Goal: Task Accomplishment & Management: Use online tool/utility

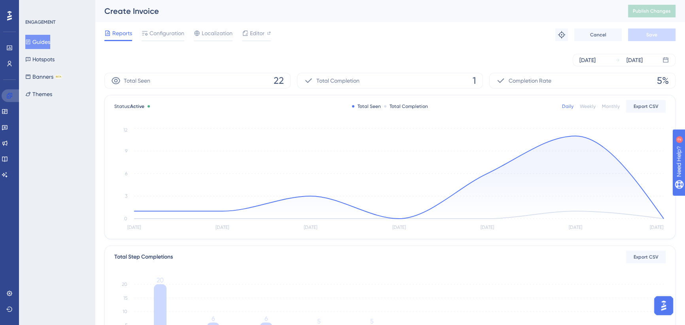
click at [8, 97] on icon at bounding box center [9, 96] width 6 height 6
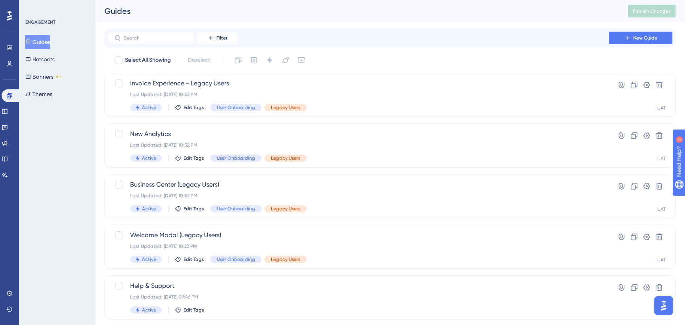
scroll to position [252, 0]
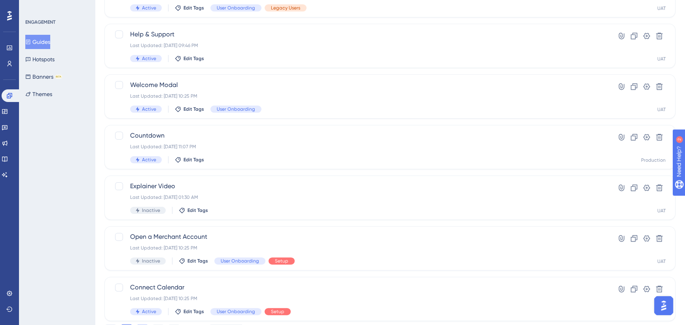
click at [141, 324] on button "2" at bounding box center [142, 330] width 13 height 13
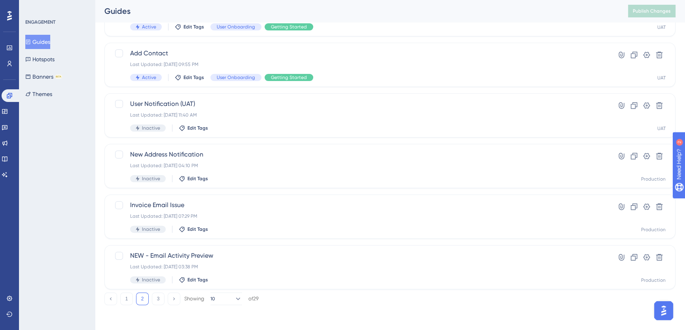
scroll to position [0, 0]
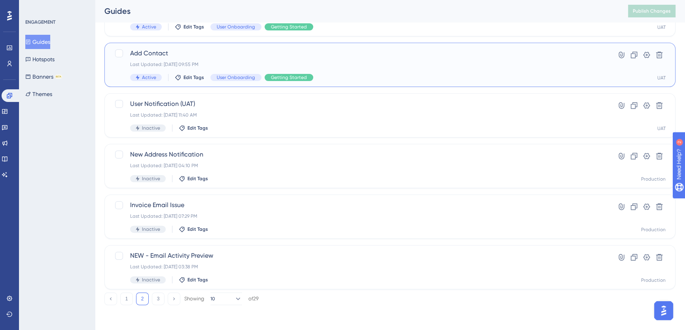
click at [187, 53] on span "Add Contact" at bounding box center [358, 53] width 457 height 9
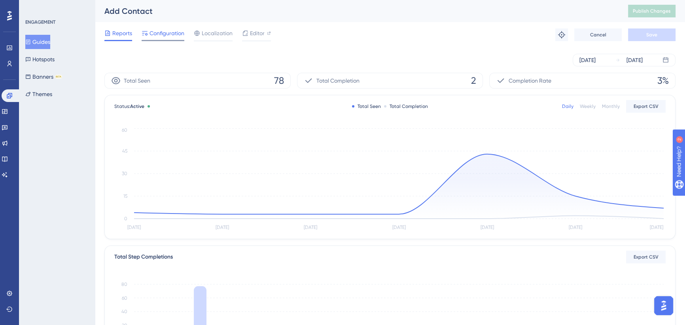
click at [173, 31] on span "Configuration" at bounding box center [167, 32] width 35 height 9
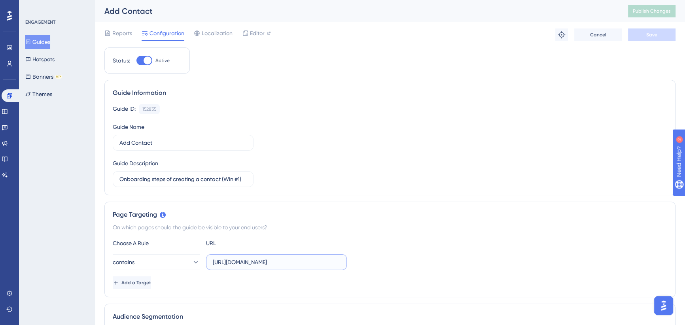
scroll to position [0, 6]
drag, startPoint x: 302, startPoint y: 262, endPoint x: 321, endPoint y: 257, distance: 19.3
click at [385, 257] on div "contains [URL][DOMAIN_NAME]" at bounding box center [390, 262] width 555 height 16
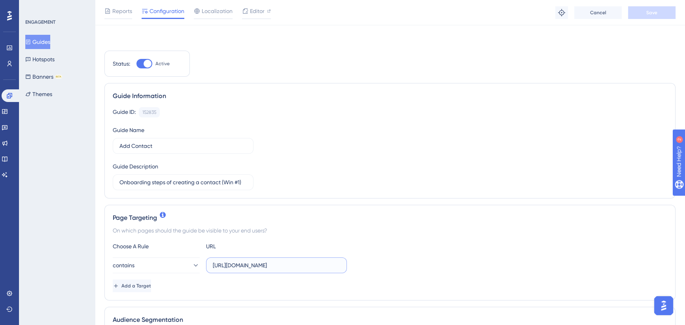
scroll to position [144, 0]
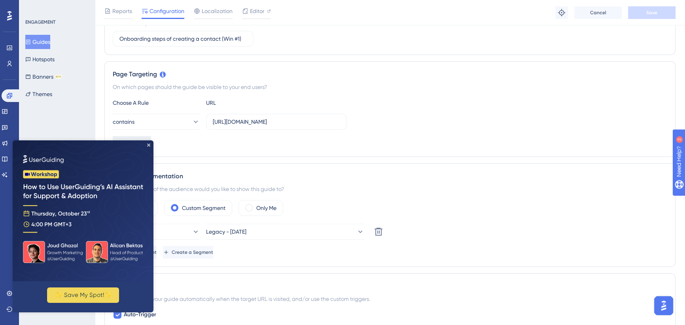
click at [151, 142] on span "Add a Target" at bounding box center [136, 142] width 30 height 6
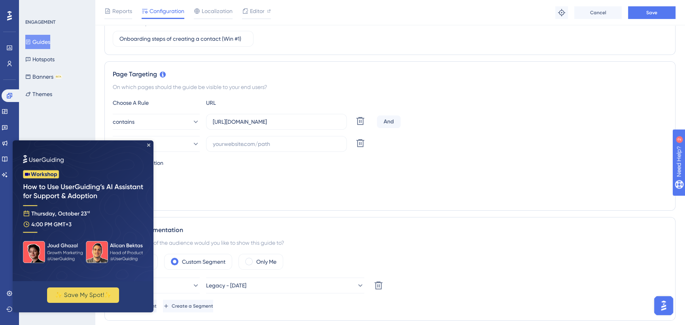
scroll to position [0, 0]
click at [150, 144] on img at bounding box center [83, 210] width 141 height 141
click at [148, 144] on icon "Close Preview" at bounding box center [148, 145] width 3 height 3
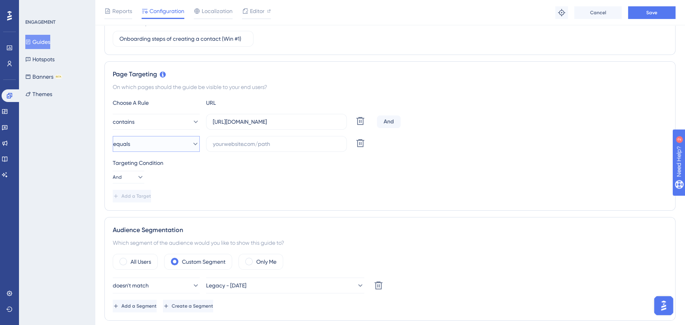
click at [158, 142] on button "equals" at bounding box center [156, 144] width 87 height 16
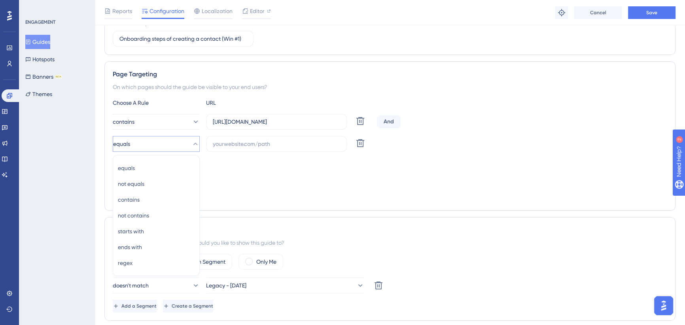
scroll to position [196, 0]
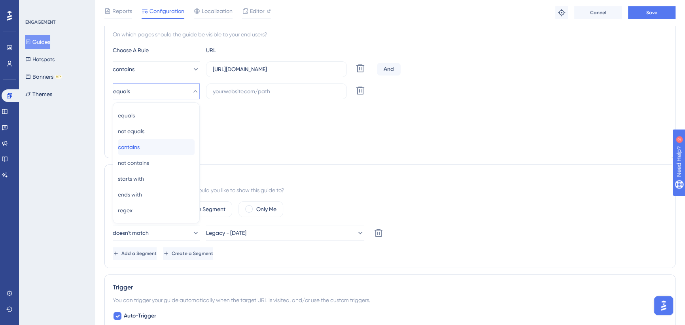
click at [153, 146] on div "contains contains" at bounding box center [156, 147] width 77 height 16
click at [236, 89] on input "text" at bounding box center [276, 91] width 127 height 9
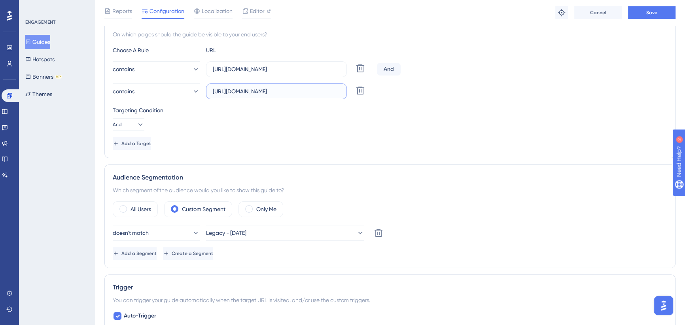
type input "[URL][DOMAIN_NAME]"
click at [231, 140] on div "Add a Target" at bounding box center [390, 143] width 555 height 13
click at [658, 11] on button "Save" at bounding box center [651, 12] width 47 height 13
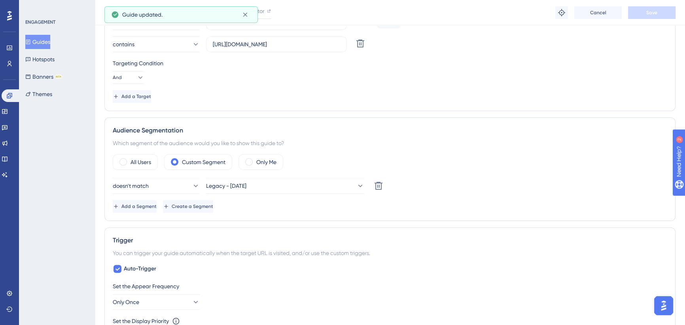
scroll to position [0, 0]
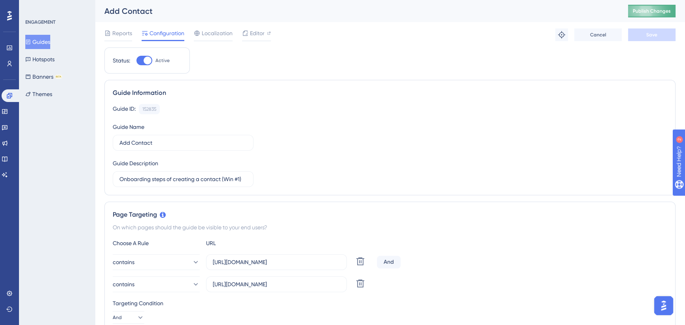
click at [641, 11] on span "Publish Changes" at bounding box center [652, 11] width 38 height 6
click at [42, 41] on button "Guides" at bounding box center [37, 42] width 25 height 14
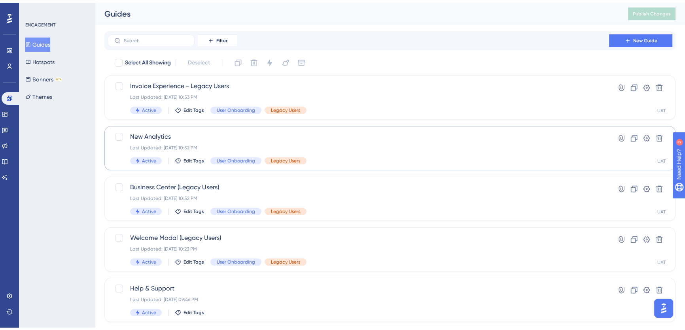
scroll to position [180, 0]
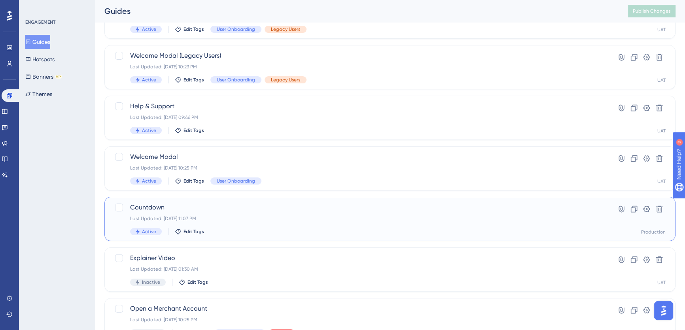
click at [255, 207] on span "Countdown" at bounding box center [358, 207] width 457 height 9
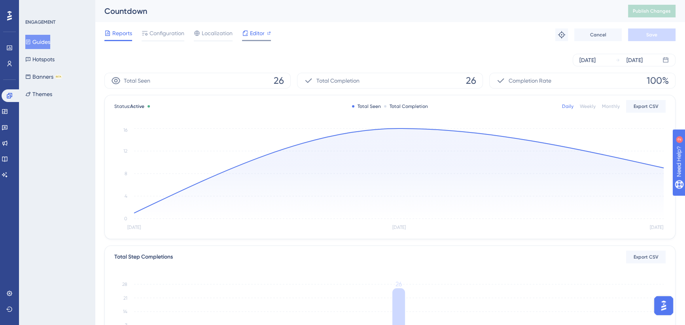
click at [263, 32] on span "Editor" at bounding box center [257, 32] width 15 height 9
click at [635, 11] on button "Publish Changes" at bounding box center [651, 11] width 47 height 13
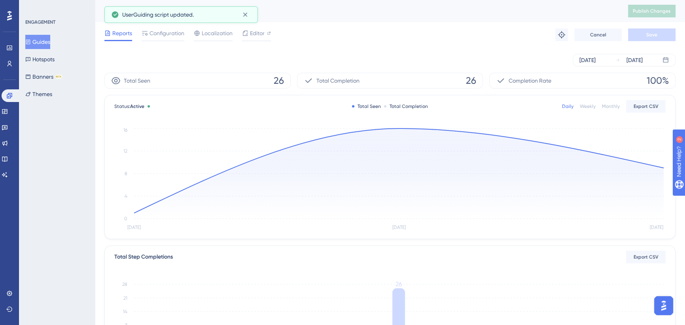
click at [36, 40] on button "Guides" at bounding box center [37, 42] width 25 height 14
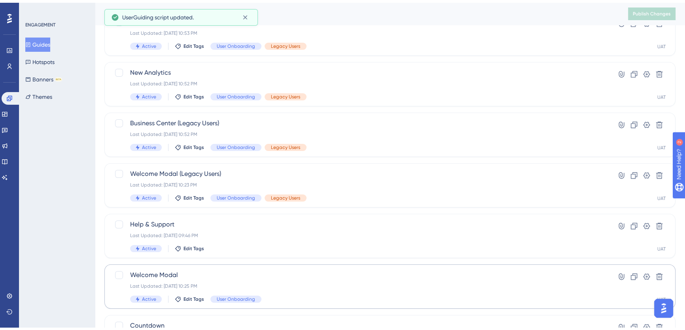
scroll to position [283, 0]
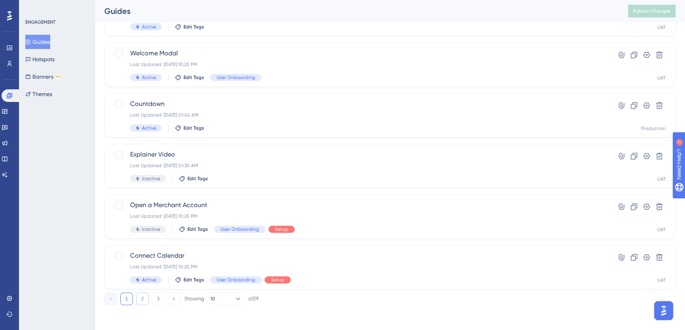
click at [143, 296] on button "2" at bounding box center [142, 299] width 13 height 13
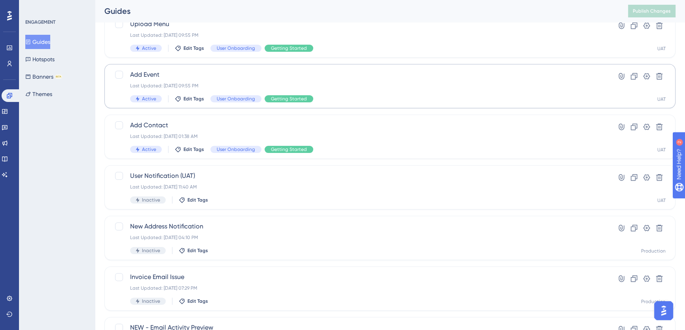
scroll to position [175, 0]
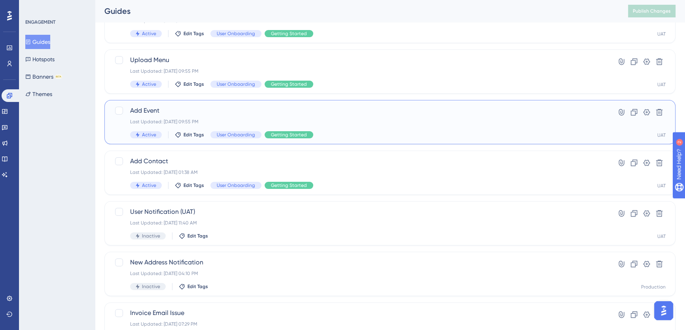
click at [271, 111] on span "Add Event" at bounding box center [358, 110] width 457 height 9
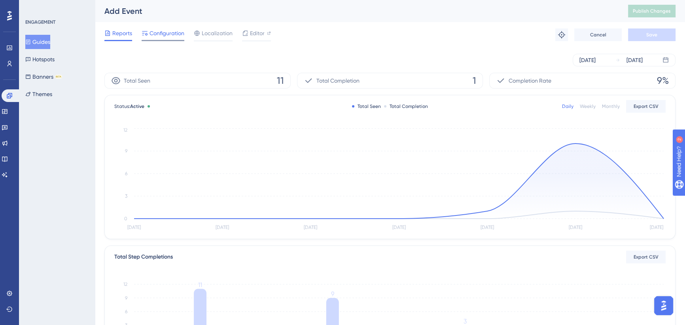
click at [175, 34] on span "Configuration" at bounding box center [167, 32] width 35 height 9
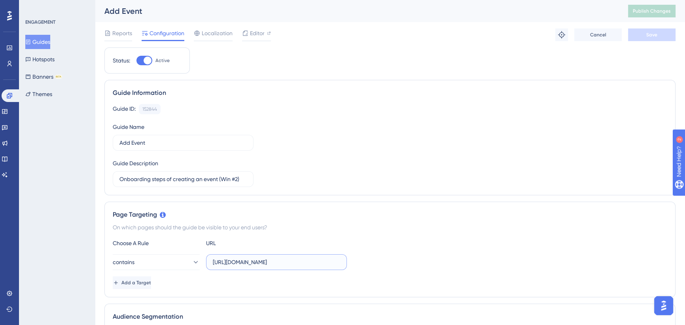
click at [311, 263] on input "[URL][DOMAIN_NAME]" at bounding box center [276, 262] width 127 height 9
drag, startPoint x: 306, startPoint y: 262, endPoint x: 359, endPoint y: 262, distance: 53.0
click at [363, 264] on div "contains [URL][DOMAIN_NAME]" at bounding box center [390, 262] width 555 height 16
click at [151, 284] on span "Add a Target" at bounding box center [136, 283] width 30 height 6
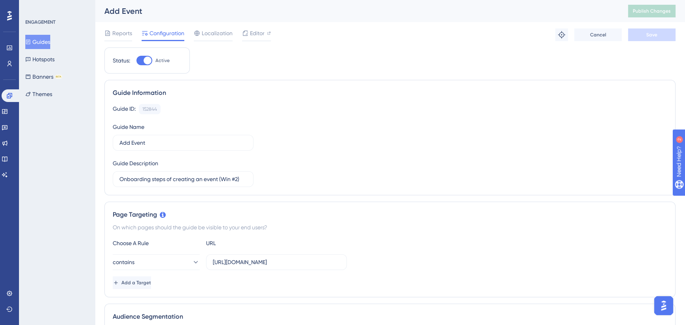
scroll to position [0, 0]
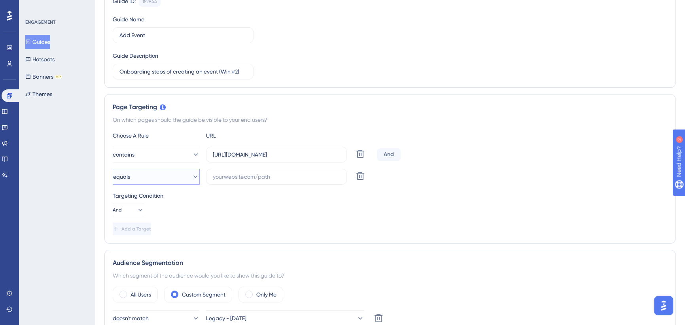
click at [175, 181] on button "equals" at bounding box center [156, 177] width 87 height 16
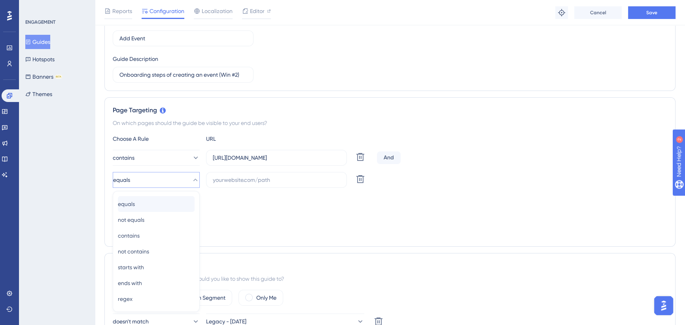
scroll to position [196, 0]
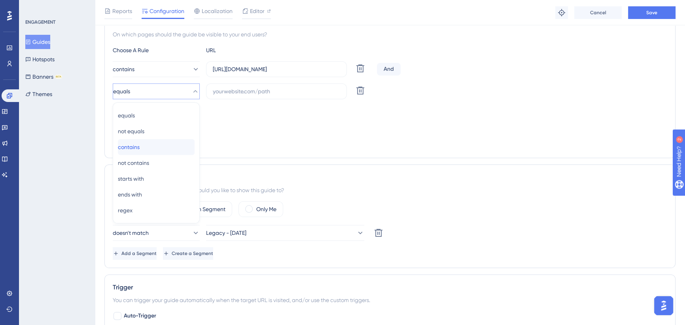
click at [153, 150] on div "contains contains" at bounding box center [156, 147] width 77 height 16
click at [247, 92] on input "text" at bounding box center [276, 91] width 127 height 9
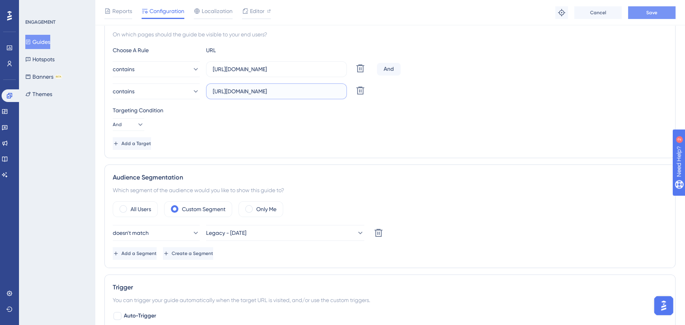
type input "[URL][DOMAIN_NAME]"
click at [650, 11] on span "Save" at bounding box center [652, 12] width 11 height 6
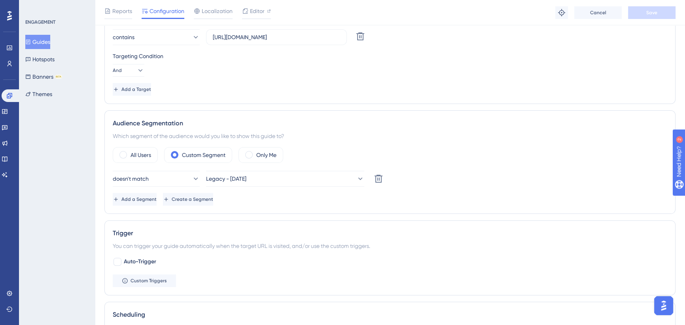
scroll to position [0, 0]
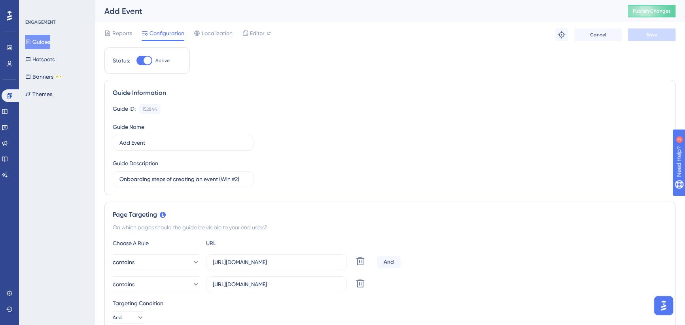
click at [42, 40] on button "Guides" at bounding box center [37, 42] width 25 height 14
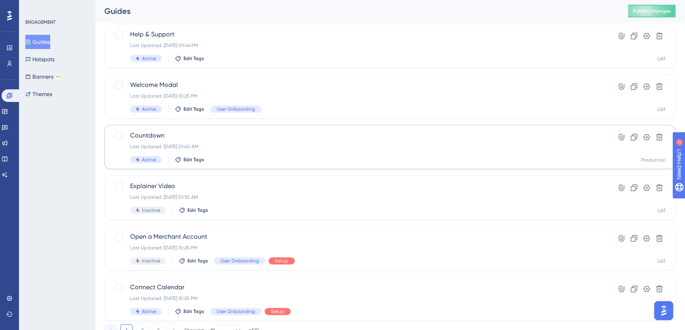
scroll to position [283, 0]
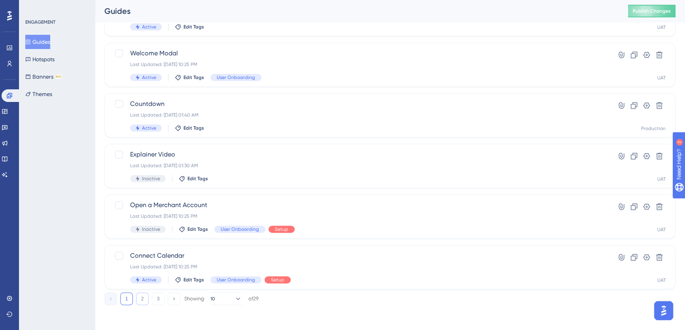
click at [143, 299] on button "2" at bounding box center [142, 299] width 13 height 13
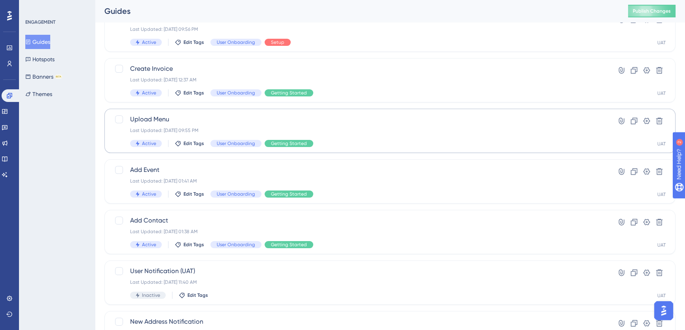
scroll to position [108, 0]
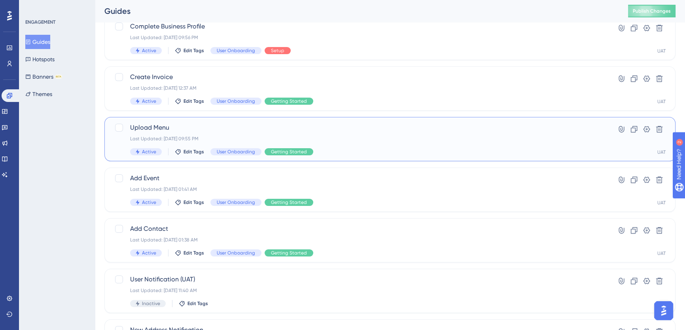
click at [228, 128] on span "Upload Menu" at bounding box center [358, 127] width 457 height 9
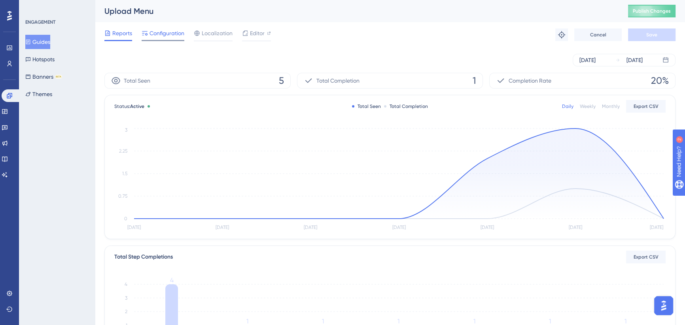
click at [174, 38] on span "Configuration" at bounding box center [167, 32] width 35 height 9
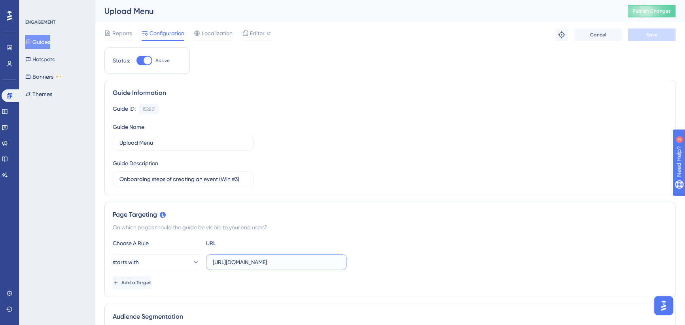
click at [322, 265] on input "[URL][DOMAIN_NAME]" at bounding box center [276, 262] width 127 height 9
drag, startPoint x: 314, startPoint y: 261, endPoint x: 385, endPoint y: 260, distance: 70.8
click at [385, 260] on div "starts with [URL][DOMAIN_NAME]" at bounding box center [390, 262] width 555 height 16
click at [312, 264] on input "[URL][DOMAIN_NAME]" at bounding box center [276, 262] width 127 height 9
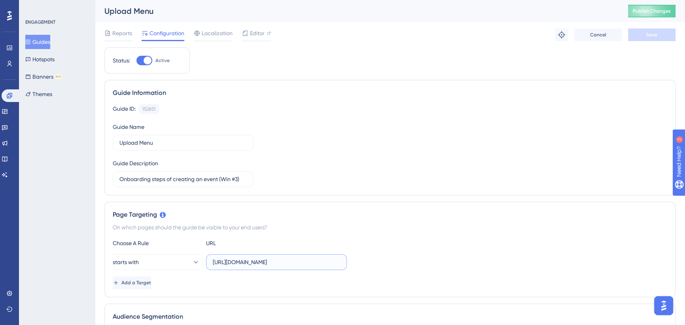
drag, startPoint x: 321, startPoint y: 263, endPoint x: 352, endPoint y: 261, distance: 31.7
click at [352, 261] on div "starts with [URL][DOMAIN_NAME]" at bounding box center [390, 262] width 555 height 16
click at [151, 283] on span "Add a Target" at bounding box center [136, 283] width 30 height 6
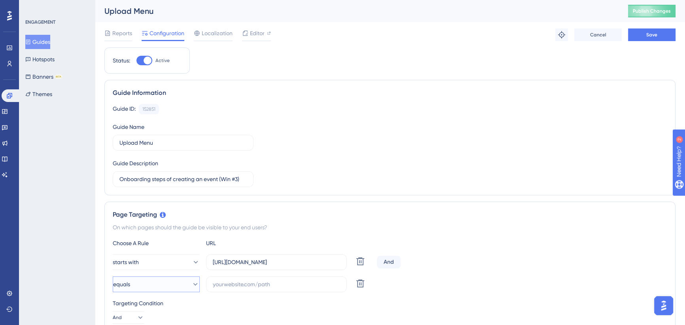
click at [163, 281] on button "equals" at bounding box center [156, 285] width 87 height 16
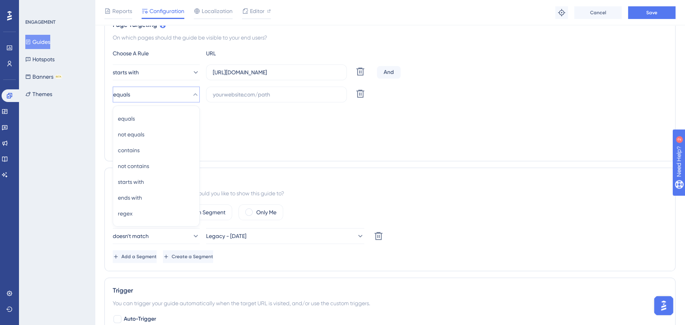
click at [246, 127] on div "Targeting Condition And" at bounding box center [390, 121] width 555 height 25
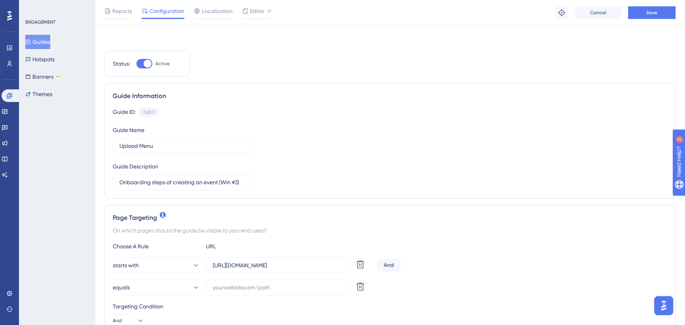
scroll to position [144, 0]
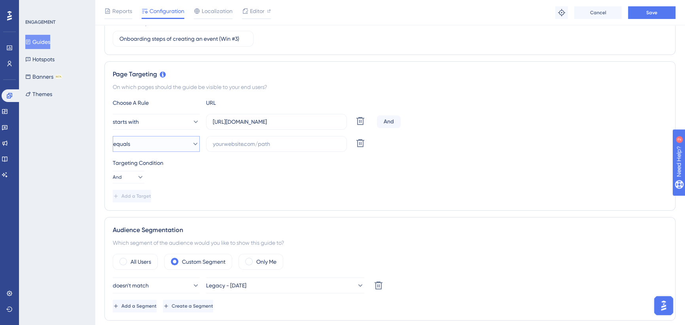
click at [161, 148] on button "equals" at bounding box center [156, 144] width 87 height 16
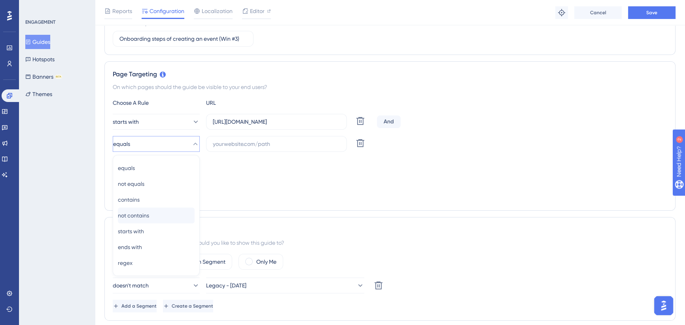
scroll to position [196, 0]
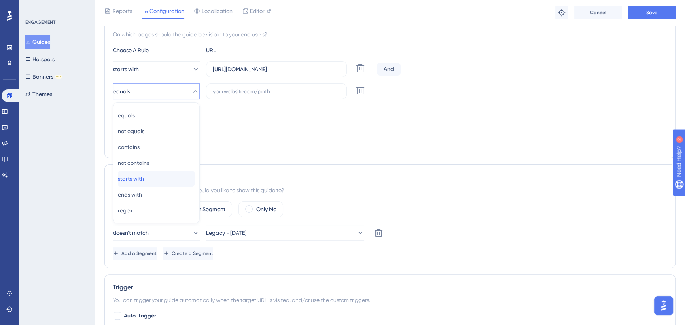
click at [152, 178] on div "starts with starts with" at bounding box center [156, 179] width 77 height 16
click at [232, 95] on input "text" at bounding box center [276, 91] width 127 height 9
paste input "events/"
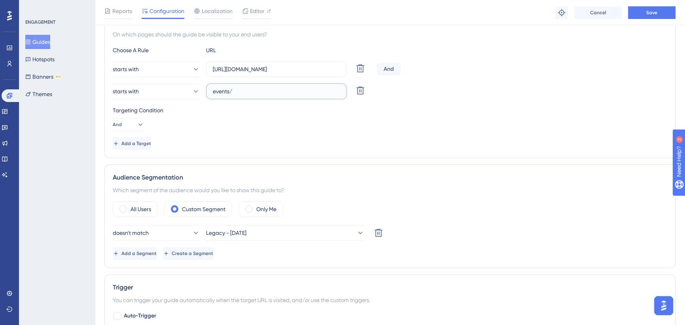
click at [213, 91] on input "events/" at bounding box center [276, 91] width 127 height 9
type input "[URL][DOMAIN_NAME]"
click at [653, 13] on span "Save" at bounding box center [652, 12] width 11 height 6
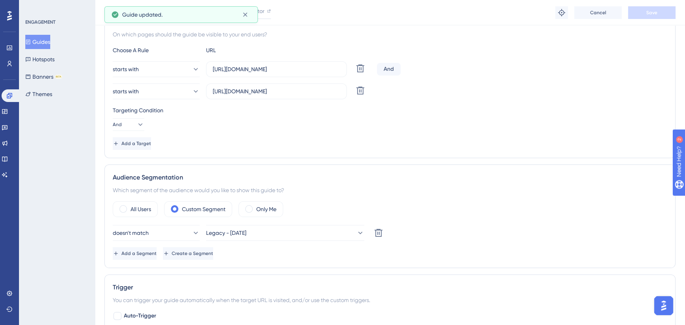
click at [40, 41] on button "Guides" at bounding box center [37, 42] width 25 height 14
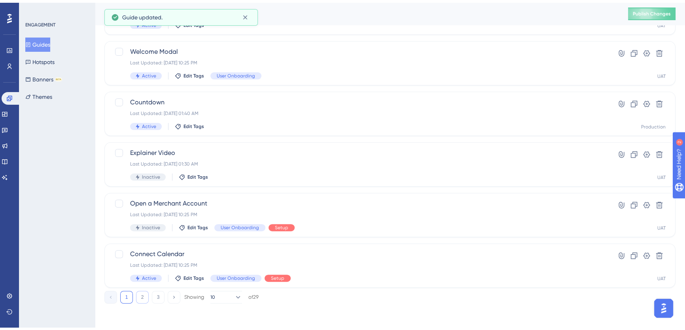
scroll to position [283, 0]
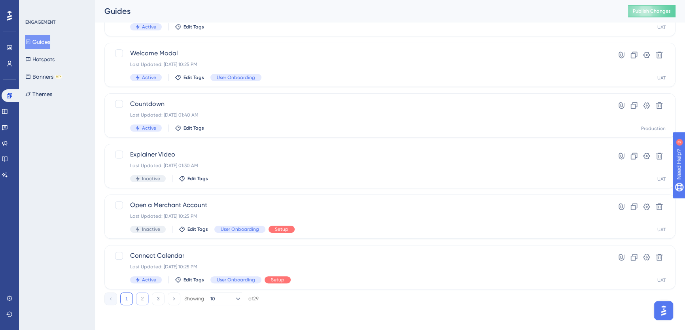
click at [141, 300] on button "2" at bounding box center [142, 299] width 13 height 13
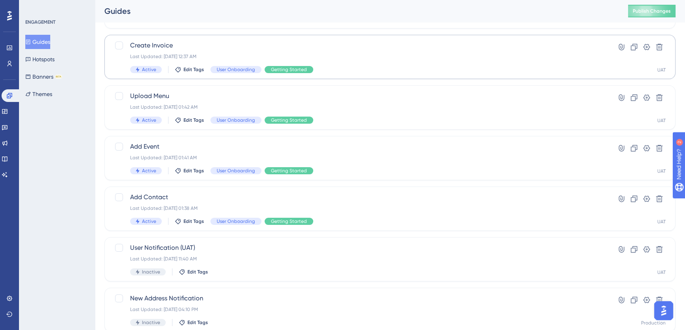
scroll to position [67, 0]
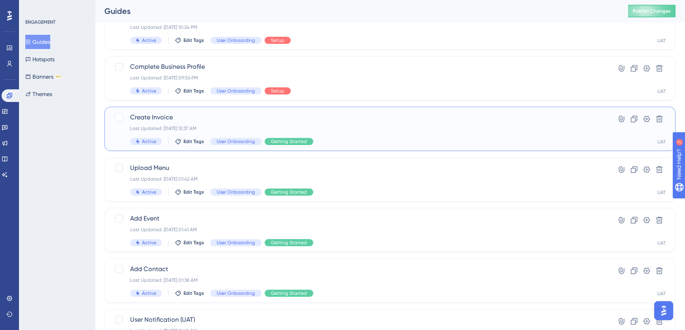
click at [211, 115] on span "Create Invoice" at bounding box center [358, 117] width 457 height 9
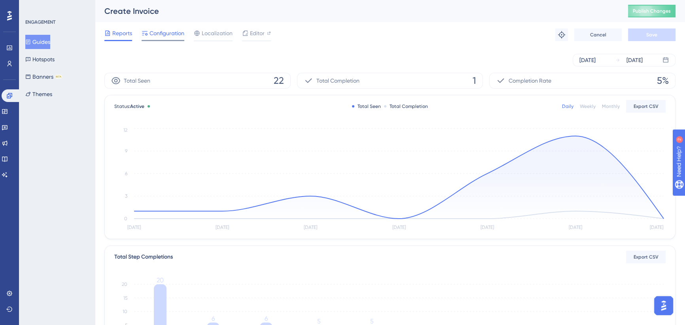
click at [163, 34] on span "Configuration" at bounding box center [167, 32] width 35 height 9
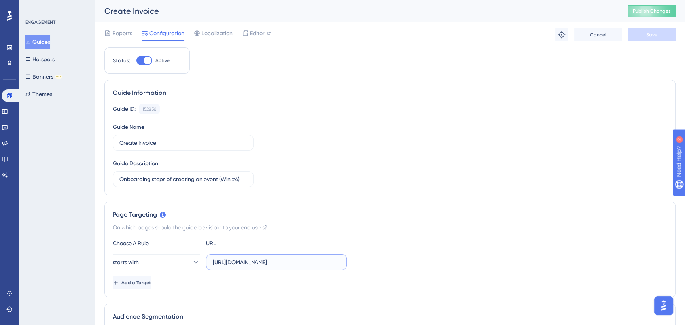
scroll to position [0, 26]
drag, startPoint x: 304, startPoint y: 262, endPoint x: 373, endPoint y: 261, distance: 69.2
click at [373, 261] on div "starts with [URL][DOMAIN_NAME]" at bounding box center [390, 262] width 555 height 16
click at [138, 281] on span "Add a Target" at bounding box center [136, 283] width 30 height 6
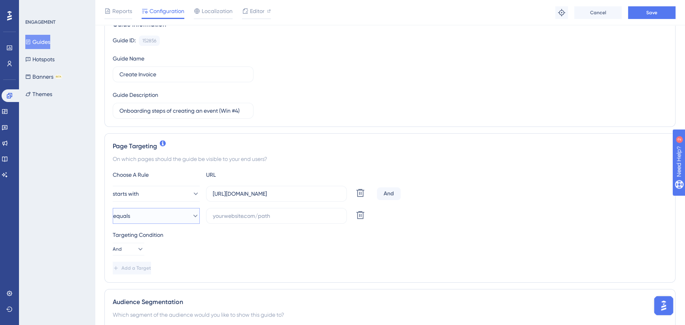
click at [147, 209] on button "equals" at bounding box center [156, 216] width 87 height 16
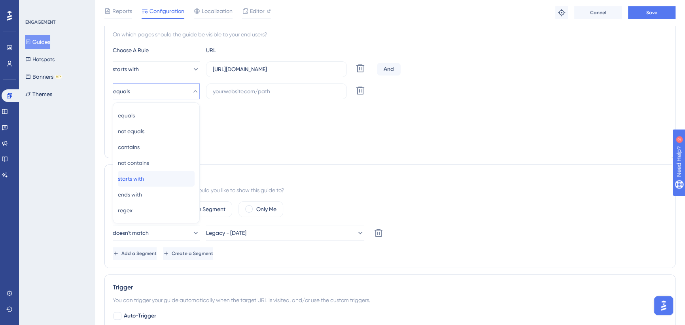
click at [144, 180] on span "starts with" at bounding box center [131, 178] width 26 height 9
click at [232, 84] on label at bounding box center [276, 91] width 141 height 16
click at [232, 87] on input "text" at bounding box center [276, 91] width 127 height 9
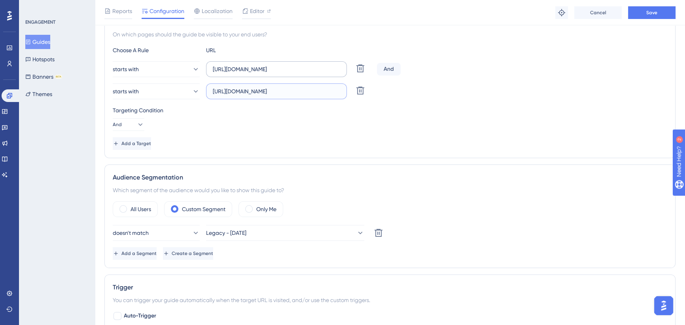
type input "[URL][DOMAIN_NAME]"
drag, startPoint x: 304, startPoint y: 68, endPoint x: 387, endPoint y: 72, distance: 82.8
click at [387, 72] on div "starts with [URL][DOMAIN_NAME] Delete And" at bounding box center [390, 69] width 555 height 16
click at [496, 83] on div "starts with [URL][DOMAIN_NAME] Delete" at bounding box center [390, 91] width 555 height 16
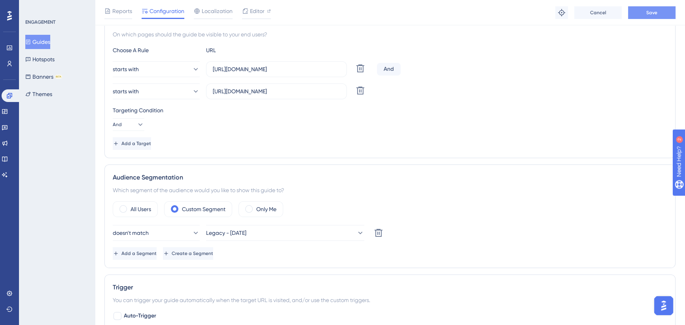
scroll to position [0, 0]
click at [643, 12] on button "Save" at bounding box center [651, 12] width 47 height 13
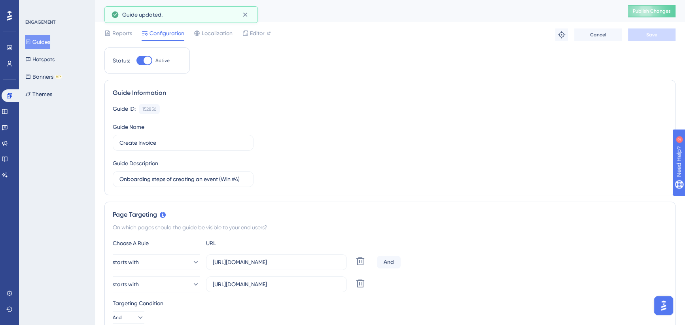
click at [50, 39] on button "Guides" at bounding box center [37, 42] width 25 height 14
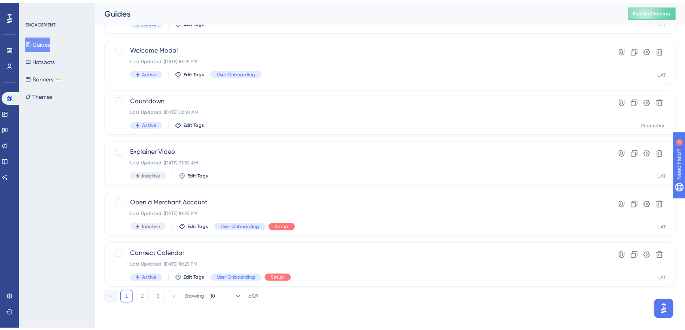
scroll to position [283, 0]
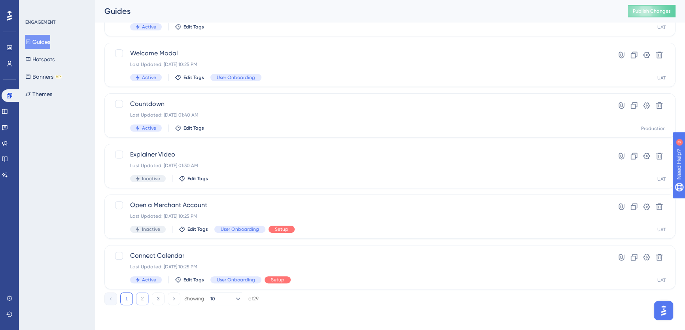
click at [146, 300] on button "2" at bounding box center [142, 299] width 13 height 13
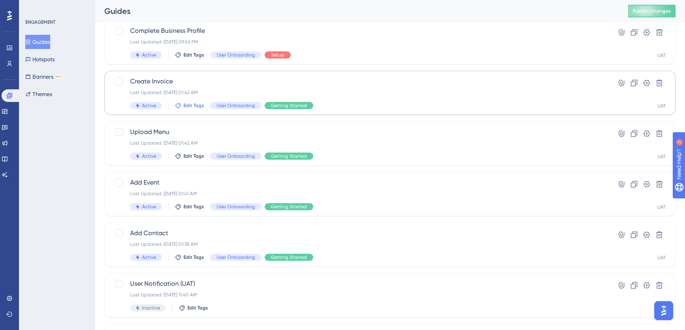
scroll to position [32, 0]
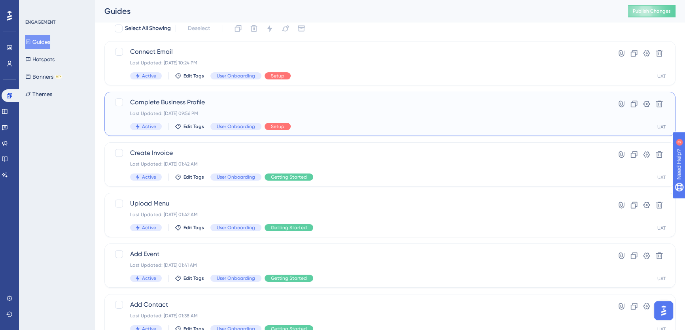
click at [235, 101] on span "Complete Business Profile" at bounding box center [358, 102] width 457 height 9
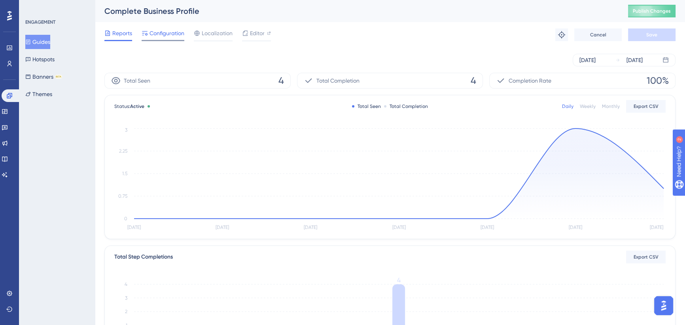
click at [170, 36] on span "Configuration" at bounding box center [167, 32] width 35 height 9
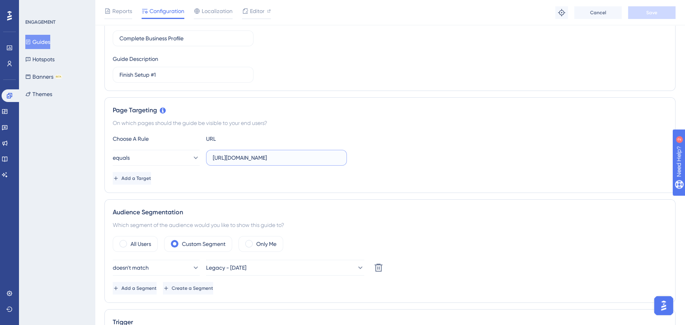
scroll to position [0, 47]
drag, startPoint x: 285, startPoint y: 154, endPoint x: 386, endPoint y: 154, distance: 100.9
click at [386, 154] on div "equals [URL][DOMAIN_NAME]" at bounding box center [390, 158] width 555 height 16
click at [302, 156] on input "[URL][DOMAIN_NAME]" at bounding box center [276, 158] width 127 height 9
click at [300, 157] on input "[URL][DOMAIN_NAME]" at bounding box center [276, 158] width 127 height 9
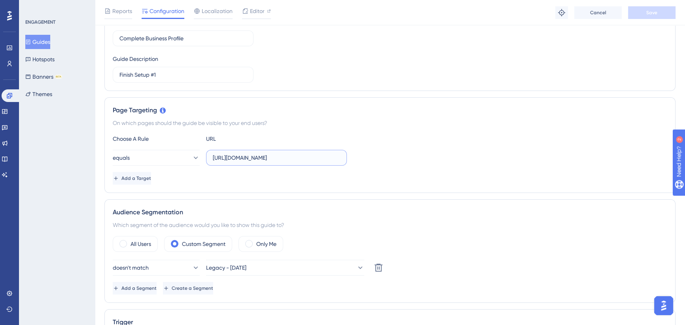
drag, startPoint x: 297, startPoint y: 157, endPoint x: 377, endPoint y: 157, distance: 79.9
click at [377, 157] on div "equals [URL][DOMAIN_NAME]" at bounding box center [390, 158] width 555 height 16
click at [151, 180] on span "Add a Target" at bounding box center [136, 178] width 30 height 6
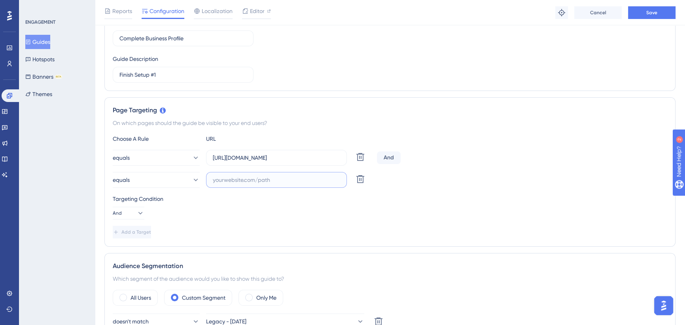
click at [255, 176] on input "text" at bounding box center [276, 180] width 127 height 9
paste input "/business-center"
click at [284, 180] on input "[URL][DOMAIN_NAME]" at bounding box center [276, 180] width 127 height 9
type input "[URL][DOMAIN_NAME]"
click at [466, 168] on div "equals [URL][DOMAIN_NAME] Delete And equals [URL][DOMAIN_NAME] Delete" at bounding box center [390, 169] width 555 height 38
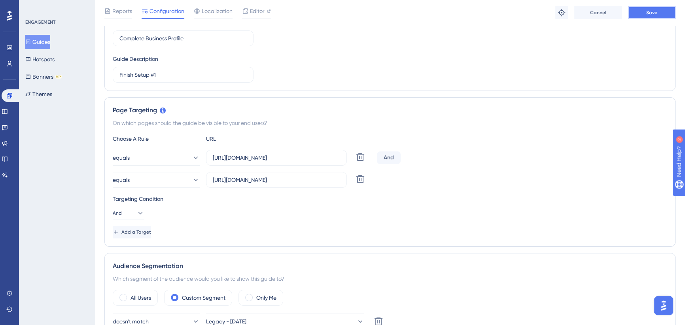
click at [660, 10] on button "Save" at bounding box center [651, 12] width 47 height 13
click at [419, 142] on div "Choose A Rule URL" at bounding box center [390, 138] width 555 height 9
click at [641, 8] on button "Save" at bounding box center [651, 12] width 47 height 13
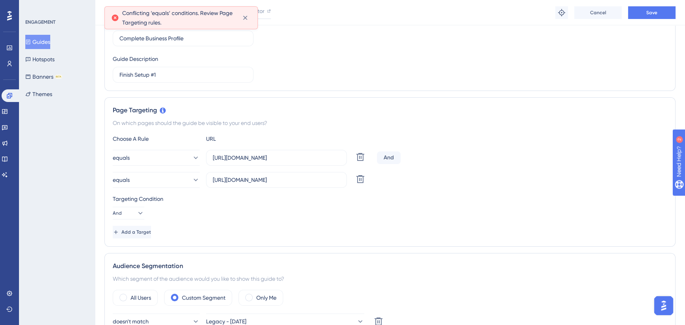
click at [309, 121] on div "On which pages should the guide be visible to your end users?" at bounding box center [390, 122] width 555 height 9
drag, startPoint x: 298, startPoint y: 156, endPoint x: 377, endPoint y: 154, distance: 78.4
click at [377, 154] on div "equals [URL][DOMAIN_NAME] Delete And" at bounding box center [390, 158] width 555 height 16
click at [305, 157] on input "[URL][DOMAIN_NAME]" at bounding box center [276, 158] width 127 height 9
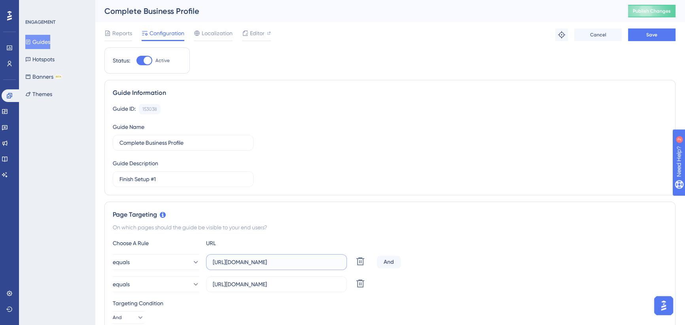
scroll to position [144, 0]
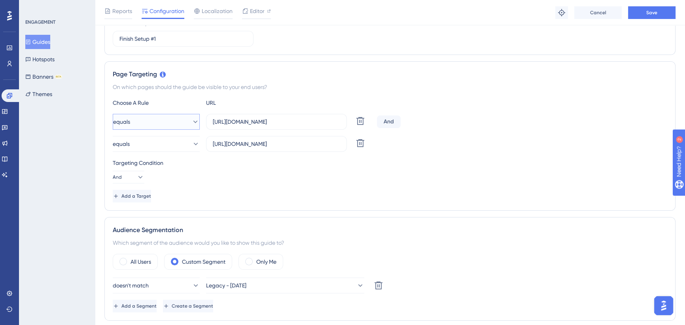
click at [199, 120] on button "equals" at bounding box center [156, 122] width 87 height 16
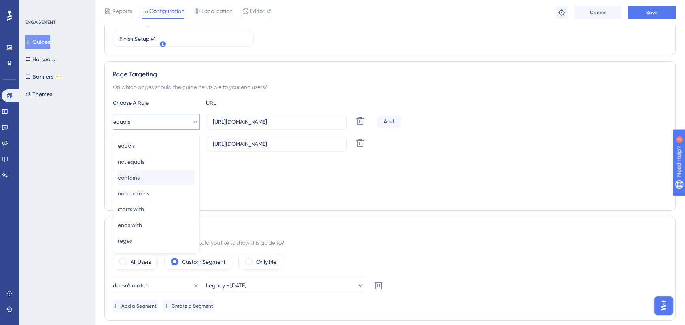
scroll to position [174, 0]
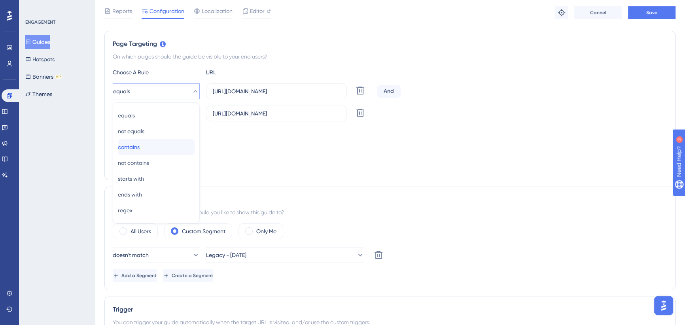
click at [163, 151] on div "contains contains" at bounding box center [156, 147] width 77 height 16
click at [172, 113] on button "equals" at bounding box center [156, 114] width 87 height 16
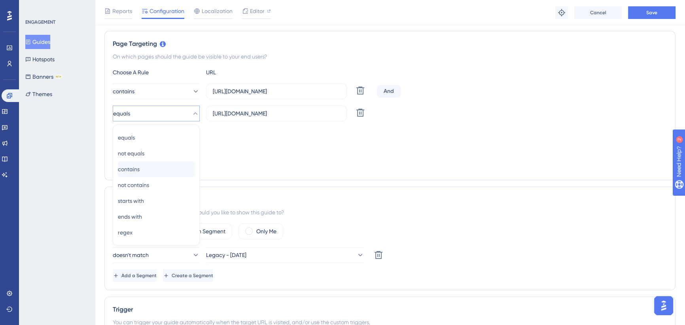
scroll to position [196, 0]
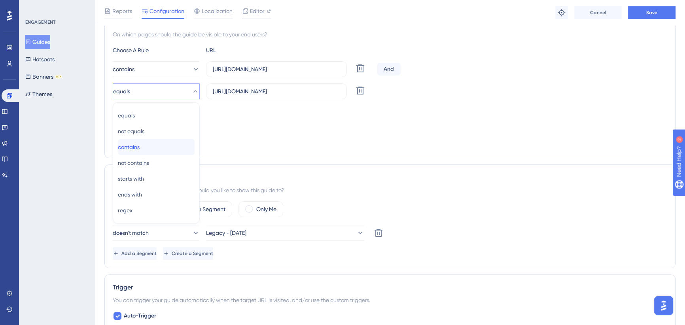
click at [156, 144] on div "contains contains" at bounding box center [156, 147] width 77 height 16
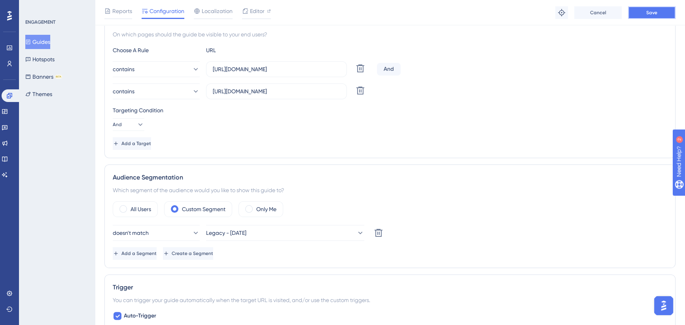
click at [645, 9] on button "Save" at bounding box center [651, 12] width 47 height 13
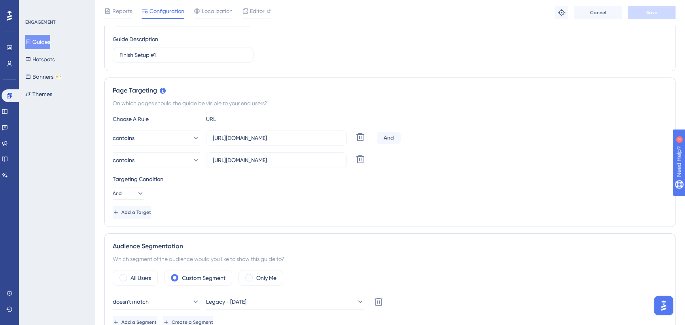
scroll to position [144, 0]
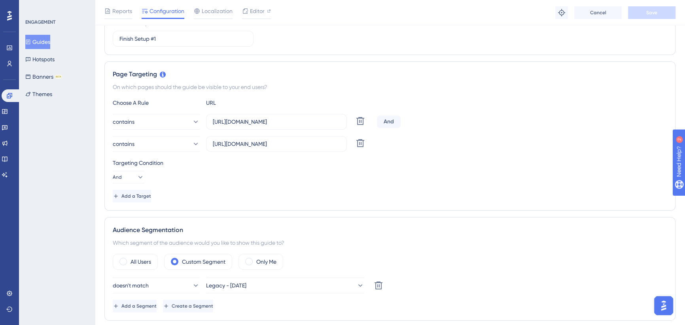
click at [43, 42] on button "Guides" at bounding box center [37, 42] width 25 height 14
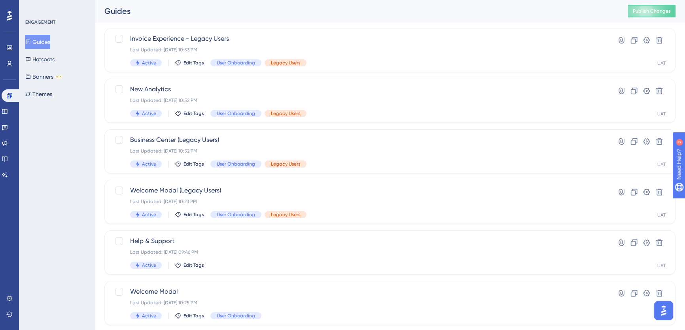
scroll to position [283, 0]
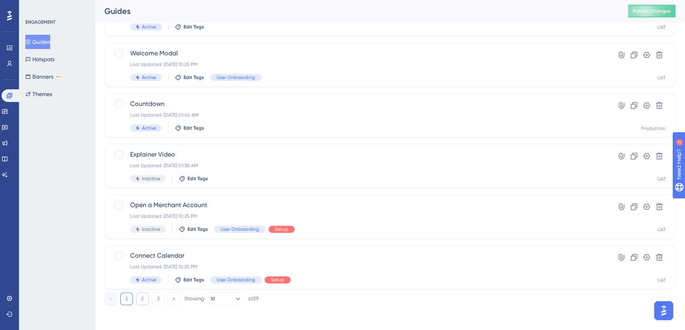
click at [141, 300] on button "2" at bounding box center [142, 299] width 13 height 13
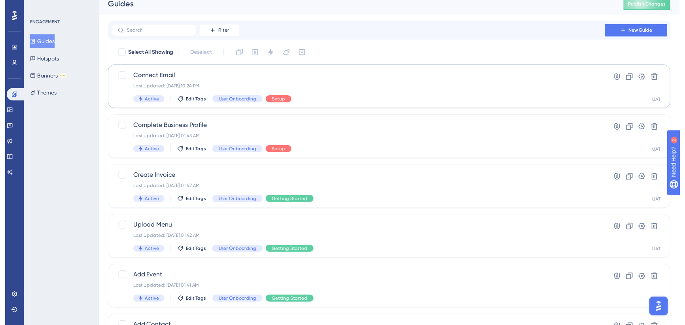
scroll to position [0, 0]
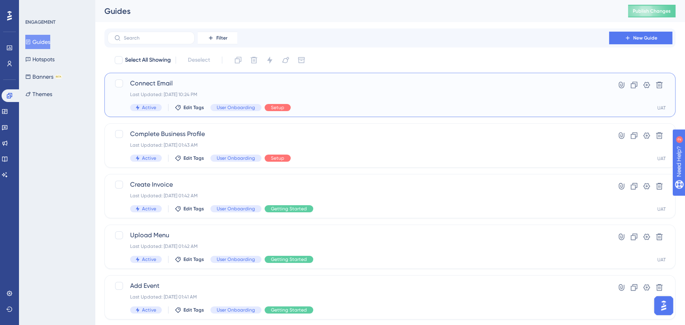
click at [224, 89] on div "Connect Email Last Updated: [DATE] 10:24 PM Active Edit Tags User Onboarding Se…" at bounding box center [358, 95] width 457 height 32
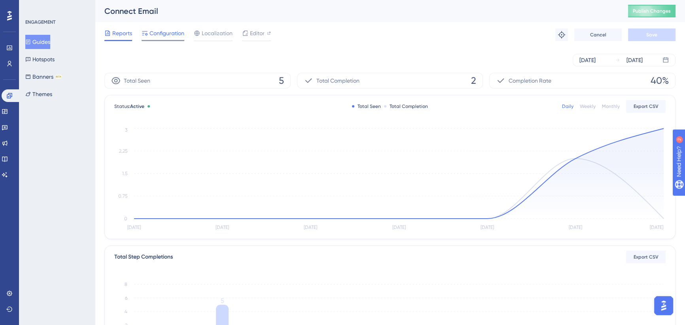
click at [171, 34] on span "Configuration" at bounding box center [167, 32] width 35 height 9
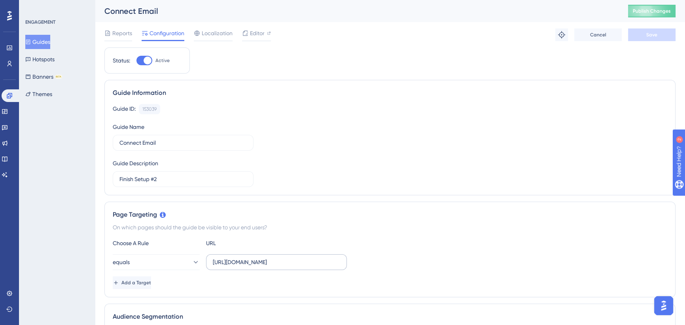
scroll to position [108, 0]
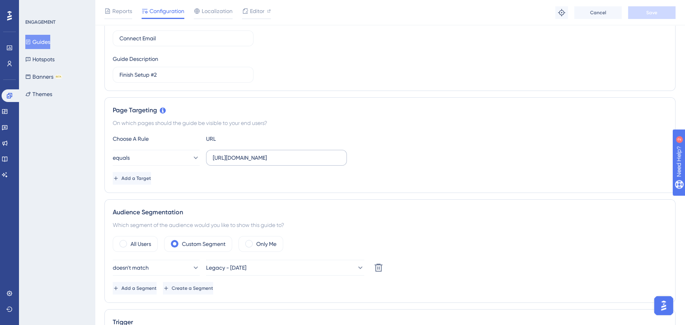
click at [305, 152] on label "[URL][DOMAIN_NAME]" at bounding box center [276, 158] width 141 height 16
click at [305, 154] on input "[URL][DOMAIN_NAME]" at bounding box center [276, 158] width 127 height 9
drag, startPoint x: 290, startPoint y: 156, endPoint x: 281, endPoint y: 156, distance: 9.1
click at [388, 156] on div "equals [URL][DOMAIN_NAME]" at bounding box center [390, 158] width 555 height 16
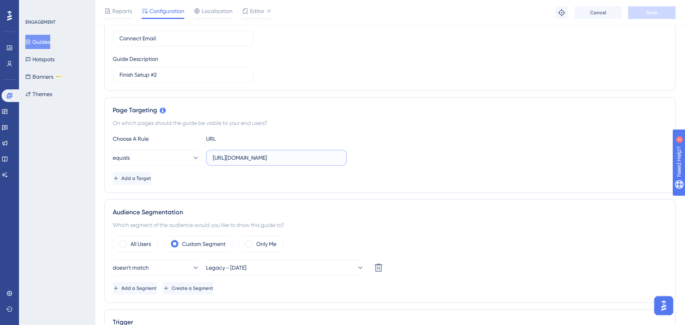
click at [272, 156] on input "[URL][DOMAIN_NAME]" at bounding box center [276, 158] width 127 height 9
drag, startPoint x: 266, startPoint y: 157, endPoint x: 366, endPoint y: 157, distance: 100.5
click at [366, 157] on div "equals [URL][DOMAIN_NAME]" at bounding box center [390, 158] width 555 height 16
click at [356, 132] on div "Page Targeting On which pages should the guide be visible to your end users? Ch…" at bounding box center [389, 145] width 571 height 96
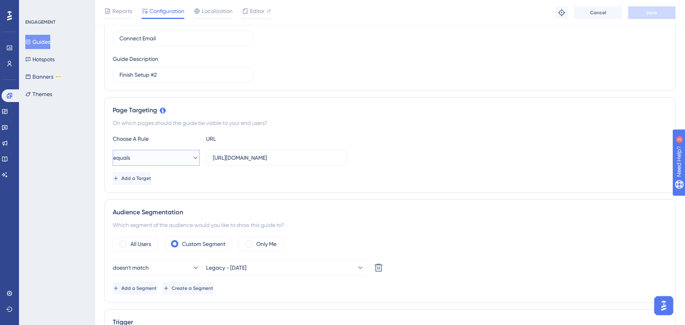
click at [192, 157] on icon at bounding box center [196, 158] width 8 height 8
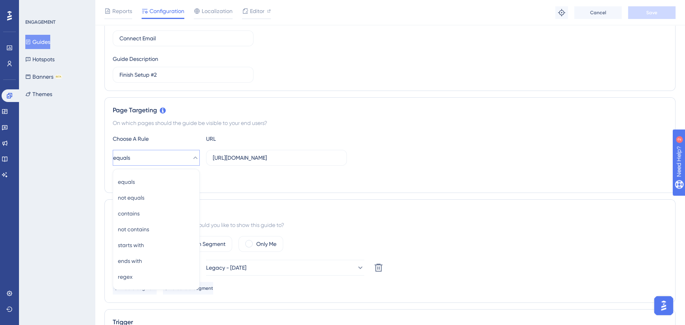
scroll to position [174, 0]
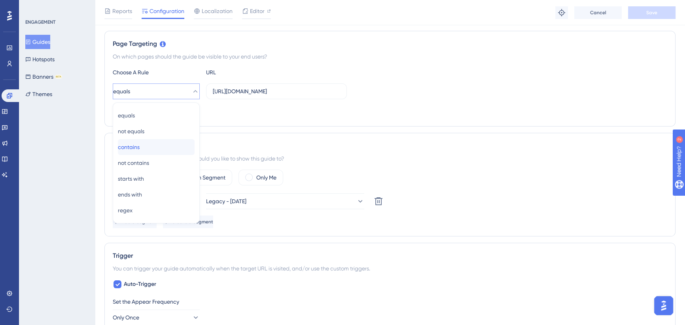
click at [140, 143] on span "contains" at bounding box center [129, 146] width 22 height 9
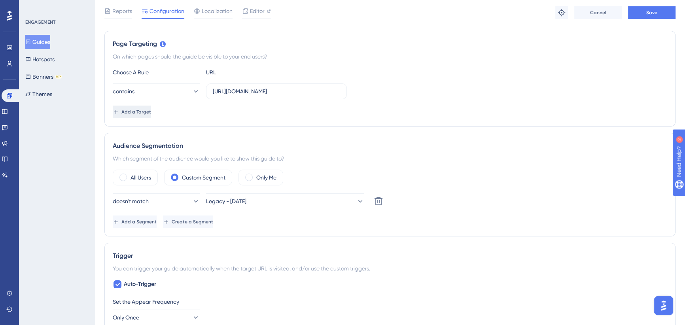
click at [151, 112] on span "Add a Target" at bounding box center [136, 112] width 30 height 6
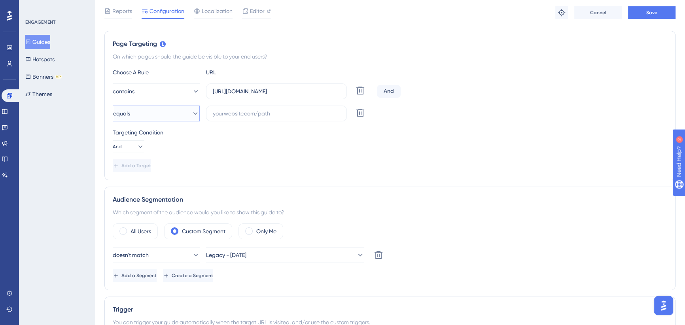
click at [150, 115] on button "equals" at bounding box center [156, 114] width 87 height 16
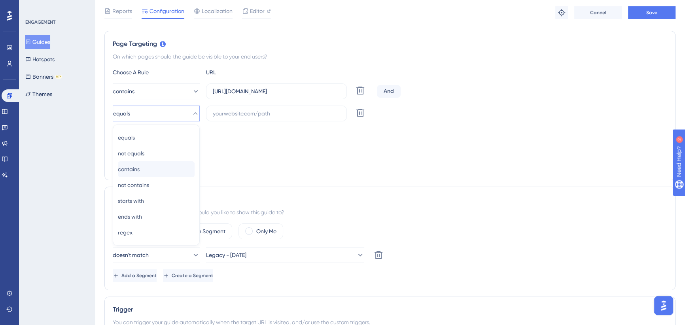
scroll to position [196, 0]
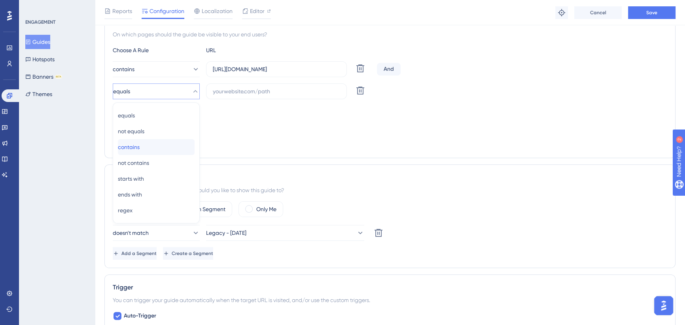
click at [140, 144] on span "contains" at bounding box center [129, 146] width 22 height 9
click at [237, 91] on input "text" at bounding box center [276, 91] width 127 height 9
paste input "/business-center/integrations"
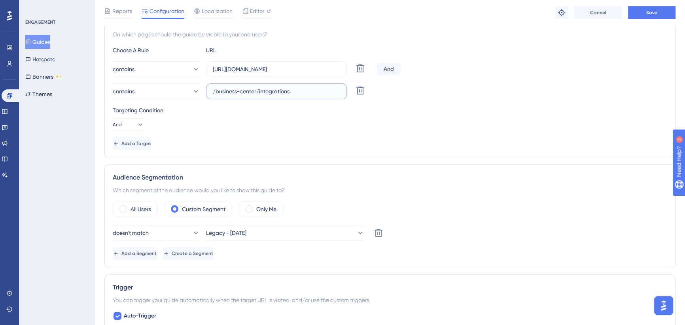
drag, startPoint x: 214, startPoint y: 91, endPoint x: 235, endPoint y: 91, distance: 21.0
click at [214, 91] on input "/business-center/integrations" at bounding box center [276, 91] width 127 height 9
type input "[URL][DOMAIN_NAME]"
click at [645, 9] on button "Save" at bounding box center [651, 12] width 47 height 13
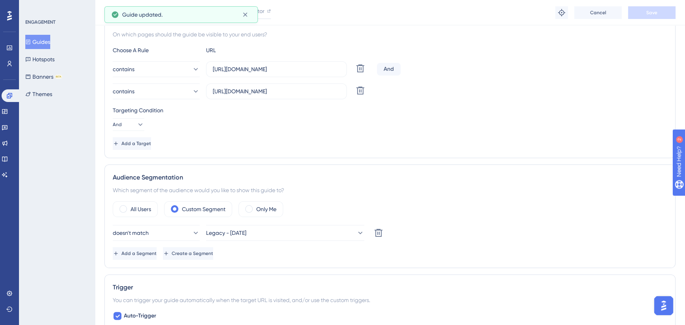
scroll to position [0, 0]
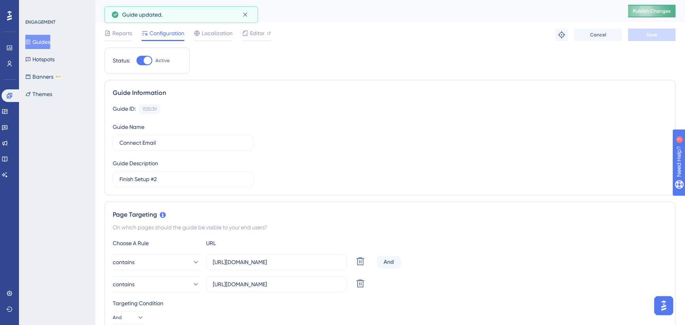
click at [643, 11] on span "Publish Changes" at bounding box center [652, 11] width 38 height 6
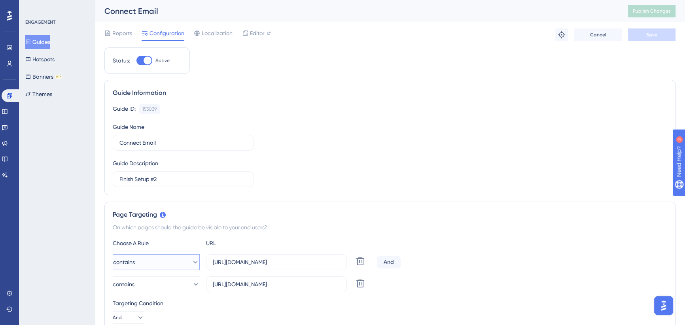
click at [165, 260] on button "contains" at bounding box center [156, 262] width 87 height 16
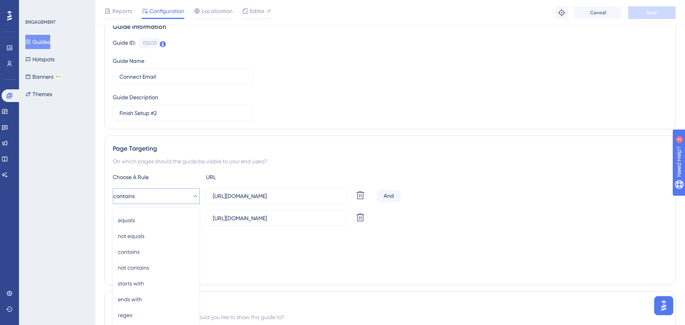
scroll to position [174, 0]
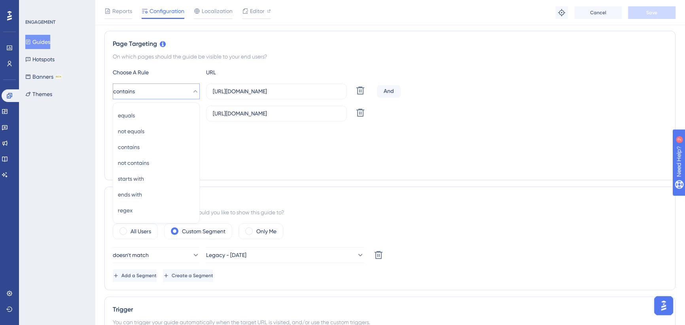
click at [256, 146] on div "Targeting Condition And" at bounding box center [390, 140] width 555 height 25
click at [10, 66] on icon at bounding box center [9, 64] width 6 height 6
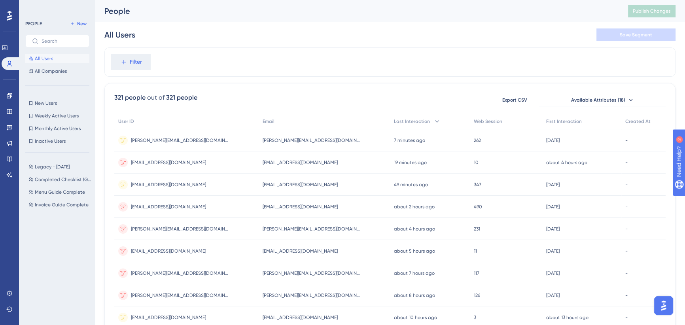
click at [170, 161] on span "[EMAIL_ADDRESS][DOMAIN_NAME]" at bounding box center [168, 162] width 75 height 6
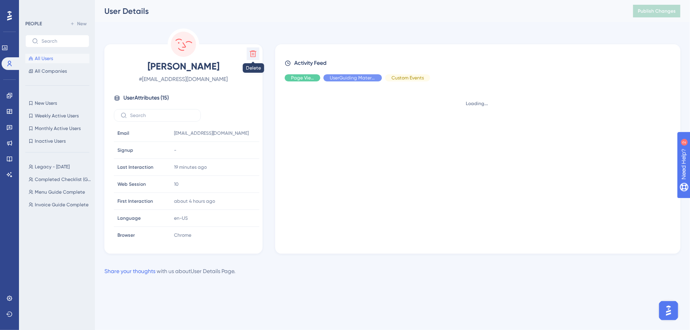
click at [251, 54] on icon at bounding box center [253, 54] width 7 height 7
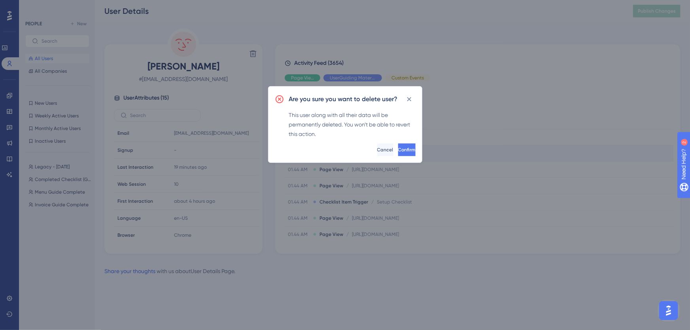
click at [398, 147] on span "Confirm" at bounding box center [406, 150] width 17 height 6
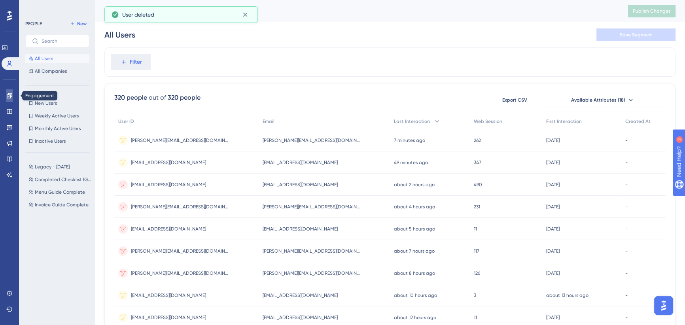
click at [8, 98] on icon at bounding box center [9, 95] width 5 height 5
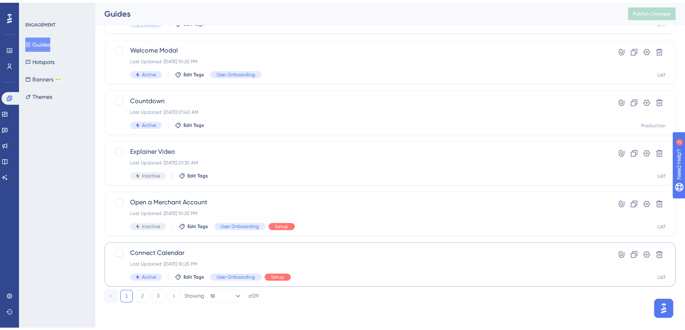
scroll to position [283, 0]
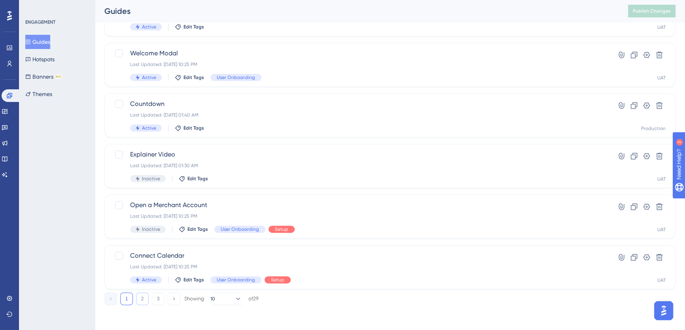
click at [142, 299] on button "2" at bounding box center [142, 299] width 13 height 13
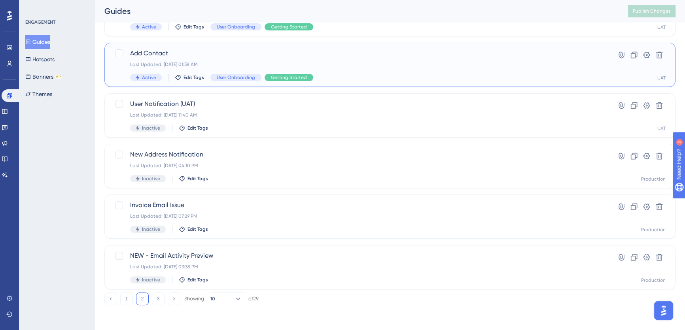
click at [212, 57] on span "Add Contact" at bounding box center [358, 53] width 457 height 9
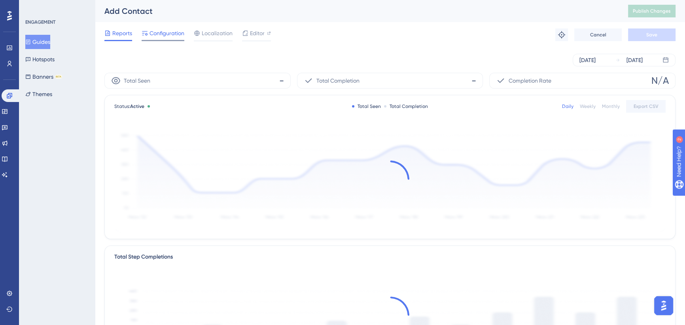
click at [166, 32] on span "Configuration" at bounding box center [167, 32] width 35 height 9
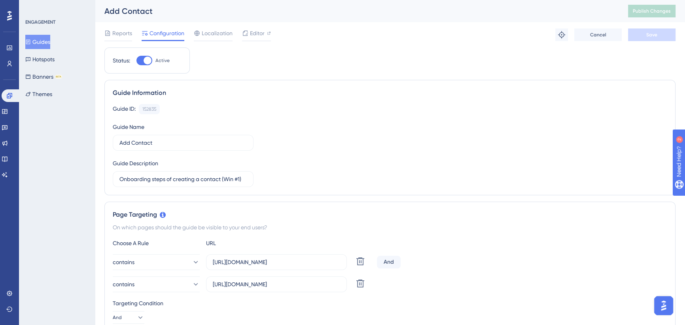
scroll to position [180, 0]
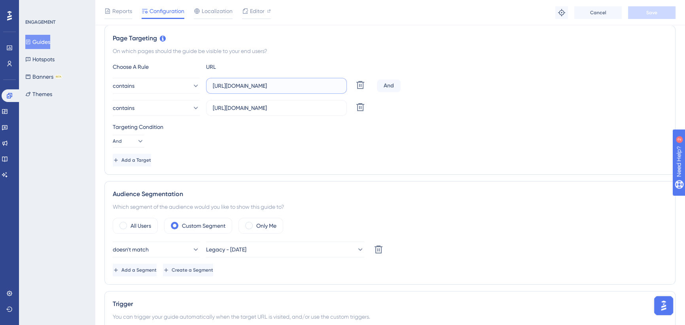
click at [307, 86] on input "[URL][DOMAIN_NAME]" at bounding box center [276, 86] width 127 height 9
drag, startPoint x: 291, startPoint y: 87, endPoint x: 359, endPoint y: 87, distance: 68.1
click at [359, 87] on div "contains [URL][DOMAIN_NAME] Delete" at bounding box center [243, 86] width 261 height 16
click at [310, 84] on input "[URL][DOMAIN_NAME]" at bounding box center [276, 86] width 127 height 9
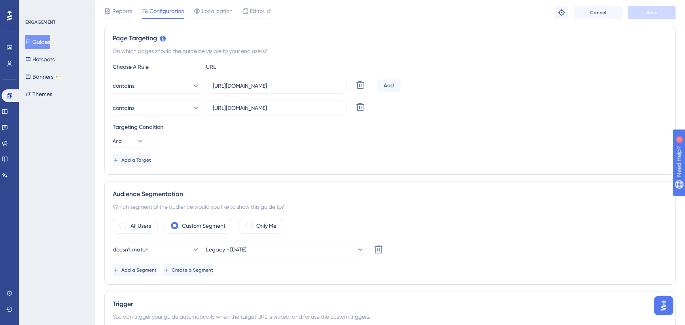
click at [319, 55] on div "Page Targeting On which pages should the guide be visible to your end users? Ch…" at bounding box center [389, 100] width 571 height 150
click at [338, 86] on input "[URL][DOMAIN_NAME]" at bounding box center [276, 86] width 127 height 9
drag, startPoint x: 328, startPoint y: 86, endPoint x: 372, endPoint y: 84, distance: 43.6
click at [372, 84] on div "contains [URL][DOMAIN_NAME] Delete" at bounding box center [243, 86] width 261 height 16
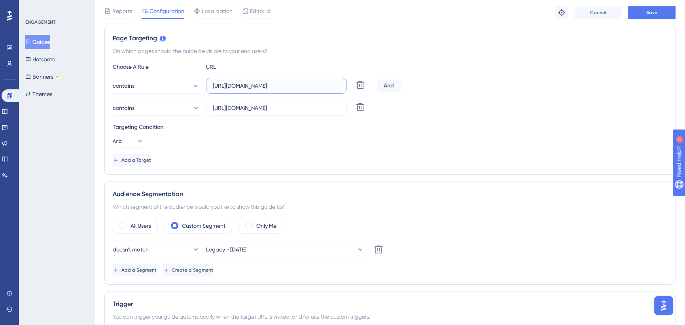
scroll to position [0, 4]
type input "[URL][DOMAIN_NAME]"
click at [653, 11] on span "Save" at bounding box center [652, 12] width 11 height 6
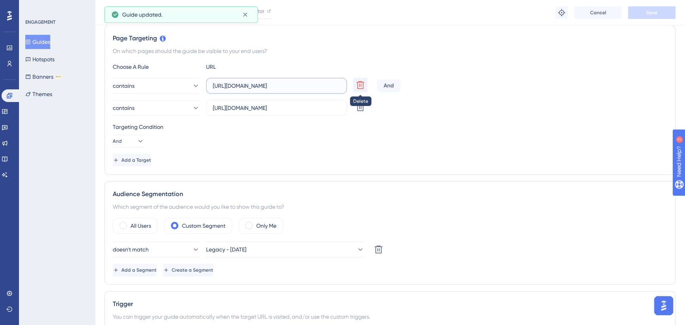
click at [358, 82] on div "contains [URL][DOMAIN_NAME] Delete" at bounding box center [243, 86] width 261 height 16
click at [331, 83] on input "[URL][DOMAIN_NAME]" at bounding box center [276, 86] width 127 height 9
drag, startPoint x: 326, startPoint y: 85, endPoint x: 491, endPoint y: 91, distance: 165.5
click at [362, 82] on div "contains [URL][DOMAIN_NAME] Delete" at bounding box center [243, 86] width 261 height 16
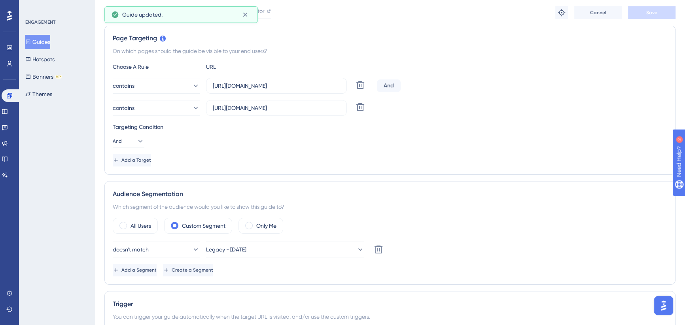
click at [491, 91] on div "contains [URL][DOMAIN_NAME] Delete And" at bounding box center [390, 86] width 555 height 16
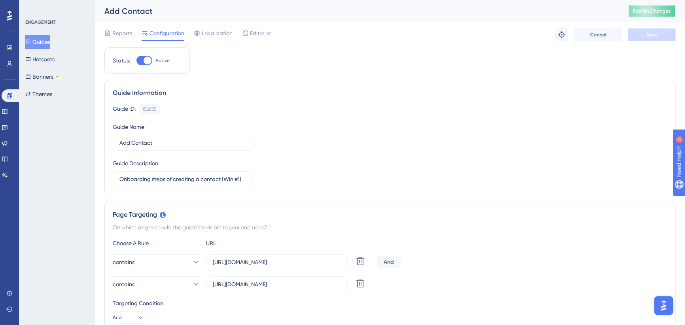
click at [655, 11] on button "Publish Changes" at bounding box center [651, 11] width 47 height 13
click at [44, 38] on button "Guides" at bounding box center [37, 42] width 25 height 14
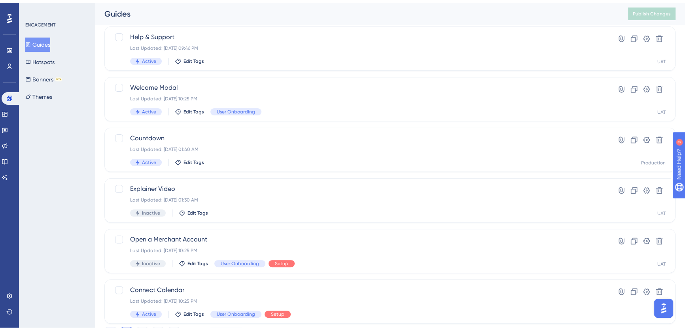
scroll to position [283, 0]
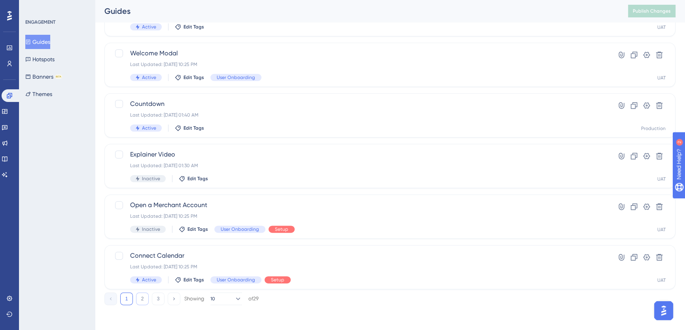
click at [142, 297] on button "2" at bounding box center [142, 299] width 13 height 13
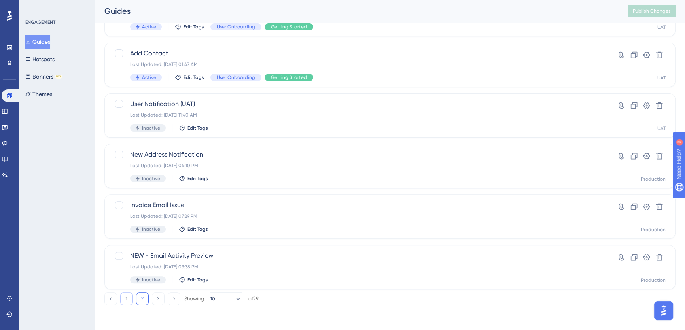
click at [124, 302] on button "1" at bounding box center [126, 299] width 13 height 13
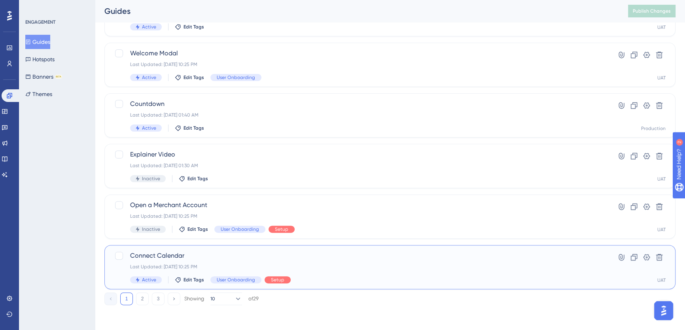
click at [211, 253] on span "Connect Calendar" at bounding box center [358, 255] width 457 height 9
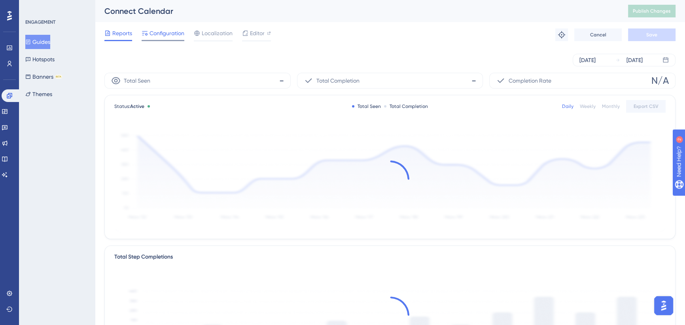
click at [177, 34] on span "Configuration" at bounding box center [167, 32] width 35 height 9
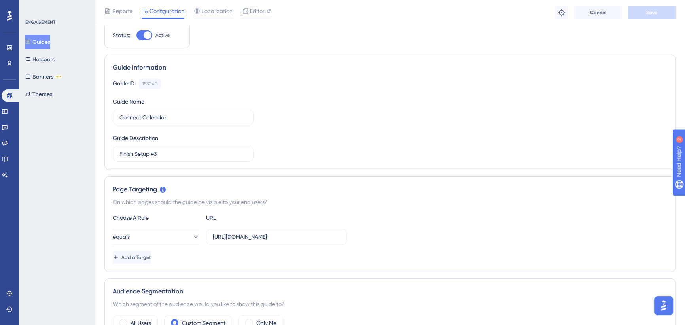
scroll to position [108, 0]
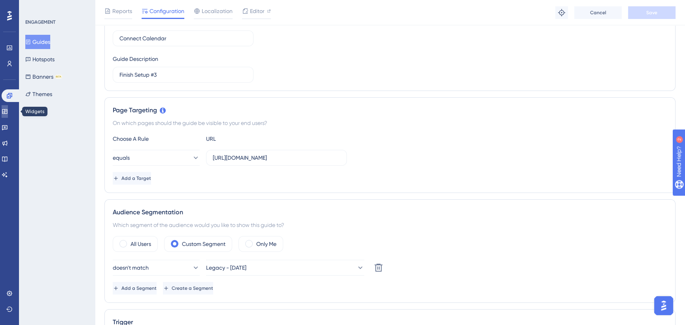
drag, startPoint x: 8, startPoint y: 112, endPoint x: 18, endPoint y: 106, distance: 11.5
click at [7, 112] on icon at bounding box center [4, 111] width 5 height 5
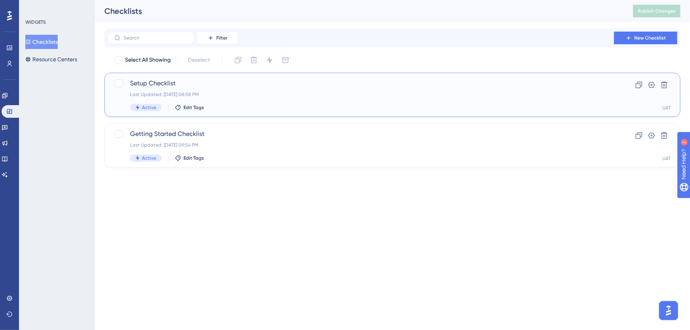
click at [239, 90] on div "Setup Checklist Last Updated: [DATE] 08:58 PM Active Edit Tags" at bounding box center [361, 95] width 462 height 32
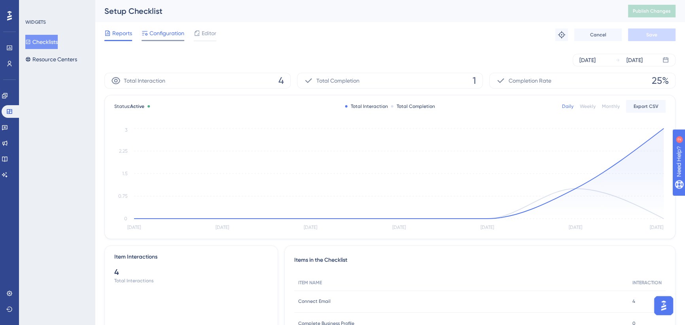
click at [158, 30] on span "Configuration" at bounding box center [167, 32] width 35 height 9
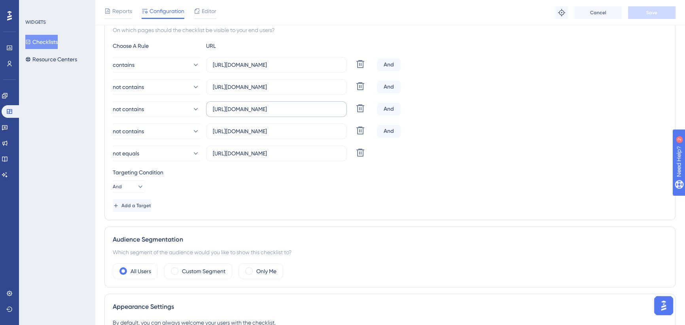
scroll to position [144, 0]
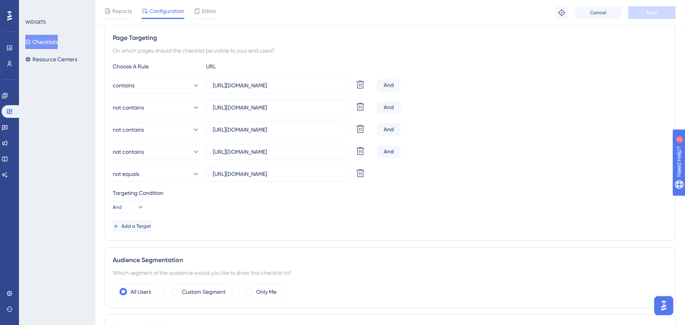
click at [389, 212] on div "Targeting Condition And" at bounding box center [390, 200] width 555 height 25
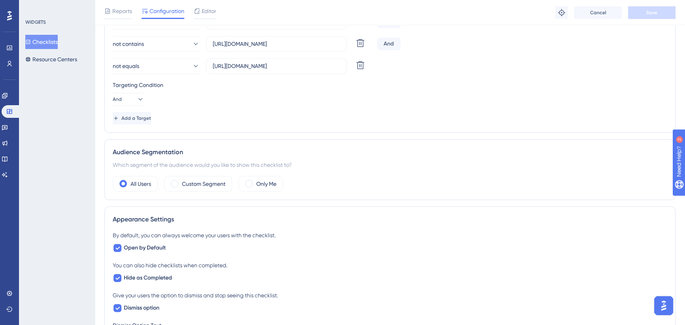
scroll to position [324, 0]
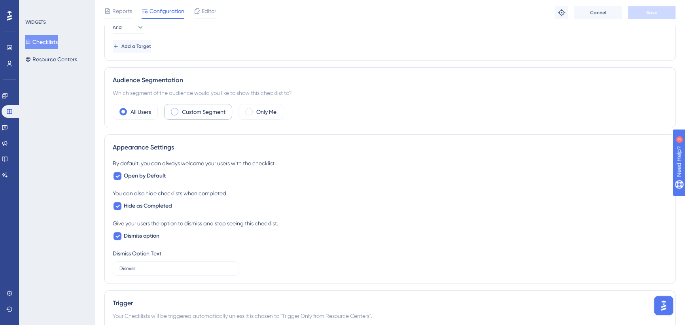
click at [214, 110] on label "Custom Segment" at bounding box center [204, 111] width 44 height 9
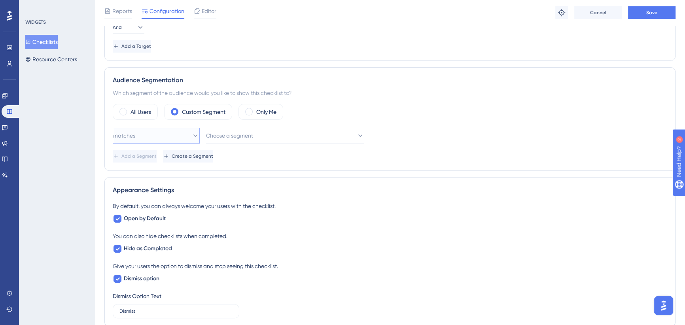
click at [175, 135] on button "matches" at bounding box center [156, 136] width 87 height 16
click at [154, 171] on span "doesn't match" at bounding box center [136, 175] width 36 height 9
click at [254, 135] on span "Choose a segment" at bounding box center [230, 135] width 47 height 9
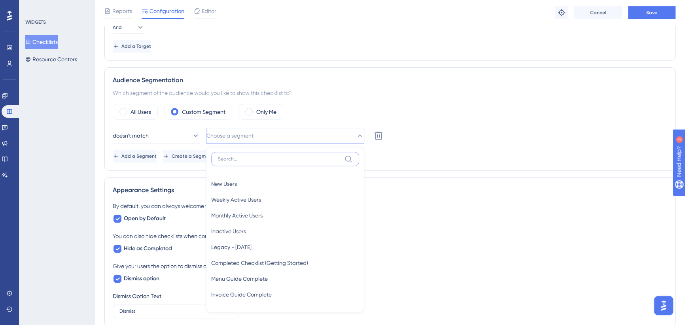
scroll to position [390, 0]
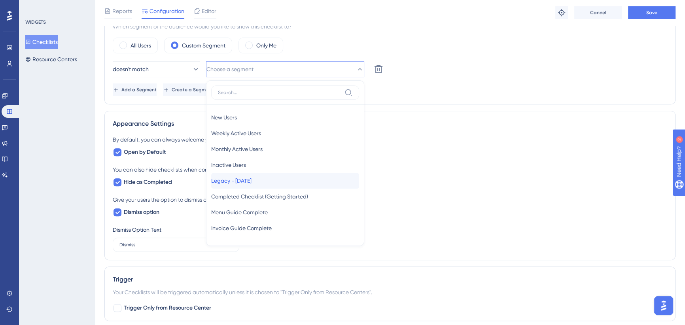
click at [252, 181] on span "Legacy - [DATE]" at bounding box center [231, 180] width 40 height 9
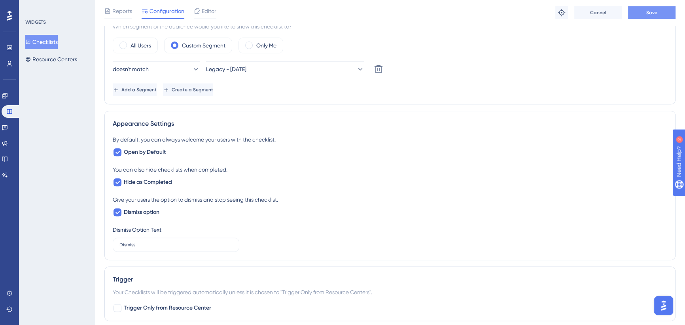
click at [656, 13] on span "Save" at bounding box center [652, 12] width 11 height 6
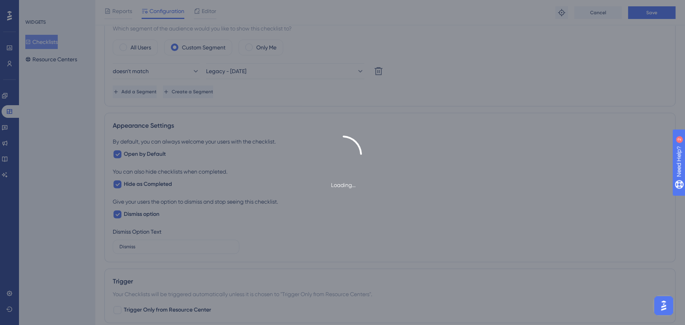
scroll to position [0, 0]
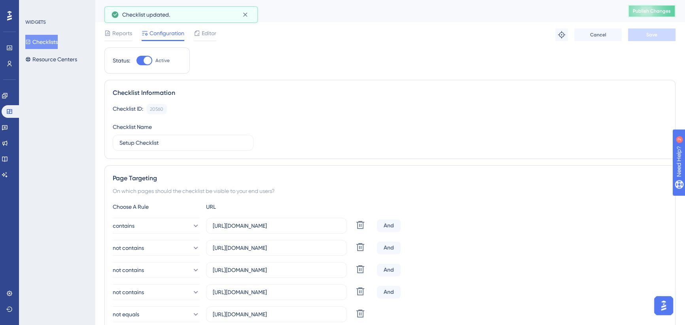
click at [664, 7] on button "Publish Changes" at bounding box center [651, 11] width 47 height 13
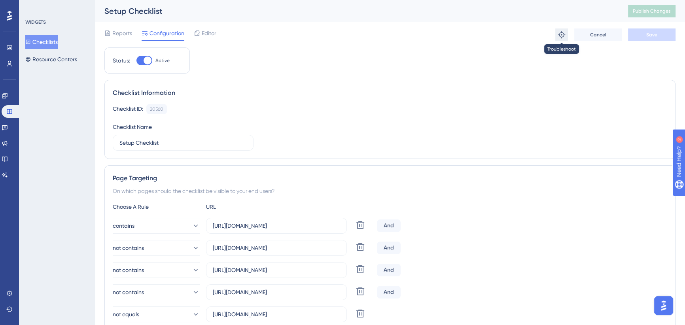
click at [562, 34] on icon at bounding box center [562, 35] width 8 height 8
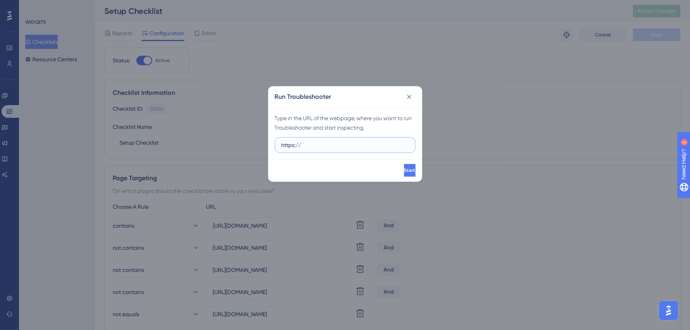
click at [244, 142] on div "Run Troubleshooter Type in the URL of the webpage, where you want to run Troubl…" at bounding box center [345, 165] width 690 height 330
paste input "[DOMAIN_NAME][URL]"
type input "[URL][DOMAIN_NAME]"
click at [404, 168] on span "Start" at bounding box center [409, 170] width 11 height 6
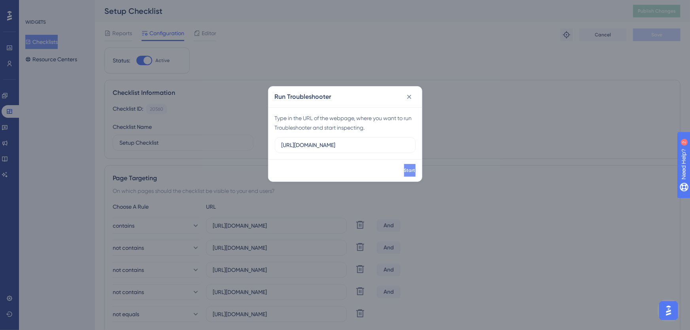
scroll to position [0, 0]
click at [412, 97] on icon at bounding box center [410, 97] width 8 height 8
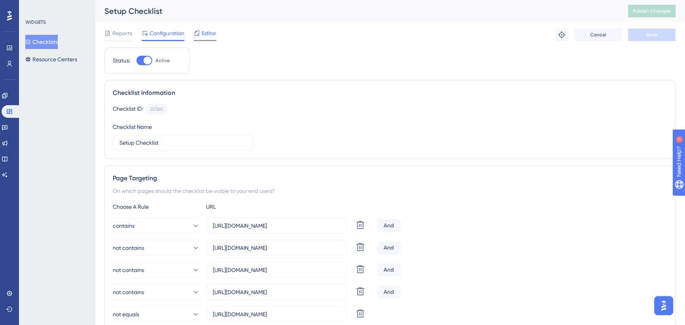
click at [208, 32] on span "Editor" at bounding box center [209, 32] width 15 height 9
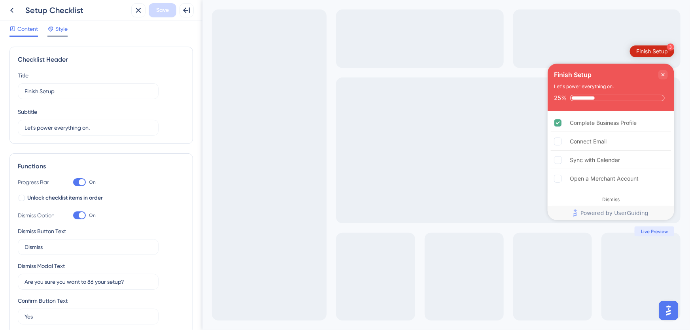
click at [59, 29] on span "Style" at bounding box center [61, 28] width 12 height 9
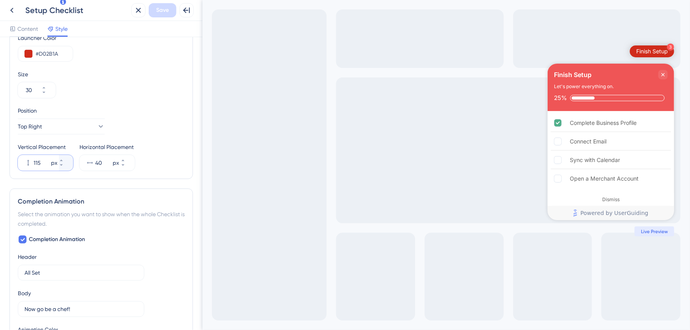
click at [37, 161] on input "115" at bounding box center [42, 162] width 16 height 9
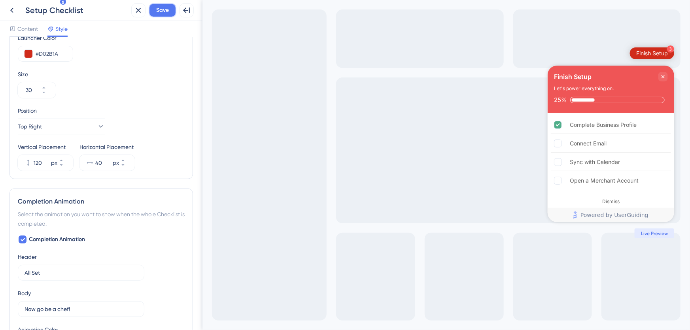
click at [157, 9] on span "Save" at bounding box center [162, 10] width 13 height 9
click at [63, 165] on button "120 px" at bounding box center [66, 167] width 14 height 8
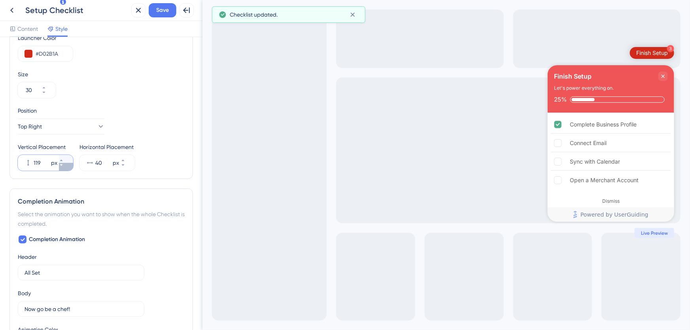
click at [63, 165] on icon at bounding box center [61, 165] width 5 height 5
click at [63, 165] on button "117 px" at bounding box center [66, 167] width 14 height 8
click at [63, 165] on button "116 px" at bounding box center [66, 167] width 14 height 8
type input "115"
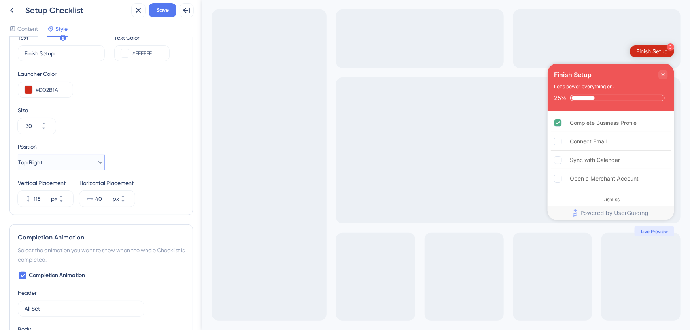
click at [51, 169] on button "Top Right" at bounding box center [61, 163] width 87 height 16
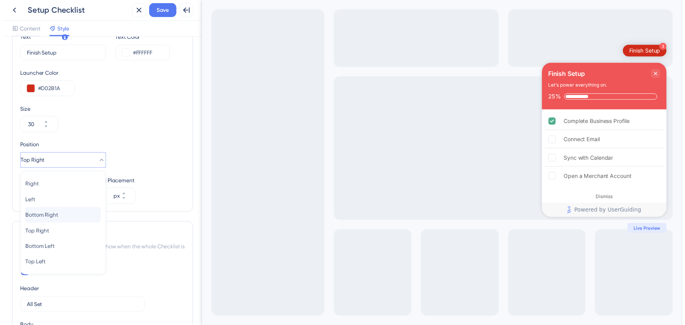
scroll to position [318, 0]
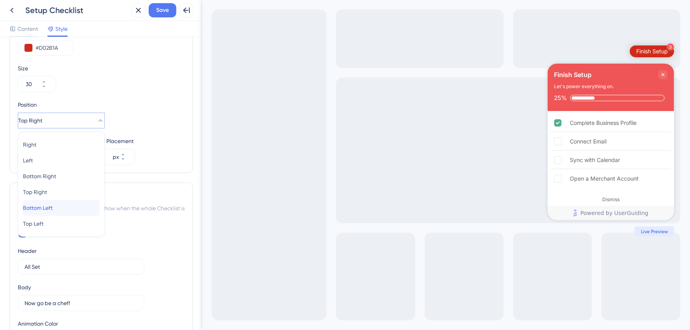
click at [46, 209] on span "Bottom Left" at bounding box center [38, 207] width 30 height 9
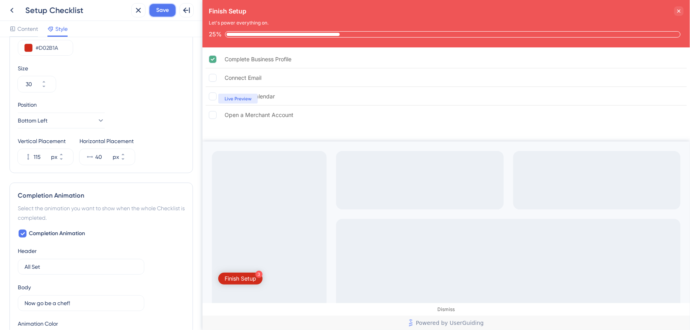
click at [162, 5] on button "Save" at bounding box center [163, 10] width 28 height 14
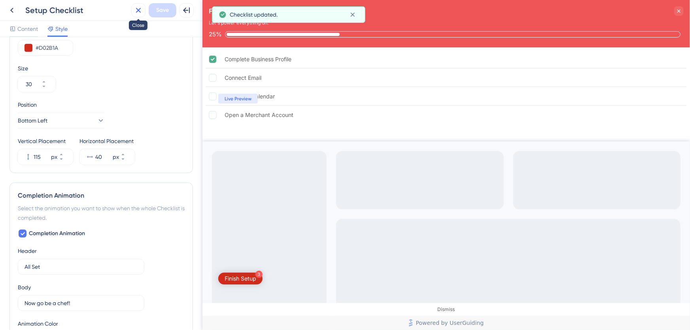
click at [135, 8] on icon at bounding box center [138, 10] width 9 height 9
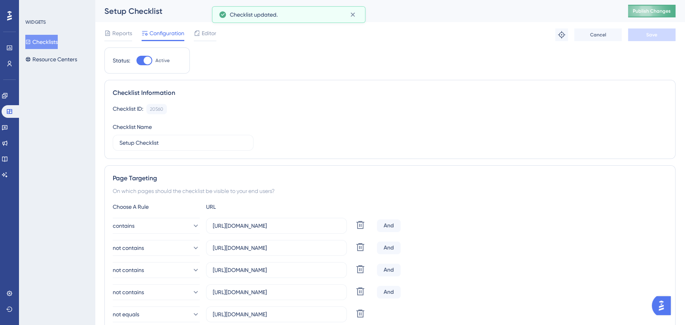
click at [649, 7] on button "Publish Changes" at bounding box center [651, 11] width 47 height 13
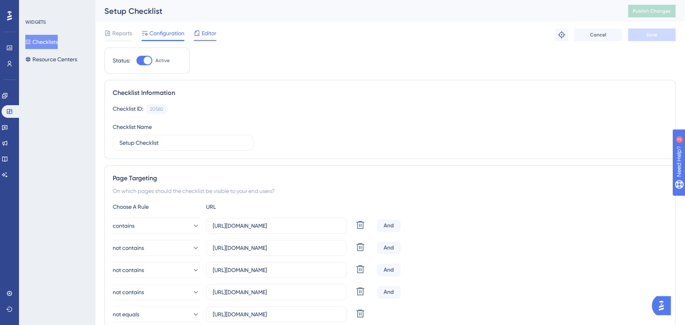
click at [209, 36] on span "Editor" at bounding box center [209, 32] width 15 height 9
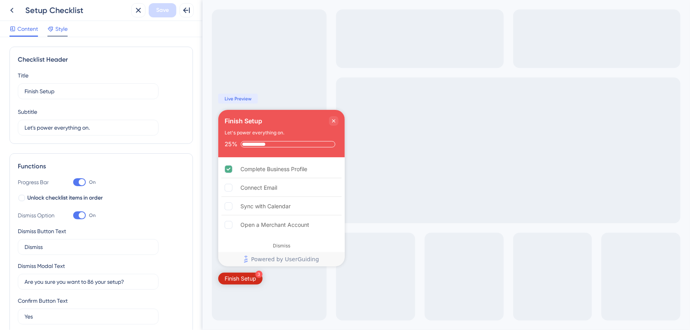
click at [57, 32] on span "Style" at bounding box center [61, 28] width 12 height 9
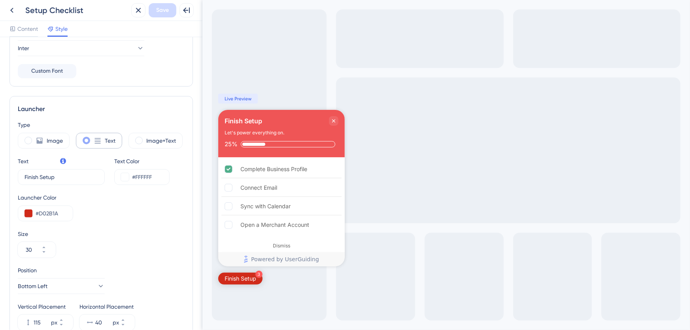
scroll to position [180, 0]
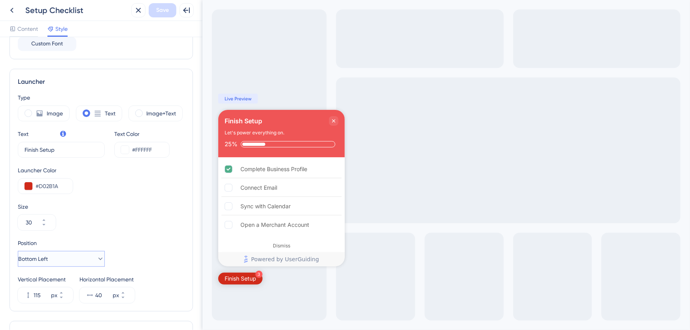
click at [82, 257] on button "Bottom Left" at bounding box center [61, 259] width 87 height 16
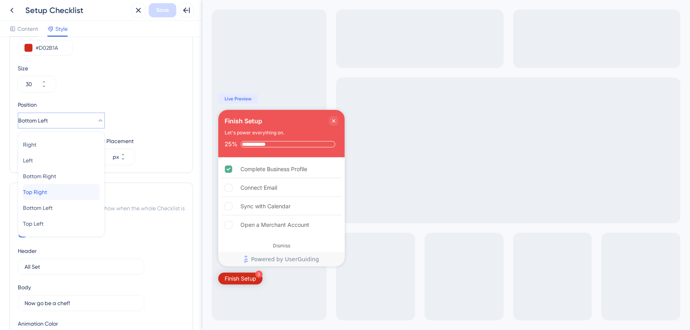
click at [68, 191] on div "Top Right Top Right" at bounding box center [61, 192] width 77 height 16
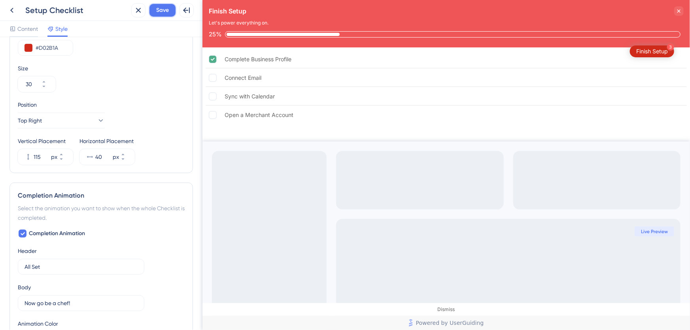
click at [169, 11] on span "Save" at bounding box center [162, 10] width 13 height 9
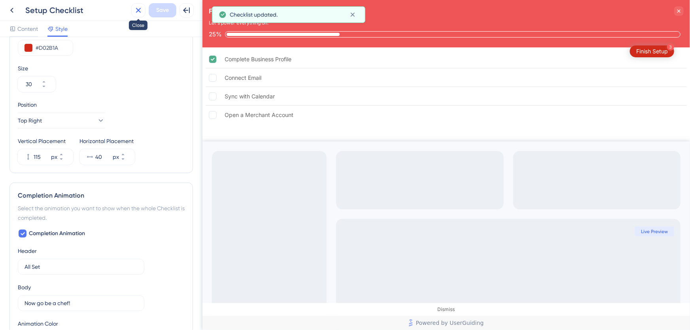
click at [135, 12] on icon at bounding box center [138, 10] width 9 height 9
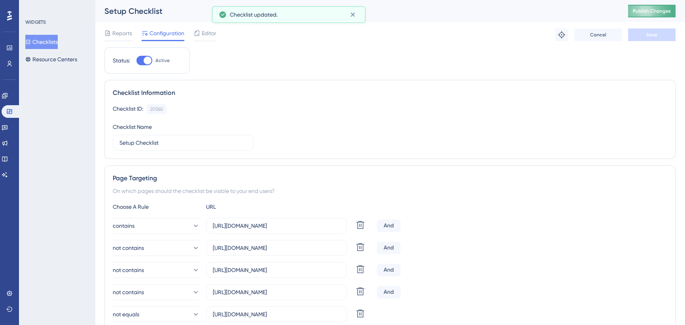
click at [666, 16] on button "Publish Changes" at bounding box center [651, 11] width 47 height 13
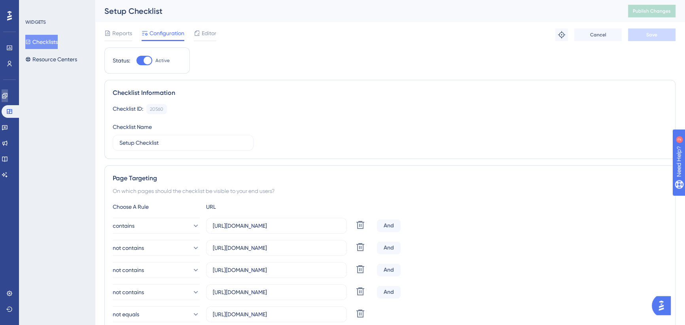
click at [8, 96] on icon at bounding box center [5, 96] width 6 height 6
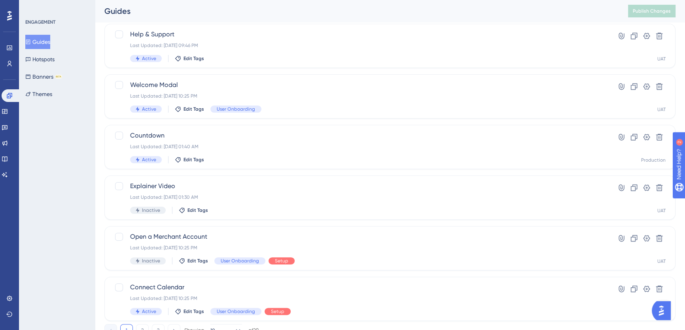
scroll to position [283, 0]
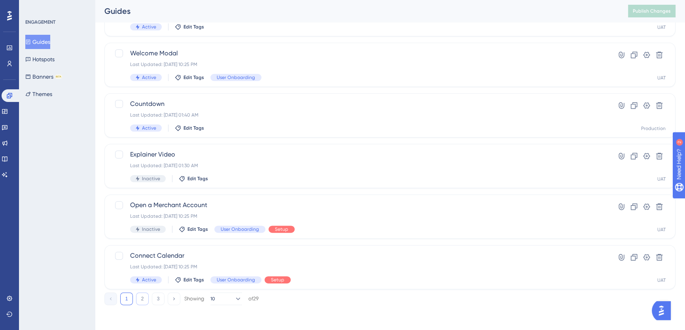
click at [140, 299] on button "2" at bounding box center [142, 299] width 13 height 13
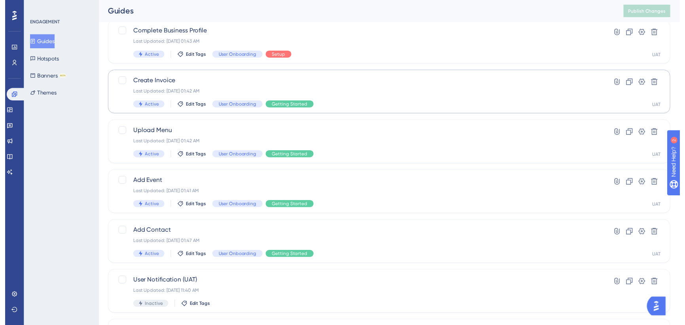
scroll to position [0, 0]
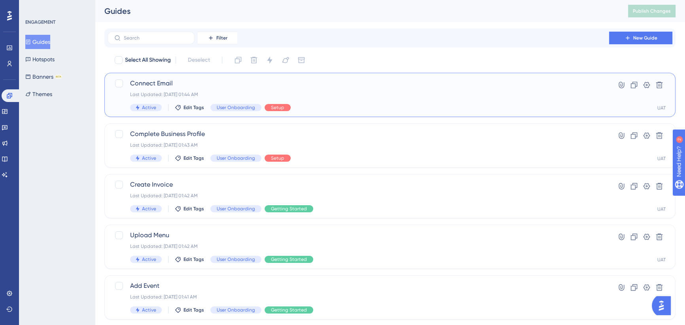
click at [251, 79] on span "Connect Email" at bounding box center [358, 83] width 457 height 9
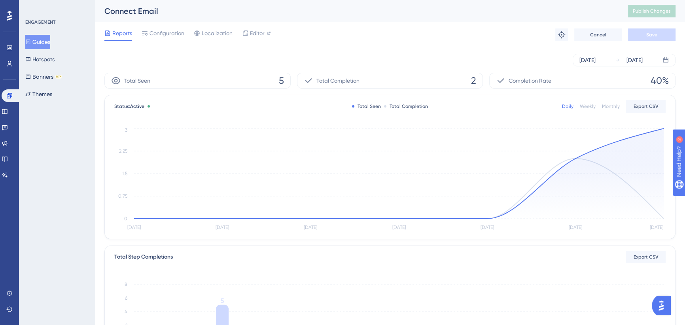
drag, startPoint x: 176, startPoint y: 32, endPoint x: 199, endPoint y: 71, distance: 44.7
click at [176, 33] on span "Configuration" at bounding box center [167, 32] width 35 height 9
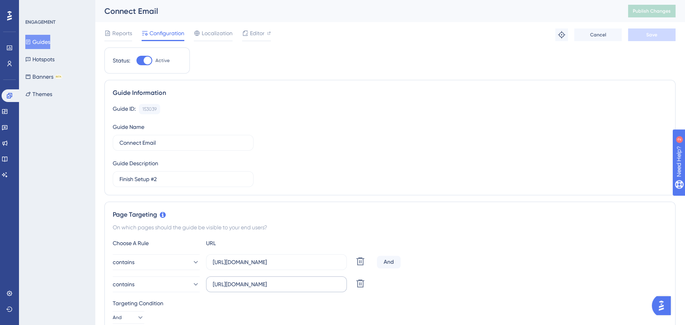
scroll to position [108, 0]
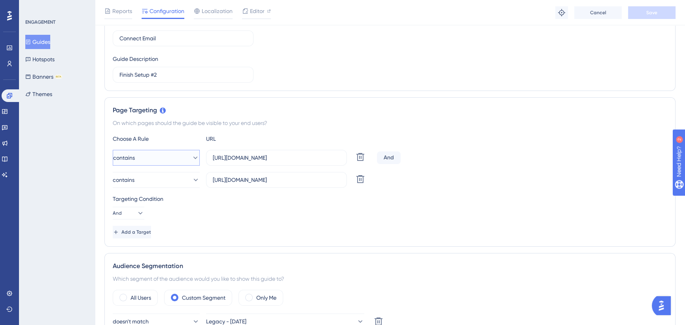
click at [180, 158] on button "contains" at bounding box center [156, 158] width 87 height 16
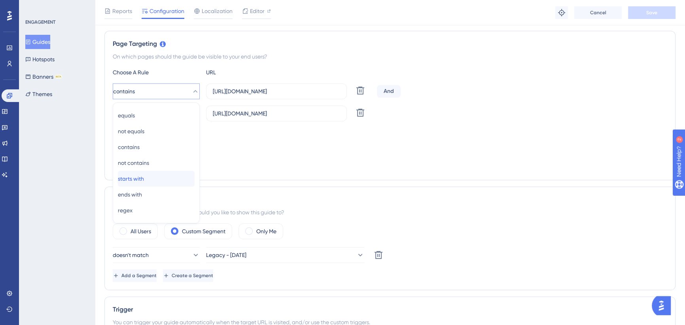
click at [153, 182] on div "starts with starts with" at bounding box center [156, 179] width 77 height 16
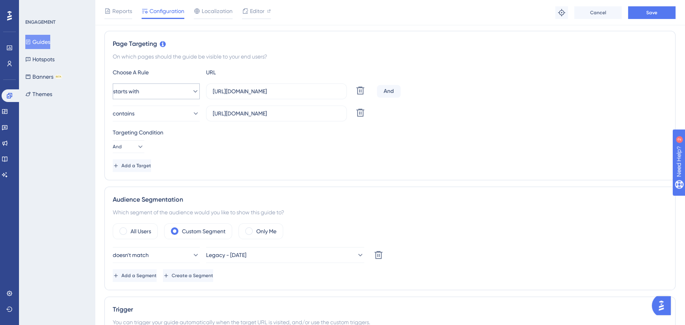
click at [157, 87] on button "starts with" at bounding box center [156, 91] width 87 height 16
click at [151, 116] on div "equals equals" at bounding box center [156, 116] width 77 height 16
click at [660, 9] on button "Save" at bounding box center [651, 12] width 47 height 13
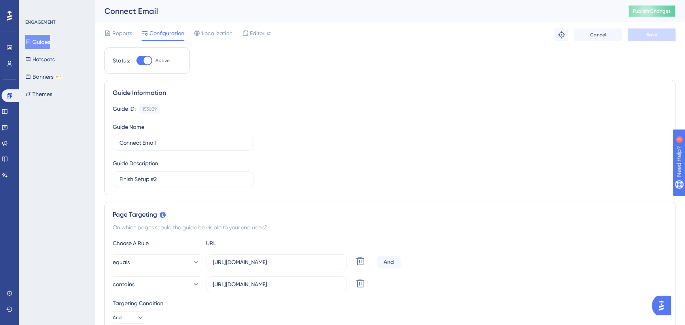
click at [658, 11] on span "Publish Changes" at bounding box center [652, 11] width 38 height 6
click at [255, 32] on span "Editor" at bounding box center [257, 32] width 15 height 9
click at [564, 36] on icon at bounding box center [562, 35] width 8 height 8
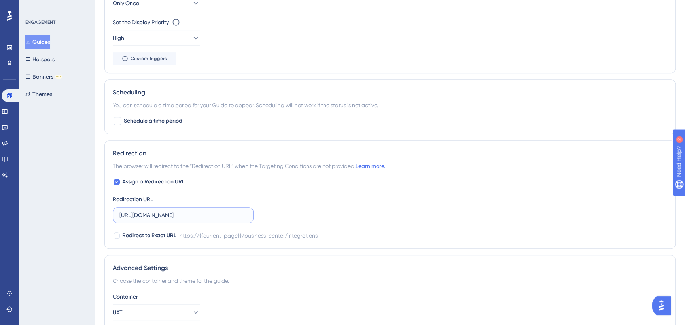
drag, startPoint x: 315, startPoint y: 210, endPoint x: 229, endPoint y: 216, distance: 86.9
click at [309, 210] on div "Assign a Redirection URL Redirection URL [URL][DOMAIN_NAME] Redirect to Exact U…" at bounding box center [390, 208] width 555 height 63
click at [235, 214] on input "[URL][DOMAIN_NAME]" at bounding box center [183, 215] width 127 height 9
drag, startPoint x: 286, startPoint y: 213, endPoint x: 296, endPoint y: 213, distance: 10.7
click at [296, 213] on div "Assign a Redirection URL Redirection URL [URL][DOMAIN_NAME] Redirect to Exact U…" at bounding box center [390, 208] width 555 height 63
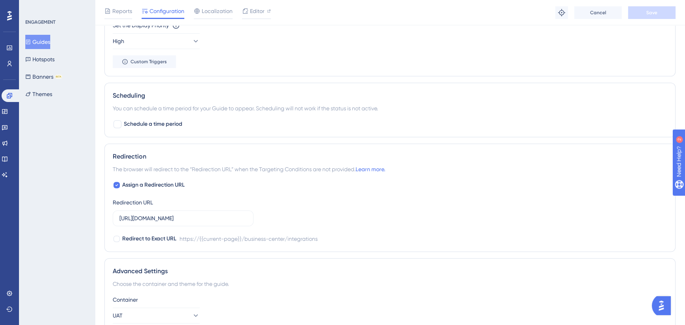
scroll to position [0, 0]
click at [369, 205] on div "Assign a Redirection URL Redirection URL [URL][DOMAIN_NAME] Redirect to Exact U…" at bounding box center [390, 211] width 555 height 63
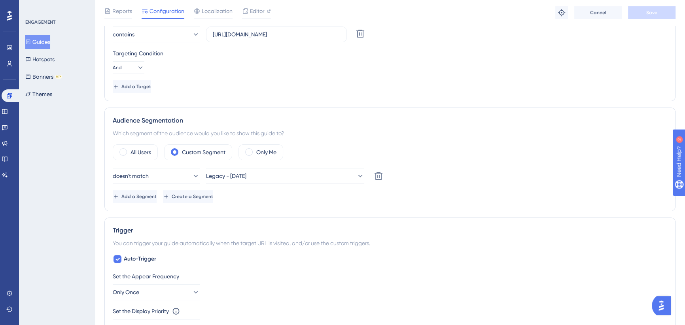
scroll to position [74, 0]
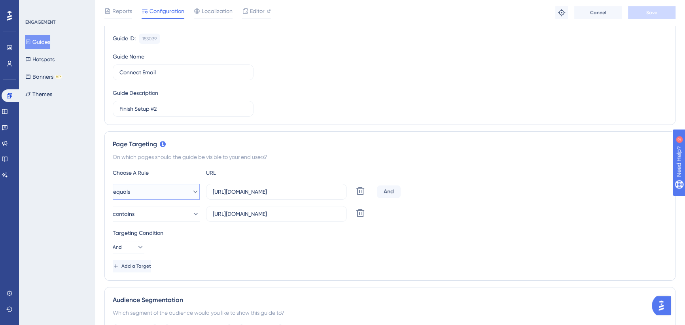
click at [156, 191] on button "equals" at bounding box center [156, 192] width 87 height 16
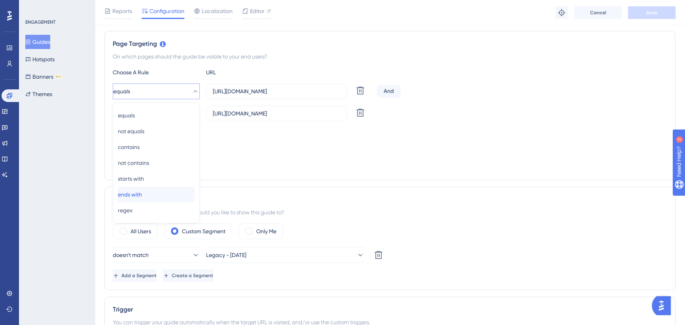
click at [155, 193] on div "ends with ends with" at bounding box center [156, 195] width 77 height 16
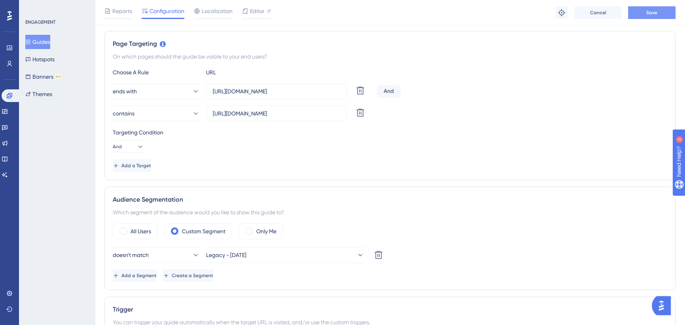
click at [644, 13] on button "Save" at bounding box center [651, 12] width 47 height 13
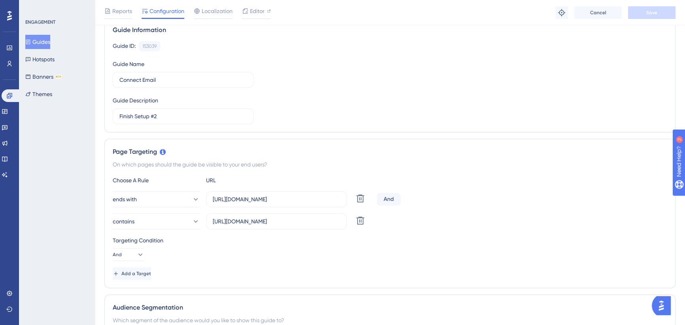
scroll to position [0, 0]
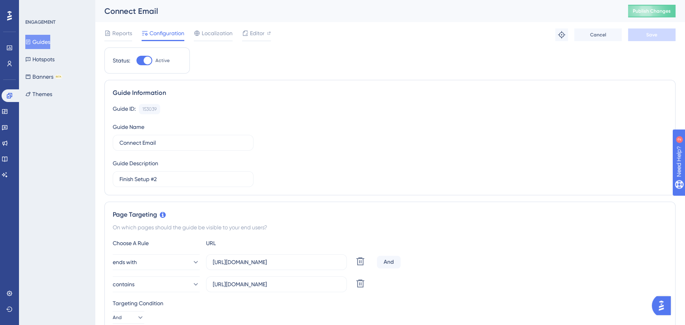
click at [39, 41] on button "Guides" at bounding box center [37, 42] width 25 height 14
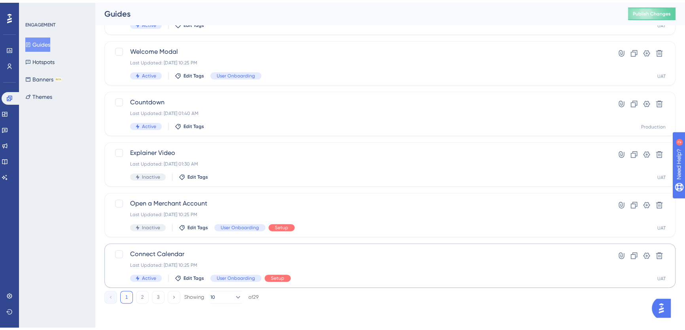
scroll to position [283, 0]
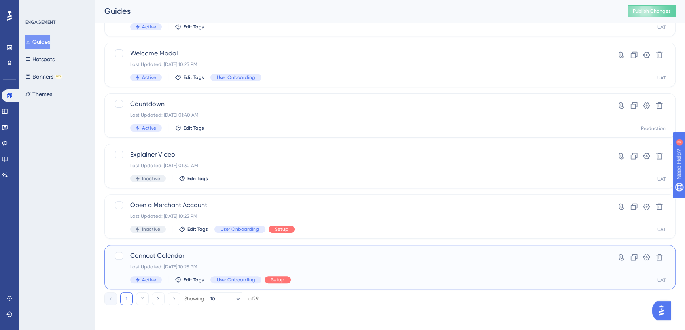
click at [235, 258] on span "Connect Calendar" at bounding box center [358, 255] width 457 height 9
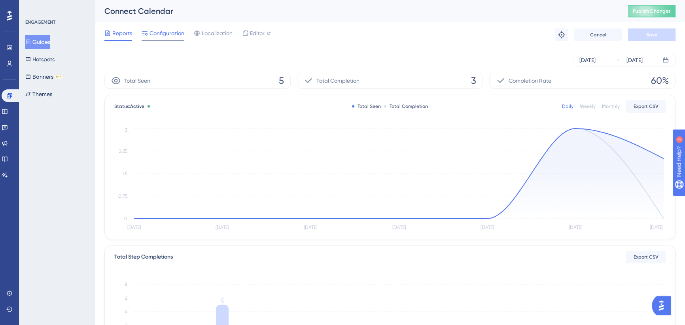
click at [170, 36] on span "Configuration" at bounding box center [167, 32] width 35 height 9
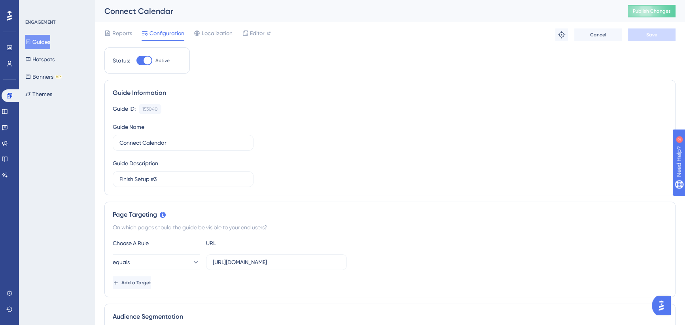
scroll to position [72, 0]
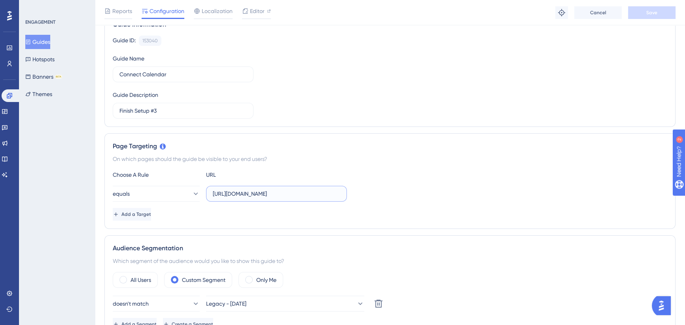
click at [298, 195] on input "[URL][DOMAIN_NAME]" at bounding box center [276, 194] width 127 height 9
drag, startPoint x: 289, startPoint y: 193, endPoint x: 350, endPoint y: 192, distance: 61.3
click at [350, 192] on div "equals [URL][DOMAIN_NAME]" at bounding box center [390, 194] width 555 height 16
click at [298, 195] on input "[URL][DOMAIN_NAME]" at bounding box center [276, 194] width 127 height 9
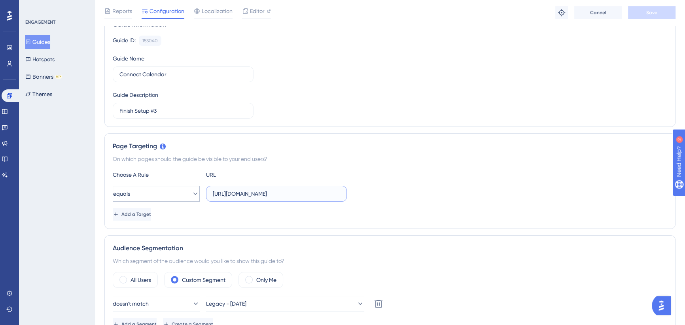
scroll to position [0, 0]
drag, startPoint x: 262, startPoint y: 193, endPoint x: 190, endPoint y: 193, distance: 72.8
click at [190, 193] on div "equals [URL][DOMAIN_NAME]" at bounding box center [230, 194] width 234 height 16
type input "[URL][DOMAIN_NAME]"
click at [427, 197] on div "equals [URL][DOMAIN_NAME]" at bounding box center [390, 194] width 555 height 16
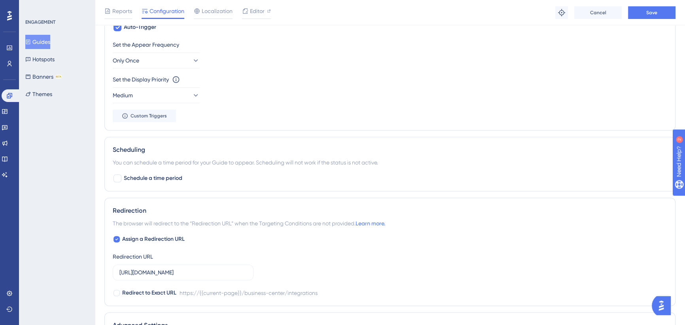
scroll to position [503, 0]
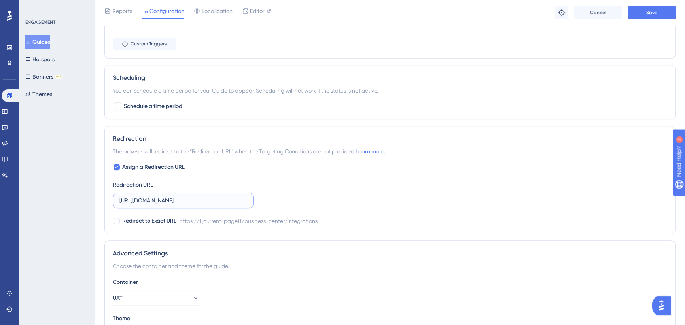
click at [140, 200] on input "[URL][DOMAIN_NAME]" at bounding box center [183, 200] width 127 height 9
drag, startPoint x: 138, startPoint y: 200, endPoint x: 269, endPoint y: 189, distance: 131.1
click at [171, 201] on input "[URL][DOMAIN_NAME]" at bounding box center [183, 200] width 127 height 9
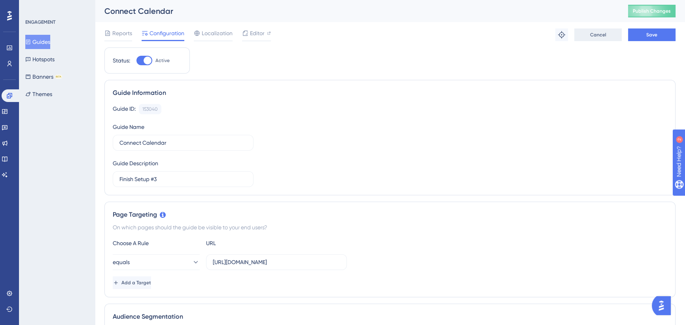
click at [595, 36] on span "Cancel" at bounding box center [598, 35] width 16 height 6
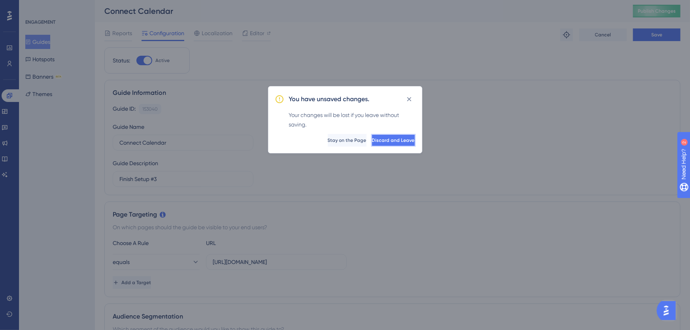
click at [391, 144] on button "Discard and Leave" at bounding box center [394, 140] width 44 height 13
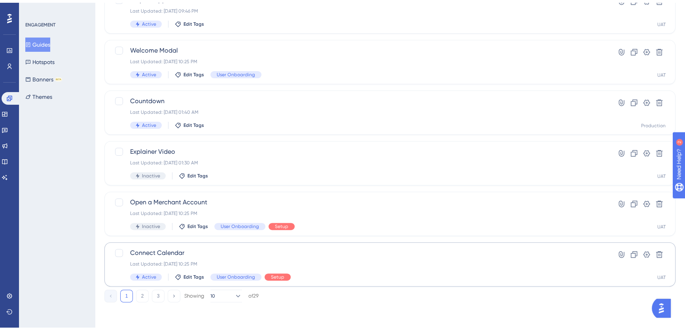
scroll to position [283, 0]
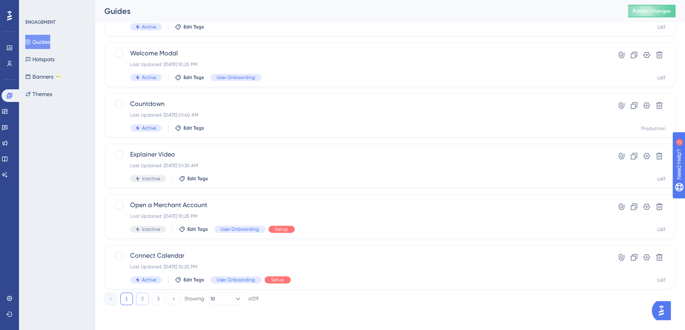
click at [139, 301] on button "2" at bounding box center [142, 299] width 13 height 13
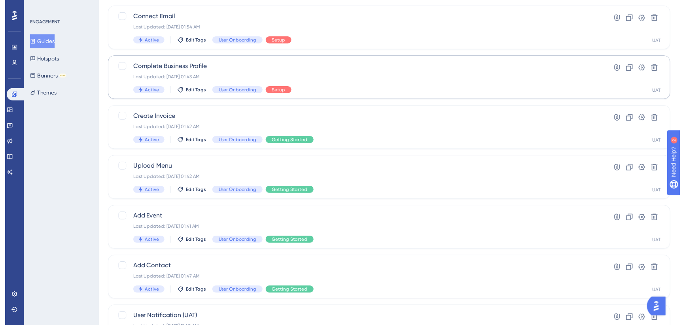
scroll to position [0, 0]
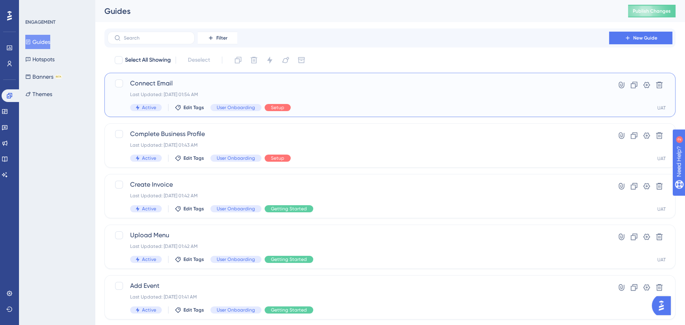
click at [298, 89] on div "Connect Email Last Updated: [DATE] 01:54 AM Active Edit Tags User Onboarding Se…" at bounding box center [358, 95] width 457 height 32
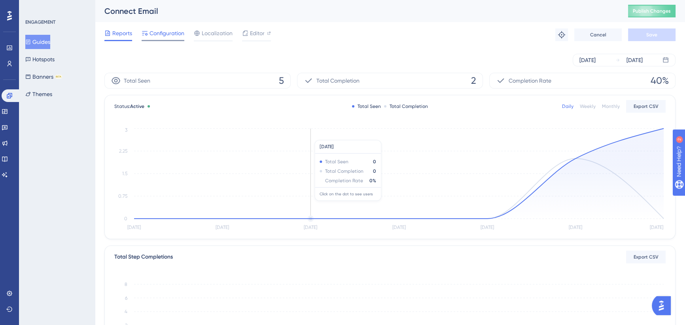
click at [176, 35] on span "Configuration" at bounding box center [167, 32] width 35 height 9
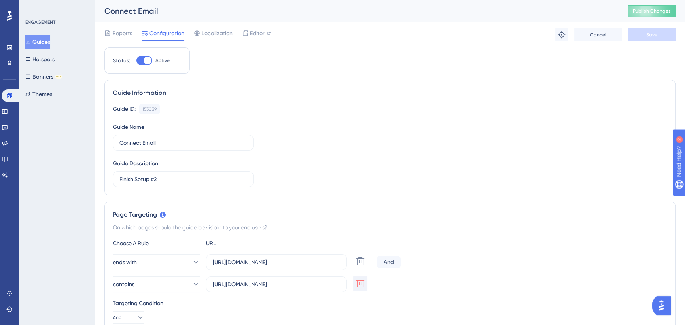
scroll to position [180, 0]
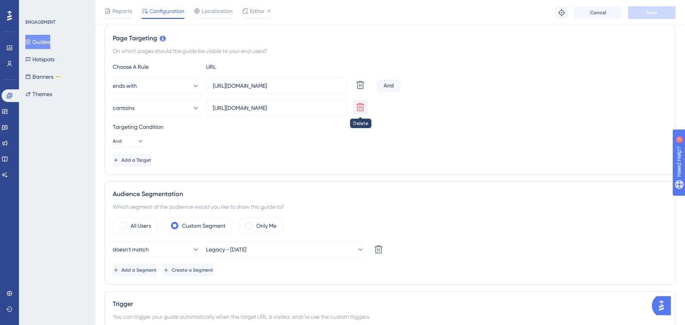
click at [363, 106] on icon at bounding box center [361, 107] width 8 height 8
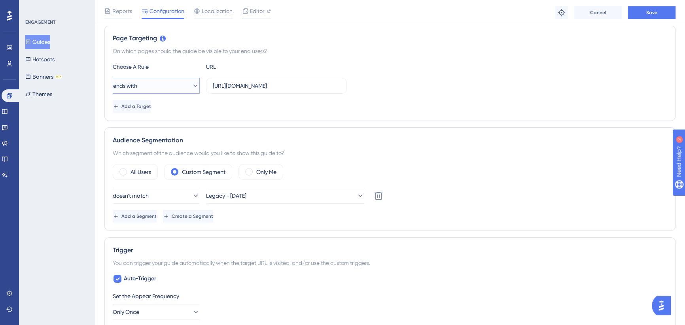
click at [172, 87] on button "ends with" at bounding box center [156, 86] width 87 height 16
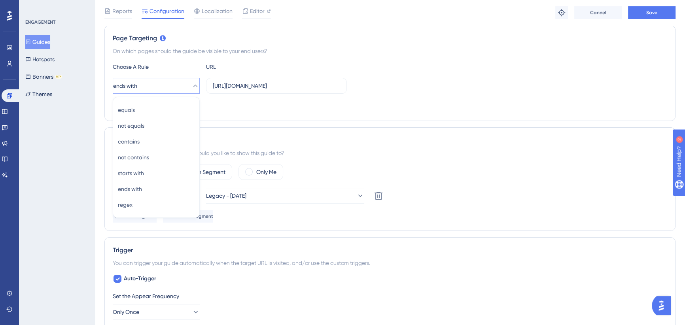
click at [161, 106] on div "equals equals not equals not equals contains contains not contains not contains…" at bounding box center [156, 157] width 87 height 121
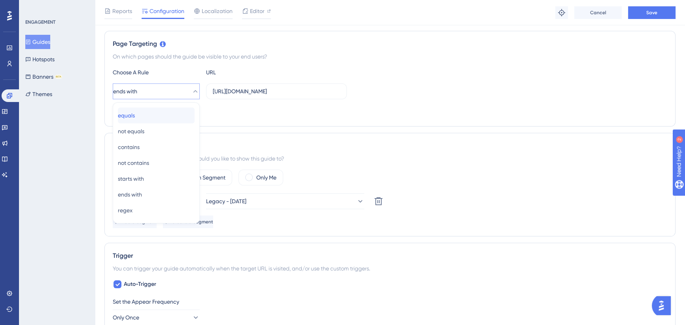
click at [160, 111] on div "equals equals" at bounding box center [156, 116] width 77 height 16
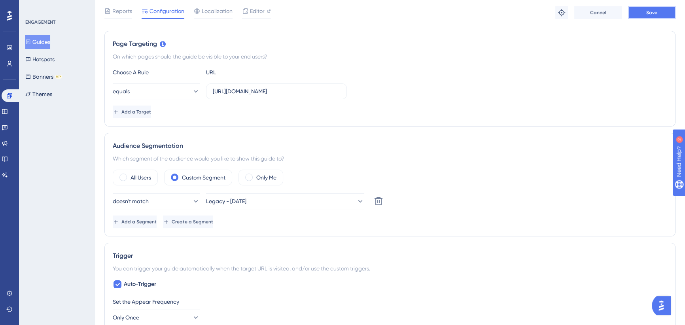
click at [645, 14] on button "Save" at bounding box center [651, 12] width 47 height 13
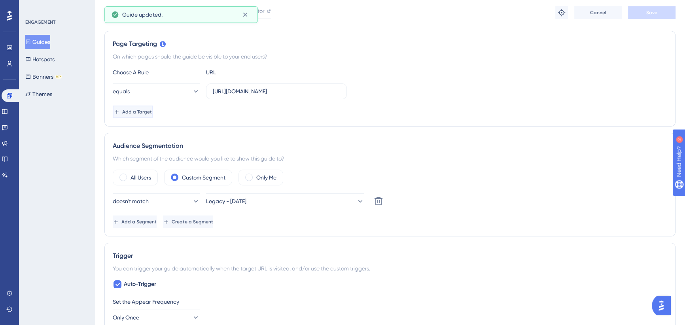
click at [152, 115] on span "Add a Target" at bounding box center [137, 112] width 30 height 6
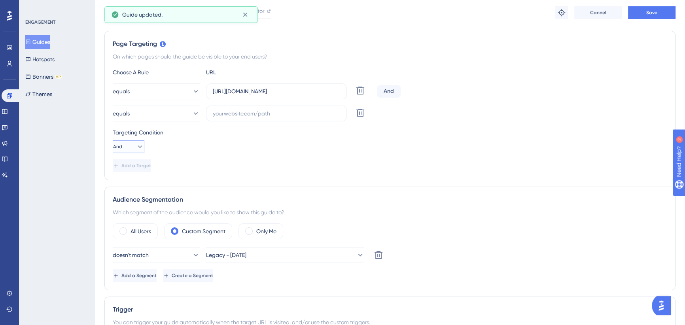
click at [136, 150] on icon at bounding box center [140, 147] width 8 height 8
click at [127, 186] on div "Or Or" at bounding box center [128, 185] width 21 height 16
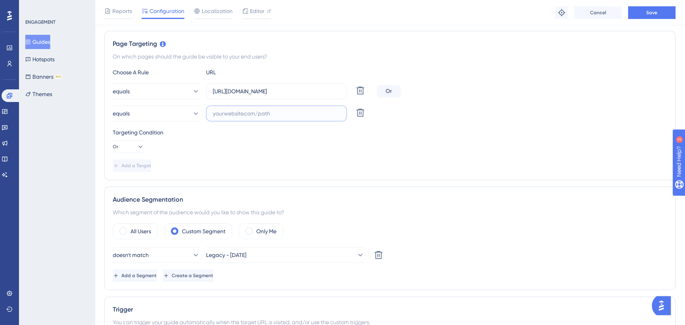
click at [260, 112] on input "text" at bounding box center [276, 113] width 127 height 9
click at [262, 93] on input "[URL][DOMAIN_NAME]" at bounding box center [276, 91] width 127 height 9
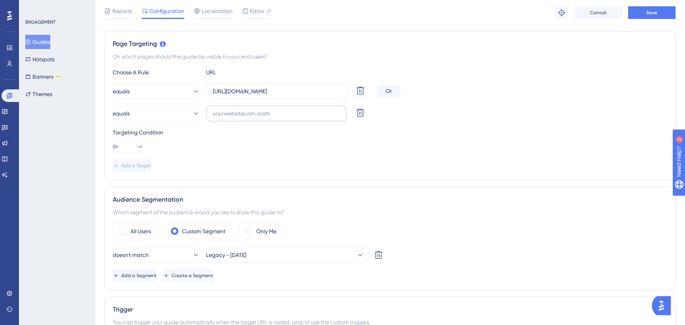
click at [249, 107] on label at bounding box center [276, 114] width 141 height 16
click at [249, 109] on input "text" at bounding box center [276, 113] width 127 height 9
paste input "[URL][DOMAIN_NAME]"
drag, startPoint x: 264, startPoint y: 114, endPoint x: 232, endPoint y: 112, distance: 31.7
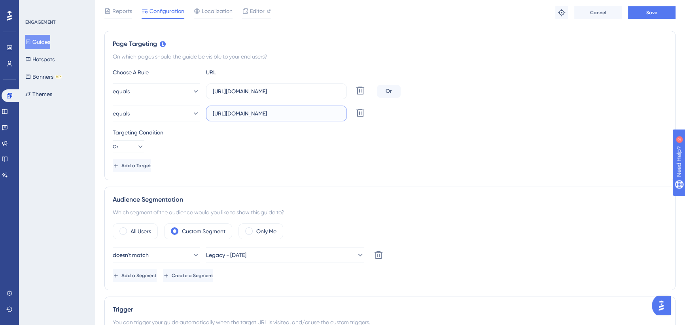
click at [232, 112] on input "[URL][DOMAIN_NAME]" at bounding box center [276, 113] width 127 height 9
type input "[URL][DOMAIN_NAME]"
click at [645, 11] on button "Save" at bounding box center [651, 12] width 47 height 13
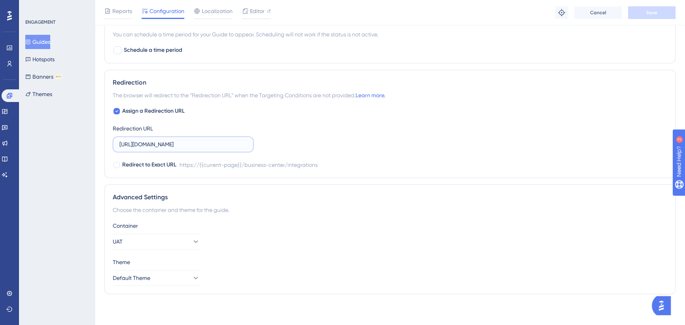
scroll to position [0, 80]
drag, startPoint x: 209, startPoint y: 144, endPoint x: 296, endPoint y: 141, distance: 87.1
click at [296, 141] on div "Assign a Redirection URL Redirection URL [URL][DOMAIN_NAME] Redirect to Exact U…" at bounding box center [390, 137] width 555 height 63
click at [237, 146] on input "[URL][DOMAIN_NAME]" at bounding box center [183, 144] width 127 height 9
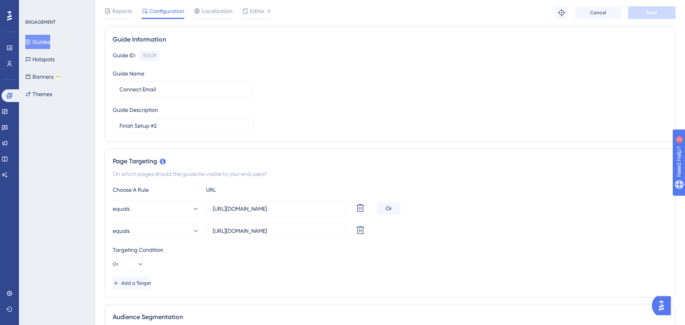
scroll to position [0, 0]
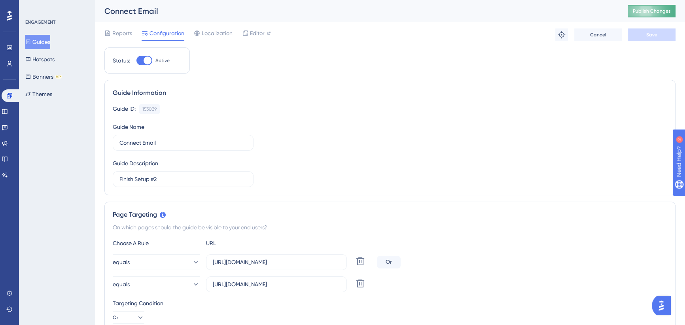
click at [663, 8] on span "Publish Changes" at bounding box center [652, 11] width 38 height 6
click at [42, 42] on button "Guides" at bounding box center [37, 42] width 25 height 14
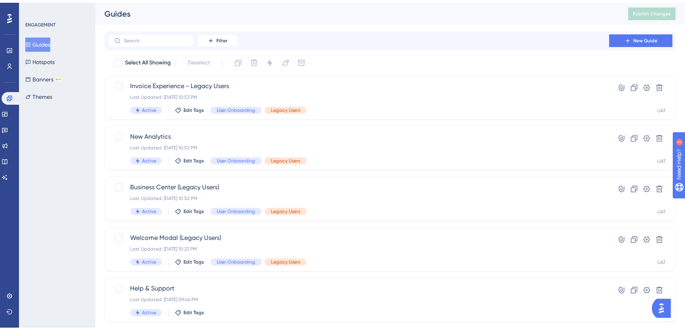
scroll to position [283, 0]
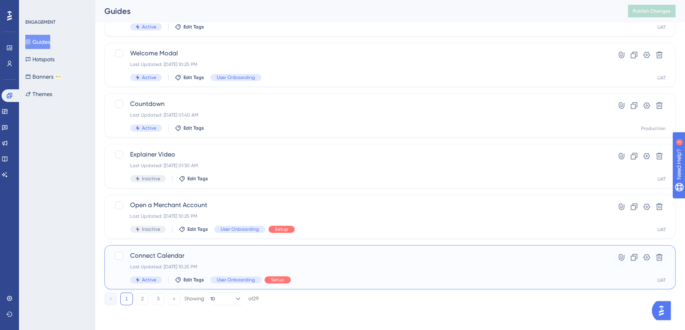
click at [195, 251] on span "Connect Calendar" at bounding box center [358, 255] width 457 height 9
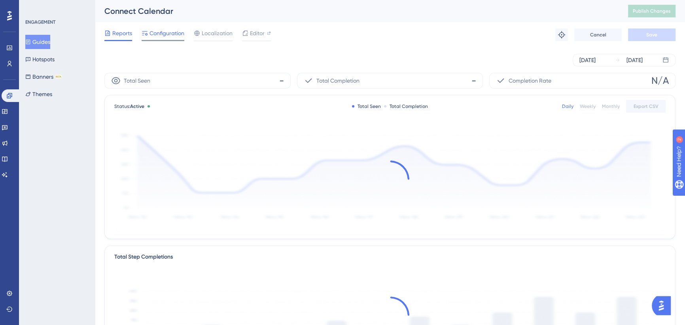
click at [165, 38] on div "Configuration" at bounding box center [163, 34] width 43 height 13
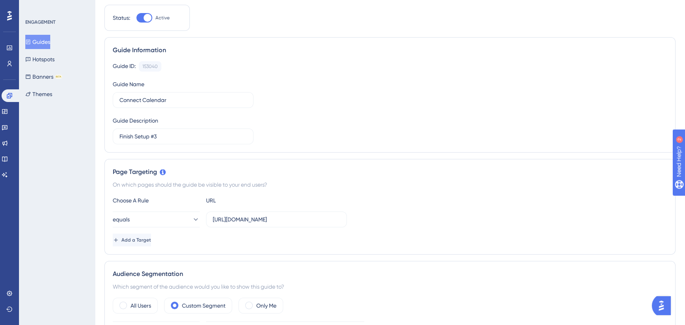
scroll to position [144, 0]
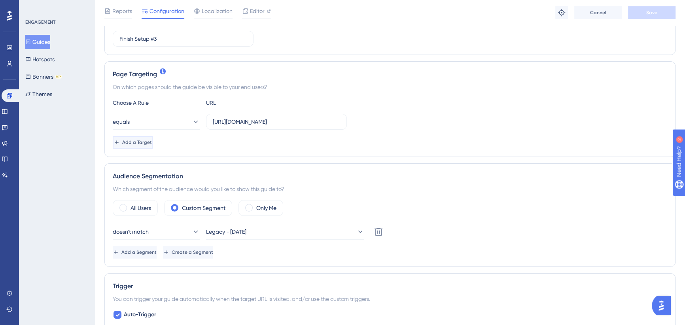
click at [150, 139] on span "Add a Target" at bounding box center [137, 142] width 30 height 6
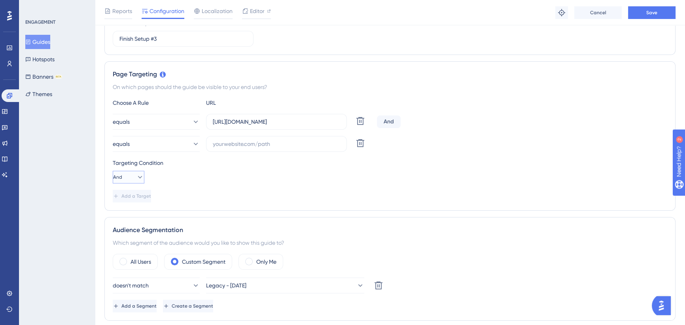
click at [138, 176] on icon at bounding box center [140, 177] width 8 height 8
click at [132, 213] on div "Or Or" at bounding box center [128, 216] width 21 height 16
click at [255, 120] on input "[URL][DOMAIN_NAME]" at bounding box center [276, 122] width 127 height 9
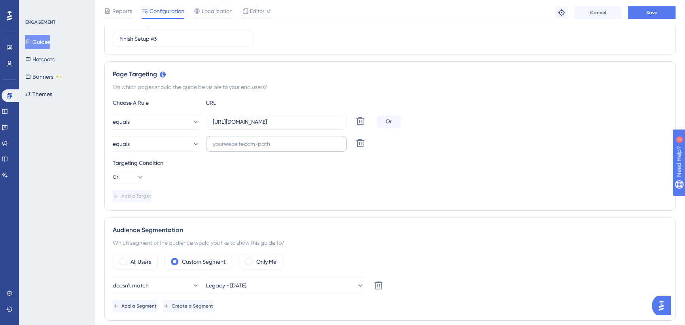
click at [270, 136] on label at bounding box center [276, 144] width 141 height 16
click at [270, 140] on input "text" at bounding box center [276, 144] width 127 height 9
paste input "[URL][DOMAIN_NAME]"
click at [233, 146] on input "[URL][DOMAIN_NAME]" at bounding box center [276, 144] width 127 height 9
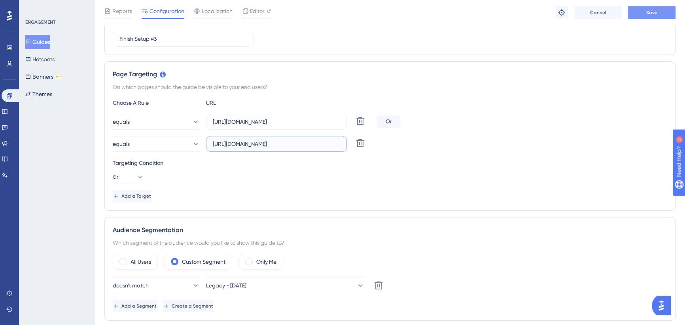
type input "[URL][DOMAIN_NAME]"
click at [641, 7] on button "Save" at bounding box center [651, 12] width 47 height 13
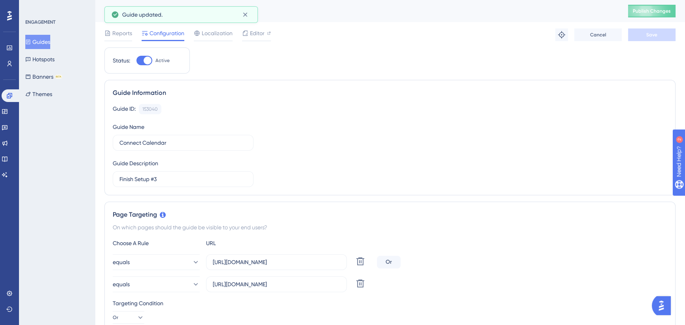
click at [44, 42] on button "Guides" at bounding box center [37, 42] width 25 height 14
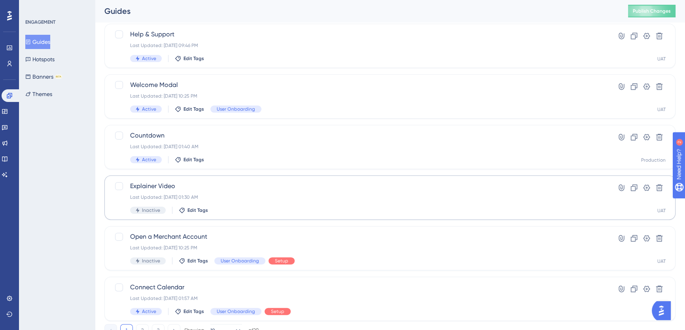
scroll to position [283, 0]
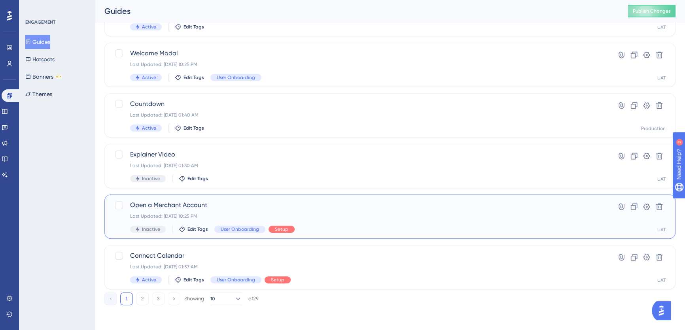
click at [237, 207] on span "Open a Merchant Account" at bounding box center [358, 205] width 457 height 9
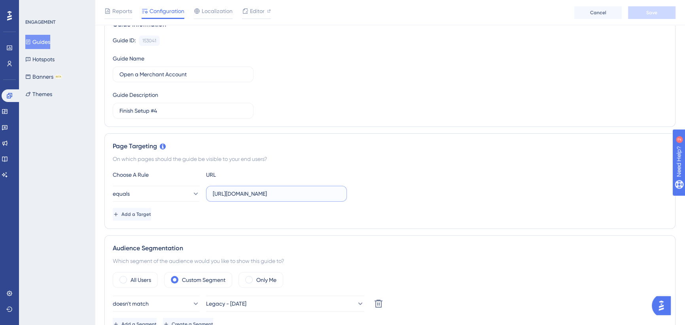
scroll to position [0, 75]
drag, startPoint x: 283, startPoint y: 194, endPoint x: 381, endPoint y: 187, distance: 98.0
click at [381, 187] on div "equals [URL][DOMAIN_NAME]" at bounding box center [390, 194] width 555 height 16
click at [377, 181] on div "Choose A Rule URL equals [URL][DOMAIN_NAME] Add a Target" at bounding box center [390, 195] width 555 height 51
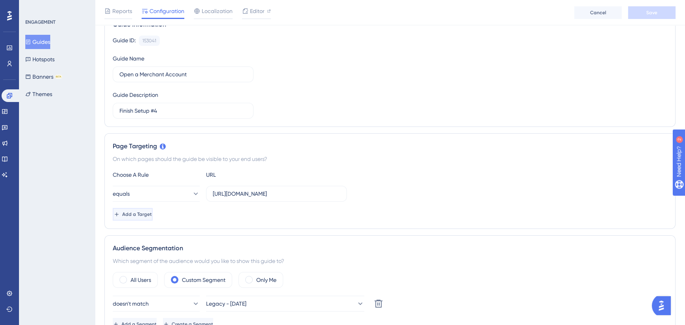
click at [153, 212] on button "Add a Target" at bounding box center [133, 214] width 40 height 13
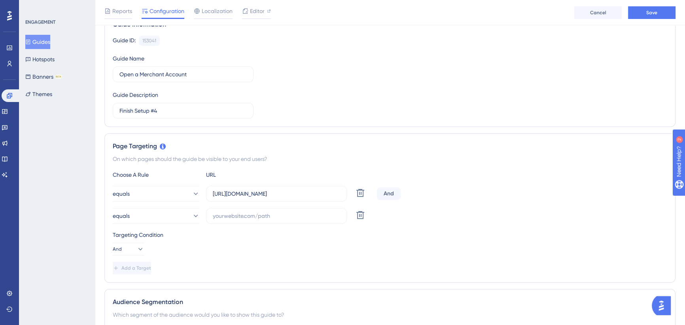
click at [387, 192] on div "And" at bounding box center [389, 194] width 24 height 13
click at [139, 247] on button "And" at bounding box center [129, 249] width 32 height 13
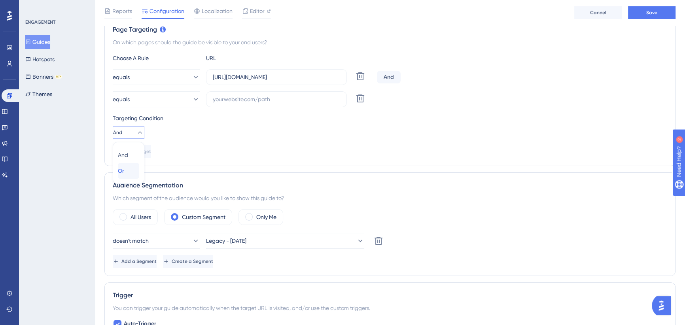
click at [127, 172] on div "Or Or" at bounding box center [128, 171] width 21 height 16
click at [258, 95] on input "text" at bounding box center [276, 99] width 127 height 9
click at [251, 79] on input "[URL][DOMAIN_NAME]" at bounding box center [276, 77] width 127 height 9
click at [253, 97] on input "[URL]" at bounding box center [276, 99] width 127 height 9
paste input "[URL][DOMAIN_NAME]"
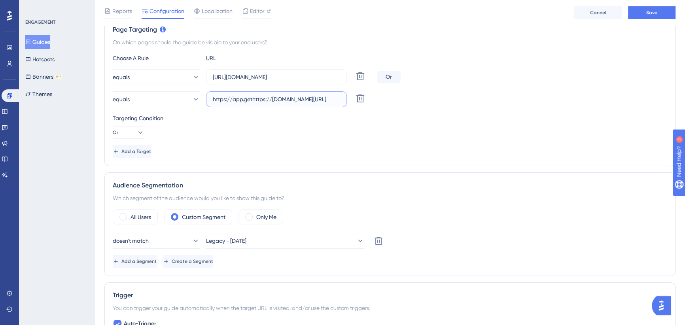
scroll to position [0, 0]
drag, startPoint x: 267, startPoint y: 98, endPoint x: 245, endPoint y: 102, distance: 22.9
click at [245, 102] on input "https://app.gethttps://[DOMAIN_NAME][URL]" at bounding box center [276, 99] width 127 height 9
type input "[URL][DOMAIN_NAME]"
click at [639, 11] on button "Save" at bounding box center [651, 12] width 47 height 13
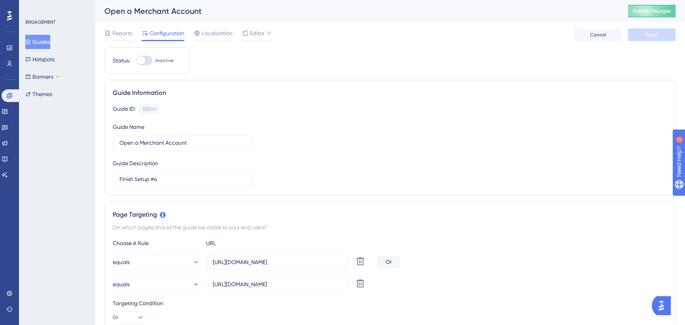
click at [49, 43] on button "Guides" at bounding box center [37, 42] width 25 height 14
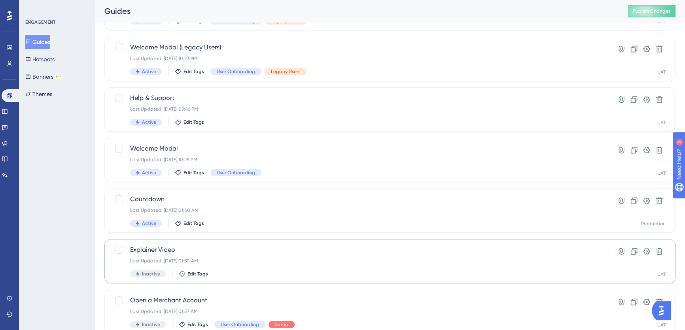
scroll to position [180, 0]
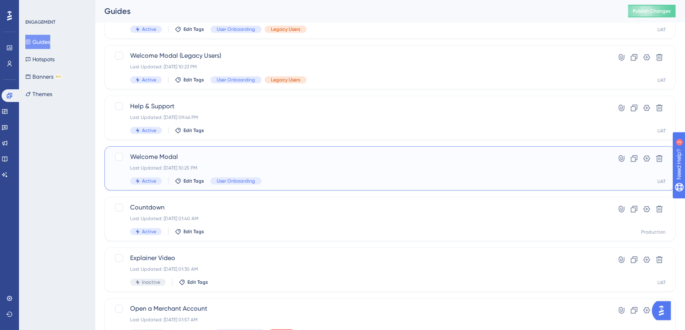
click at [281, 162] on div "Welcome Modal Last Updated: [DATE] 10:25 PM Active Edit Tags User Onboarding" at bounding box center [358, 168] width 457 height 32
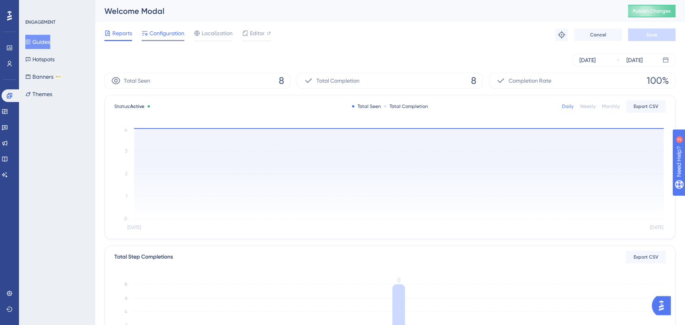
click at [166, 32] on span "Configuration" at bounding box center [167, 32] width 35 height 9
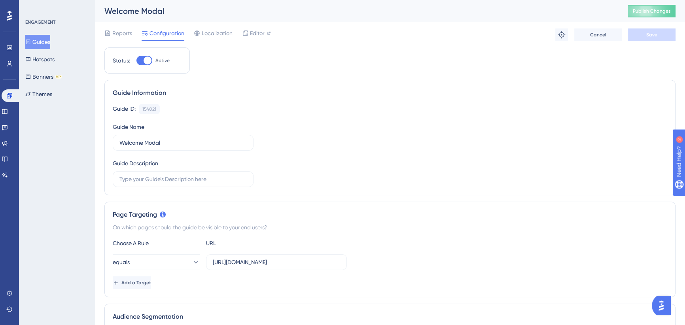
scroll to position [72, 0]
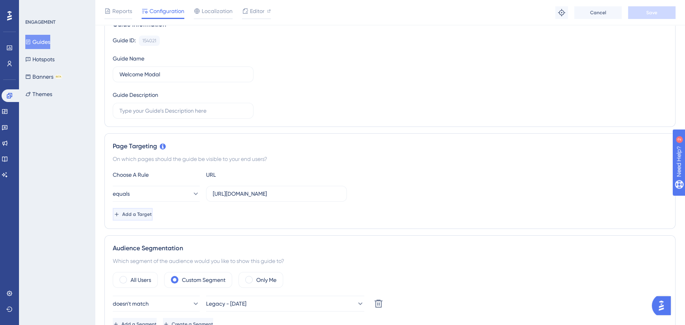
click at [144, 214] on span "Add a Target" at bounding box center [137, 214] width 30 height 6
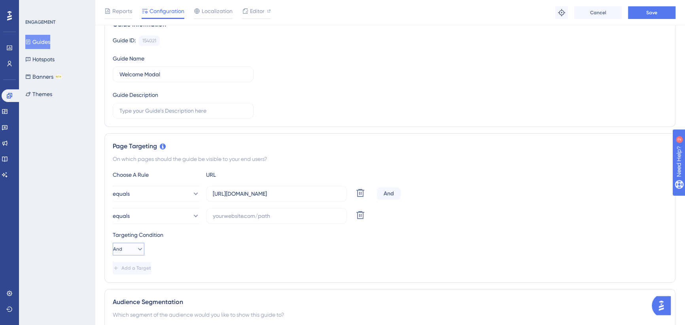
click at [130, 248] on button "And" at bounding box center [129, 249] width 32 height 13
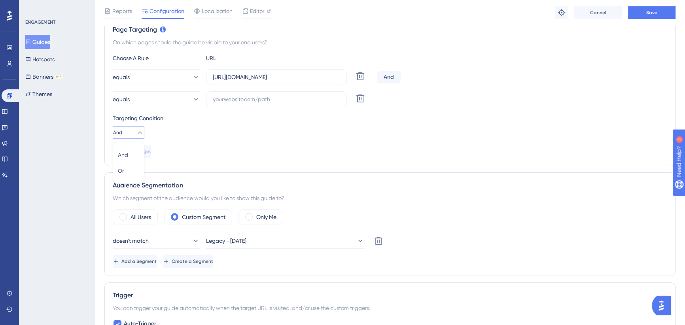
click at [137, 127] on button "And" at bounding box center [129, 132] width 32 height 13
click at [133, 171] on div "Or Or" at bounding box center [128, 171] width 21 height 16
click at [266, 73] on input "[URL][DOMAIN_NAME]" at bounding box center [276, 77] width 127 height 9
click at [261, 89] on div "equals [URL][DOMAIN_NAME] Delete Or equals Delete" at bounding box center [390, 88] width 555 height 38
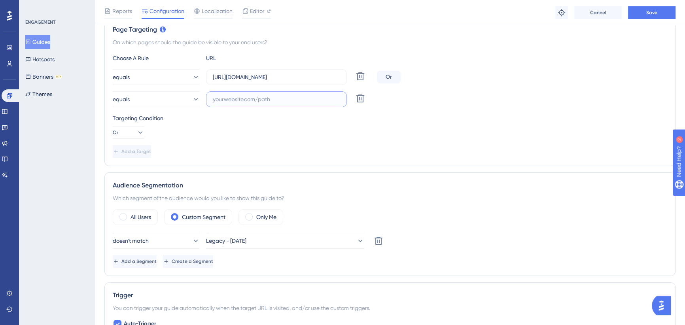
click at [261, 97] on input "text" at bounding box center [276, 99] width 127 height 9
paste input "[URL][DOMAIN_NAME]"
drag, startPoint x: 283, startPoint y: 100, endPoint x: 233, endPoint y: 99, distance: 50.7
click at [233, 99] on label "[URL][DOMAIN_NAME]" at bounding box center [276, 99] width 141 height 16
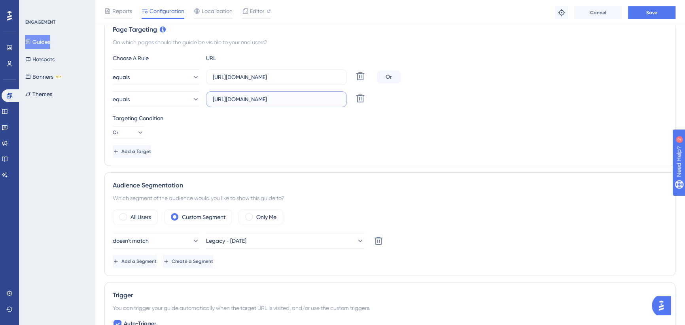
click at [235, 99] on input "[URL][DOMAIN_NAME]" at bounding box center [276, 99] width 127 height 9
drag, startPoint x: 233, startPoint y: 99, endPoint x: 395, endPoint y: 98, distance: 162.2
click at [395, 98] on div "equals [URL][DOMAIN_NAME] Delete" at bounding box center [390, 99] width 555 height 16
type input "[URL][DOMAIN_NAME]"
click at [654, 9] on span "Save" at bounding box center [652, 12] width 11 height 6
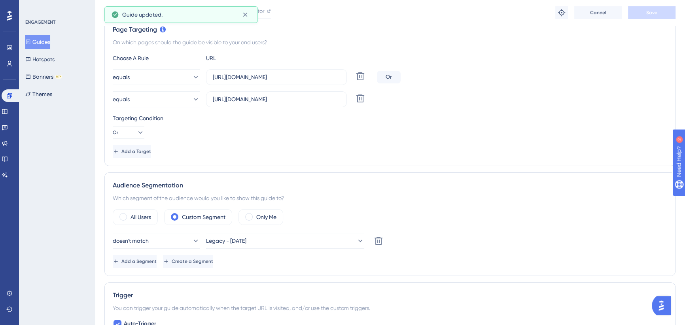
click at [39, 42] on button "Guides" at bounding box center [37, 42] width 25 height 14
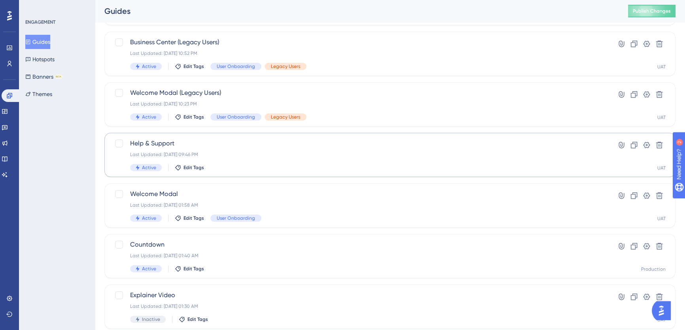
scroll to position [144, 0]
click at [233, 145] on span "Help & Support" at bounding box center [358, 142] width 457 height 9
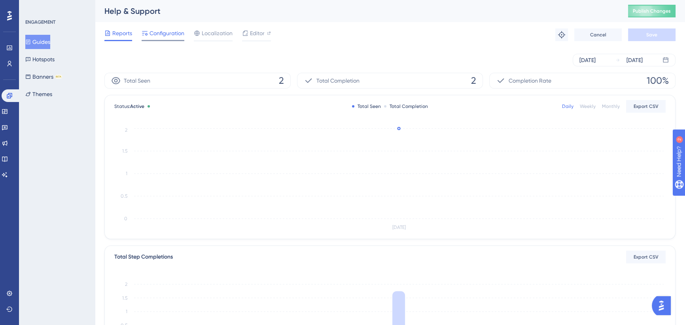
click at [167, 36] on span "Configuration" at bounding box center [167, 32] width 35 height 9
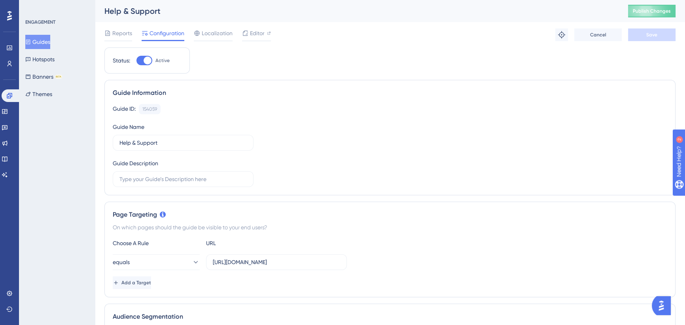
scroll to position [144, 0]
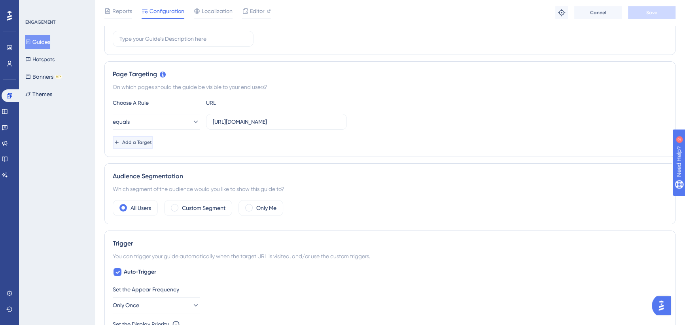
click at [152, 142] on span "Add a Target" at bounding box center [137, 142] width 30 height 6
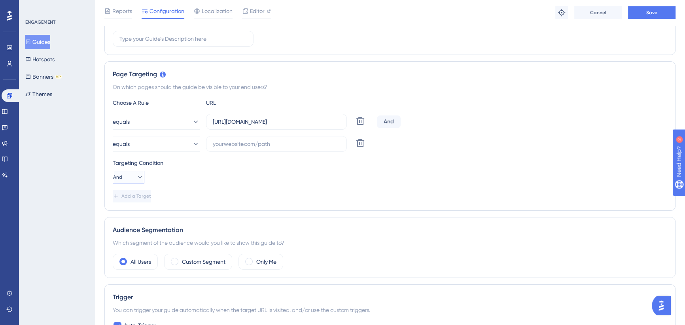
click at [128, 177] on button "And" at bounding box center [129, 177] width 32 height 13
click at [131, 214] on div "Or Or" at bounding box center [128, 216] width 21 height 16
click at [291, 140] on input "text" at bounding box center [276, 144] width 127 height 9
drag, startPoint x: 297, startPoint y: 123, endPoint x: 361, endPoint y: 122, distance: 64.1
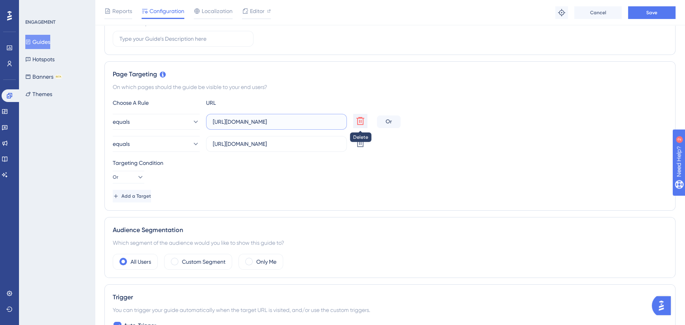
click at [361, 122] on div "equals [URL][DOMAIN_NAME] Delete" at bounding box center [243, 122] width 261 height 16
click at [285, 142] on input "[URL][DOMAIN_NAME]" at bounding box center [276, 144] width 127 height 9
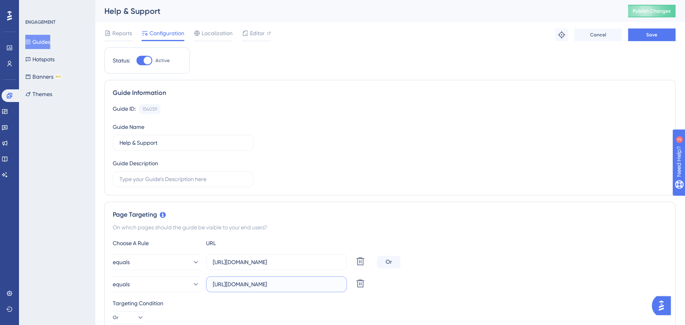
scroll to position [108, 0]
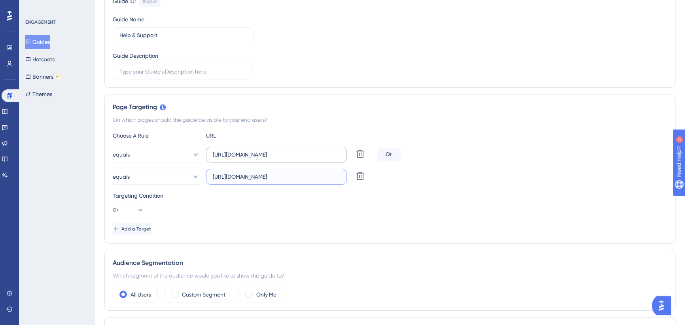
type input "[URL][DOMAIN_NAME]"
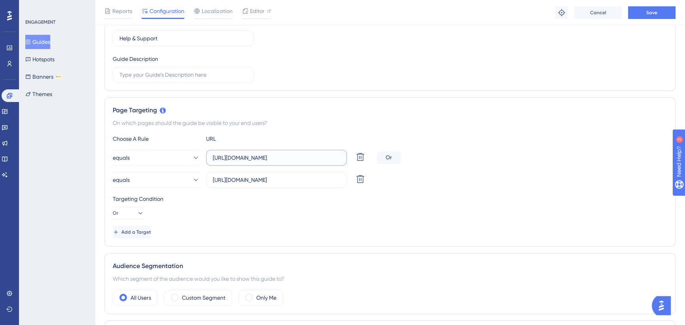
scroll to position [0, 47]
drag, startPoint x: 307, startPoint y: 154, endPoint x: 402, endPoint y: 154, distance: 95.4
click at [402, 154] on div "equals [URL][DOMAIN_NAME] Delete Or" at bounding box center [390, 158] width 555 height 16
click at [656, 11] on span "Save" at bounding box center [652, 12] width 11 height 6
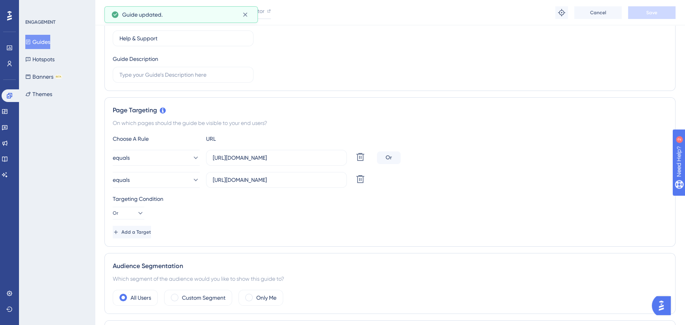
click at [41, 40] on button "Guides" at bounding box center [37, 42] width 25 height 14
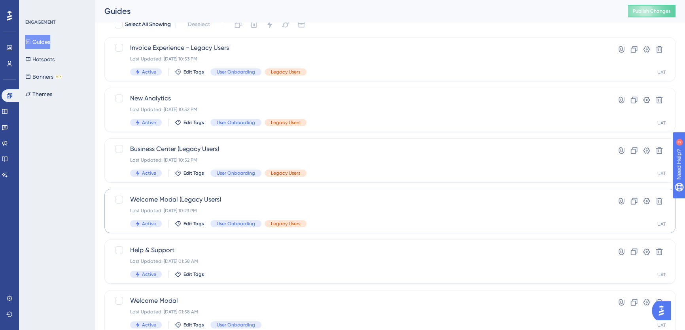
scroll to position [72, 0]
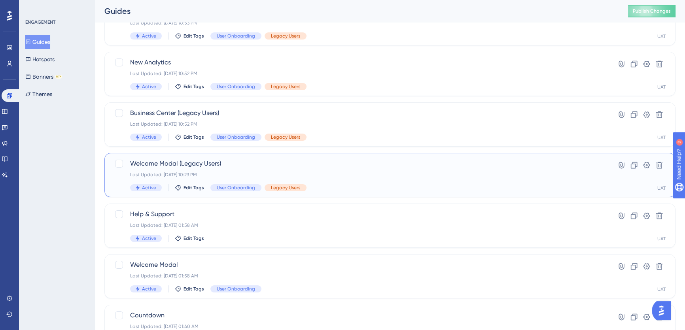
click at [261, 165] on span "Welcome Modal (Legacy Users)" at bounding box center [358, 163] width 457 height 9
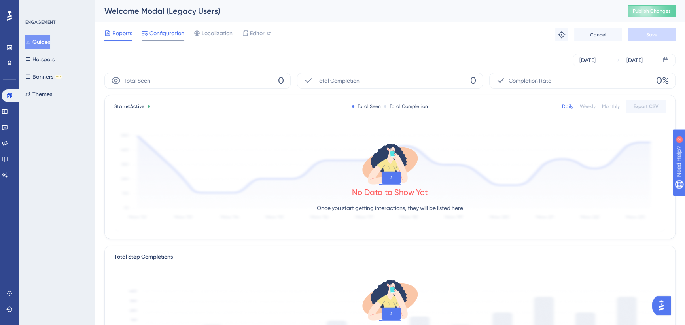
click at [169, 38] on div "Configuration" at bounding box center [163, 34] width 43 height 13
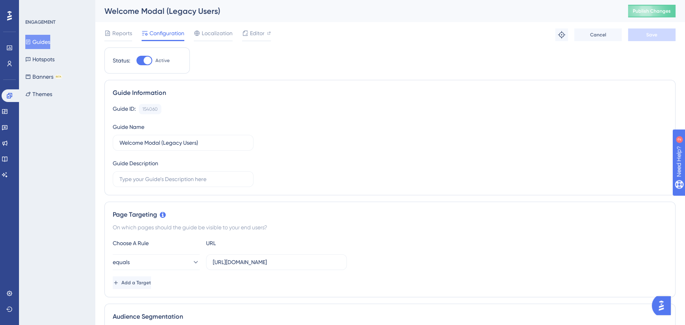
scroll to position [72, 0]
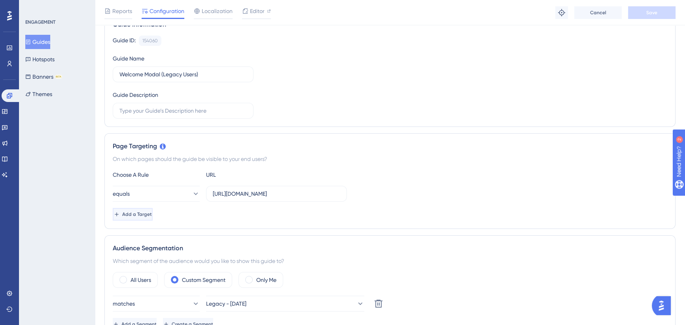
click at [152, 216] on span "Add a Target" at bounding box center [137, 214] width 30 height 6
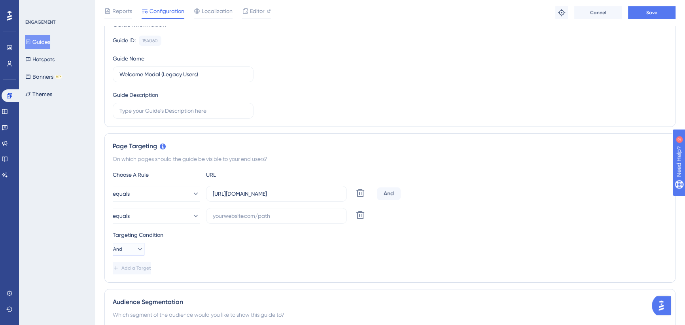
click at [138, 254] on button "And" at bounding box center [129, 249] width 32 height 13
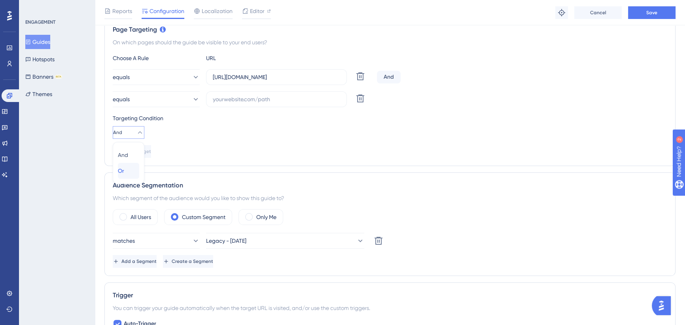
click at [129, 174] on div "Or Or" at bounding box center [128, 171] width 21 height 16
click at [267, 100] on input "text" at bounding box center [276, 99] width 127 height 9
click at [281, 71] on label "[URL][DOMAIN_NAME]" at bounding box center [276, 77] width 141 height 16
click at [281, 73] on input "[URL][DOMAIN_NAME]" at bounding box center [276, 77] width 127 height 9
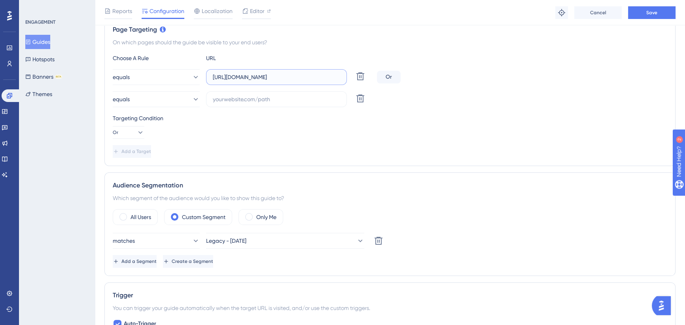
click at [281, 73] on input "[URL][DOMAIN_NAME]" at bounding box center [276, 77] width 127 height 9
click at [271, 102] on input "text" at bounding box center [276, 99] width 127 height 9
paste input "[URL][DOMAIN_NAME]"
drag, startPoint x: 342, startPoint y: 97, endPoint x: 401, endPoint y: 99, distance: 59.4
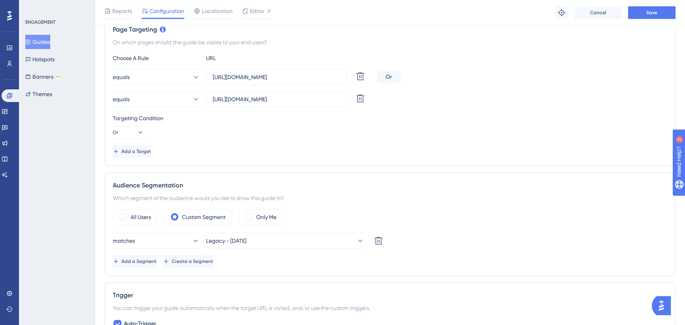
click at [232, 99] on label "[URL][DOMAIN_NAME]" at bounding box center [276, 99] width 141 height 16
click at [232, 99] on input "[URL][DOMAIN_NAME]" at bounding box center [276, 99] width 127 height 9
click at [402, 99] on div "equals [URL][DOMAIN_NAME] Delete" at bounding box center [390, 99] width 555 height 16
type input "[URL][DOMAIN_NAME]"
click at [647, 15] on span "Save" at bounding box center [652, 12] width 11 height 6
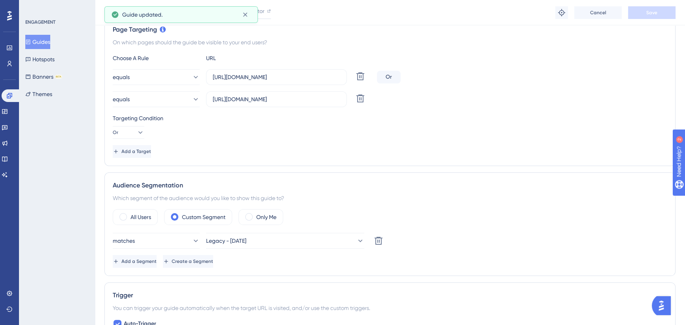
click at [41, 44] on button "Guides" at bounding box center [37, 42] width 25 height 14
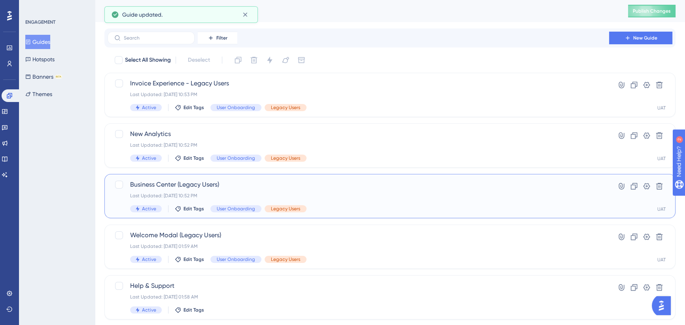
click at [264, 193] on div "Last Updated: [DATE] 10:52 PM" at bounding box center [358, 196] width 457 height 6
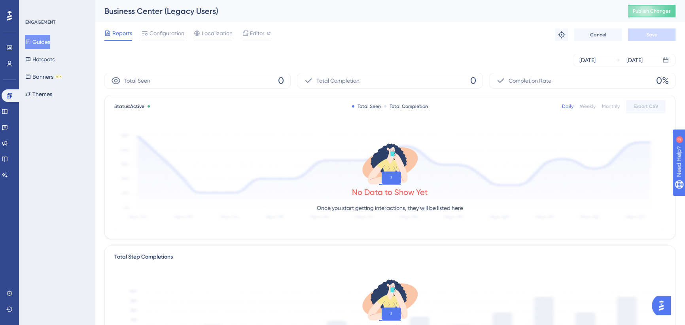
click at [158, 27] on div "Reports Configuration Localization Editor Troubleshoot Cancel Save" at bounding box center [389, 34] width 571 height 25
click at [157, 33] on span "Configuration" at bounding box center [167, 32] width 35 height 9
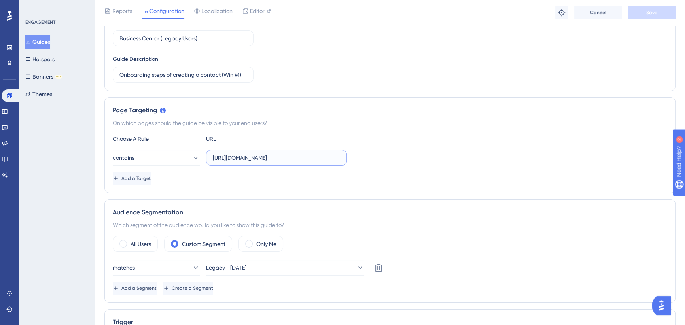
scroll to position [0, 6]
drag, startPoint x: 299, startPoint y: 158, endPoint x: 344, endPoint y: 156, distance: 45.2
click at [368, 156] on div "contains [URL][DOMAIN_NAME]" at bounding box center [390, 158] width 555 height 16
click at [303, 158] on input "[URL][DOMAIN_NAME]" at bounding box center [276, 158] width 127 height 9
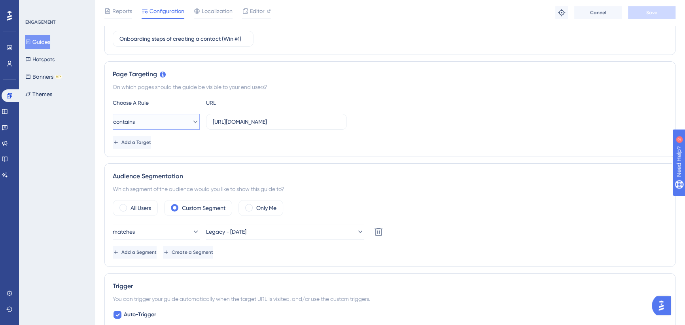
click at [182, 123] on button "contains" at bounding box center [156, 122] width 87 height 16
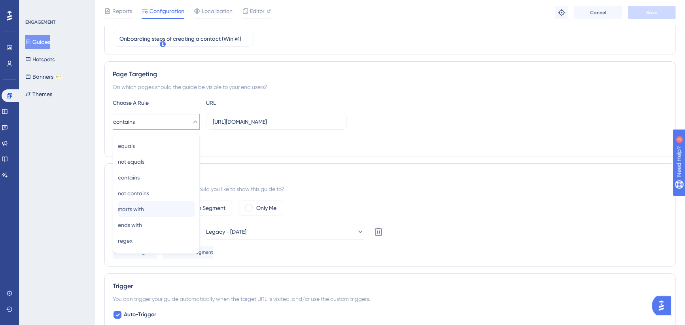
scroll to position [174, 0]
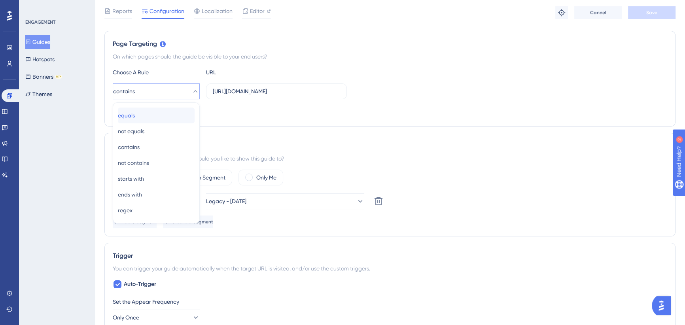
click at [170, 116] on div "equals equals" at bounding box center [156, 116] width 77 height 16
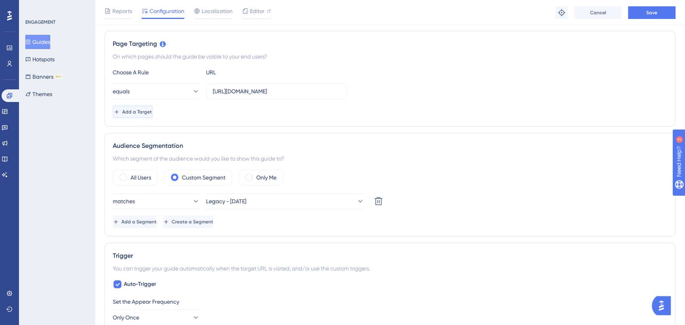
click at [152, 110] on span "Add a Target" at bounding box center [137, 112] width 30 height 6
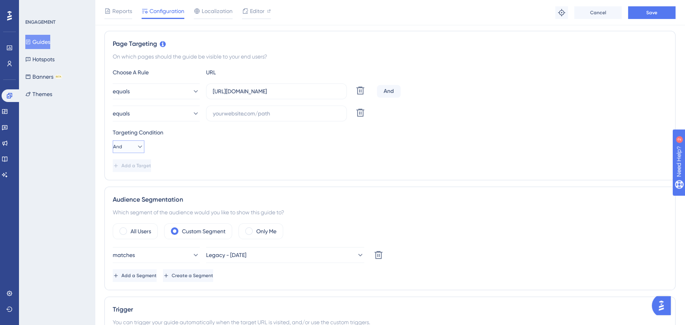
click at [137, 144] on icon at bounding box center [140, 147] width 8 height 8
drag, startPoint x: 133, startPoint y: 154, endPoint x: 130, endPoint y: 181, distance: 27.0
click at [130, 181] on div "Or Or" at bounding box center [128, 185] width 21 height 16
click at [274, 115] on input "text" at bounding box center [276, 113] width 127 height 9
type input "[URL][DOMAIN_NAME]"
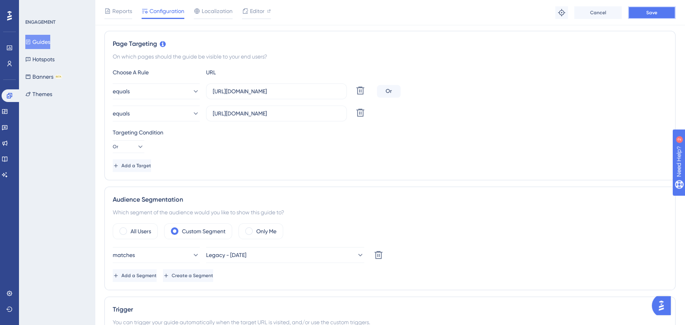
click at [649, 10] on span "Save" at bounding box center [652, 12] width 11 height 6
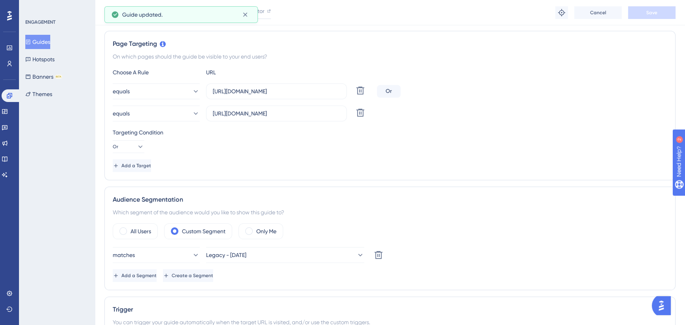
click at [31, 42] on icon at bounding box center [28, 42] width 6 height 6
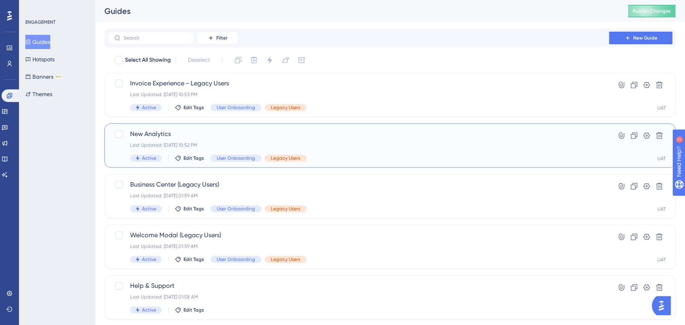
click at [252, 140] on div "New Analytics Last Updated: [DATE] 10:52 PM Active Edit Tags User Onboarding Le…" at bounding box center [358, 145] width 457 height 32
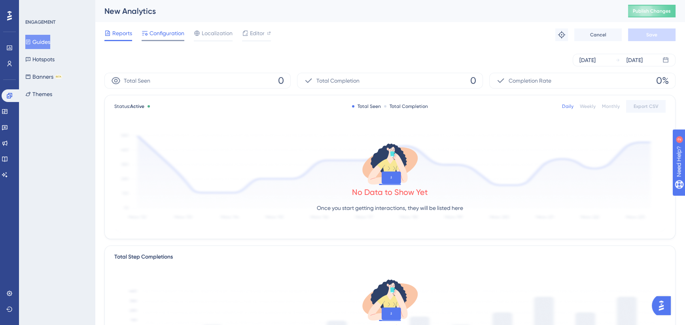
click at [172, 34] on span "Configuration" at bounding box center [167, 32] width 35 height 9
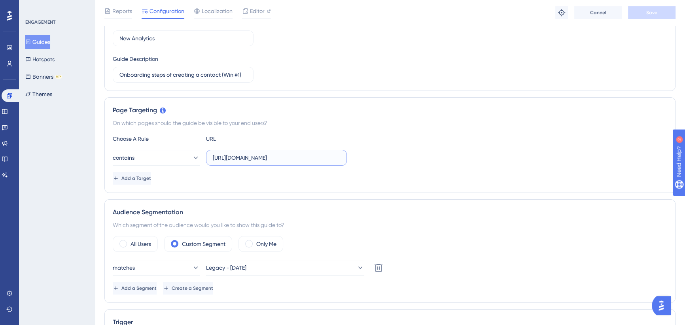
scroll to position [0, 6]
drag, startPoint x: 240, startPoint y: 153, endPoint x: 389, endPoint y: 154, distance: 148.8
click at [389, 154] on div "contains [URL][DOMAIN_NAME]" at bounding box center [390, 158] width 555 height 16
click at [171, 161] on button "contains" at bounding box center [156, 158] width 87 height 16
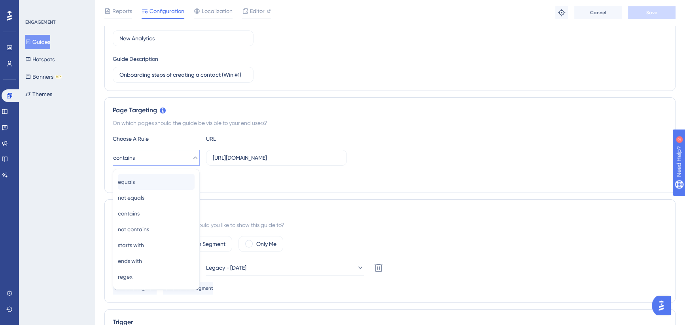
scroll to position [174, 0]
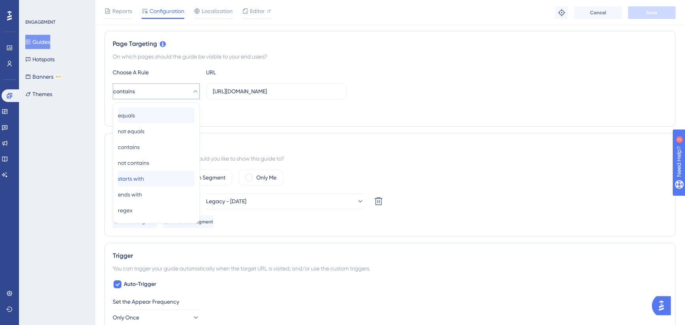
click at [158, 177] on div "starts with starts with" at bounding box center [156, 179] width 77 height 16
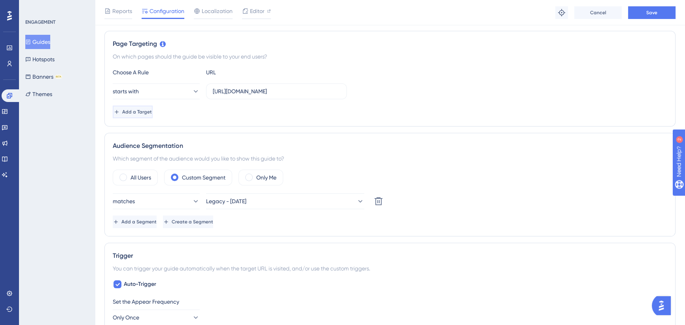
click at [152, 112] on span "Add a Target" at bounding box center [137, 112] width 30 height 6
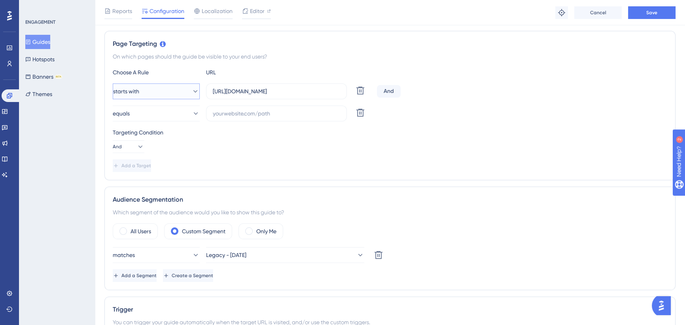
click at [162, 89] on button "starts with" at bounding box center [156, 91] width 87 height 16
click at [150, 114] on div "equals equals" at bounding box center [156, 116] width 77 height 16
click at [138, 147] on icon at bounding box center [140, 147] width 8 height 8
click at [135, 183] on div "Or Or" at bounding box center [128, 185] width 21 height 16
click at [233, 113] on input "text" at bounding box center [276, 113] width 127 height 9
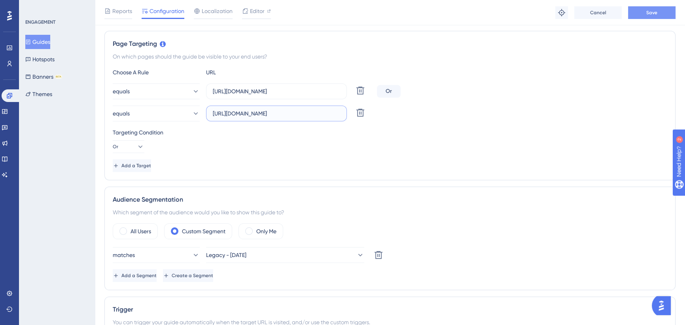
type input "[URL][DOMAIN_NAME]"
click at [654, 11] on span "Save" at bounding box center [652, 12] width 11 height 6
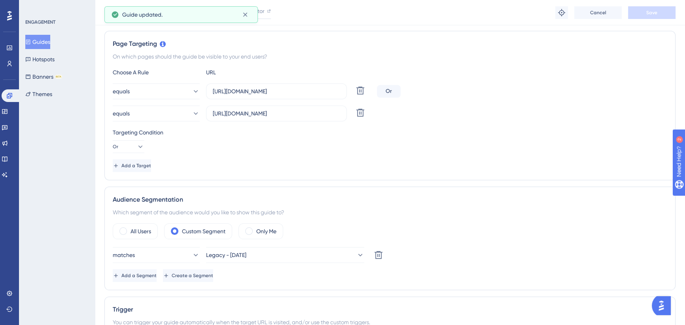
click at [49, 41] on button "Guides" at bounding box center [37, 42] width 25 height 14
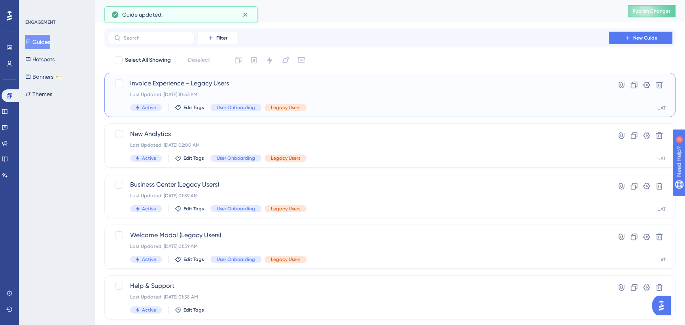
click at [254, 86] on span "Invoice Experience - Legacy Users" at bounding box center [358, 83] width 457 height 9
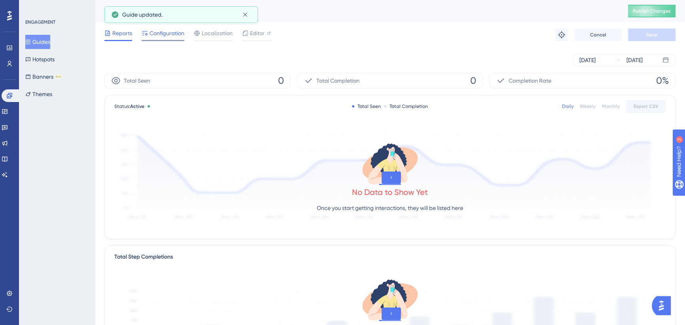
click at [174, 34] on span "Configuration" at bounding box center [167, 32] width 35 height 9
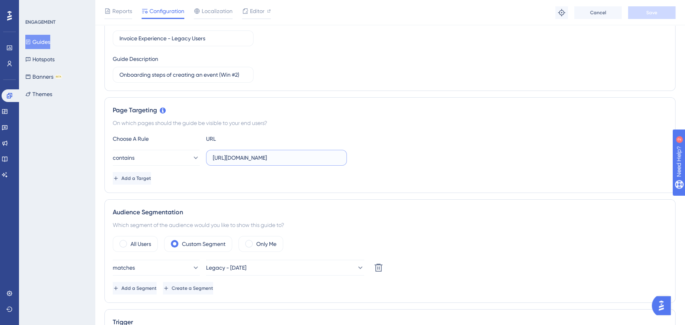
scroll to position [0, 6]
drag, startPoint x: 269, startPoint y: 158, endPoint x: 381, endPoint y: 158, distance: 112.4
click at [381, 158] on div "contains [URL][DOMAIN_NAME]" at bounding box center [390, 158] width 555 height 16
click at [313, 156] on input "[URL][DOMAIN_NAME]" at bounding box center [276, 158] width 127 height 9
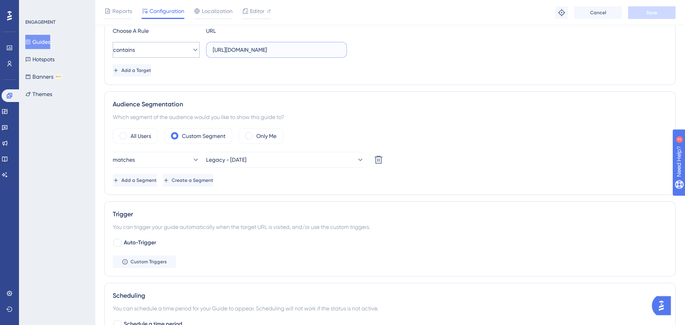
scroll to position [72, 0]
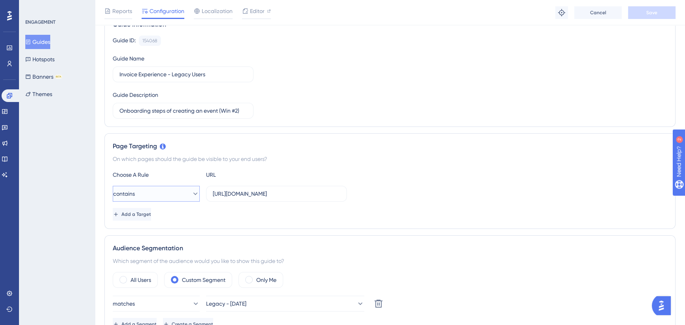
click at [174, 193] on button "contains" at bounding box center [156, 194] width 87 height 16
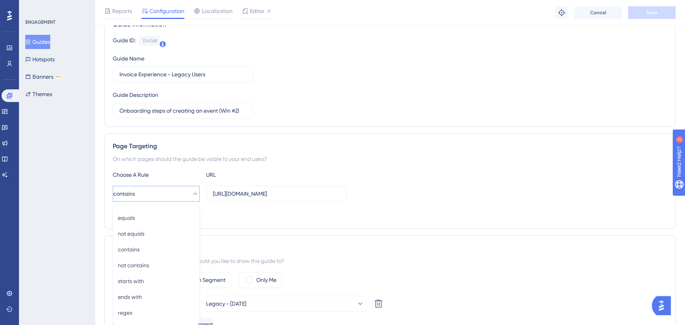
scroll to position [174, 0]
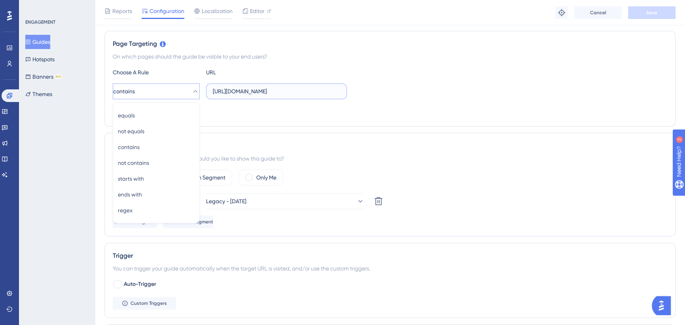
click at [285, 89] on input "[URL][DOMAIN_NAME]" at bounding box center [276, 91] width 127 height 9
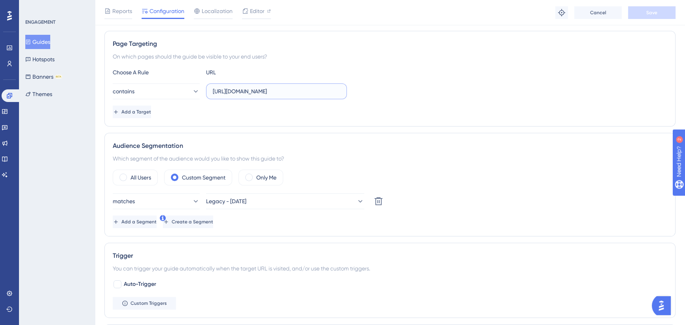
drag, startPoint x: 295, startPoint y: 92, endPoint x: 346, endPoint y: 91, distance: 50.7
click at [376, 93] on div "contains [URL][DOMAIN_NAME]" at bounding box center [390, 91] width 555 height 16
click at [338, 91] on input "[URL][DOMAIN_NAME]" at bounding box center [276, 91] width 127 height 9
click at [342, 89] on label "[URL][DOMAIN_NAME]" at bounding box center [276, 91] width 141 height 16
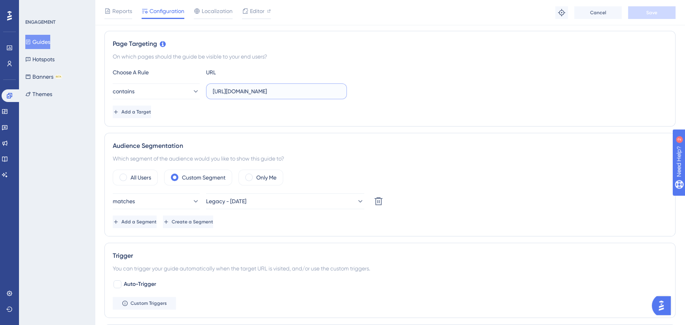
click at [340, 89] on input "[URL][DOMAIN_NAME]" at bounding box center [276, 91] width 127 height 9
click at [341, 90] on label "[URL][DOMAIN_NAME]" at bounding box center [276, 91] width 141 height 16
click at [340, 90] on input "[URL][DOMAIN_NAME]" at bounding box center [276, 91] width 127 height 9
click at [341, 92] on label "[URL][DOMAIN_NAME]" at bounding box center [276, 91] width 141 height 16
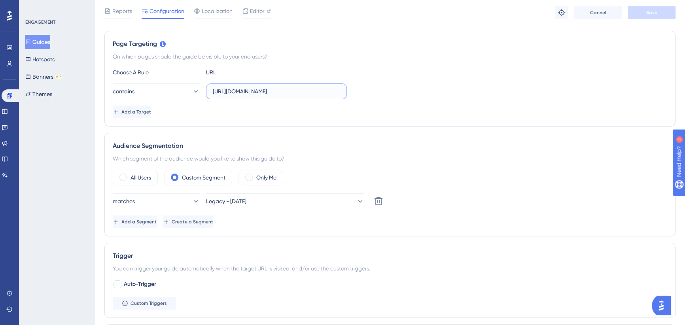
click at [340, 92] on input "[URL][DOMAIN_NAME]" at bounding box center [276, 91] width 127 height 9
click at [285, 93] on input "[URL][DOMAIN_NAME]" at bounding box center [276, 91] width 127 height 9
type input "[URL][DOMAIN_NAME]"
click at [157, 90] on button "contains" at bounding box center [156, 91] width 87 height 16
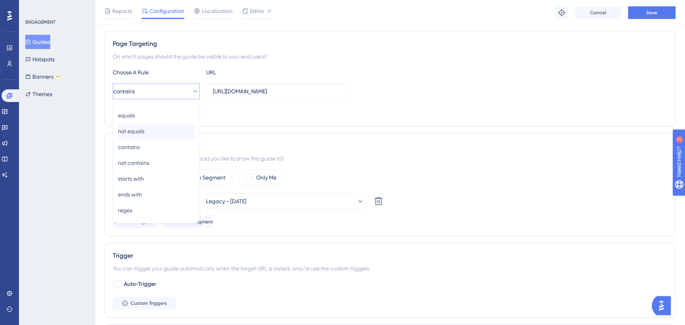
scroll to position [0, 0]
click at [156, 116] on div "equals equals" at bounding box center [156, 116] width 77 height 16
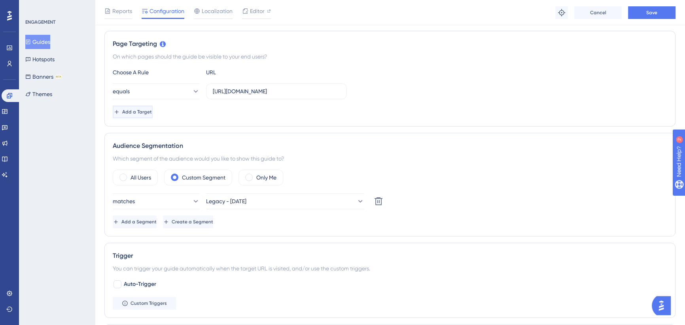
click at [149, 114] on span "Add a Target" at bounding box center [137, 112] width 30 height 6
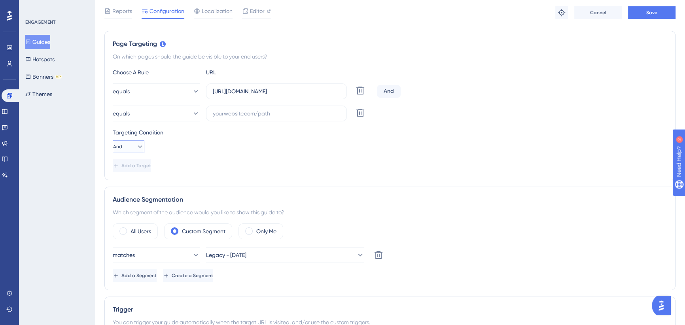
click at [136, 145] on icon at bounding box center [140, 147] width 8 height 8
click at [132, 185] on div "Or Or" at bounding box center [128, 185] width 21 height 16
drag, startPoint x: 243, startPoint y: 116, endPoint x: 249, endPoint y: 114, distance: 6.3
click at [243, 115] on input "text" at bounding box center [276, 113] width 127 height 9
paste input "[URL][DOMAIN_NAME]"
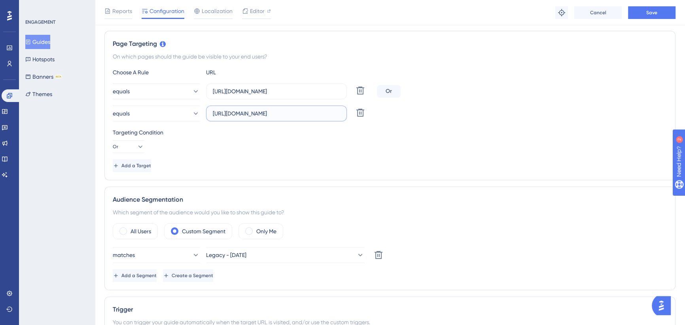
drag, startPoint x: 320, startPoint y: 113, endPoint x: 234, endPoint y: 114, distance: 85.9
click at [234, 114] on input "[URL][DOMAIN_NAME]" at bounding box center [276, 113] width 127 height 9
type input "[URL][DOMAIN_NAME]"
click at [636, 9] on button "Save" at bounding box center [651, 12] width 47 height 13
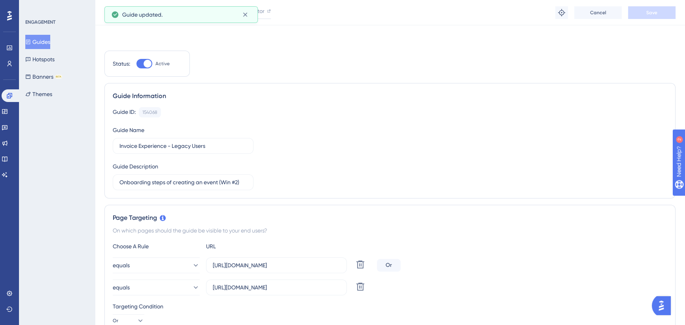
click at [649, 11] on span "Publish Changes" at bounding box center [652, 11] width 38 height 6
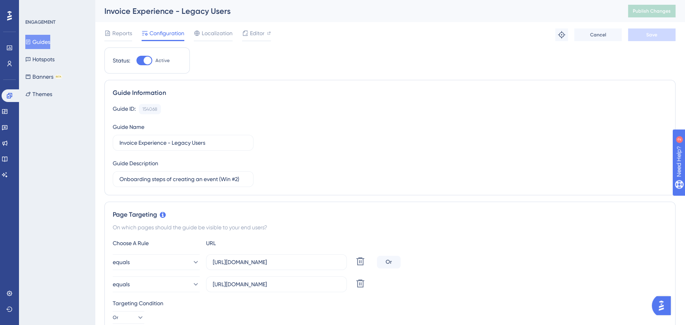
click at [43, 42] on button "Guides" at bounding box center [37, 42] width 25 height 14
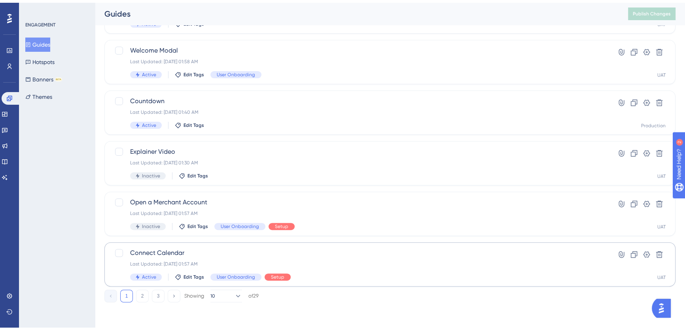
scroll to position [283, 0]
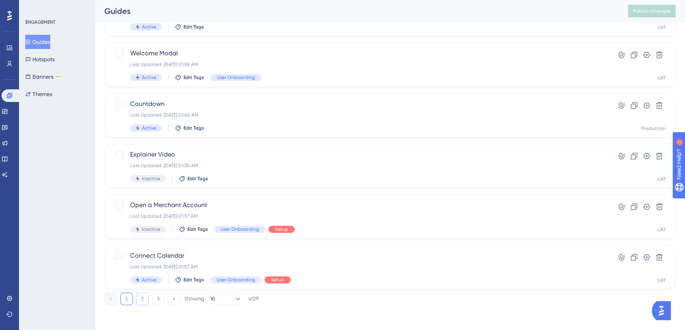
click at [138, 300] on button "2" at bounding box center [142, 299] width 13 height 13
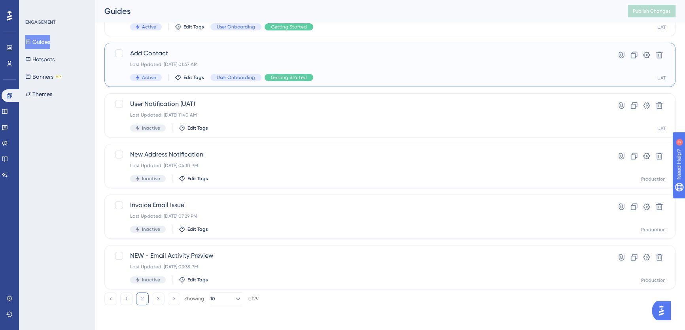
click at [228, 45] on div "Add Contact Last Updated: [DATE] 01:47 AM Active Edit Tags User Onboarding Gett…" at bounding box center [389, 65] width 571 height 44
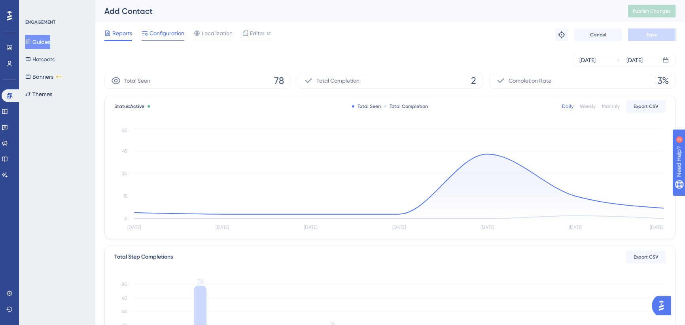
click at [173, 35] on span "Configuration" at bounding box center [167, 32] width 35 height 9
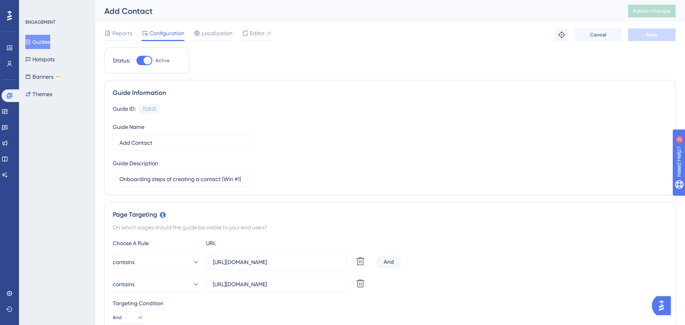
scroll to position [72, 0]
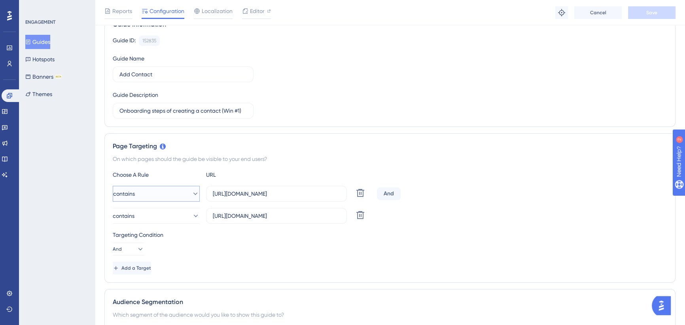
click at [163, 195] on button "contains" at bounding box center [156, 194] width 87 height 16
click at [285, 190] on input "[URL][DOMAIN_NAME]" at bounding box center [276, 194] width 127 height 9
click at [286, 192] on input "[URL][DOMAIN_NAME]" at bounding box center [276, 194] width 127 height 9
drag, startPoint x: 279, startPoint y: 191, endPoint x: 377, endPoint y: 193, distance: 97.8
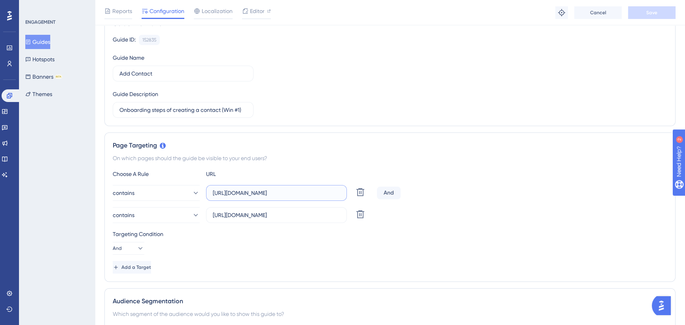
click at [377, 193] on div "contains [URL][DOMAIN_NAME] Delete And" at bounding box center [390, 193] width 555 height 16
click at [183, 193] on button "contains" at bounding box center [156, 193] width 87 height 16
click at [154, 214] on div "equals equals not equals not equals contains contains not contains not contains…" at bounding box center [156, 264] width 77 height 111
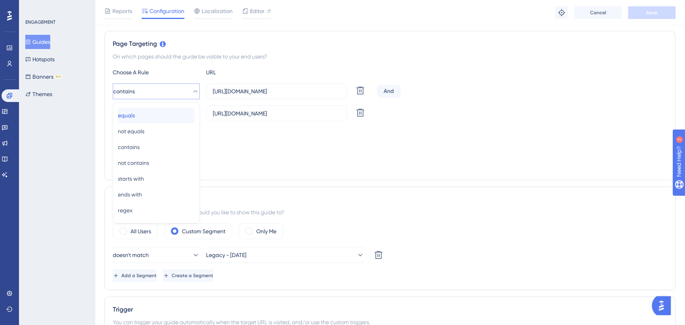
click at [170, 115] on div "equals equals" at bounding box center [156, 116] width 77 height 16
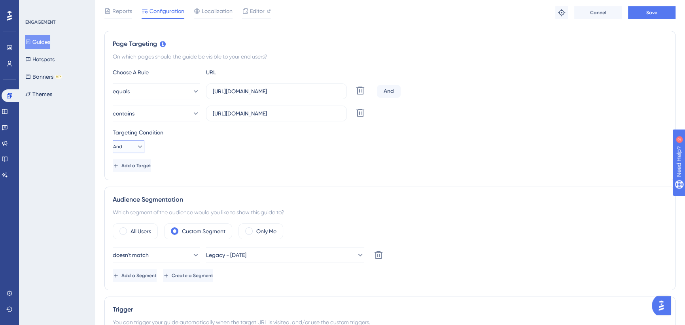
click at [128, 146] on button "And" at bounding box center [129, 146] width 32 height 13
click at [124, 184] on span "Or" at bounding box center [121, 184] width 6 height 9
click at [159, 116] on button "contains" at bounding box center [156, 114] width 87 height 16
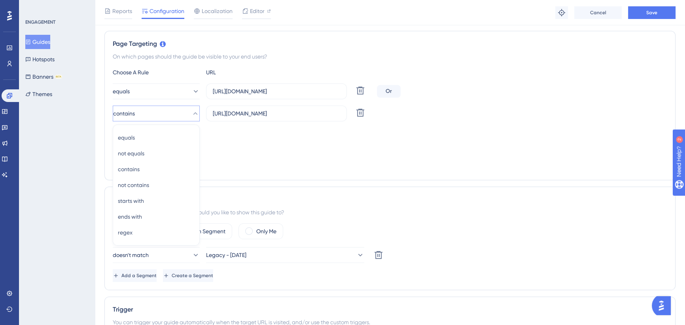
scroll to position [196, 0]
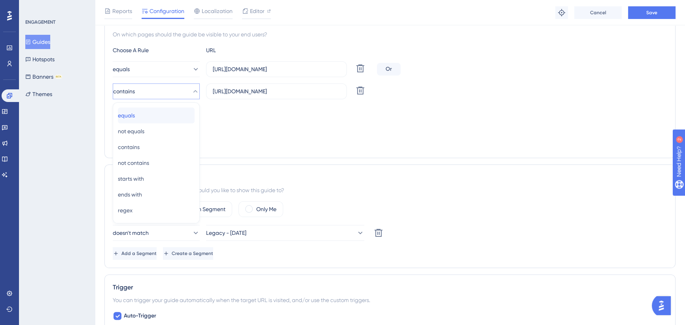
click at [153, 114] on div "equals equals" at bounding box center [156, 116] width 77 height 16
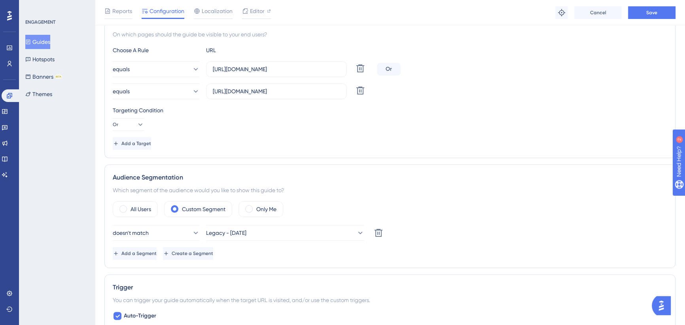
click at [257, 111] on div "Targeting Condition" at bounding box center [390, 110] width 555 height 9
click at [163, 92] on button "equals" at bounding box center [156, 91] width 87 height 16
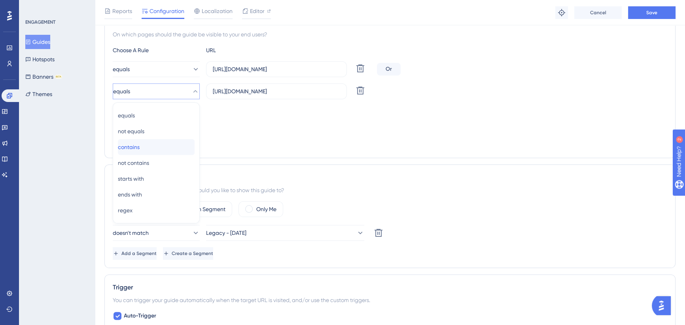
click at [140, 142] on span "contains" at bounding box center [129, 146] width 22 height 9
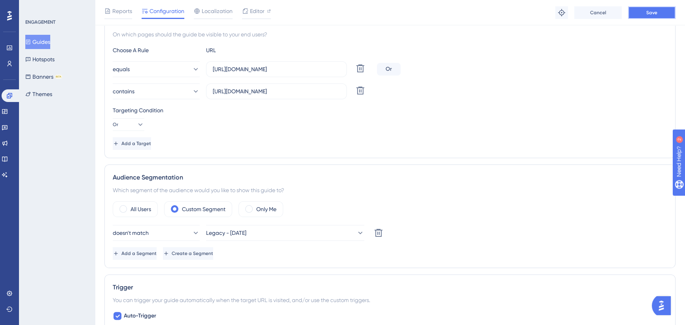
click at [647, 8] on button "Save" at bounding box center [651, 12] width 47 height 13
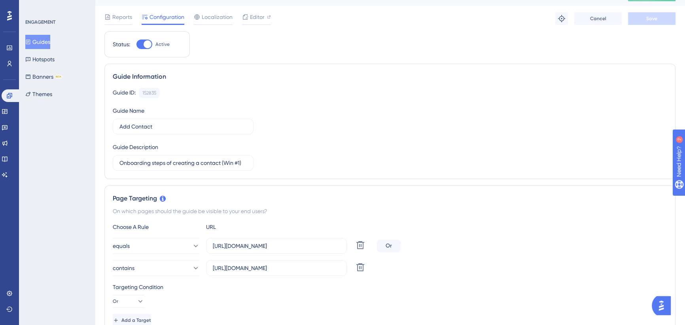
scroll to position [0, 0]
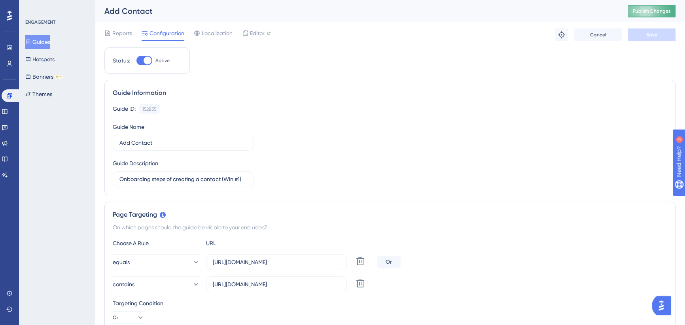
click at [651, 8] on button "Publish Changes" at bounding box center [651, 11] width 47 height 13
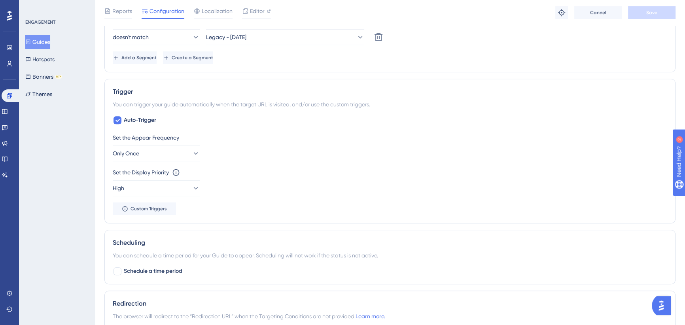
scroll to position [539, 0]
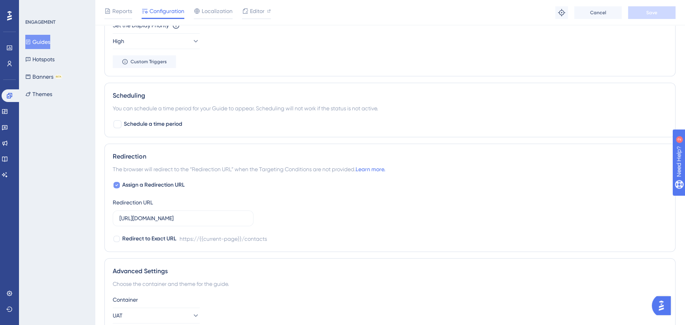
click at [116, 182] on icon at bounding box center [116, 185] width 3 height 6
checkbox input "false"
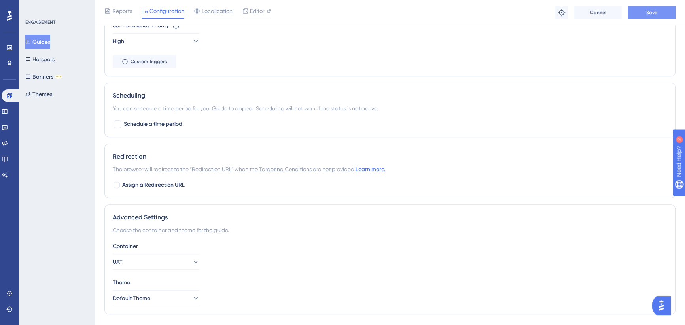
click at [644, 13] on button "Save" at bounding box center [651, 12] width 47 height 13
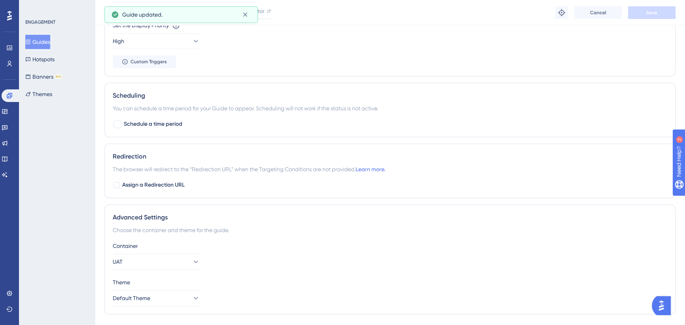
scroll to position [0, 0]
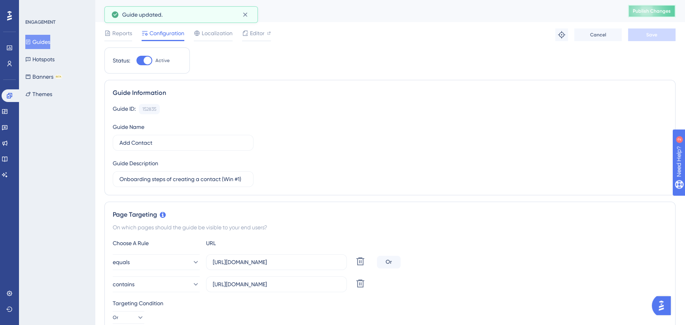
click at [649, 12] on span "Publish Changes" at bounding box center [652, 11] width 38 height 6
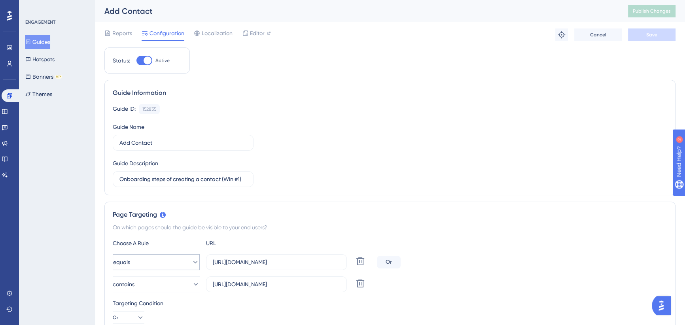
scroll to position [108, 0]
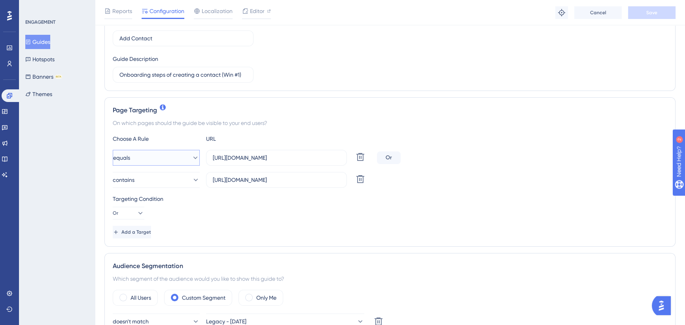
click at [168, 150] on button "equals" at bounding box center [156, 158] width 87 height 16
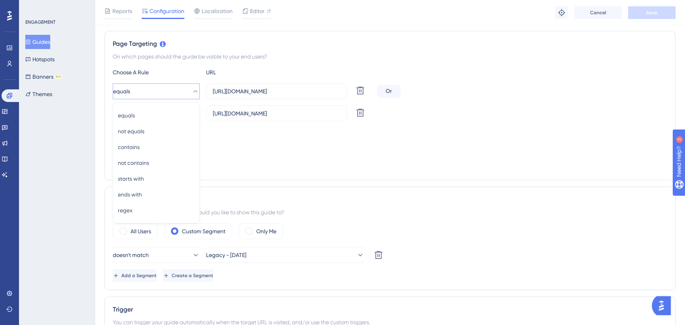
click at [155, 243] on div "All Users Custom Segment Only Me doesn't match Legacy - [DATE] Delete Add a Seg…" at bounding box center [390, 253] width 555 height 59
click at [155, 97] on button "equals" at bounding box center [156, 91] width 87 height 16
click at [144, 177] on span "starts with" at bounding box center [131, 178] width 26 height 9
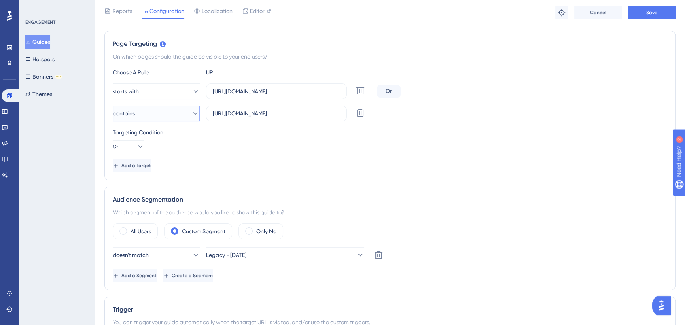
click at [154, 115] on button "contains" at bounding box center [156, 114] width 87 height 16
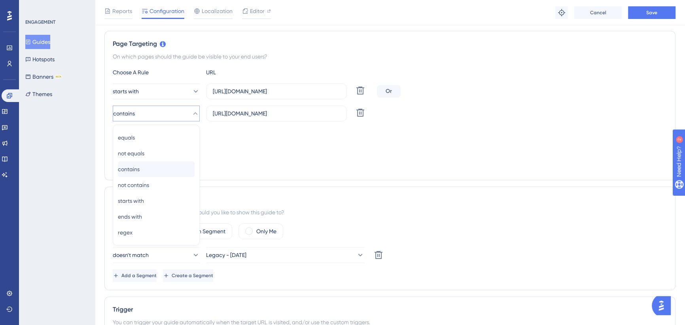
scroll to position [196, 0]
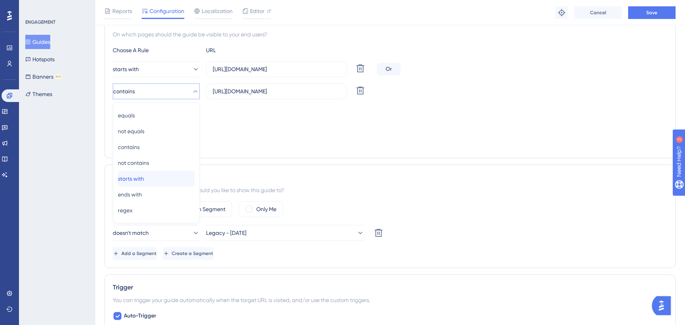
click at [144, 176] on span "starts with" at bounding box center [131, 178] width 26 height 9
click at [222, 116] on div "Targeting Condition Or" at bounding box center [390, 118] width 555 height 25
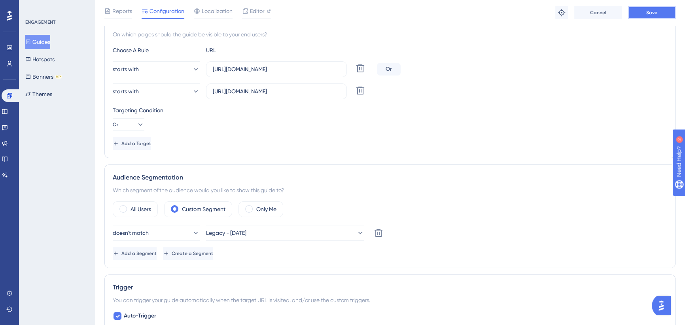
click at [659, 12] on button "Save" at bounding box center [651, 12] width 47 height 13
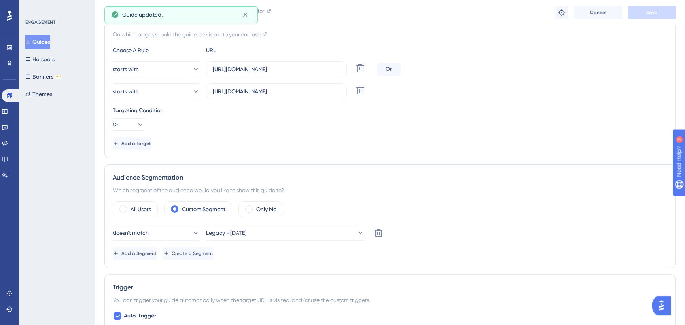
scroll to position [0, 0]
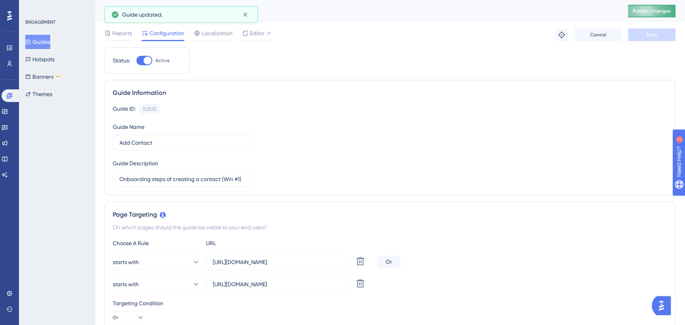
click at [655, 11] on span "Publish Changes" at bounding box center [652, 11] width 38 height 6
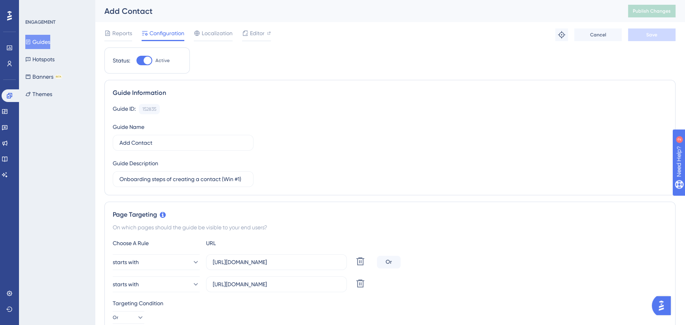
click at [50, 40] on button "Guides" at bounding box center [37, 42] width 25 height 14
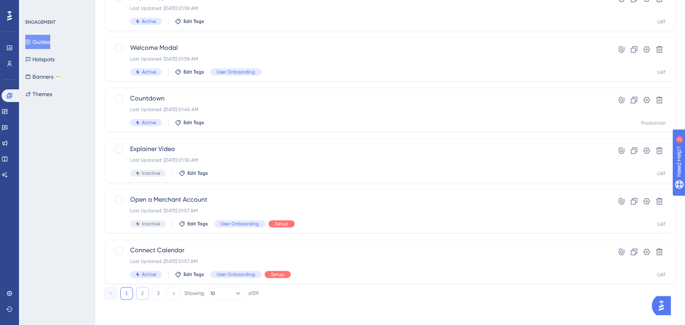
click at [140, 295] on button "2" at bounding box center [142, 293] width 13 height 13
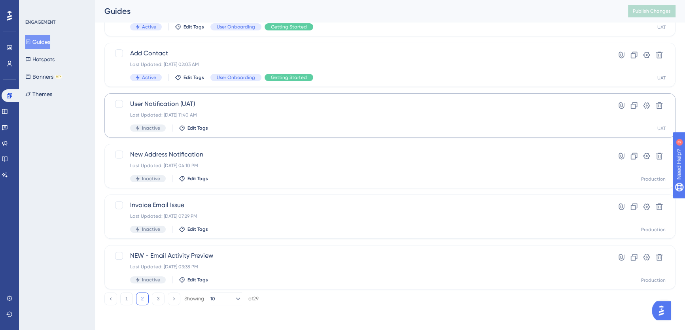
scroll to position [175, 0]
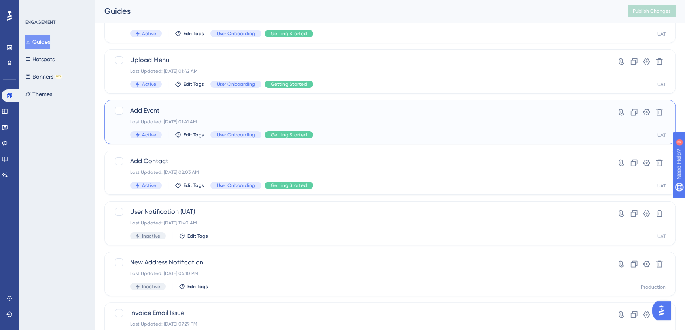
click at [200, 108] on span "Add Event" at bounding box center [358, 110] width 457 height 9
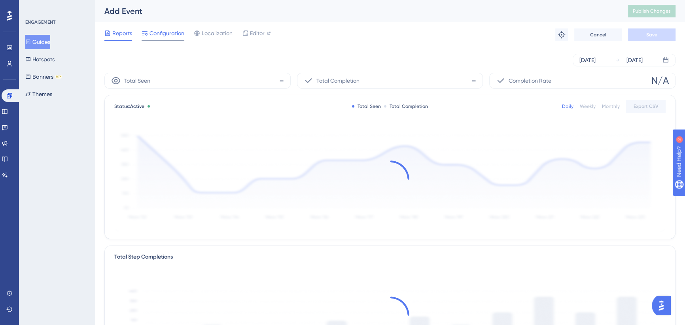
click at [173, 29] on span "Configuration" at bounding box center [167, 32] width 35 height 9
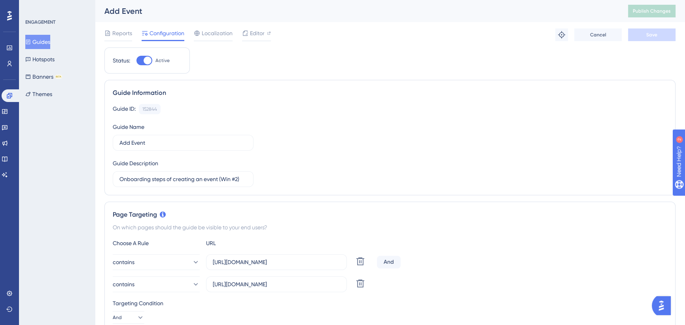
scroll to position [108, 0]
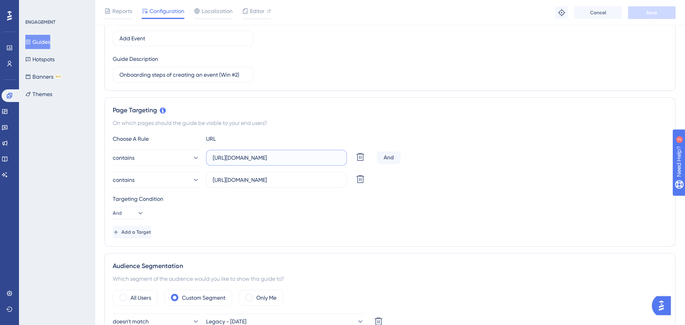
click at [368, 157] on div "contains [URL][DOMAIN_NAME] Delete" at bounding box center [243, 158] width 261 height 16
click at [323, 157] on input "[URL][DOMAIN_NAME]" at bounding box center [276, 158] width 127 height 9
drag, startPoint x: 300, startPoint y: 159, endPoint x: 389, endPoint y: 159, distance: 88.6
click at [389, 159] on div "contains [URL][DOMAIN_NAME] Delete And" at bounding box center [390, 158] width 555 height 16
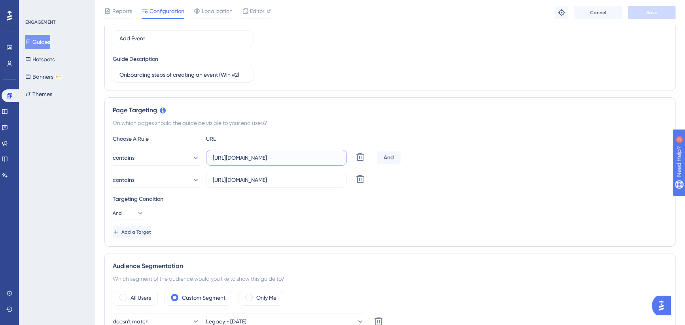
click at [310, 159] on input "[URL][DOMAIN_NAME]" at bounding box center [276, 158] width 127 height 9
click at [159, 162] on button "contains" at bounding box center [156, 158] width 87 height 16
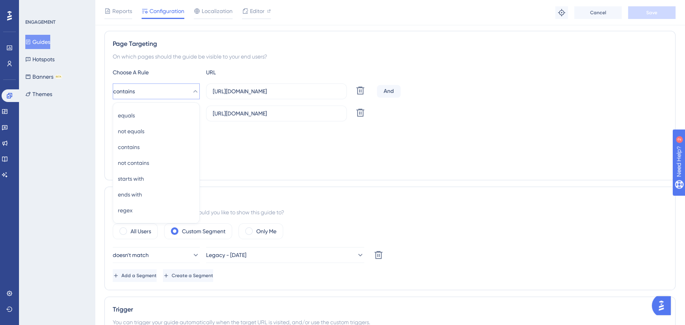
click at [149, 245] on div "All Users Custom Segment Only Me doesn't match Legacy - [DATE] Delete Add a Seg…" at bounding box center [390, 253] width 555 height 59
click at [170, 94] on button "contains" at bounding box center [156, 91] width 87 height 16
click at [144, 175] on span "starts with" at bounding box center [131, 178] width 26 height 9
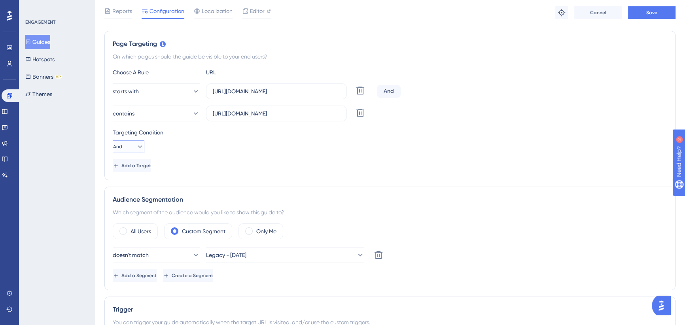
click at [131, 145] on button "And" at bounding box center [129, 146] width 32 height 13
click at [133, 182] on div "Or Or" at bounding box center [128, 185] width 21 height 16
click at [156, 111] on button "contains" at bounding box center [156, 114] width 87 height 16
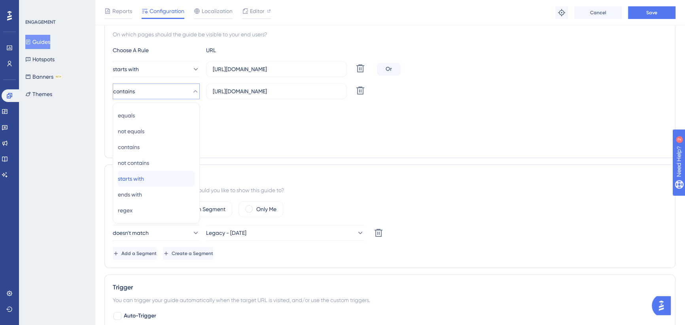
click at [144, 180] on span "starts with" at bounding box center [131, 178] width 26 height 9
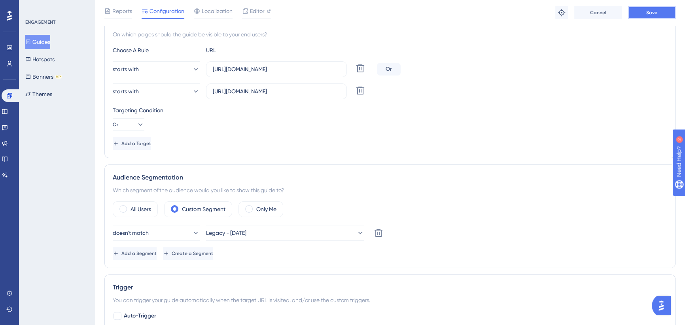
click at [654, 9] on span "Save" at bounding box center [652, 12] width 11 height 6
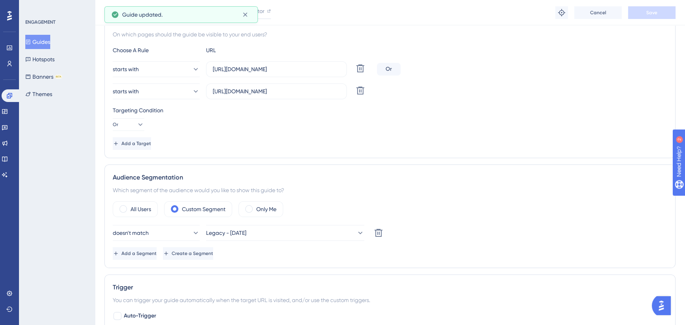
click at [44, 43] on button "Guides" at bounding box center [37, 42] width 25 height 14
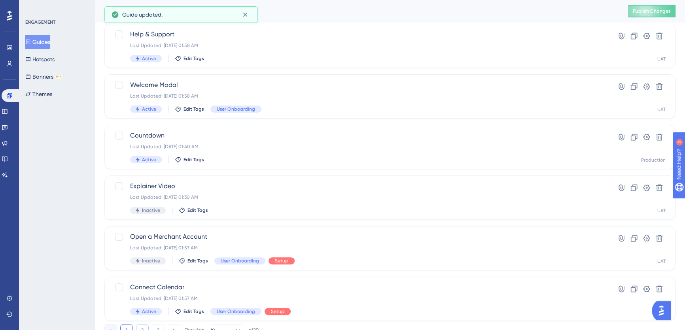
scroll to position [283, 0]
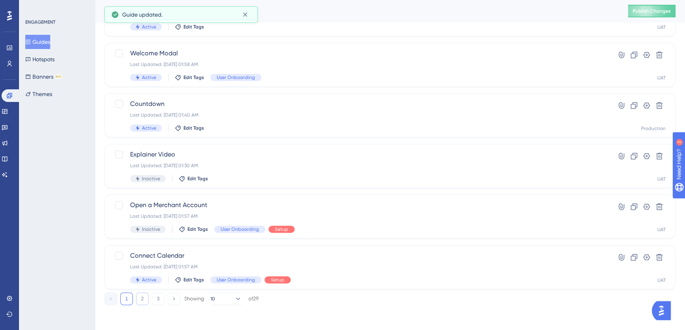
click at [143, 300] on button "2" at bounding box center [142, 299] width 13 height 13
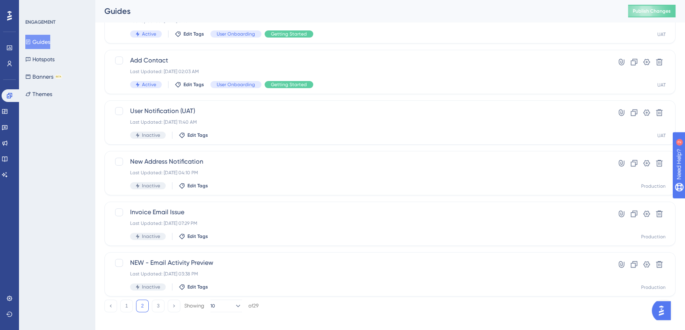
scroll to position [67, 0]
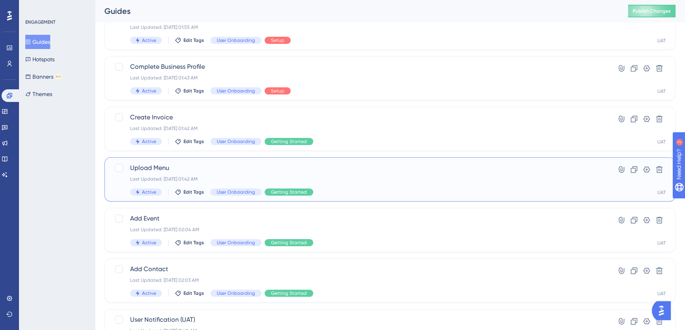
click at [175, 168] on span "Upload Menu" at bounding box center [358, 167] width 457 height 9
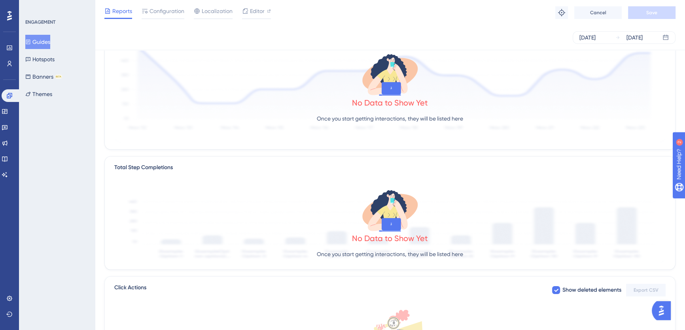
click at [164, 6] on span "Configuration" at bounding box center [167, 10] width 35 height 9
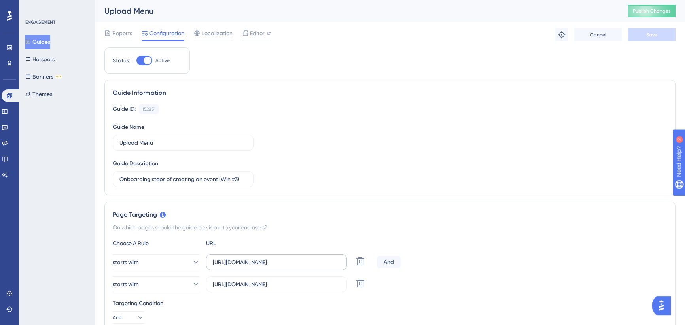
scroll to position [108, 0]
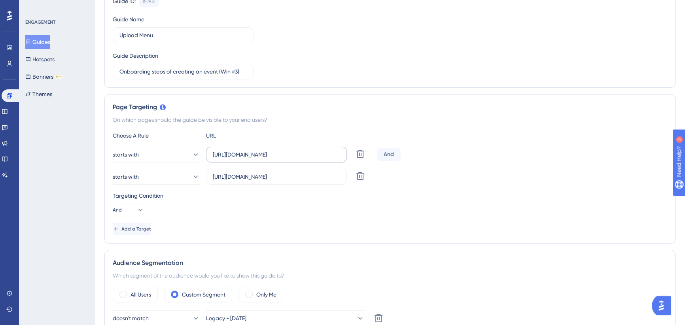
click at [281, 150] on label "[URL][DOMAIN_NAME]" at bounding box center [276, 155] width 141 height 16
click at [281, 150] on input "[URL][DOMAIN_NAME]" at bounding box center [276, 154] width 127 height 9
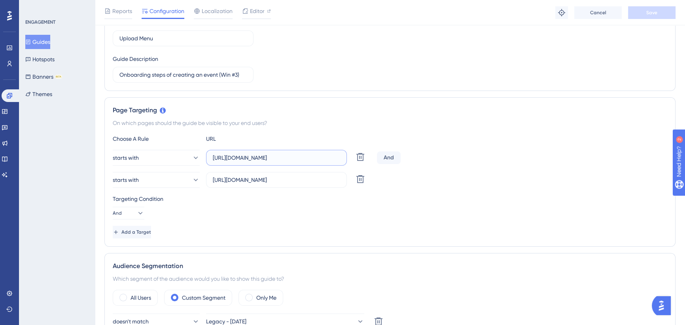
scroll to position [0, 26]
click at [267, 157] on input "[URL][DOMAIN_NAME]" at bounding box center [276, 158] width 127 height 9
click at [324, 116] on div "Page Targeting On which pages should the guide be visible to your end users? Ch…" at bounding box center [389, 172] width 571 height 150
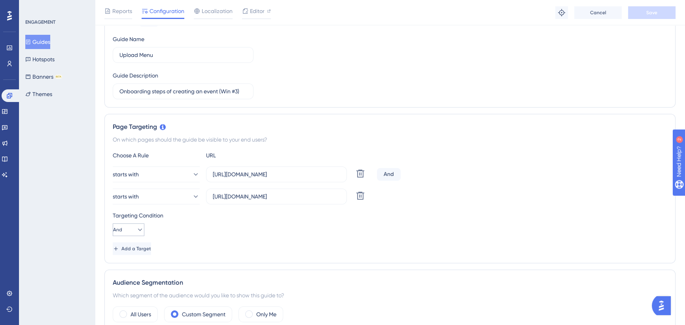
scroll to position [108, 0]
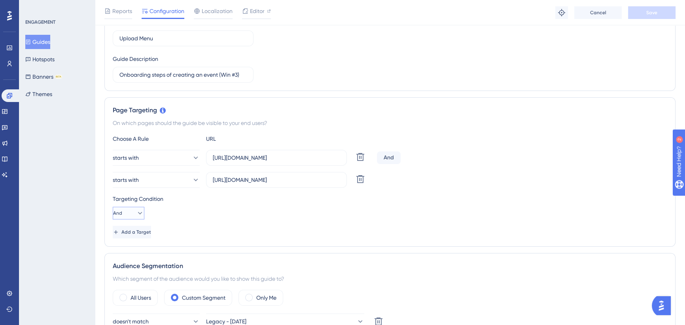
click at [136, 214] on icon at bounding box center [140, 213] width 8 height 8
click at [131, 251] on div "Or Or" at bounding box center [128, 252] width 21 height 16
click at [650, 14] on span "Save" at bounding box center [652, 12] width 11 height 6
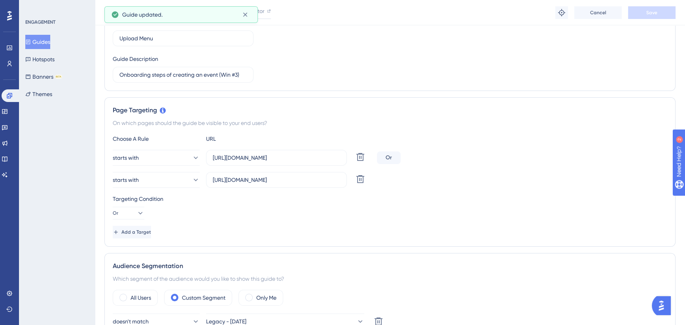
scroll to position [0, 0]
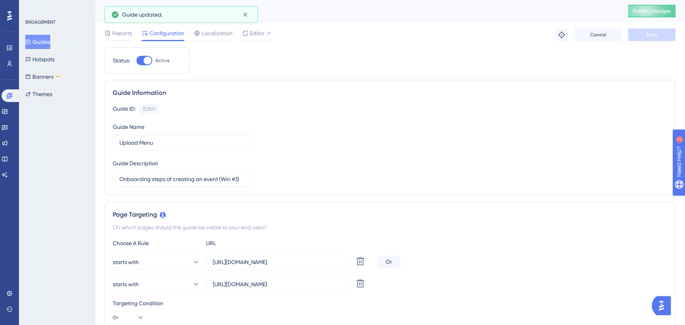
click at [50, 42] on button "Guides" at bounding box center [37, 42] width 25 height 14
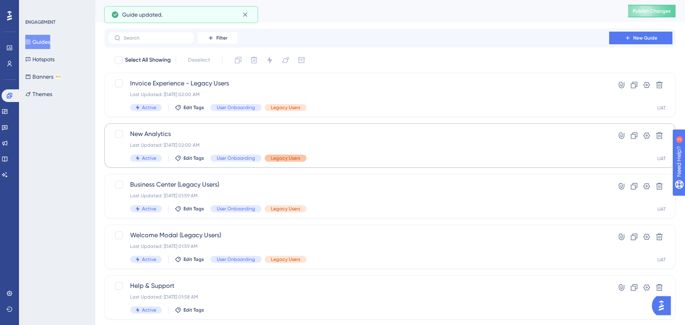
scroll to position [15, 0]
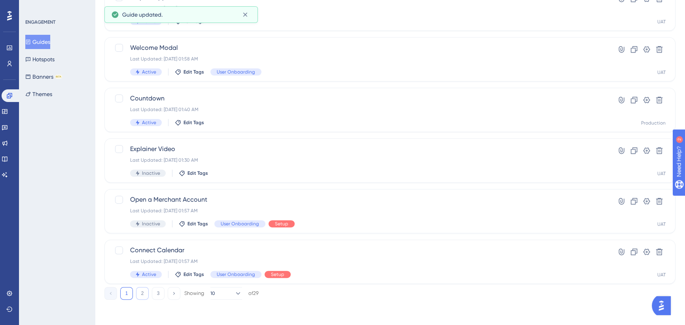
click at [145, 293] on button "2" at bounding box center [142, 293] width 13 height 13
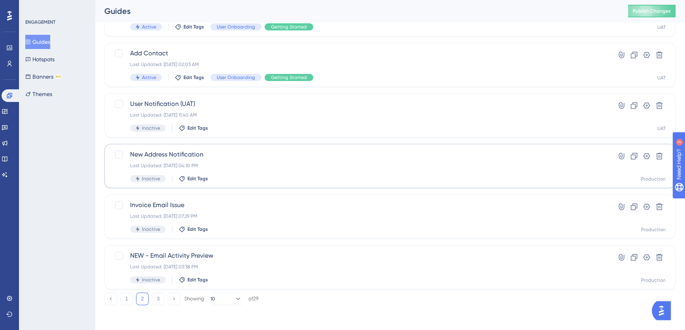
scroll to position [103, 0]
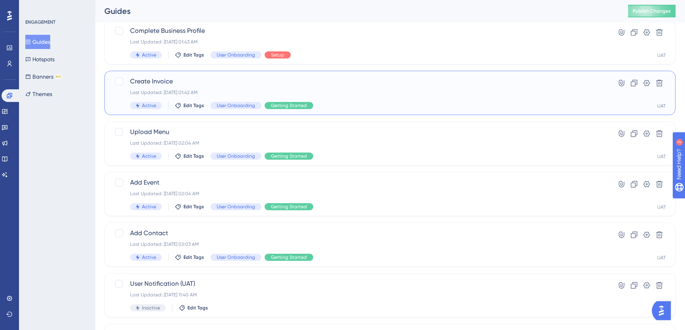
click at [223, 86] on div "Create Invoice Last Updated: [DATE] 01:42 AM Active Edit Tags User Onboarding G…" at bounding box center [358, 93] width 457 height 32
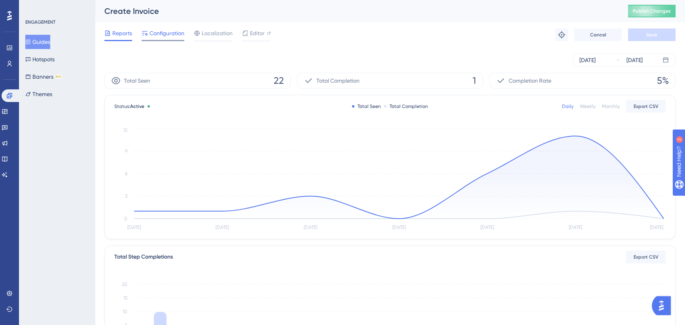
click at [175, 32] on span "Configuration" at bounding box center [167, 32] width 35 height 9
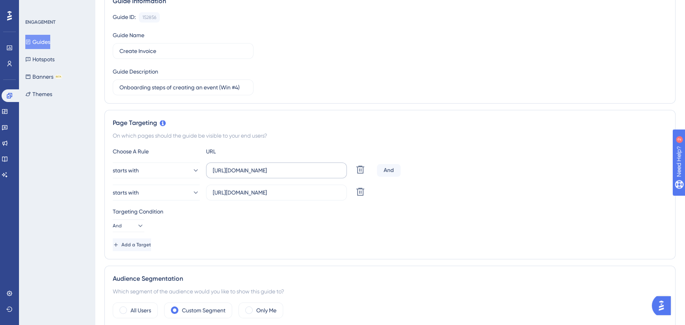
scroll to position [108, 0]
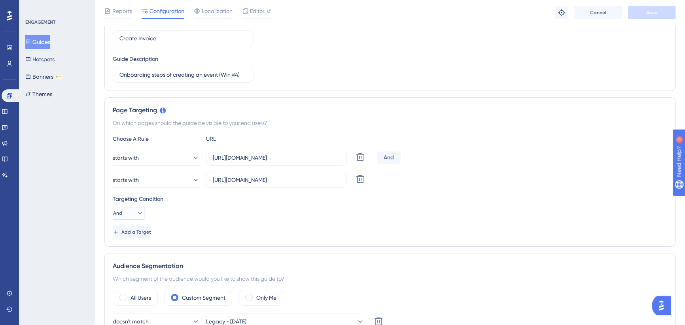
click at [137, 214] on icon at bounding box center [140, 213] width 8 height 8
click at [128, 253] on div "Or Or" at bounding box center [128, 252] width 21 height 16
click at [649, 14] on span "Save" at bounding box center [652, 12] width 11 height 6
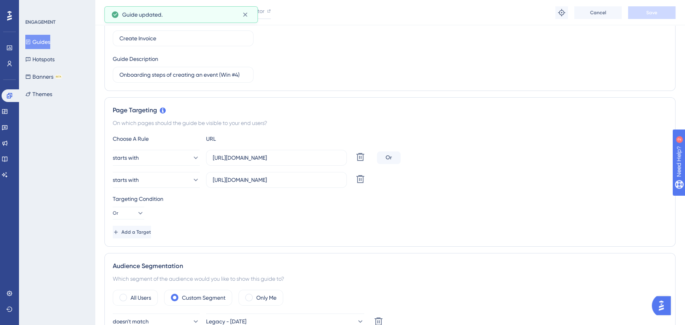
click at [46, 41] on button "Guides" at bounding box center [37, 42] width 25 height 14
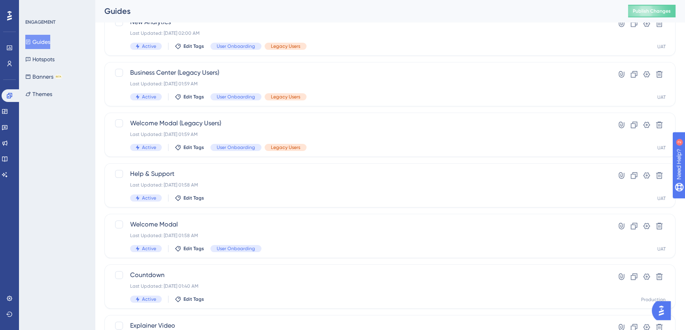
scroll to position [283, 0]
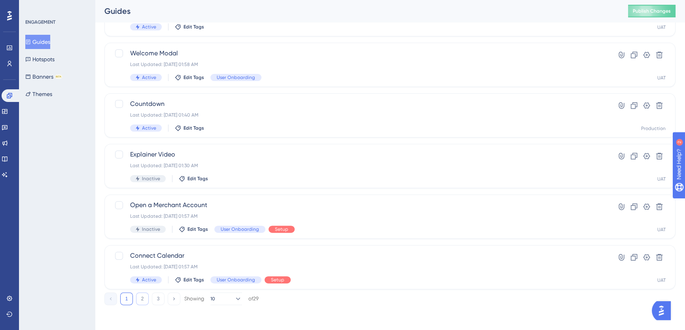
click at [148, 298] on button "2" at bounding box center [142, 299] width 13 height 13
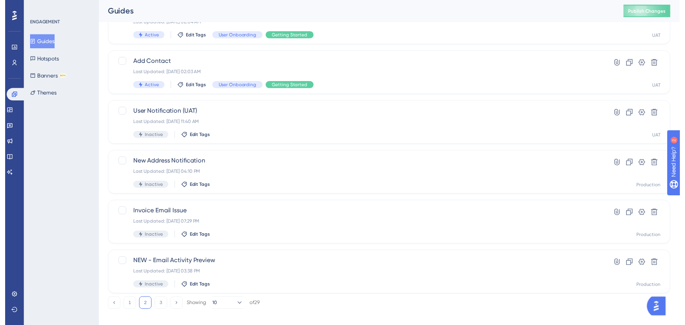
scroll to position [0, 0]
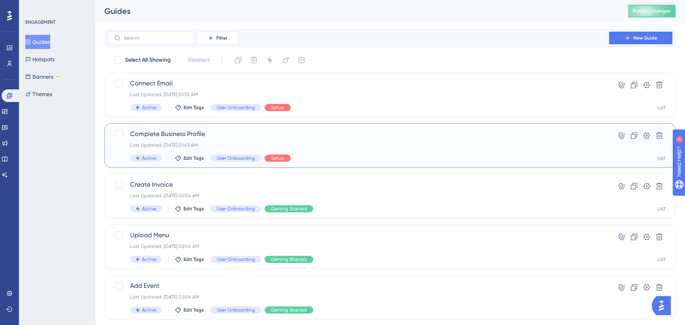
click at [223, 137] on span "Complete Business Profile" at bounding box center [358, 133] width 457 height 9
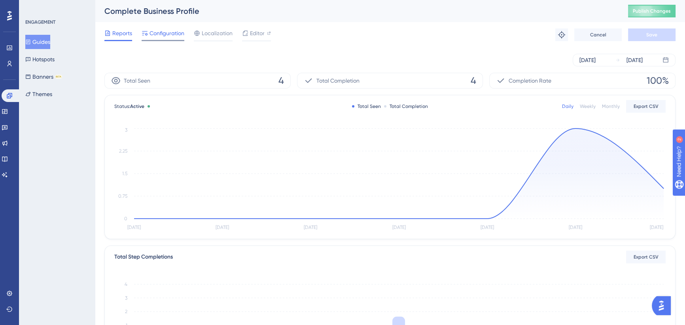
click at [176, 29] on span "Configuration" at bounding box center [167, 32] width 35 height 9
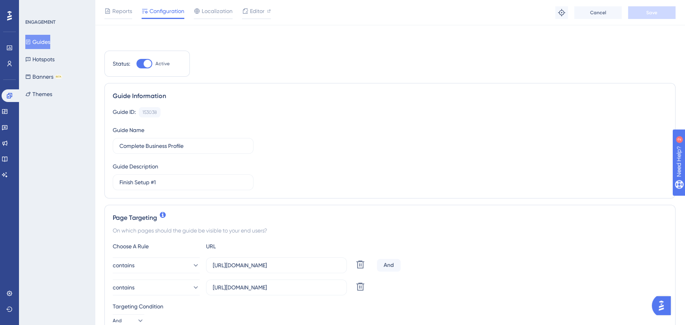
scroll to position [108, 0]
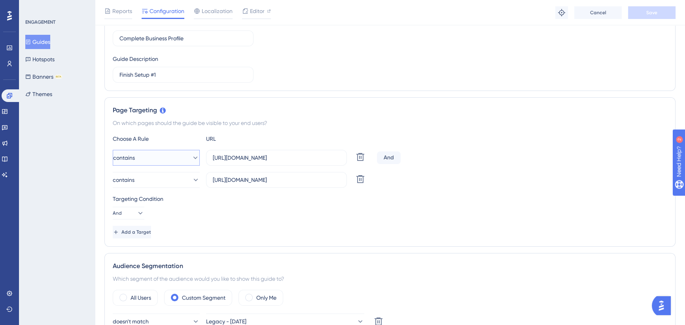
click at [167, 156] on button "contains" at bounding box center [156, 158] width 87 height 16
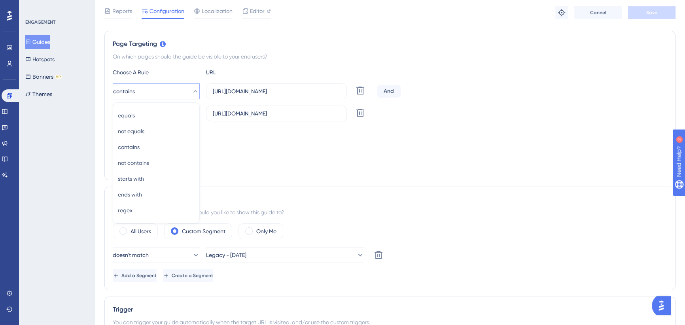
click at [146, 243] on div "All Users Custom Segment Only Me doesn't match Legacy - [DATE] Delete Add a Seg…" at bounding box center [390, 253] width 555 height 59
click at [165, 87] on button "contains" at bounding box center [156, 91] width 87 height 16
click at [142, 195] on span "ends with" at bounding box center [130, 194] width 24 height 9
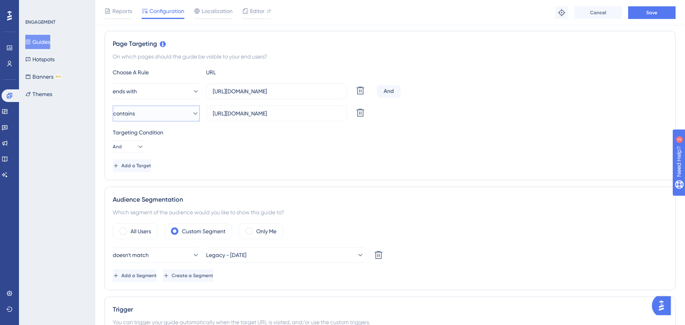
click at [161, 116] on button "contains" at bounding box center [156, 114] width 87 height 16
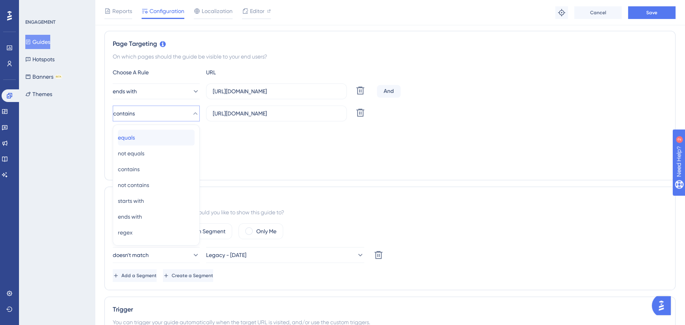
scroll to position [196, 0]
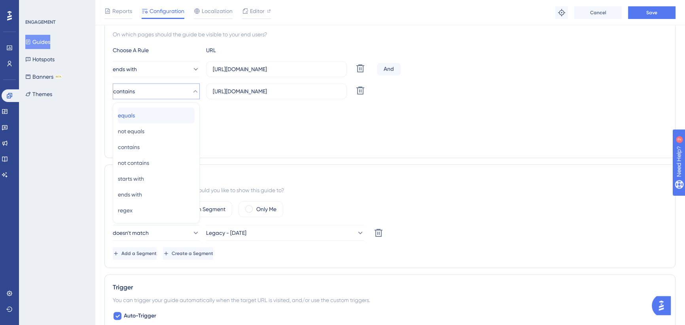
click at [161, 116] on div "equals equals" at bounding box center [156, 116] width 77 height 16
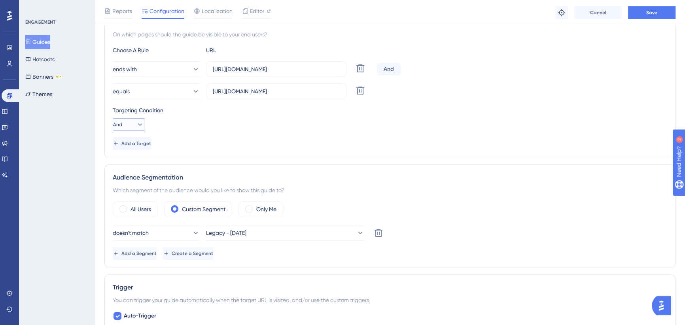
click at [136, 125] on icon at bounding box center [140, 125] width 8 height 8
click at [131, 162] on div "Or Or" at bounding box center [128, 163] width 21 height 16
click at [153, 85] on button "equals" at bounding box center [156, 91] width 87 height 16
click at [142, 190] on span "ends with" at bounding box center [130, 194] width 24 height 9
click at [648, 16] on button "Save" at bounding box center [651, 12] width 47 height 13
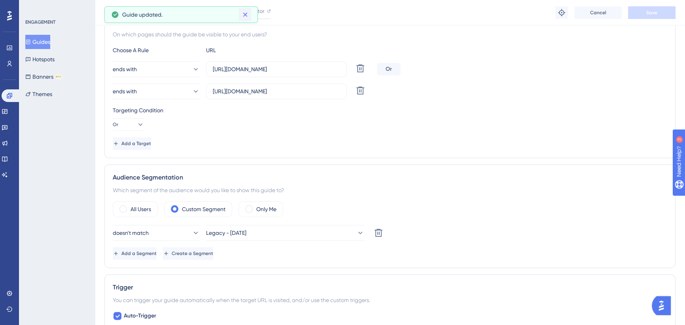
click at [247, 16] on icon at bounding box center [245, 15] width 8 height 8
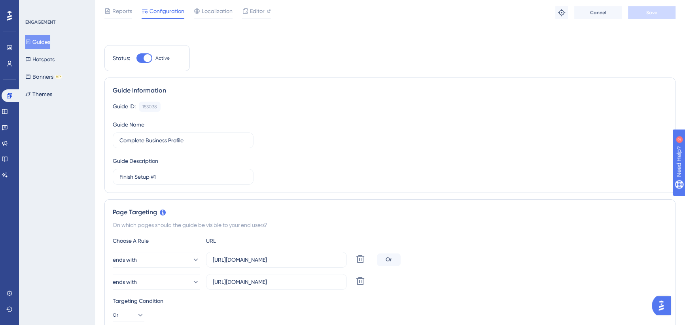
scroll to position [0, 0]
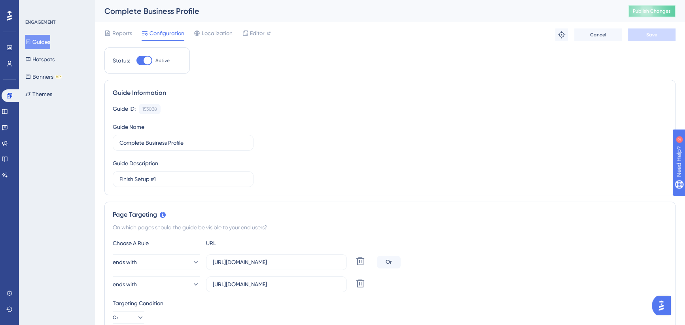
click at [651, 10] on span "Publish Changes" at bounding box center [652, 11] width 38 height 6
click at [44, 39] on button "Guides" at bounding box center [37, 42] width 25 height 14
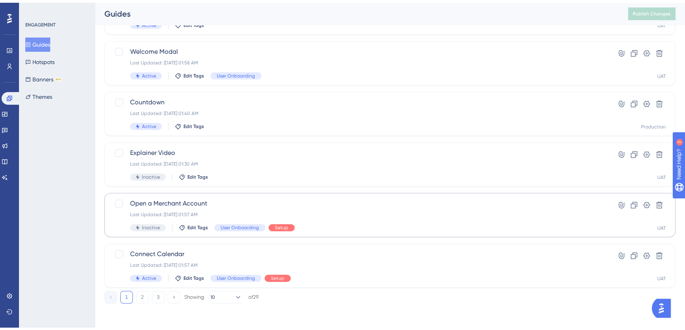
scroll to position [283, 0]
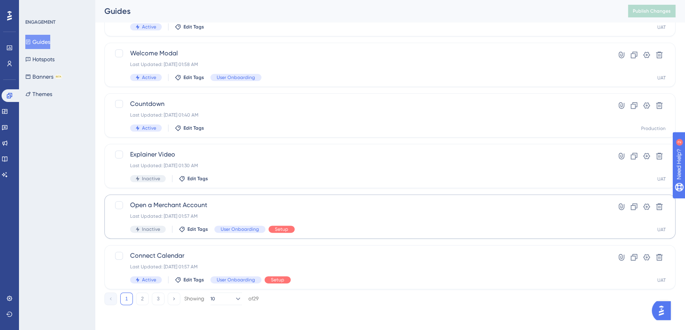
click at [140, 301] on button "2" at bounding box center [142, 299] width 13 height 13
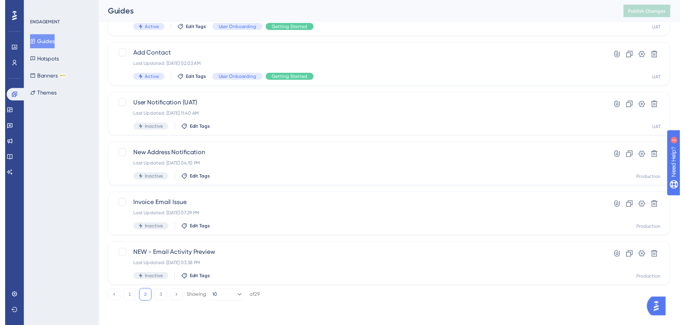
scroll to position [0, 0]
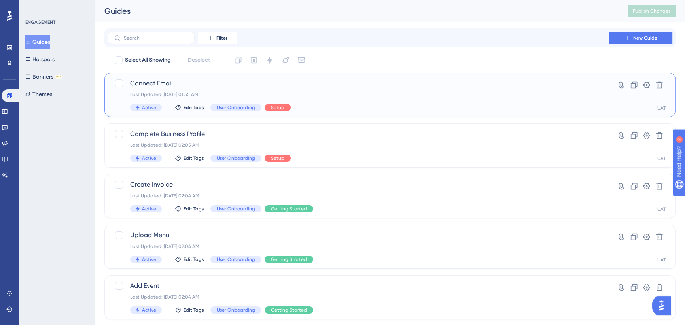
click at [211, 84] on span "Connect Email" at bounding box center [358, 83] width 457 height 9
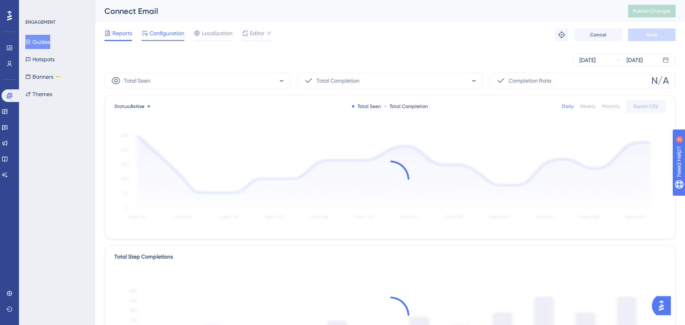
click at [170, 37] on span "Configuration" at bounding box center [167, 32] width 35 height 9
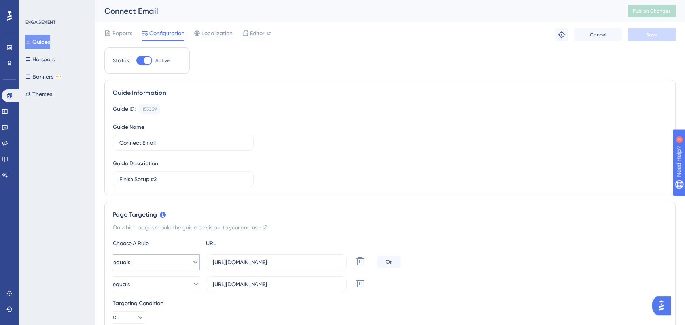
scroll to position [108, 0]
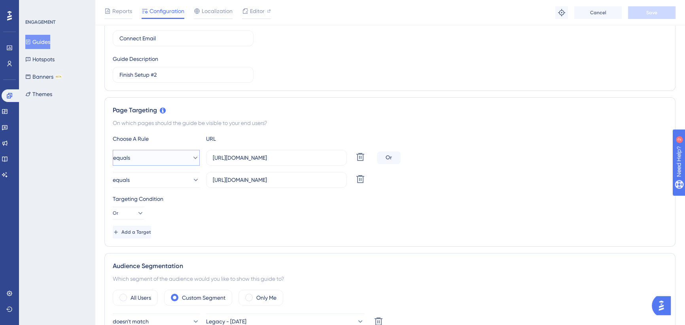
click at [174, 153] on button "equals" at bounding box center [156, 158] width 87 height 16
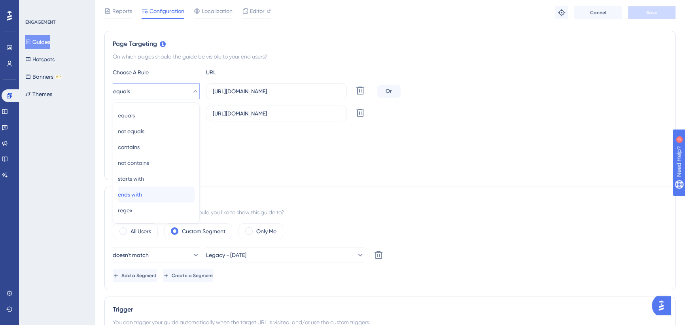
click at [142, 192] on span "ends with" at bounding box center [130, 194] width 24 height 9
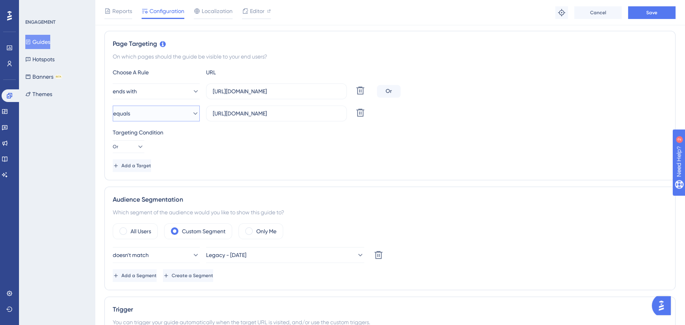
click at [162, 114] on button "equals" at bounding box center [156, 114] width 87 height 16
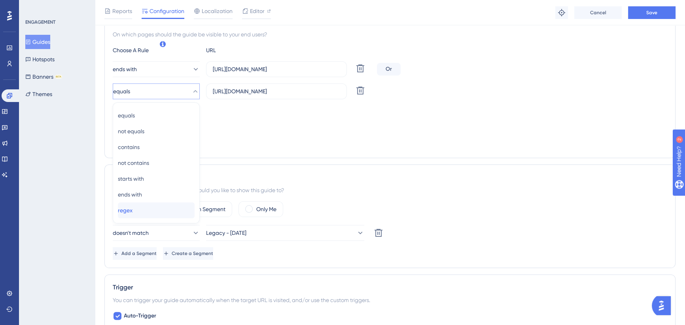
click at [147, 214] on div "regex regex" at bounding box center [156, 211] width 77 height 16
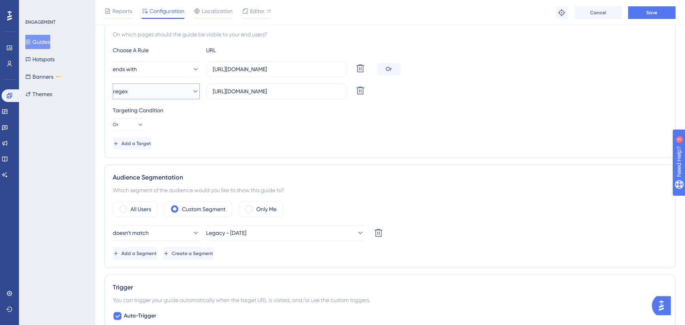
click at [169, 91] on button "regex" at bounding box center [156, 91] width 87 height 16
click at [142, 192] on span "ends with" at bounding box center [130, 194] width 24 height 9
click at [653, 12] on span "Save" at bounding box center [652, 12] width 11 height 6
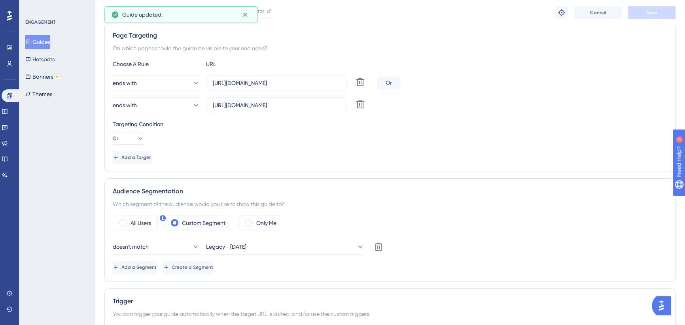
scroll to position [0, 0]
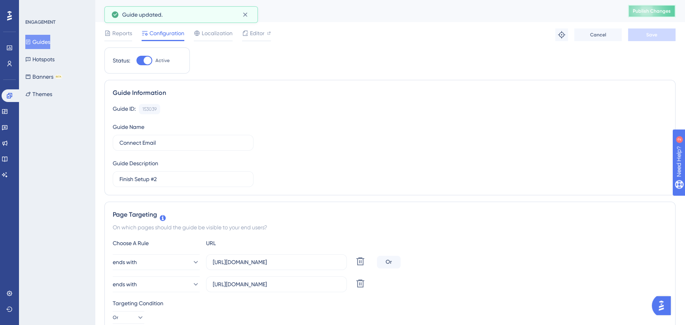
click at [652, 11] on span "Publish Changes" at bounding box center [652, 11] width 38 height 6
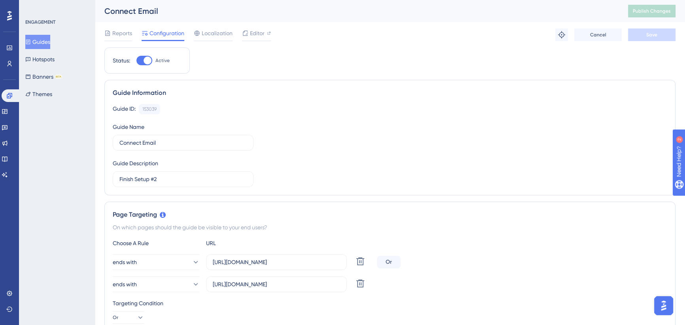
click at [43, 43] on button "Guides" at bounding box center [37, 42] width 25 height 14
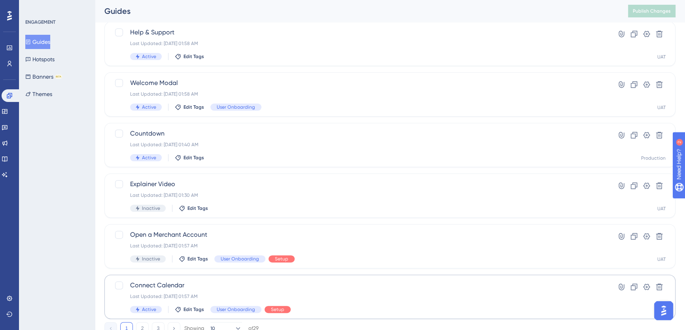
scroll to position [283, 0]
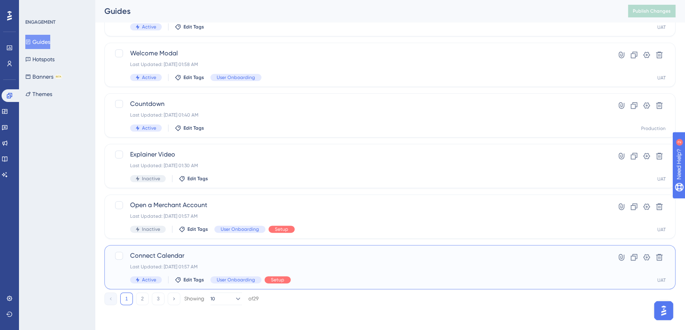
click at [195, 252] on span "Connect Calendar" at bounding box center [358, 255] width 457 height 9
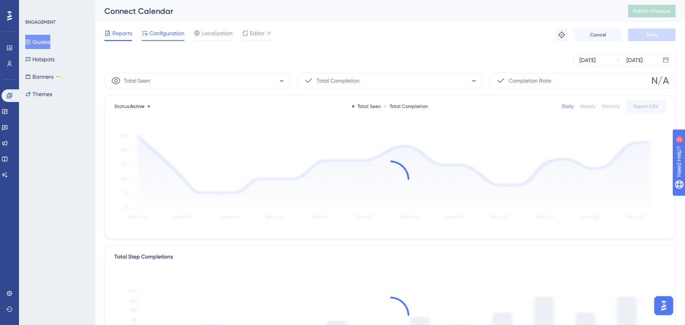
click at [169, 36] on span "Configuration" at bounding box center [167, 32] width 35 height 9
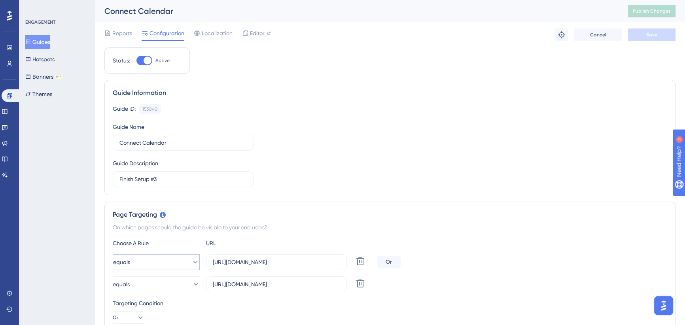
scroll to position [144, 0]
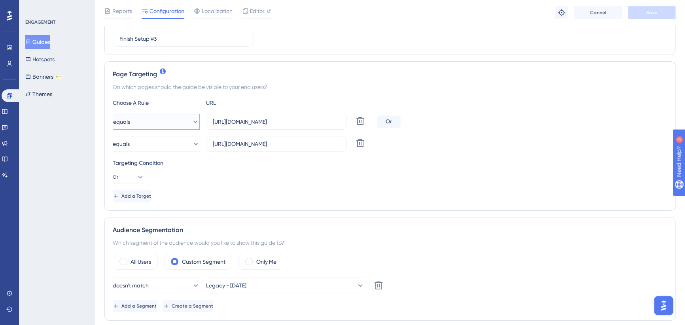
click at [164, 116] on button "equals" at bounding box center [156, 122] width 87 height 16
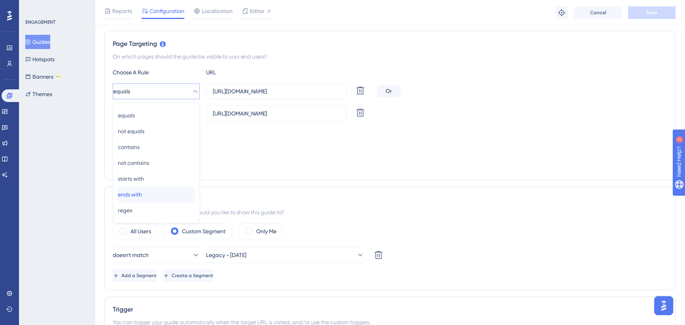
click at [142, 197] on span "ends with" at bounding box center [130, 194] width 24 height 9
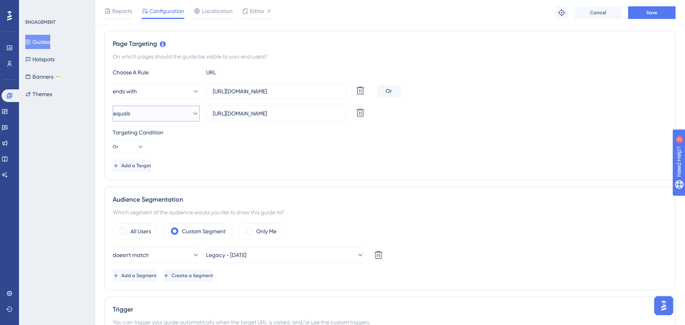
click at [156, 106] on button "equals" at bounding box center [156, 114] width 87 height 16
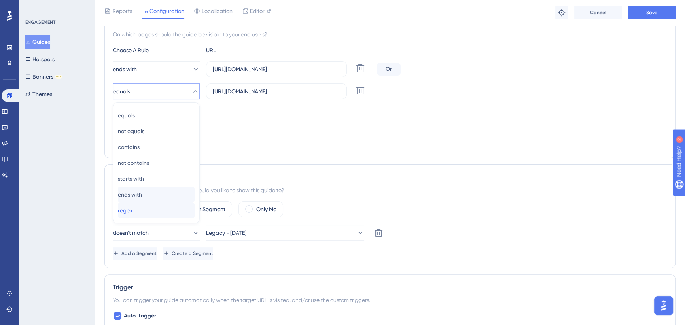
click at [146, 213] on div "regex regex" at bounding box center [156, 211] width 77 height 16
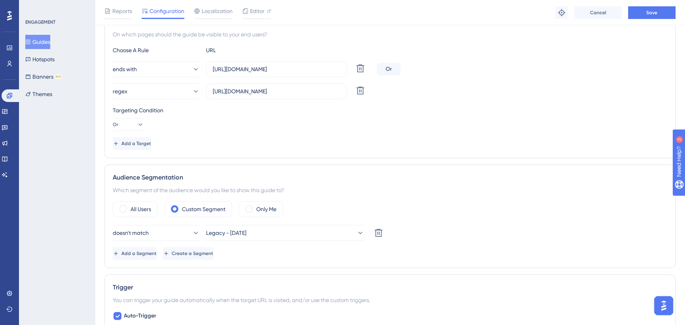
click at [171, 82] on div "ends with https://icy-desert-045d76c0f.1.azurestaticapps.net/business-center/in…" at bounding box center [390, 80] width 555 height 38
click at [170, 87] on button "regex" at bounding box center [156, 91] width 87 height 16
click at [150, 191] on div "ends with ends with" at bounding box center [156, 195] width 77 height 16
click at [647, 11] on span "Save" at bounding box center [652, 12] width 11 height 6
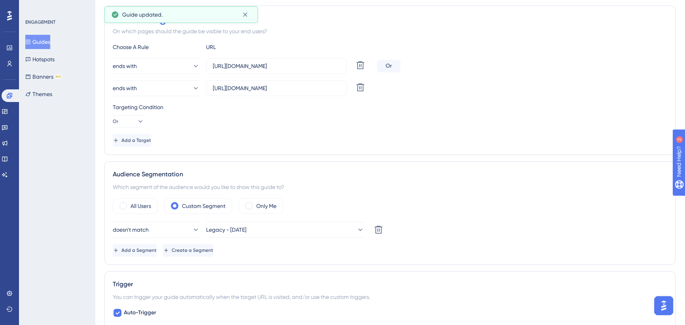
scroll to position [0, 0]
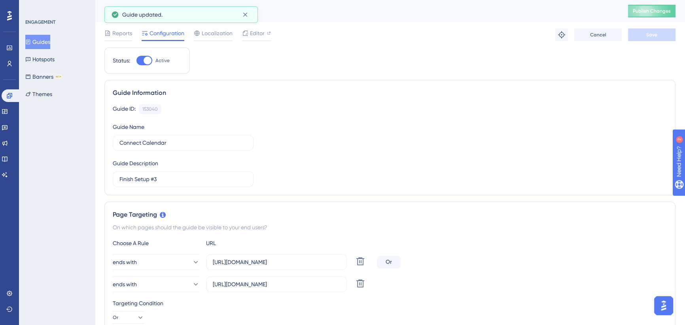
click at [48, 42] on button "Guides" at bounding box center [37, 42] width 25 height 14
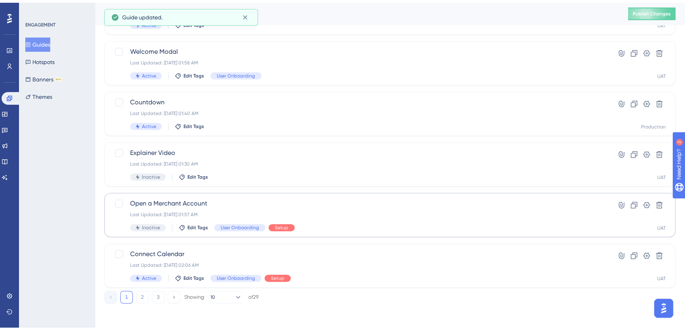
scroll to position [283, 0]
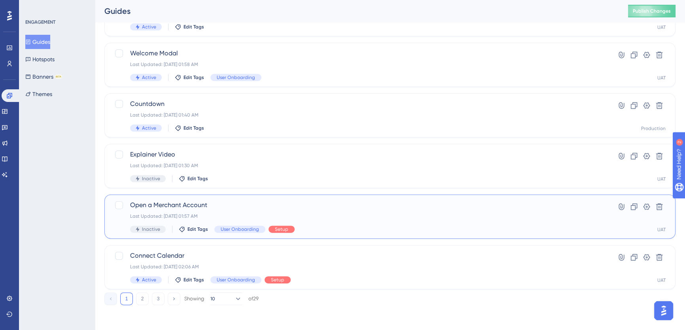
click at [242, 207] on span "Open a Merchant Account" at bounding box center [358, 205] width 457 height 9
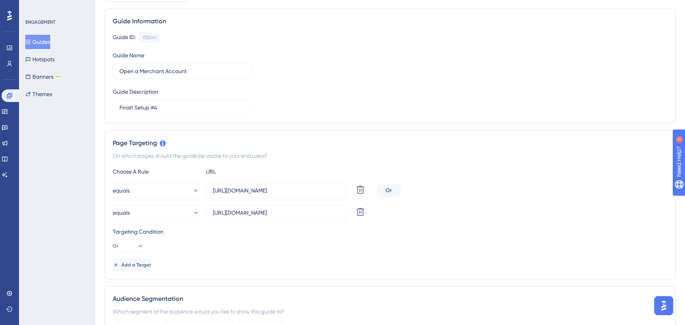
scroll to position [144, 0]
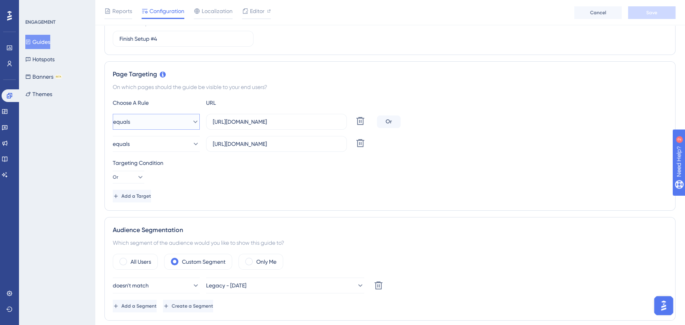
click at [179, 120] on button "equals" at bounding box center [156, 122] width 87 height 16
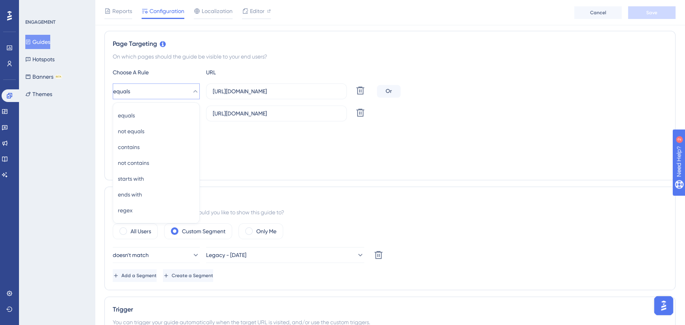
click at [281, 131] on div "Targeting Condition" at bounding box center [390, 132] width 555 height 9
click at [289, 97] on label "[URL][DOMAIN_NAME]" at bounding box center [276, 91] width 141 height 16
click at [289, 96] on input "[URL][DOMAIN_NAME]" at bounding box center [276, 91] width 127 height 9
drag, startPoint x: 289, startPoint y: 90, endPoint x: 355, endPoint y: 89, distance: 66.1
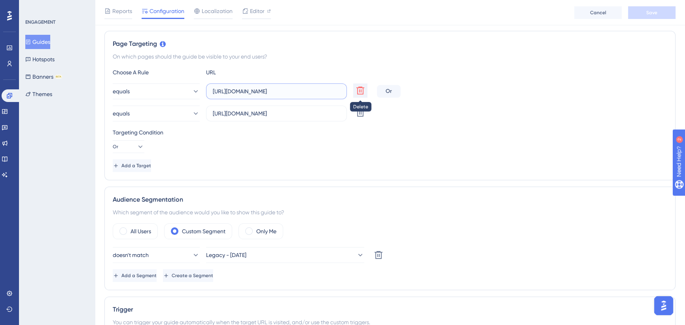
click at [355, 89] on div "equals https://icy-desert-045d76c0f.1.azurestaticapps.net/business-center/payme…" at bounding box center [243, 91] width 261 height 16
click at [246, 133] on div "Targeting Condition" at bounding box center [390, 132] width 555 height 9
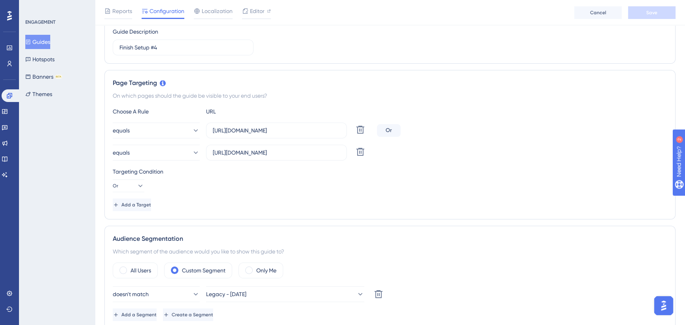
scroll to position [138, 0]
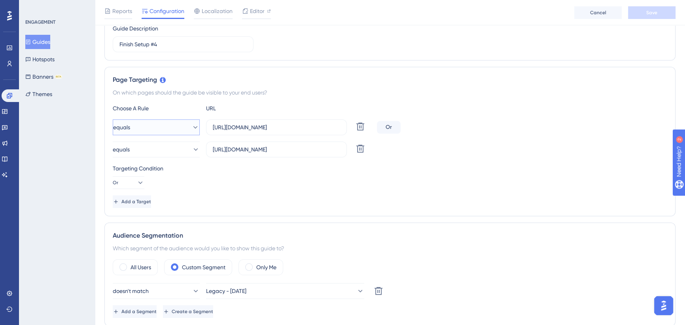
click at [177, 125] on button "equals" at bounding box center [156, 128] width 87 height 16
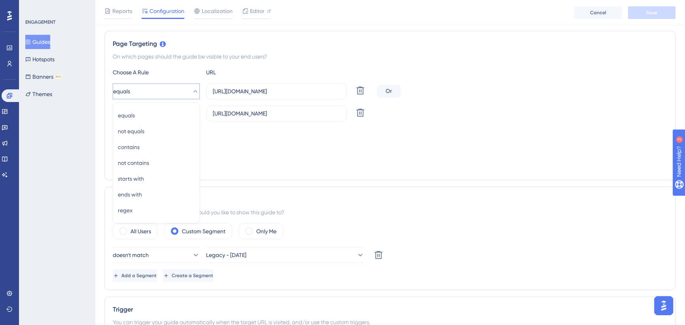
click at [150, 228] on label "All Users" at bounding box center [141, 231] width 21 height 9
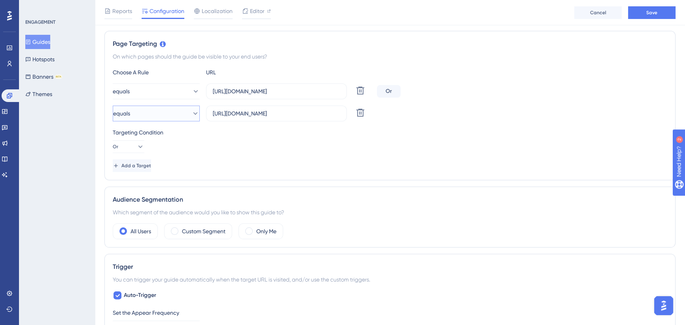
click at [162, 108] on button "equals" at bounding box center [156, 114] width 87 height 16
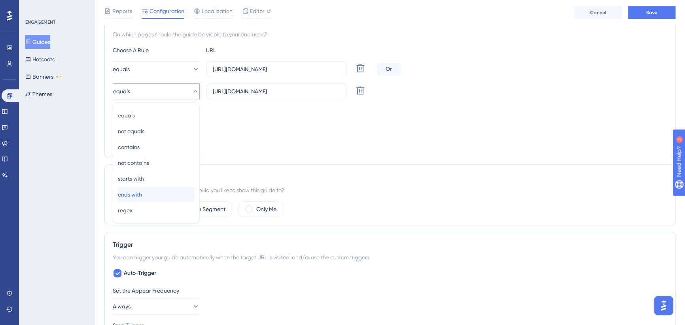
click at [150, 189] on div "ends with ends with" at bounding box center [156, 195] width 77 height 16
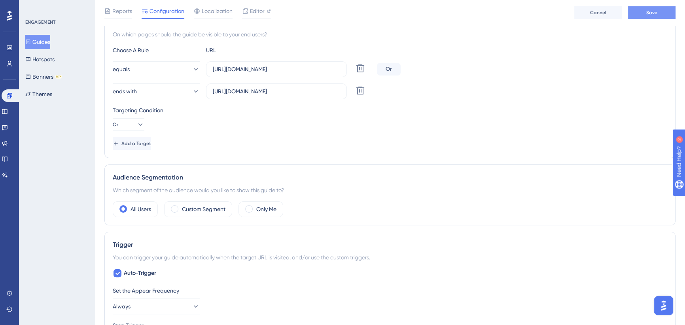
click at [667, 8] on button "Save" at bounding box center [651, 12] width 47 height 13
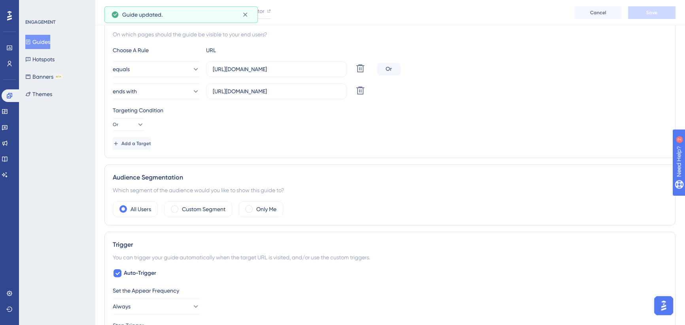
scroll to position [0, 0]
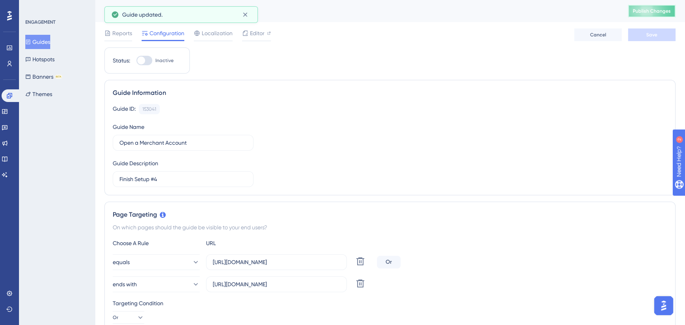
click at [653, 8] on span "Publish Changes" at bounding box center [652, 11] width 38 height 6
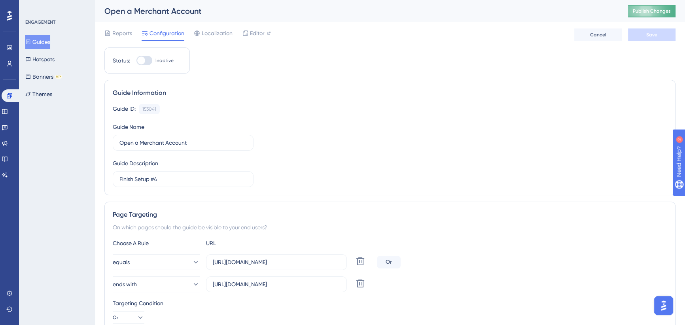
click at [651, 14] on button "Publish Changes" at bounding box center [651, 11] width 47 height 13
click at [617, 21] on div "Open a Merchant Account Publish Changes" at bounding box center [390, 11] width 590 height 22
click at [38, 42] on button "Guides" at bounding box center [37, 42] width 25 height 14
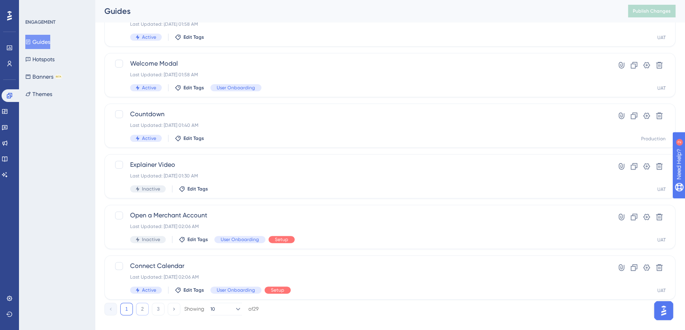
scroll to position [283, 0]
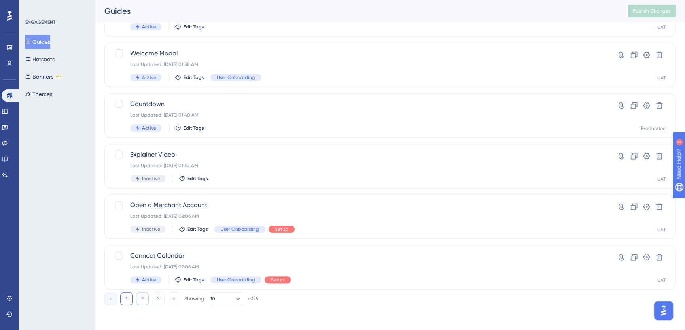
click at [142, 302] on button "2" at bounding box center [142, 299] width 13 height 13
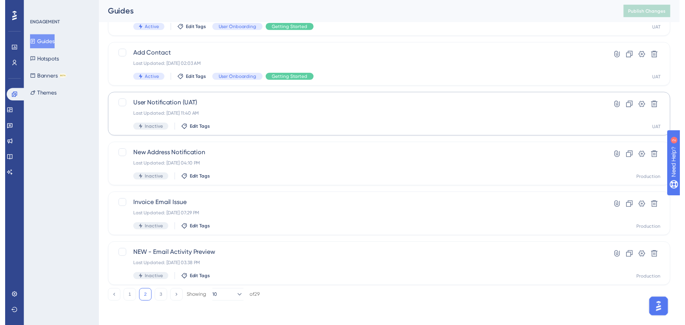
scroll to position [0, 0]
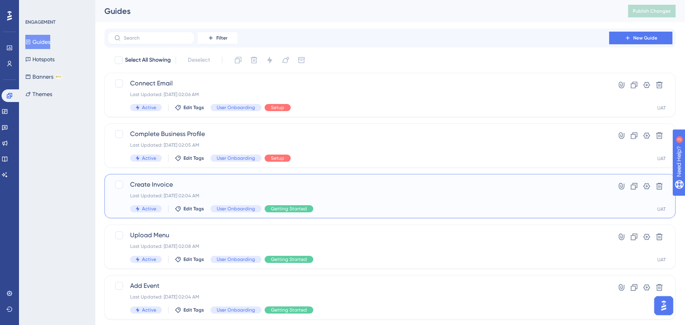
click at [241, 183] on span "Create Invoice" at bounding box center [358, 184] width 457 height 9
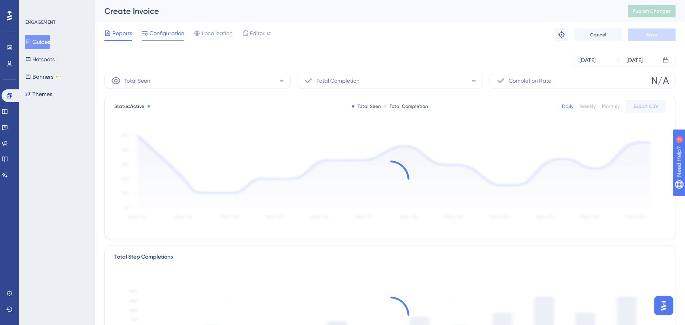
click at [174, 32] on span "Configuration" at bounding box center [167, 32] width 35 height 9
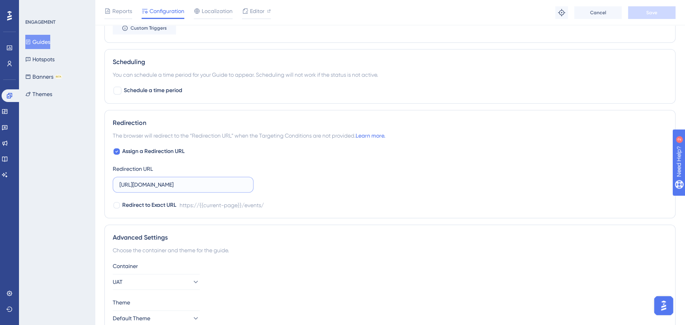
scroll to position [0, 26]
drag, startPoint x: 267, startPoint y: 183, endPoint x: 274, endPoint y: 183, distance: 7.1
click at [274, 183] on div "Assign a Redirection URL Redirection URL https://icy-desert-045d76c0f.1.azurest…" at bounding box center [390, 178] width 555 height 63
click at [226, 183] on input "[URL][DOMAIN_NAME]" at bounding box center [183, 184] width 127 height 9
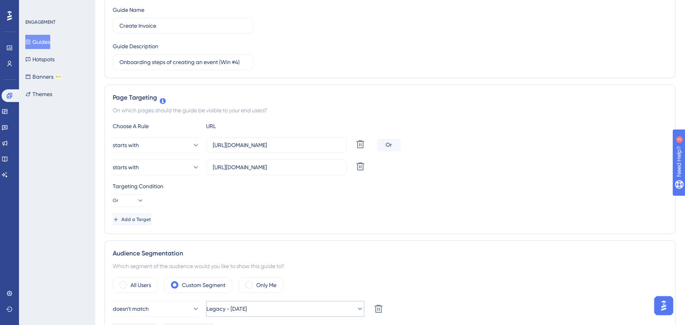
scroll to position [0, 0]
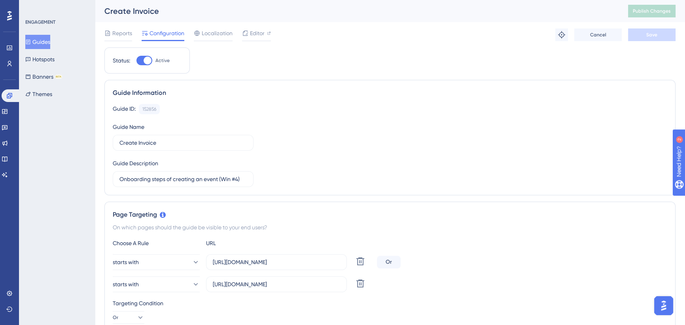
click at [39, 40] on button "Guides" at bounding box center [37, 42] width 25 height 14
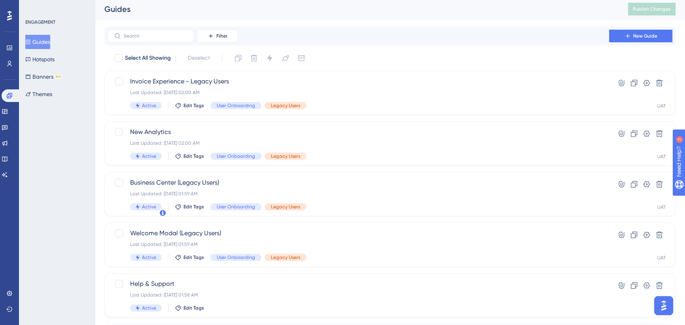
scroll to position [289, 0]
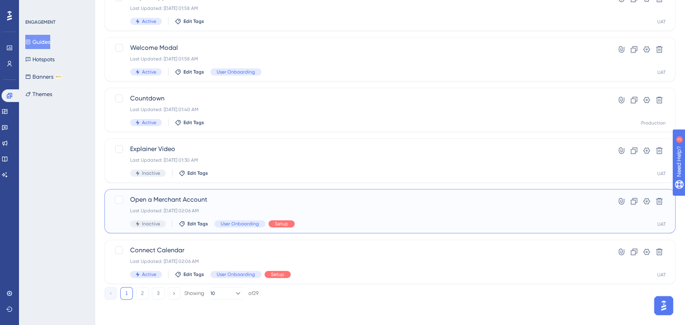
click at [222, 200] on span "Open a Merchant Account" at bounding box center [358, 199] width 457 height 9
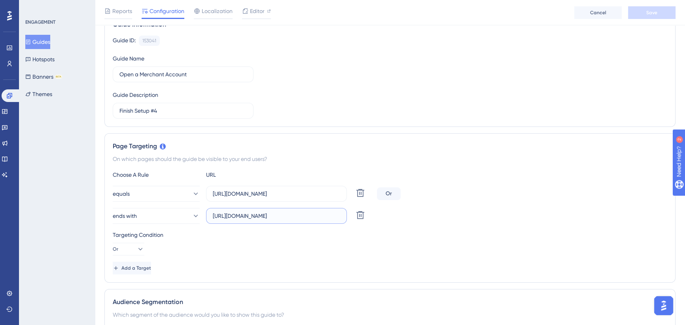
scroll to position [0, 19]
click at [379, 212] on div "ends with https://app.getsous.com/business-center/paymentssous Delete" at bounding box center [390, 216] width 555 height 16
click at [340, 213] on input "[URL][DOMAIN_NAME]" at bounding box center [276, 216] width 127 height 9
click at [330, 216] on input "[URL][DOMAIN_NAME]" at bounding box center [276, 216] width 127 height 9
click at [300, 216] on input "[URL][DOMAIN_NAME]" at bounding box center [276, 216] width 127 height 9
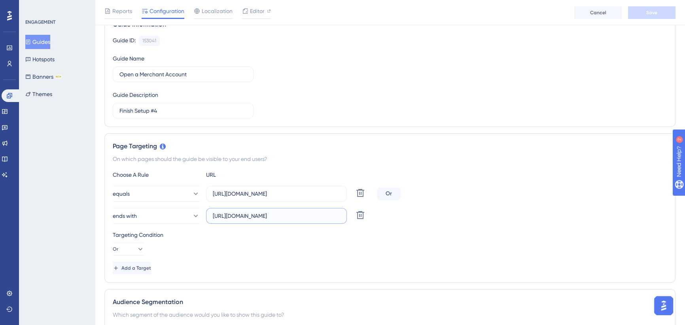
drag, startPoint x: 329, startPoint y: 214, endPoint x: 344, endPoint y: 214, distance: 15.0
click at [344, 214] on label "[URL][DOMAIN_NAME]" at bounding box center [276, 216] width 141 height 16
type input "https://app.getsous.com/business-center/payments"
click at [331, 194] on input "[URL][DOMAIN_NAME]" at bounding box center [276, 194] width 127 height 9
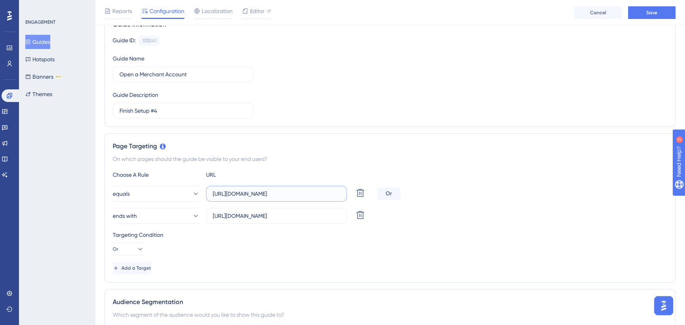
scroll to position [0, 0]
click at [410, 195] on div "equals https://icy-desert-045d76c0f.1.azurestaticapps.net/business-center/payme…" at bounding box center [390, 194] width 555 height 16
click at [323, 193] on input "[URL][DOMAIN_NAME]" at bounding box center [276, 194] width 127 height 9
click at [321, 193] on input "[URL][DOMAIN_NAME]" at bounding box center [276, 194] width 127 height 9
drag, startPoint x: 324, startPoint y: 193, endPoint x: 333, endPoint y: 188, distance: 10.3
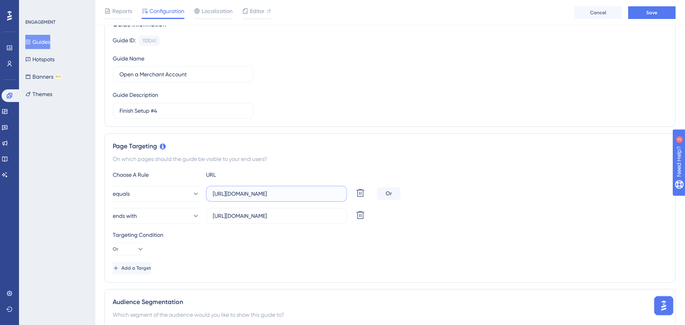
click at [432, 186] on div "equals https://icy-desert-045d76c0f.1.azurestaticapps.net/business-center/payme…" at bounding box center [390, 194] width 555 height 16
click at [333, 188] on label "[URL][DOMAIN_NAME]" at bounding box center [276, 194] width 141 height 16
click at [333, 190] on input "[URL][DOMAIN_NAME]" at bounding box center [276, 194] width 127 height 9
click at [335, 192] on input "[URL][DOMAIN_NAME]" at bounding box center [276, 194] width 127 height 9
click at [333, 194] on input "[URL][DOMAIN_NAME]" at bounding box center [276, 194] width 127 height 9
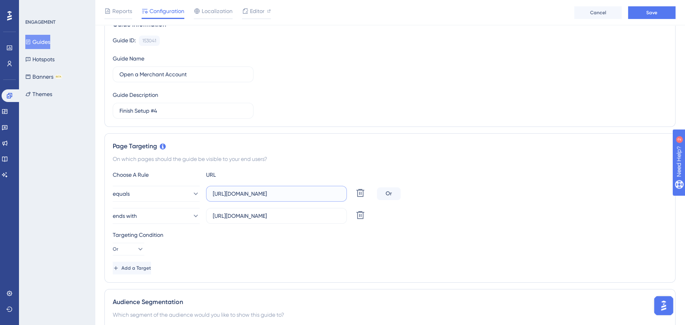
drag, startPoint x: 314, startPoint y: 192, endPoint x: 330, endPoint y: 197, distance: 17.0
click at [507, 190] on div "equals https://icy-desert-045d76c0f.1.azurestaticapps.net/business-center/payme…" at bounding box center [390, 194] width 555 height 16
click at [328, 197] on input "[URL][DOMAIN_NAME]" at bounding box center [276, 194] width 127 height 9
click at [332, 193] on input "[URL][DOMAIN_NAME]" at bounding box center [276, 194] width 127 height 9
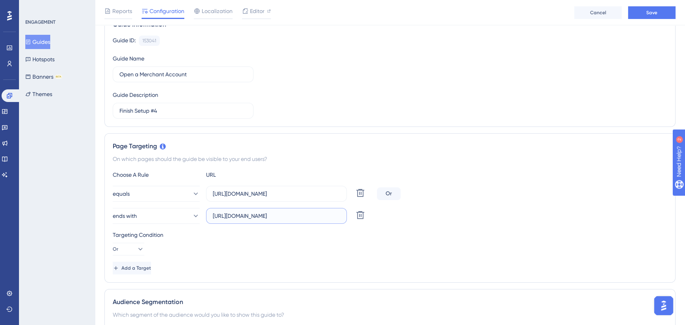
click at [328, 214] on input "https://app.getsous.com/business-center/payments" at bounding box center [276, 216] width 127 height 9
click at [37, 77] on button "Banners BETA" at bounding box center [43, 77] width 37 height 14
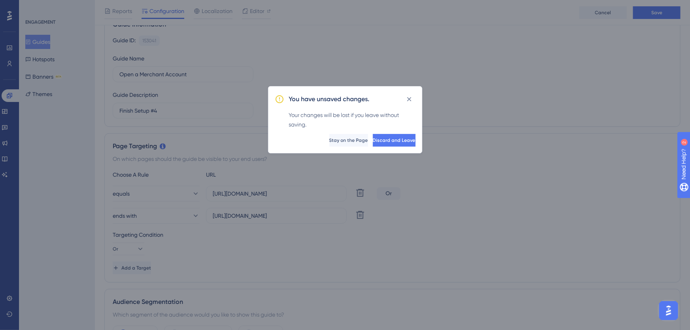
click at [410, 99] on icon at bounding box center [409, 99] width 4 height 4
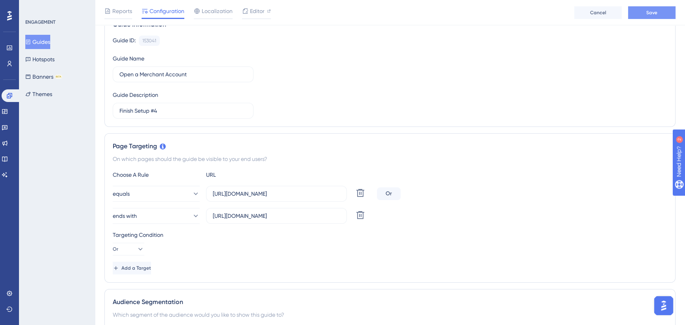
click at [654, 8] on button "Save" at bounding box center [651, 12] width 47 height 13
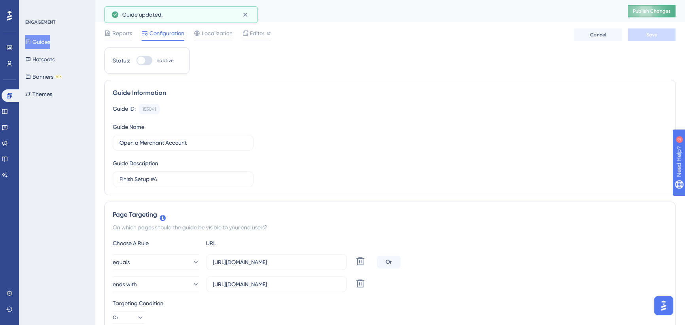
click at [657, 9] on span "Publish Changes" at bounding box center [652, 11] width 38 height 6
click at [49, 75] on button "Banners BETA" at bounding box center [43, 77] width 37 height 14
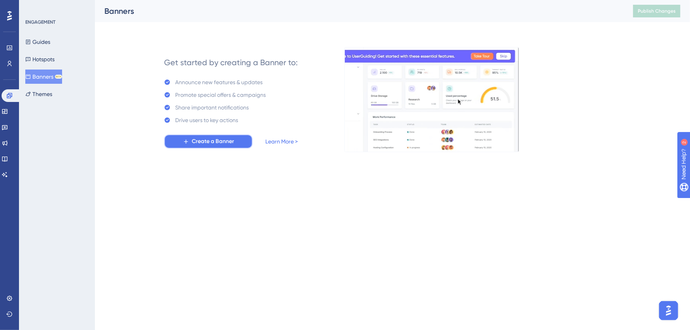
click at [225, 142] on span "Create a Banner" at bounding box center [213, 141] width 42 height 9
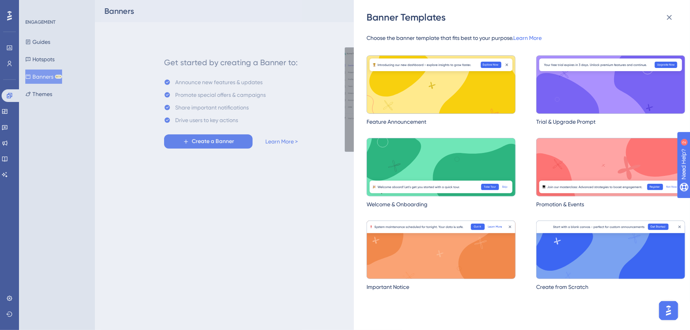
click at [50, 40] on div "Banner Templates Choose the banner template that fits best to your purpose. Lea…" at bounding box center [345, 165] width 690 height 330
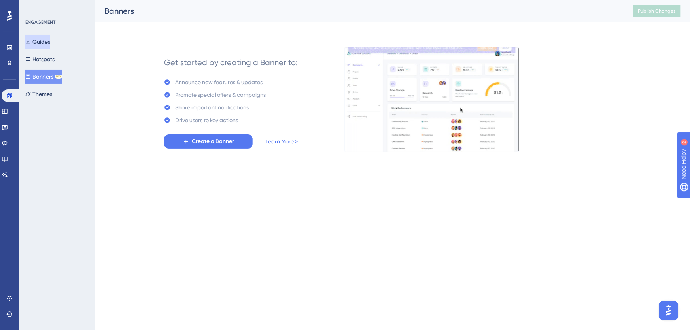
click at [44, 42] on button "Guides" at bounding box center [37, 42] width 25 height 14
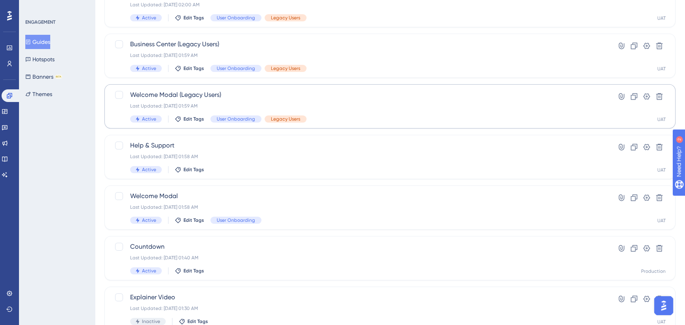
scroll to position [144, 0]
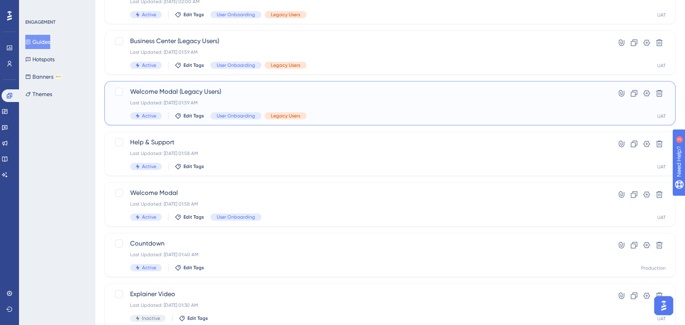
click at [249, 92] on span "Welcome Modal (Legacy Users)" at bounding box center [358, 91] width 457 height 9
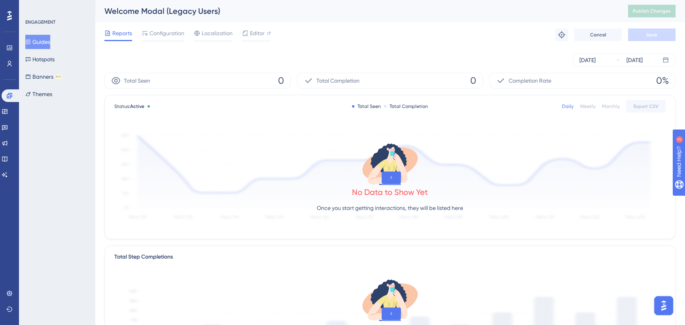
click at [50, 40] on button "Guides" at bounding box center [37, 42] width 25 height 14
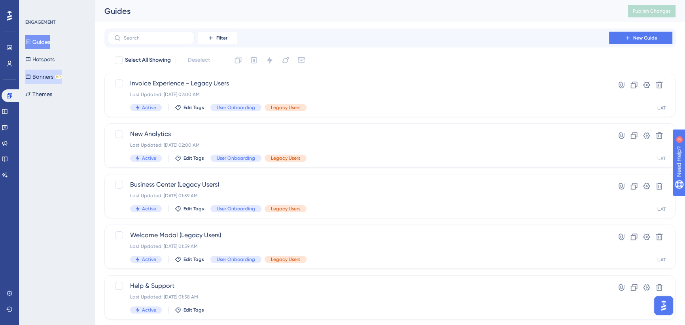
click at [55, 77] on button "Banners BETA" at bounding box center [43, 77] width 37 height 14
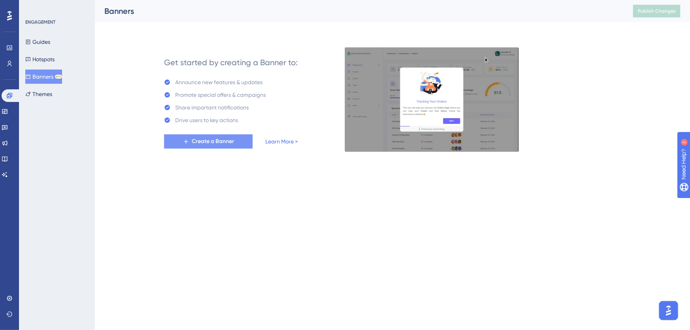
click at [224, 138] on span "Create a Banner" at bounding box center [213, 141] width 42 height 9
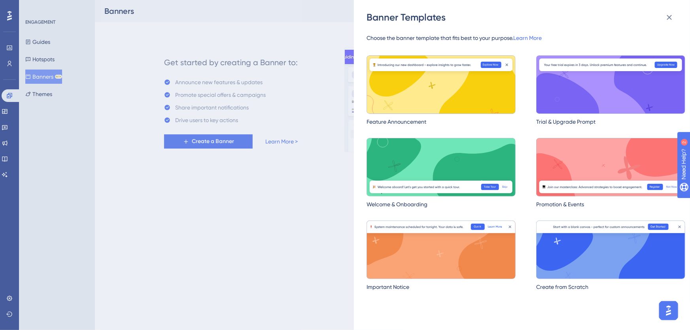
click at [455, 70] on img at bounding box center [441, 84] width 149 height 59
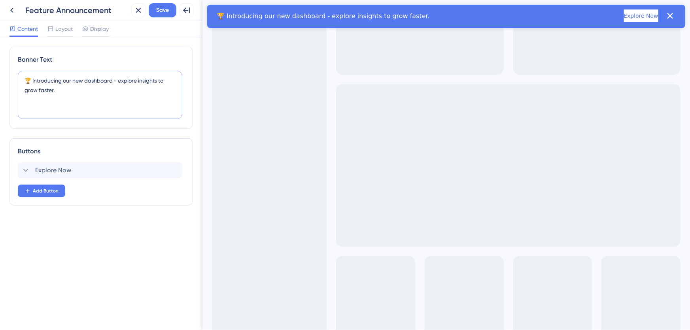
drag, startPoint x: 65, startPoint y: 87, endPoint x: 33, endPoint y: 79, distance: 32.9
click at [33, 79] on textarea "🏆 Introducing our new dashboard - explore insights to grow faster." at bounding box center [100, 95] width 165 height 48
paste textarea "While Sous should still feel familiar, it’s been completely rebuilt with a bran…"
drag, startPoint x: 31, startPoint y: 80, endPoint x: 23, endPoint y: 80, distance: 7.9
click at [23, 80] on textarea "🏆 While Sous should still feel familiar, it’s been completely rebuilt with a br…" at bounding box center [100, 95] width 165 height 48
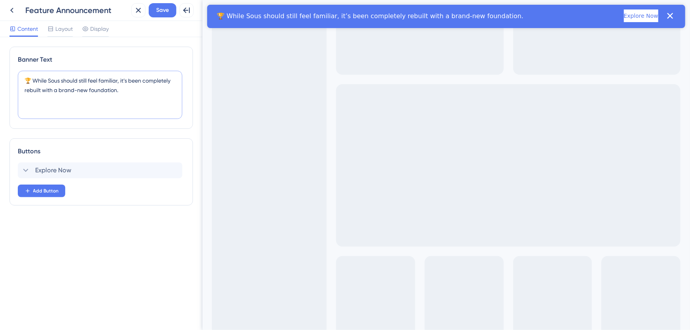
click at [30, 78] on textarea "🏆 While Sous should still feel familiar, it’s been completely rebuilt with a br…" at bounding box center [100, 95] width 165 height 48
click at [31, 78] on textarea "🏆 While Sous should still feel familiar, it’s been completely rebuilt with a br…" at bounding box center [100, 95] width 165 height 48
click at [33, 79] on textarea "🏆 While Sous should still feel familiar, it’s been completely rebuilt with a br…" at bounding box center [100, 95] width 165 height 48
click at [38, 87] on textarea "🏆 While Sous should still feel familiar, it’s been completely rebuilt with a br…" at bounding box center [100, 95] width 165 height 48
drag, startPoint x: 33, startPoint y: 78, endPoint x: 11, endPoint y: 80, distance: 22.6
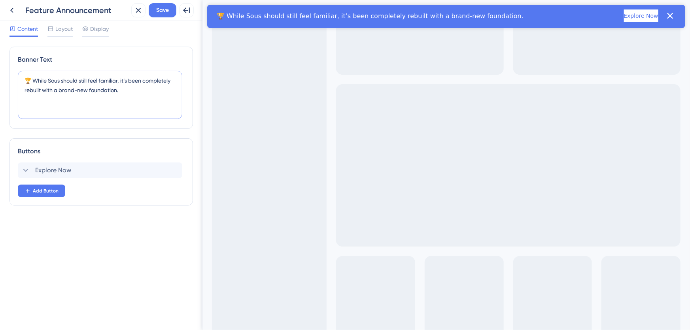
click at [11, 80] on div "Banner Text 🏆 While Sous should still feel familiar, it’s been completely rebui…" at bounding box center [101, 88] width 184 height 82
click at [53, 82] on textarea "Welcome Back! While Sous should still feel familiar, it’s been completely rebui…" at bounding box center [100, 95] width 165 height 48
click at [25, 81] on textarea "Welcome back! While Sous should still feel familiar, it’s been completely rebui…" at bounding box center [100, 95] width 165 height 48
drag, startPoint x: 90, startPoint y: 79, endPoint x: 74, endPoint y: 78, distance: 15.9
click at [74, 78] on textarea "👋 Welcome back! While Sous should still feel familiar, it’s been completely reb…" at bounding box center [100, 95] width 165 height 48
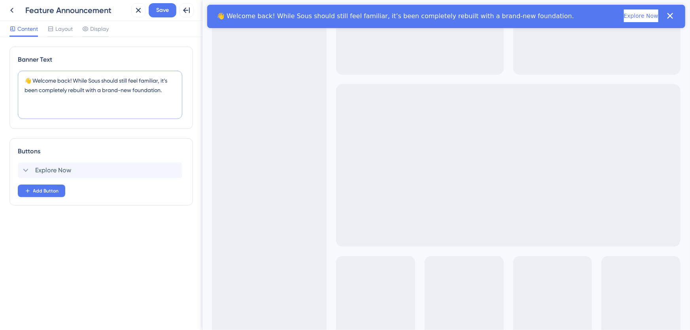
drag, startPoint x: 168, startPoint y: 88, endPoint x: 23, endPoint y: 83, distance: 144.5
click at [23, 83] on textarea "👋 Welcome back! While Sous should still feel familiar, it’s been completely reb…" at bounding box center [100, 95] width 165 height 48
click at [149, 80] on textarea "👋 Welcome back! While Sous should still feel familiar, it’s been completely reb…" at bounding box center [100, 95] width 165 height 48
paste textarea "Sous just got a serious upgrade — rebuilt from the ground up"
type textarea "👋 Welcome back! Sous just got a serious upgrade — rebuilt from the ground up wi…"
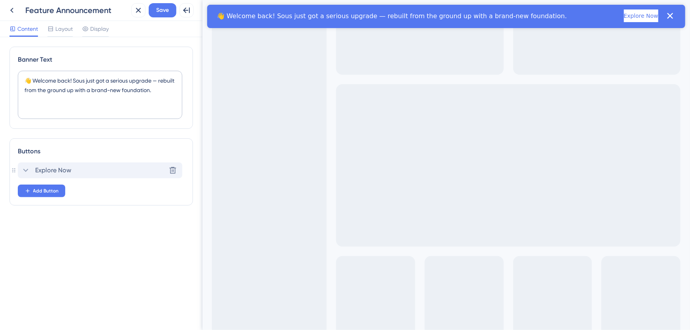
click at [63, 168] on span "Explore Now" at bounding box center [53, 170] width 36 height 9
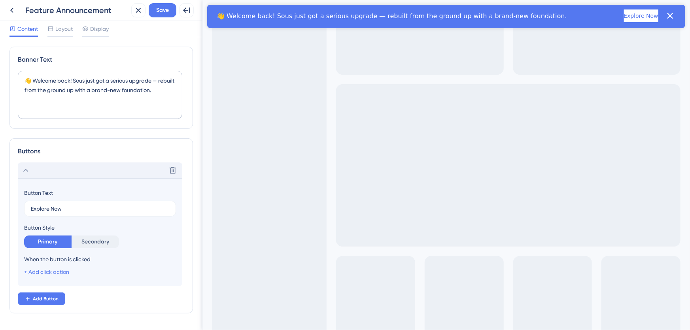
scroll to position [24, 0]
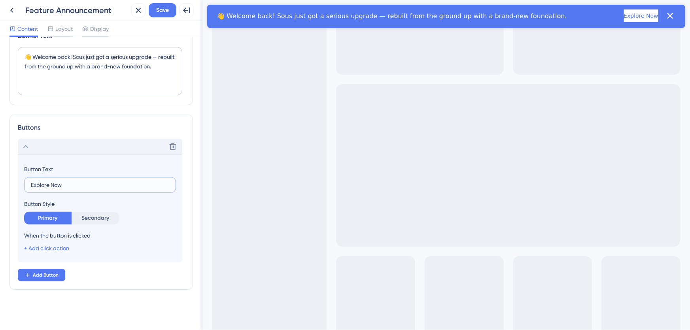
click at [57, 183] on input "Explore Now" at bounding box center [100, 185] width 138 height 9
click at [55, 246] on link "+ Add click action" at bounding box center [46, 248] width 45 height 6
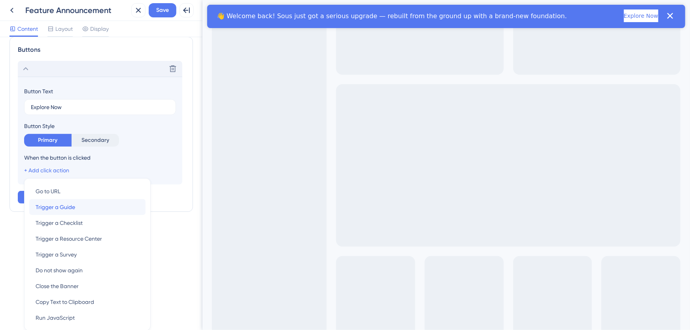
click at [83, 209] on div "Trigger a Guide Trigger a Guide" at bounding box center [88, 207] width 104 height 16
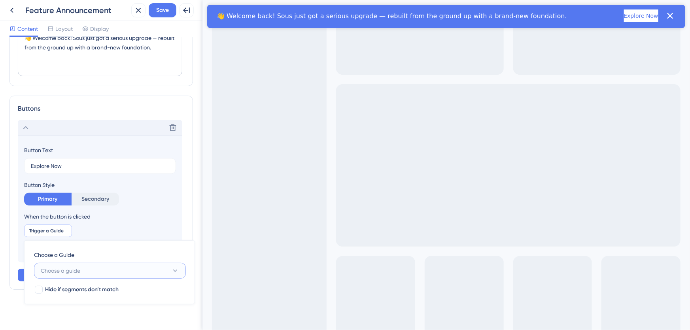
click at [83, 268] on button "Choose a guide" at bounding box center [110, 271] width 152 height 16
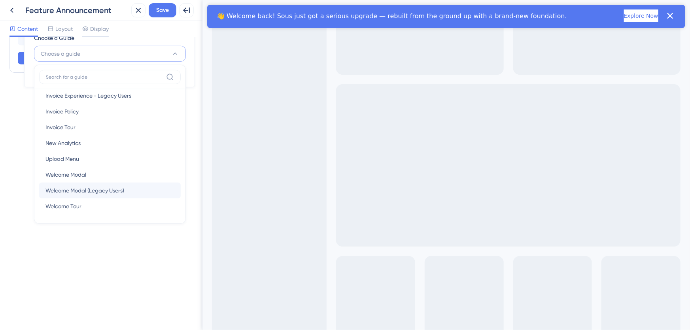
scroll to position [248, 0]
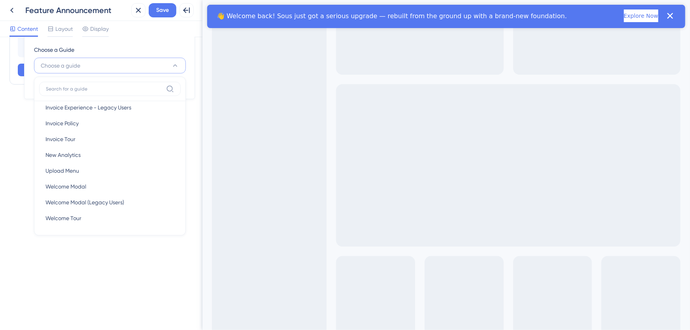
click at [20, 150] on div "Banner Text 👋 Welcome back! Sous just got a serious upgrade — rebuilt from the …" at bounding box center [101, 183] width 203 height 293
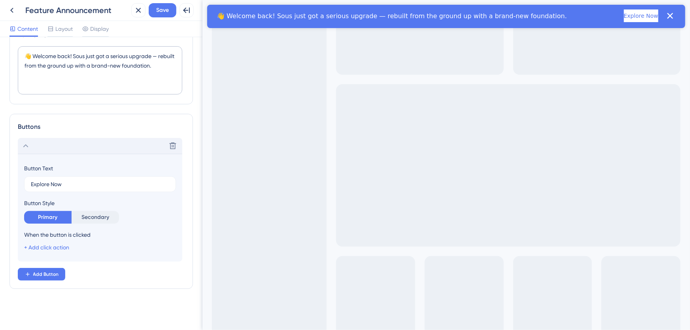
click at [20, 150] on div "Delete" at bounding box center [100, 146] width 165 height 16
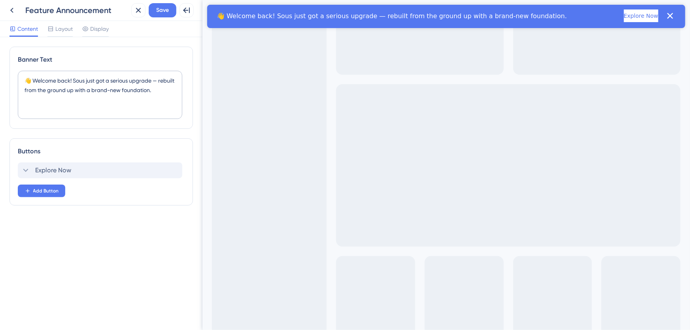
scroll to position [0, 0]
click at [64, 171] on span "Explore Now" at bounding box center [53, 170] width 36 height 9
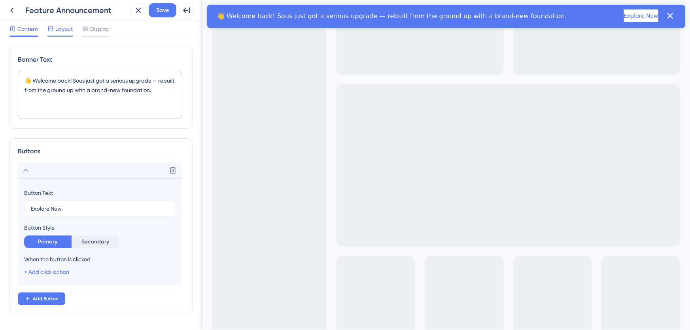
click at [67, 29] on span "Layout" at bounding box center [63, 28] width 17 height 9
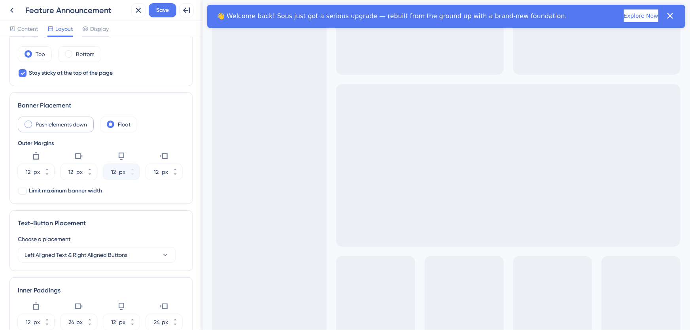
click at [80, 123] on label "Push elements down" at bounding box center [61, 124] width 51 height 9
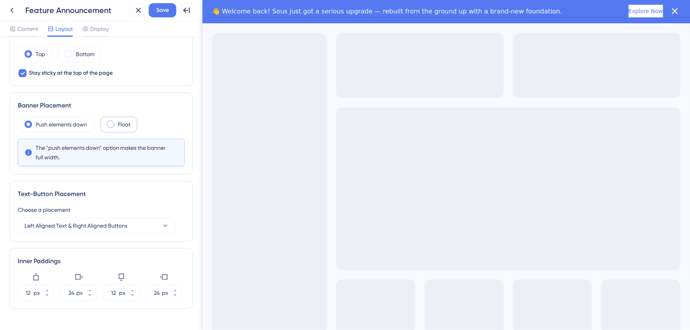
click at [111, 123] on span at bounding box center [111, 125] width 8 height 8
click at [117, 122] on input "radio" at bounding box center [117, 122] width 0 height 0
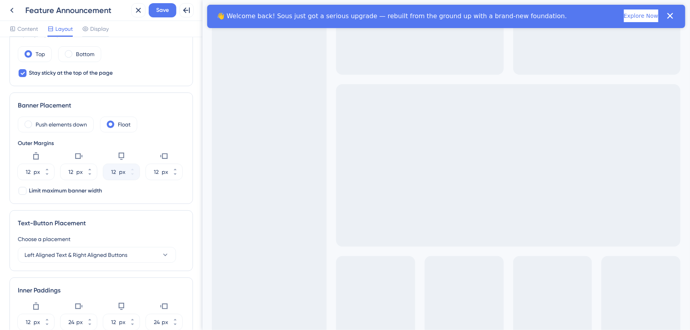
scroll to position [144, 0]
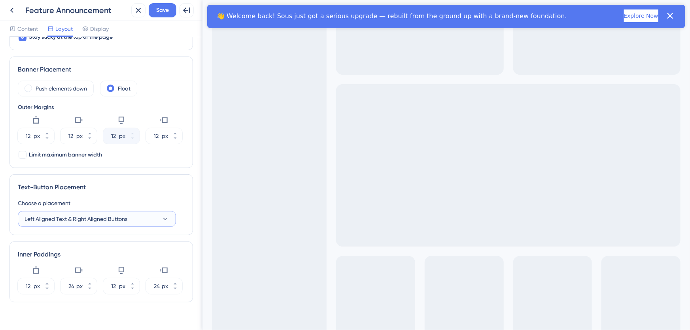
click at [116, 217] on span "Left Aligned Text & Right Aligned Buttons" at bounding box center [76, 218] width 103 height 9
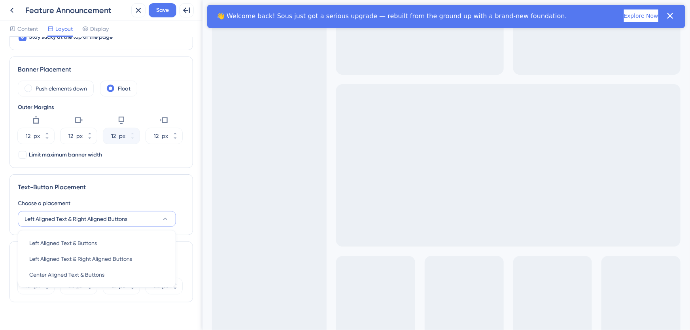
scroll to position [156, 0]
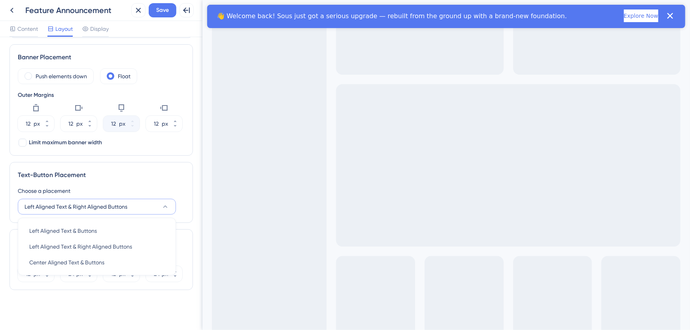
click at [122, 185] on div "Text-Button Placement Choose a placement Left Aligned Text & Right Aligned Butt…" at bounding box center [101, 192] width 184 height 61
click at [49, 277] on icon at bounding box center [47, 276] width 5 height 5
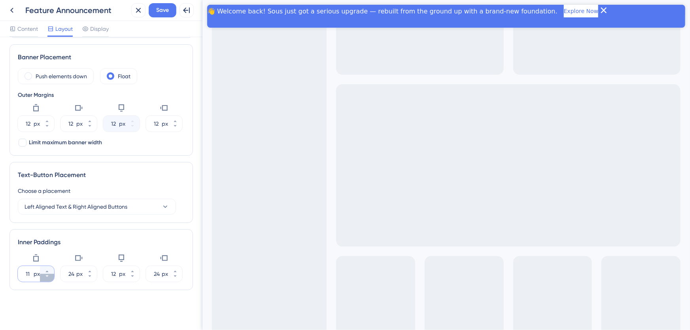
click at [49, 277] on icon at bounding box center [47, 276] width 5 height 5
click at [48, 277] on icon at bounding box center [47, 276] width 5 height 5
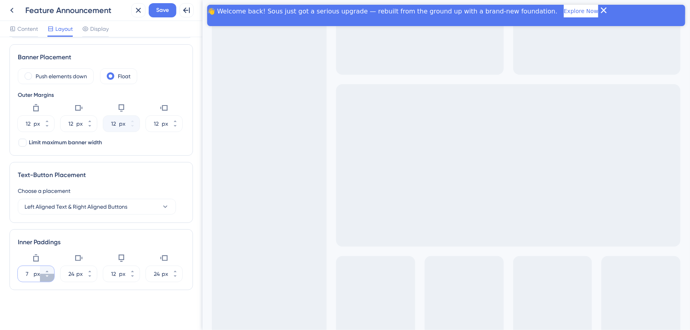
click at [48, 277] on icon at bounding box center [47, 276] width 5 height 5
click at [47, 269] on icon at bounding box center [47, 271] width 5 height 5
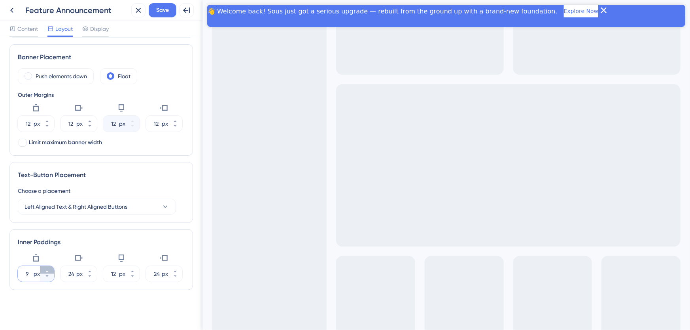
click at [47, 269] on icon at bounding box center [47, 271] width 5 height 5
type input "10"
click at [129, 277] on button "12 px" at bounding box center [132, 278] width 14 height 8
click at [129, 277] on button "11 px" at bounding box center [132, 278] width 14 height 8
type input "10"
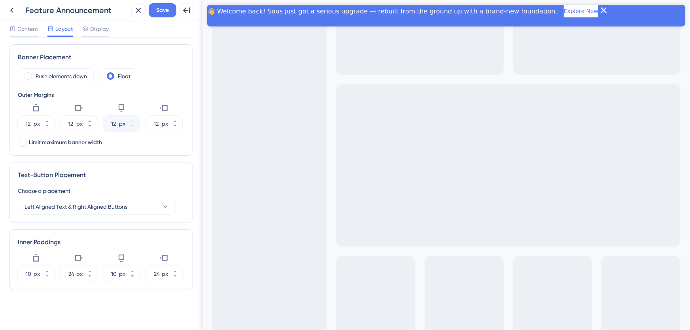
click at [142, 226] on div "Theme Choose a Theme Default Theme Go to Banner Theme Settings Banner Position …" at bounding box center [101, 91] width 184 height 400
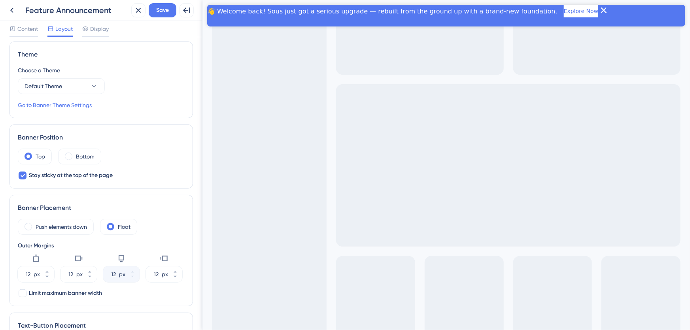
scroll to position [0, 0]
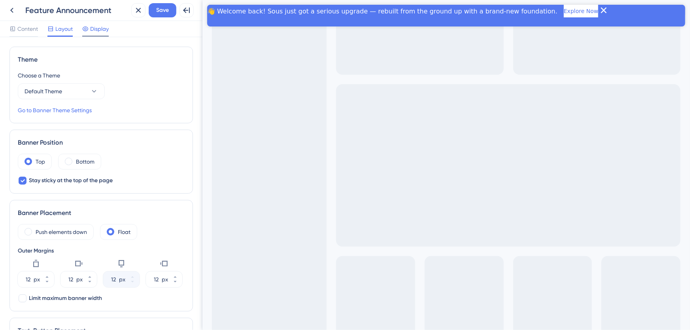
click at [99, 27] on span "Display" at bounding box center [99, 28] width 19 height 9
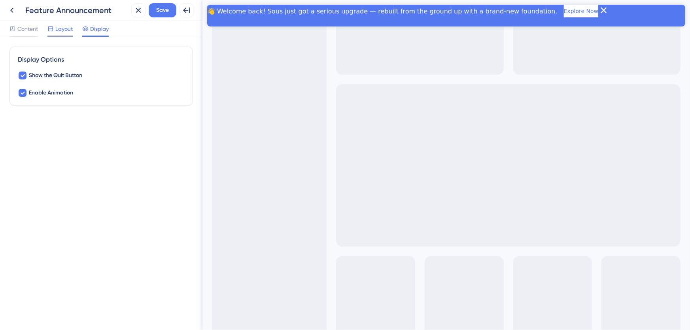
click at [56, 27] on span "Layout" at bounding box center [63, 28] width 17 height 9
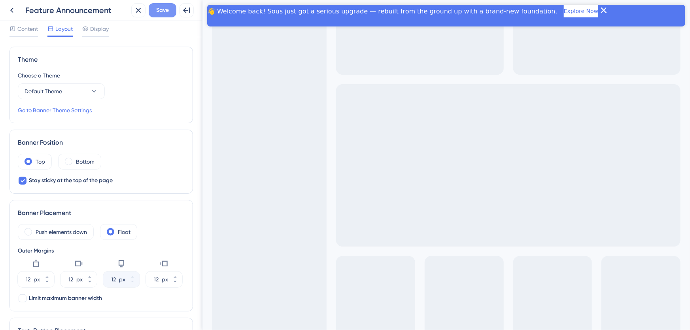
click at [159, 9] on span "Save" at bounding box center [162, 10] width 13 height 9
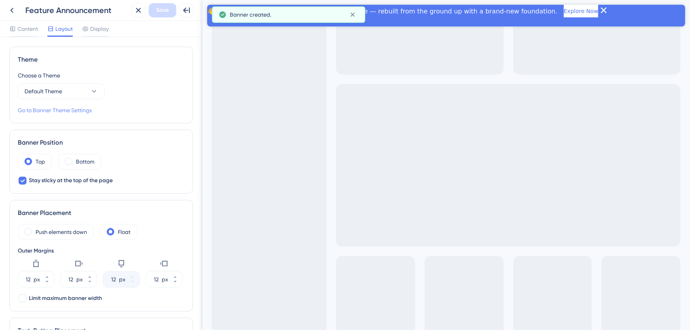
click at [54, 110] on link "Go to Banner Theme Settings" at bounding box center [55, 110] width 74 height 9
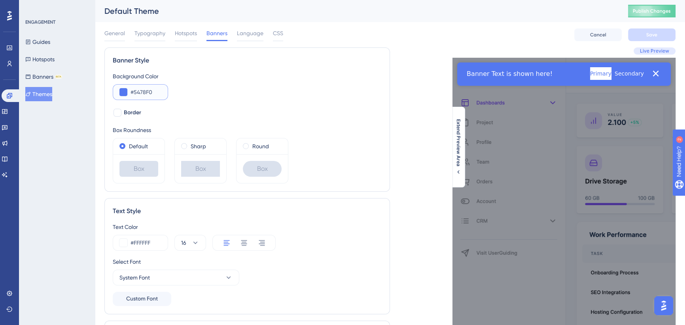
click at [143, 95] on input "#5478F0" at bounding box center [146, 91] width 31 height 9
click at [140, 91] on input "#5478F0" at bounding box center [146, 91] width 31 height 9
click at [123, 91] on button at bounding box center [124, 92] width 8 height 8
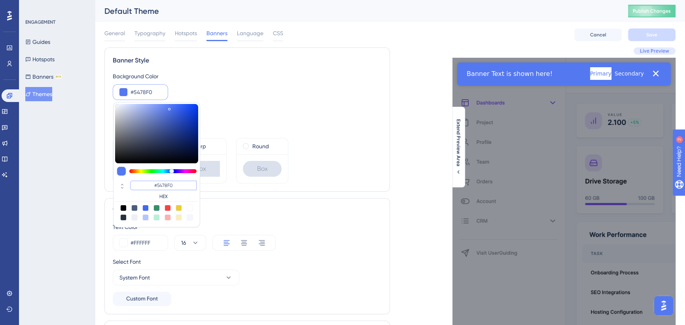
click at [169, 185] on input "#5478F0" at bounding box center [163, 185] width 66 height 9
type input "#003419"
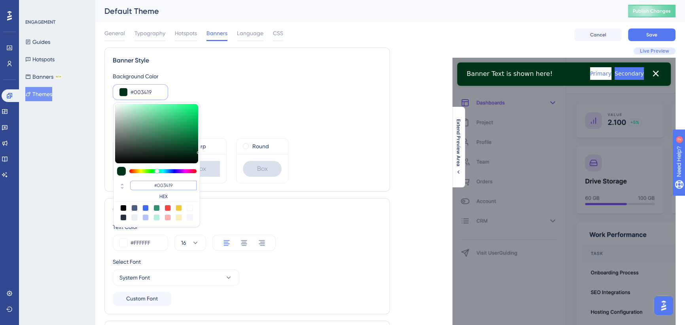
type input "#003419"
click at [330, 125] on div "Background Color #003419 #003419 HEX Border Box Roundness Default Box Sharp Box…" at bounding box center [247, 128] width 269 height 112
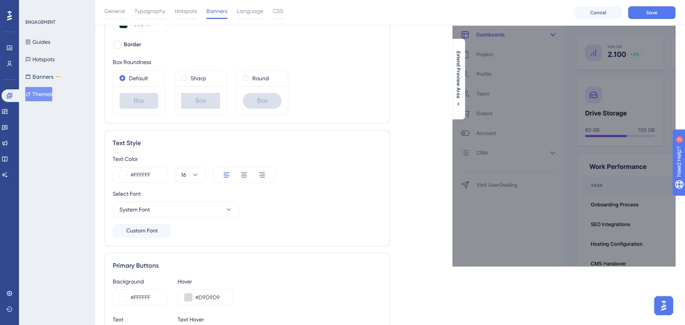
scroll to position [72, 0]
click at [182, 206] on button "System Font" at bounding box center [176, 209] width 127 height 16
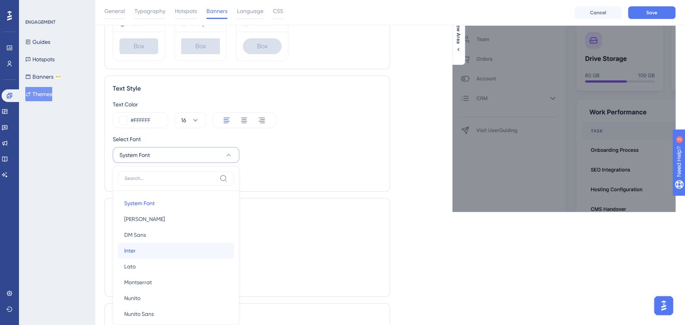
click at [153, 251] on button "Inter Inter" at bounding box center [176, 251] width 116 height 16
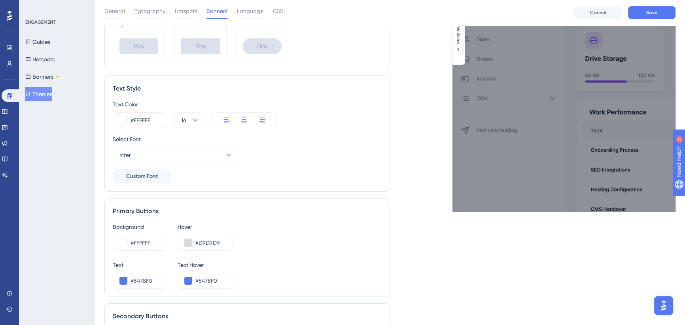
click at [274, 160] on div "Select Font Inter" at bounding box center [247, 149] width 269 height 28
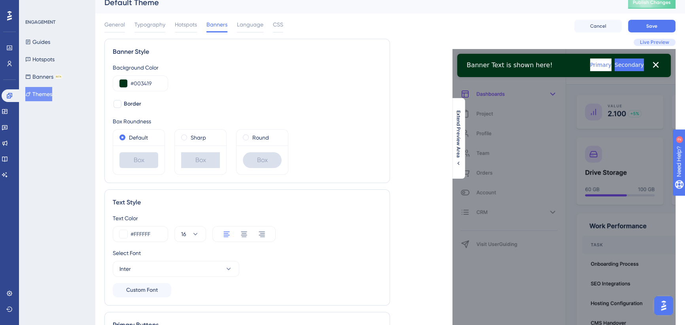
scroll to position [0, 0]
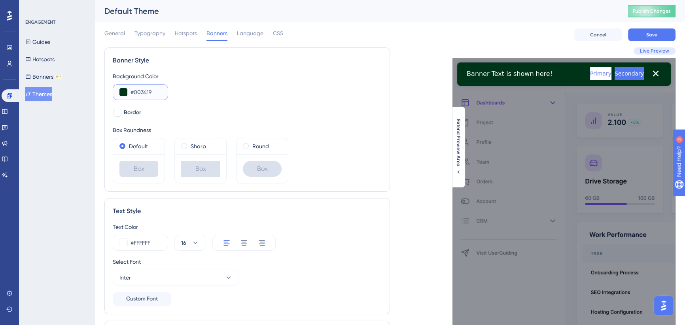
click at [148, 91] on input "#003419" at bounding box center [146, 91] width 31 height 9
click at [148, 90] on input "#003419" at bounding box center [146, 91] width 31 height 9
click at [122, 91] on button at bounding box center [124, 92] width 8 height 8
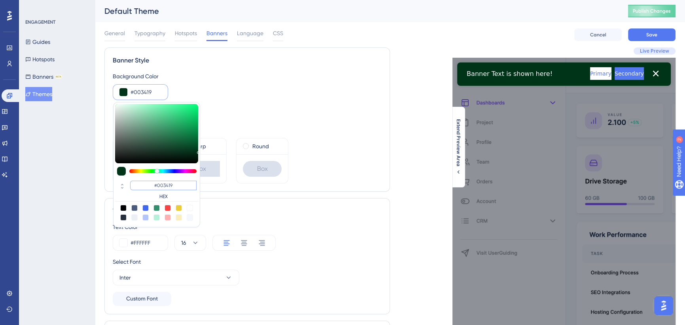
click at [166, 188] on input "#003419" at bounding box center [163, 185] width 66 height 9
type input "#DFFF5"
type input "#dfff57"
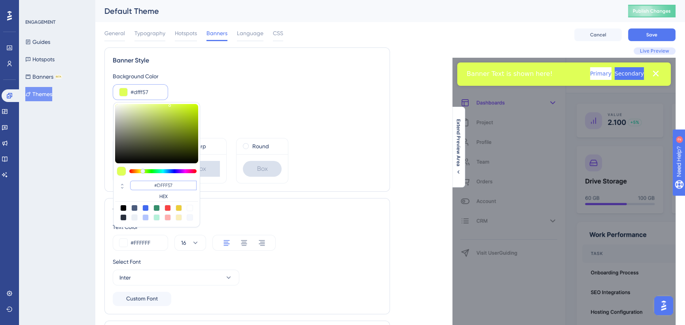
type input "#DFFF57"
click at [308, 106] on div "Background Color #dfff57 #DFFF57 HEX Border Box Roundness Default Box Sharp Box…" at bounding box center [247, 128] width 269 height 112
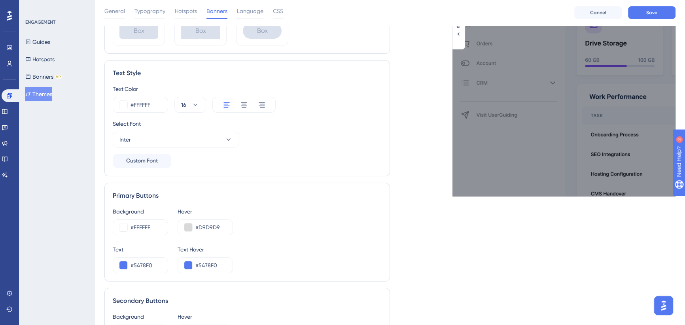
scroll to position [144, 0]
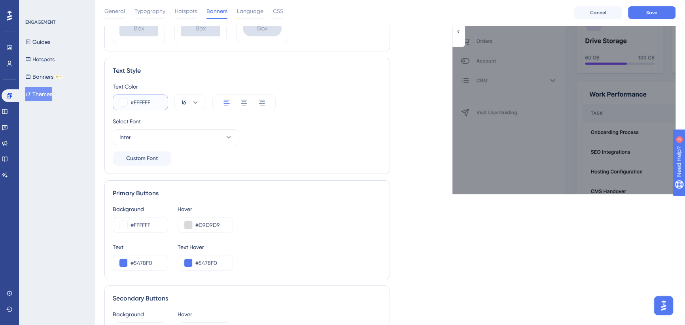
click at [125, 103] on button at bounding box center [124, 103] width 8 height 8
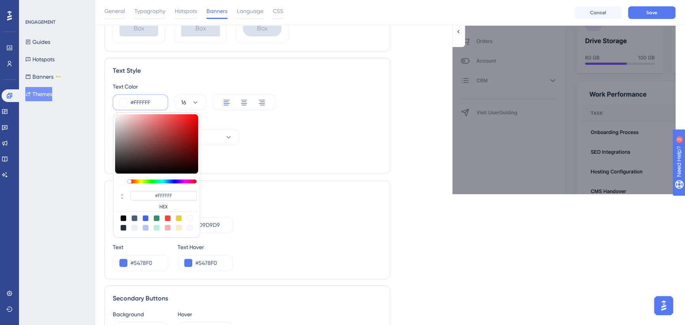
click at [121, 216] on div at bounding box center [123, 218] width 6 height 6
type input "#000000"
click at [318, 131] on div "Select Font Inter" at bounding box center [247, 131] width 269 height 28
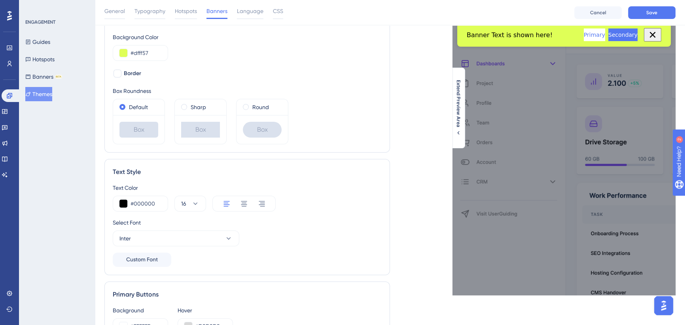
scroll to position [72, 0]
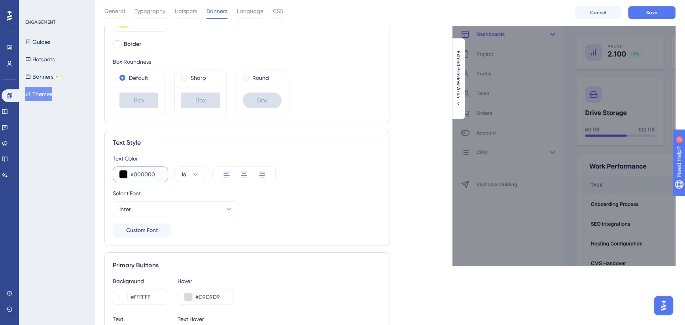
click at [146, 173] on input "#000000" at bounding box center [146, 174] width 31 height 9
click at [122, 174] on button at bounding box center [124, 175] width 8 height 8
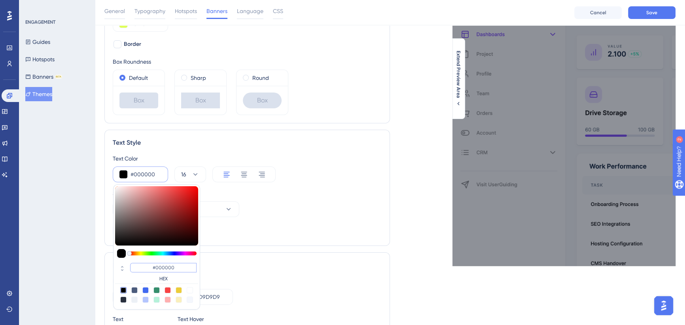
click at [165, 265] on input "#000000" at bounding box center [163, 267] width 66 height 9
type input "#003419"
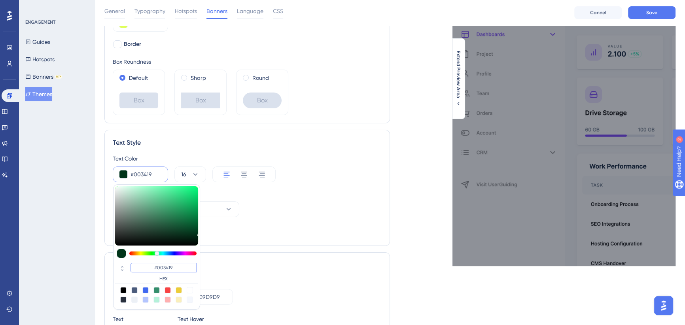
type input "#003419"
click at [313, 197] on div "Select Font" at bounding box center [247, 193] width 269 height 9
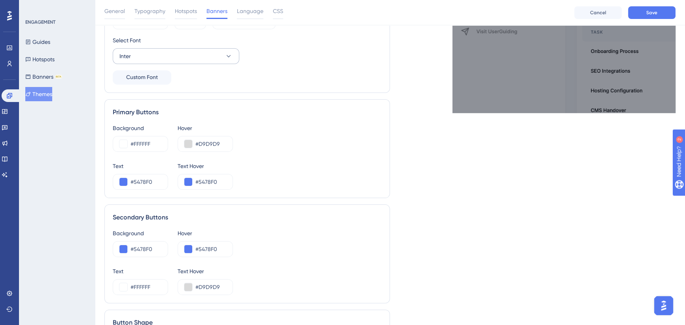
scroll to position [180, 0]
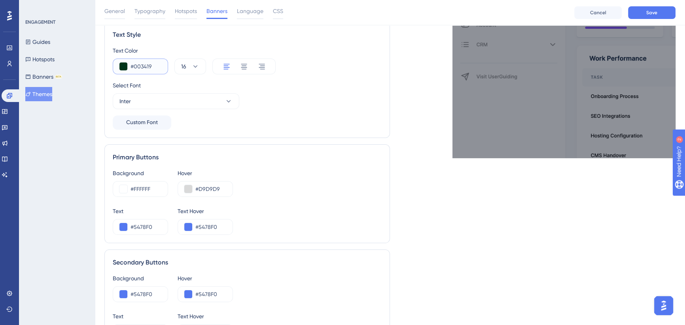
click at [146, 65] on input "#003419" at bounding box center [146, 66] width 31 height 9
click at [138, 187] on input "#FFFFFF" at bounding box center [146, 188] width 31 height 9
paste input "003419"
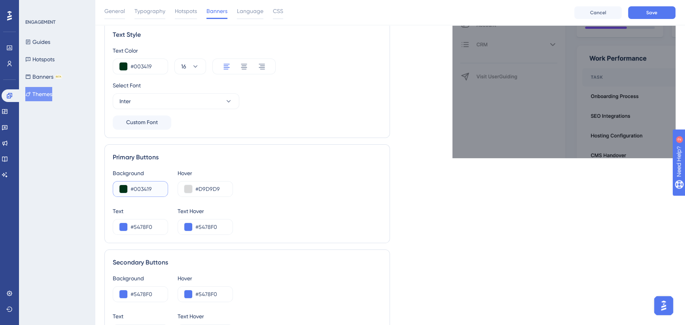
type input "#003419"
click at [291, 177] on div "Background #003419 Hover #D9D9D9" at bounding box center [247, 183] width 269 height 28
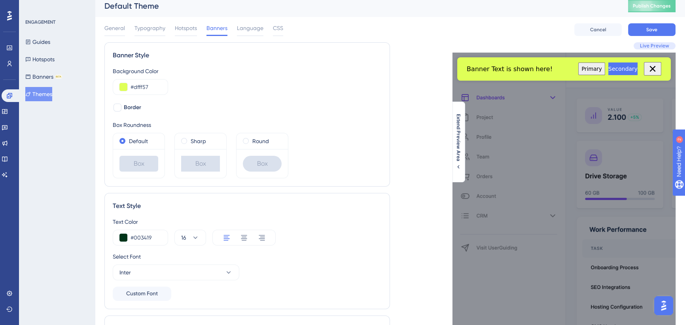
scroll to position [0, 0]
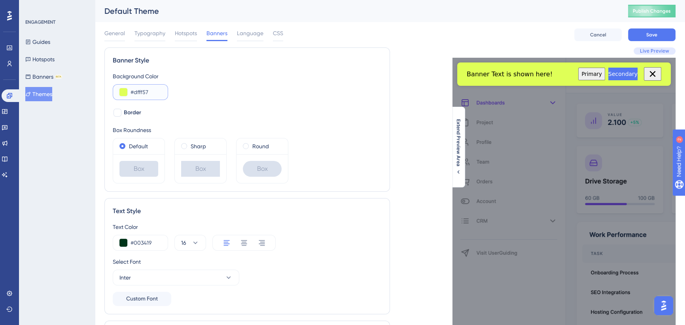
click at [138, 92] on input "#dfff57" at bounding box center [146, 91] width 31 height 9
paste input "003419"
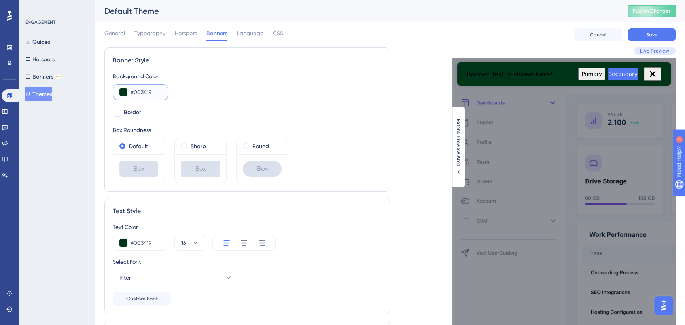
type input "#003419"
drag, startPoint x: 306, startPoint y: 92, endPoint x: 295, endPoint y: 94, distance: 10.9
click at [307, 92] on div "Background Color #003419" at bounding box center [247, 86] width 269 height 28
click at [123, 240] on button at bounding box center [124, 243] width 8 height 8
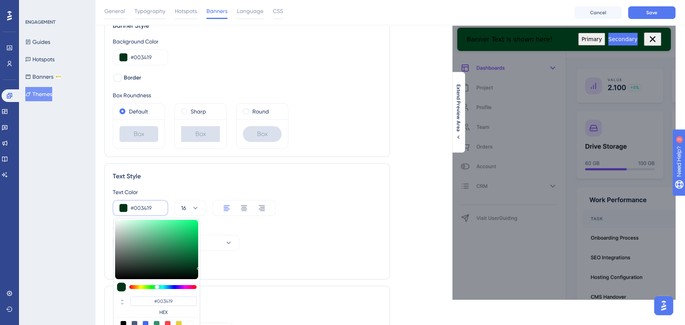
scroll to position [72, 0]
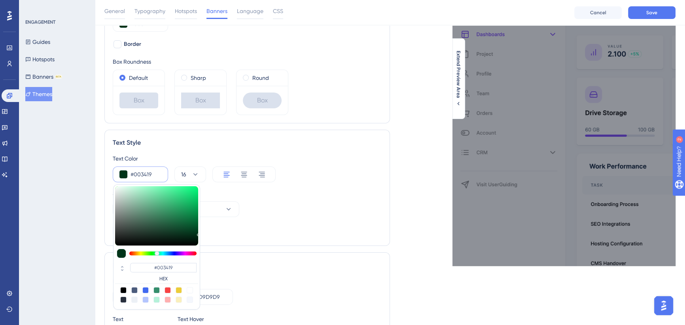
click at [189, 290] on div at bounding box center [190, 290] width 6 height 6
type input "#ffffff"
type input "#FFFFFF"
click at [304, 180] on div "Text Color #ffffff #FFFFFF HEX 16" at bounding box center [247, 168] width 269 height 28
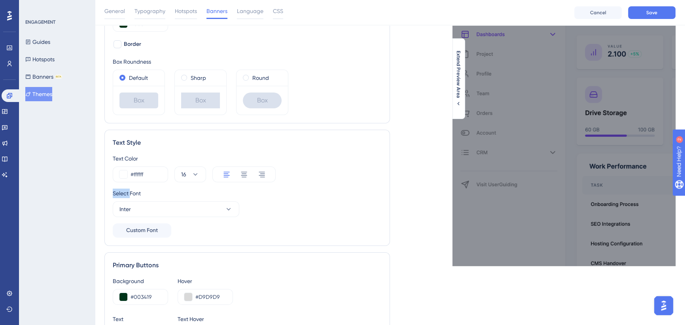
click at [304, 180] on div "Text Color #ffffff 16" at bounding box center [247, 168] width 269 height 28
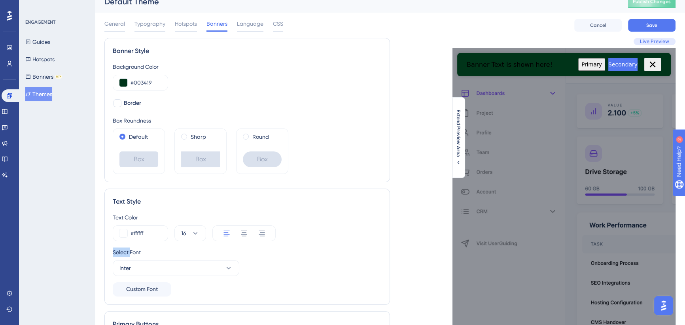
scroll to position [180, 0]
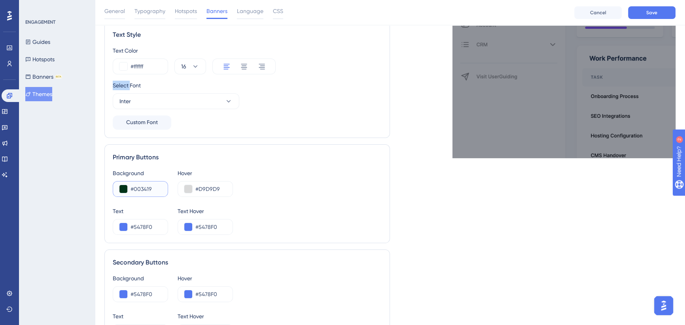
click at [124, 187] on button at bounding box center [124, 189] width 8 height 8
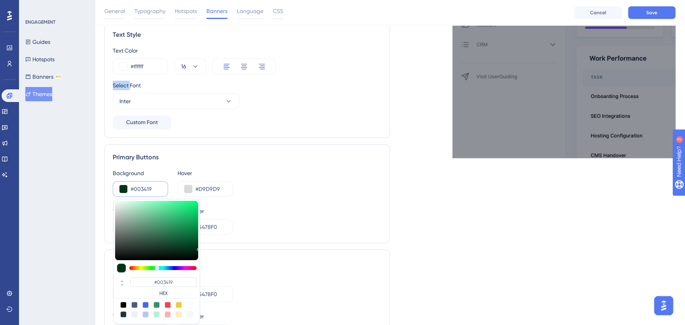
click at [190, 305] on div at bounding box center [190, 305] width 6 height 6
type input "#ffffff"
type input "#FFFFFF"
click at [268, 193] on div "Background #ffffff #FFFFFF HEX Hover #D9D9D9" at bounding box center [247, 183] width 269 height 28
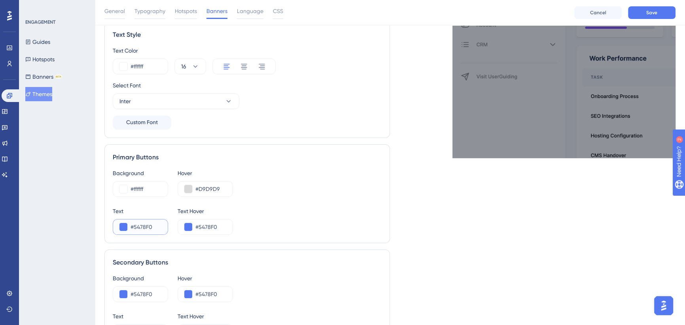
click at [136, 229] on input "#5478F0" at bounding box center [146, 226] width 31 height 9
paste input "003419"
type input "#003419"
click at [258, 200] on div "Background #ffffff Hover #D9D9D9 Text #003419 Text Hover #5478F0" at bounding box center [247, 202] width 269 height 66
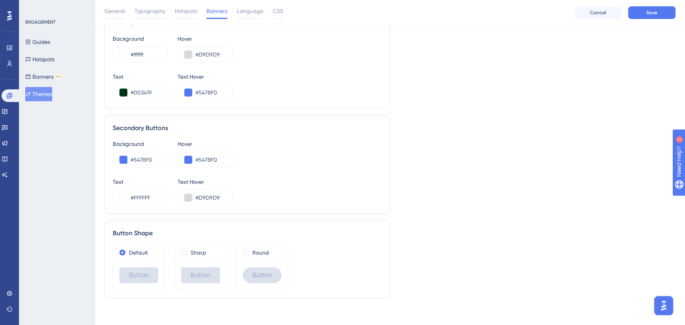
scroll to position [318, 0]
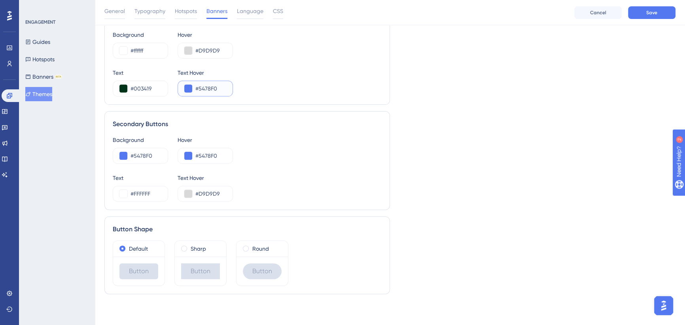
click at [210, 90] on input "#5478F0" at bounding box center [210, 88] width 31 height 9
type input "#DFFF57"
click at [259, 88] on div "Text #003419 Text Hover #DFFF57" at bounding box center [247, 82] width 269 height 28
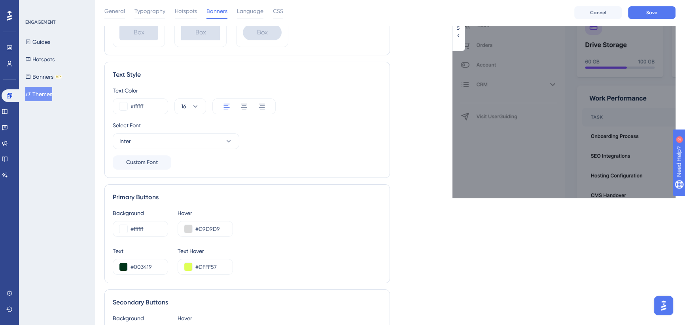
scroll to position [216, 0]
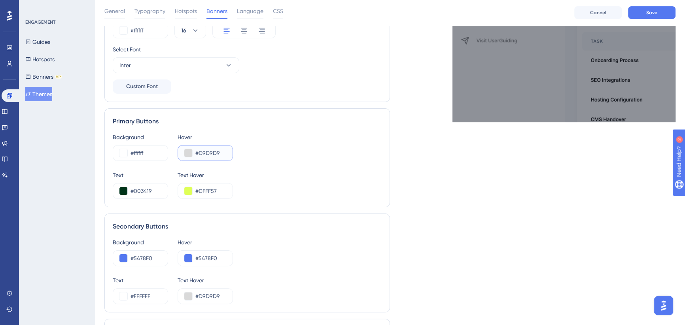
click at [190, 152] on button at bounding box center [188, 153] width 8 height 8
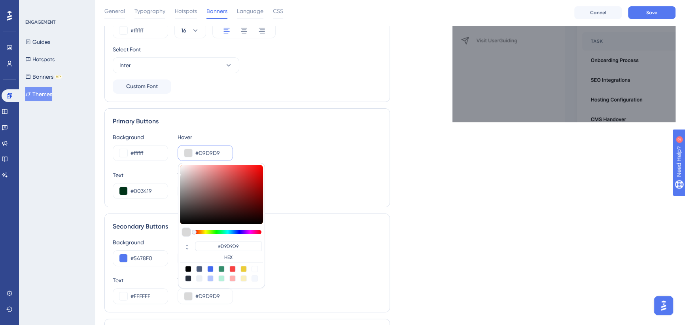
click at [257, 278] on div at bounding box center [255, 278] width 6 height 6
type input "#f4f7fd"
type input "#F4F7FD"
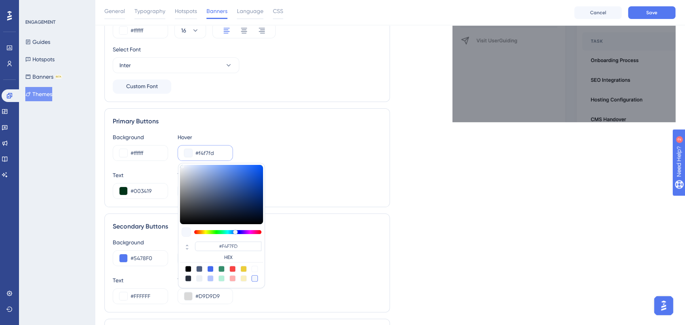
click at [324, 177] on div "Text #003419 Text Hover #DFFF57" at bounding box center [247, 185] width 269 height 28
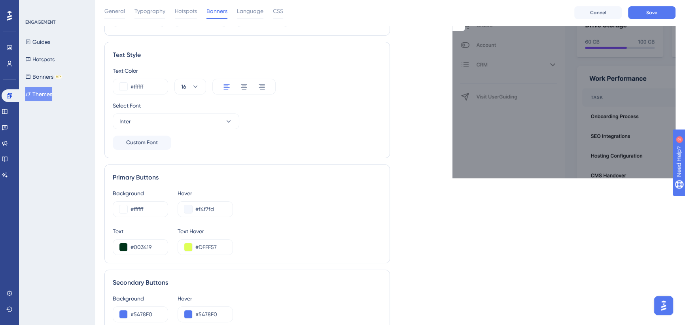
scroll to position [180, 0]
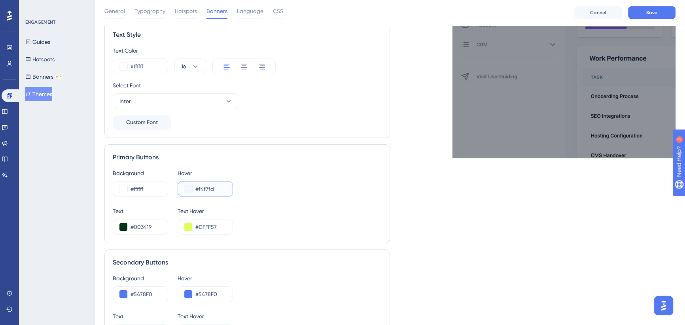
click at [186, 189] on button at bounding box center [188, 189] width 8 height 8
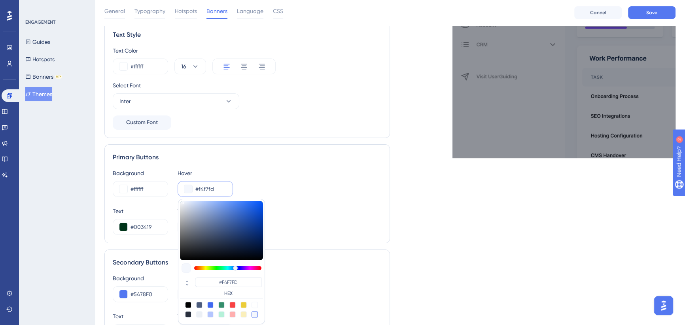
click at [199, 304] on div at bounding box center [199, 305] width 6 height 6
type input "#4c5c7c"
type input "#4C5C7C"
click at [143, 228] on input "#003419" at bounding box center [146, 226] width 31 height 9
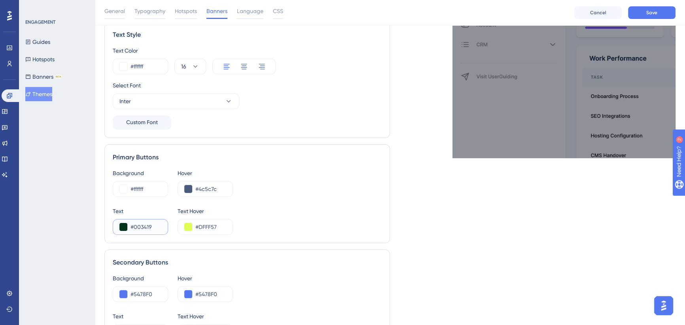
click at [143, 228] on input "#003419" at bounding box center [146, 226] width 31 height 9
click at [200, 192] on input "#4c5c7c" at bounding box center [210, 188] width 31 height 9
click at [210, 190] on input "#4c5c7c" at bounding box center [210, 188] width 31 height 9
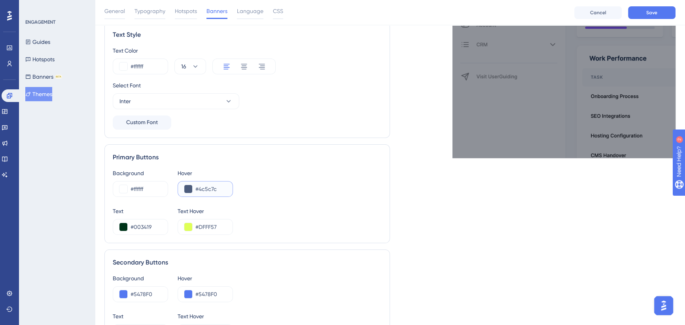
paste input "003419"
click at [187, 188] on button at bounding box center [188, 189] width 8 height 8
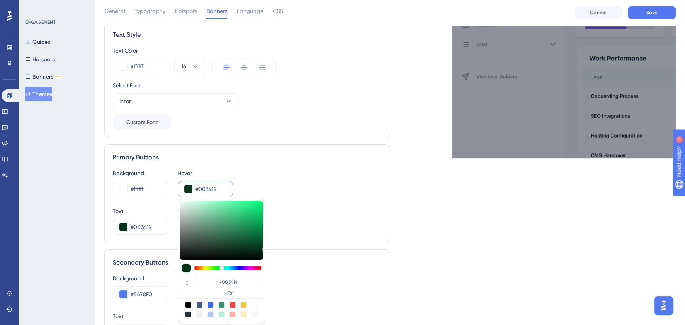
type input "#03572b"
type input "#03572B"
click at [261, 240] on div at bounding box center [221, 230] width 83 height 59
type input "#02572b"
type input "#02572B"
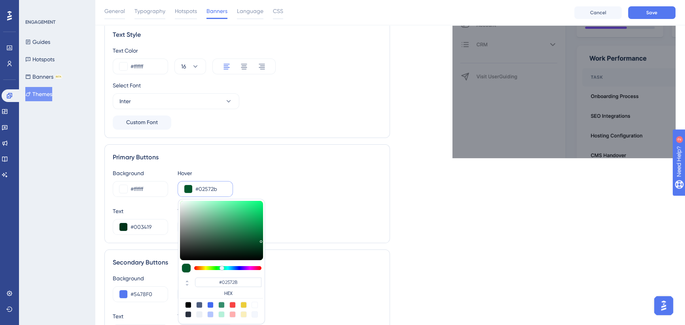
click at [340, 180] on div "Background #ffffff Hover #02572b #02572B HEX" at bounding box center [247, 183] width 269 height 28
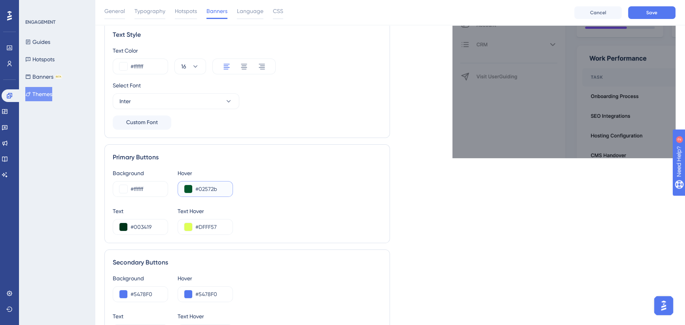
click at [207, 189] on input "#02572b" at bounding box center [210, 188] width 31 height 9
paste input "6B8E23"
type input "#6B8E23"
click at [330, 191] on div "Background #ffffff Hover #6B8E23" at bounding box center [247, 183] width 269 height 28
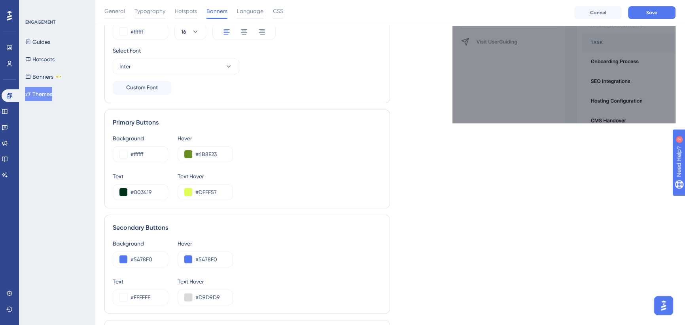
scroll to position [252, 0]
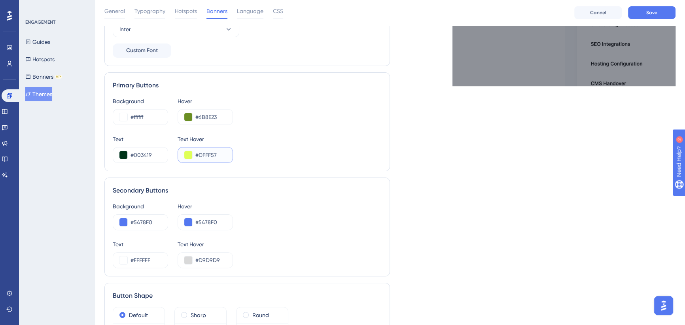
click at [207, 152] on input "#DFFF57" at bounding box center [210, 154] width 31 height 9
paste input "E94B2E"
type input "#E94B2E"
click at [462, 176] on div "Live Preview Extend Preview Area" at bounding box center [533, 83] width 286 height 568
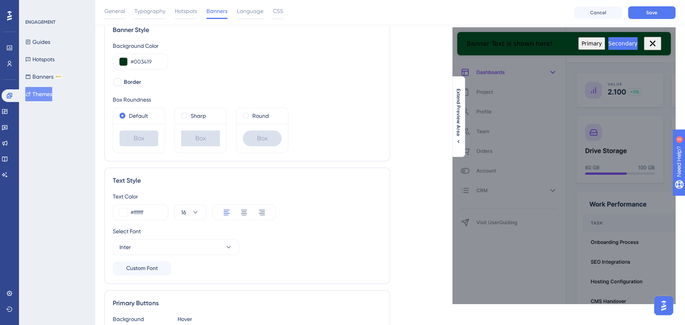
scroll to position [144, 0]
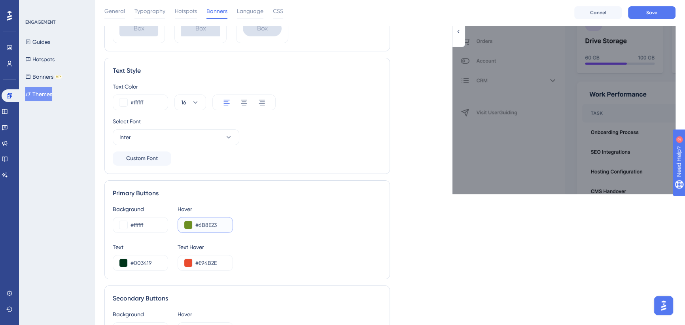
click at [206, 226] on input "#6B8E23" at bounding box center [210, 224] width 31 height 9
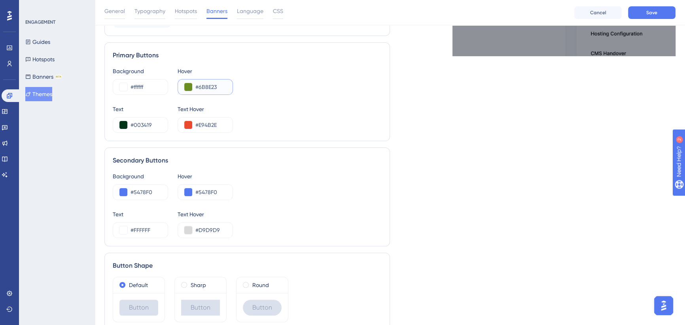
scroll to position [288, 0]
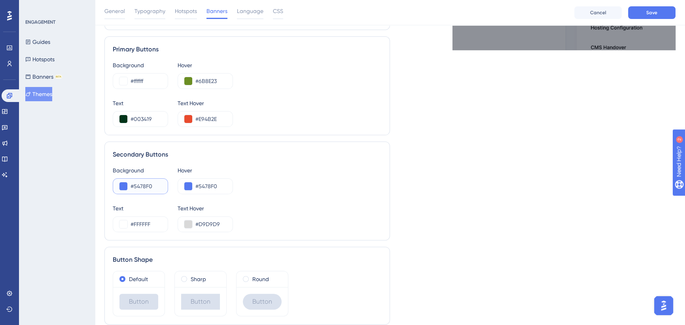
click at [141, 183] on input "#5478F0" at bounding box center [146, 186] width 31 height 9
paste input "6B8E23"
type input "#6B8E23"
click at [324, 188] on div "Background #6B8E23 Hover #5478F0" at bounding box center [247, 180] width 269 height 28
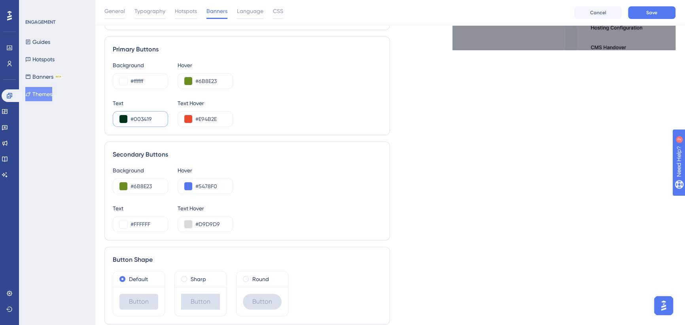
click at [144, 117] on input "#003419" at bounding box center [146, 118] width 31 height 9
click at [208, 182] on input "#5478F0" at bounding box center [210, 186] width 31 height 9
paste input "003419"
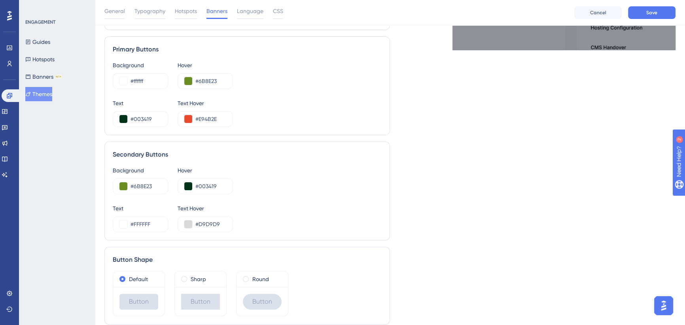
drag, startPoint x: 324, startPoint y: 169, endPoint x: 345, endPoint y: 190, distance: 29.4
click at [325, 169] on div "Background #6B8E23 Hover #003419" at bounding box center [247, 180] width 269 height 28
click at [208, 182] on input "#003419" at bounding box center [210, 186] width 31 height 9
click at [142, 186] on input "#6B8E23" at bounding box center [146, 186] width 31 height 9
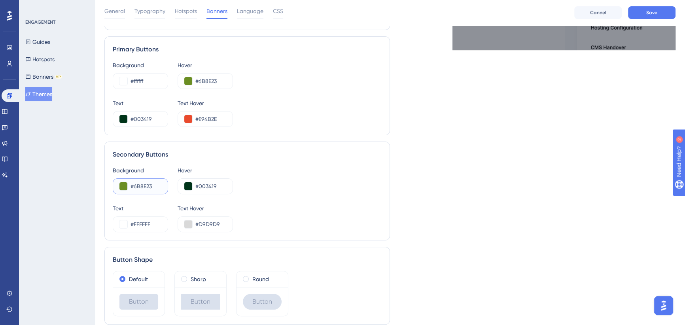
click at [142, 186] on input "#6B8E23" at bounding box center [146, 186] width 31 height 9
click at [201, 187] on input "#003419" at bounding box center [210, 186] width 31 height 9
click at [201, 186] on input "#003419" at bounding box center [210, 186] width 31 height 9
paste input "6B8E23"
click at [190, 184] on button at bounding box center [188, 186] width 8 height 8
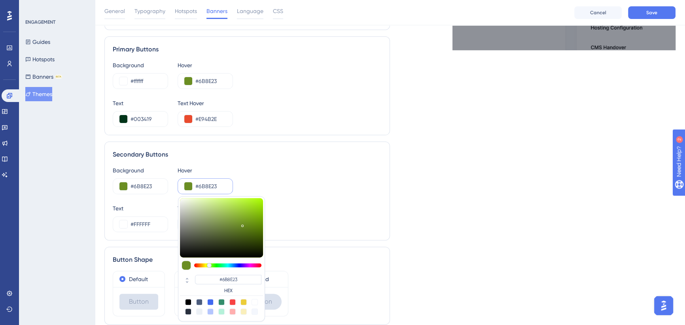
type input "#56721d"
type input "#56721D"
click at [242, 231] on div at bounding box center [221, 227] width 83 height 59
type input "#50691b"
type input "#50691B"
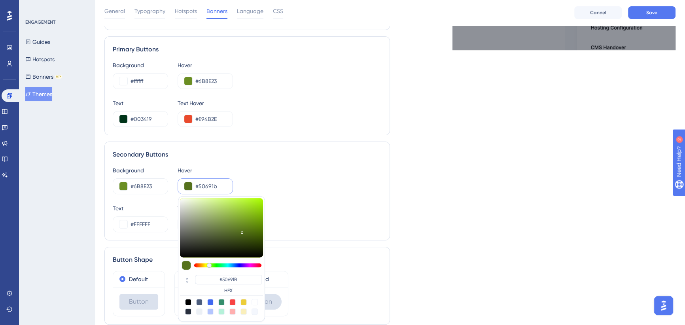
click at [241, 233] on div at bounding box center [242, 232] width 2 height 2
click at [305, 197] on div "Background #6B8E23 Hover #50691b #50691B HEX Text #FFFFFF Text Hover #D9D9D9" at bounding box center [247, 199] width 269 height 66
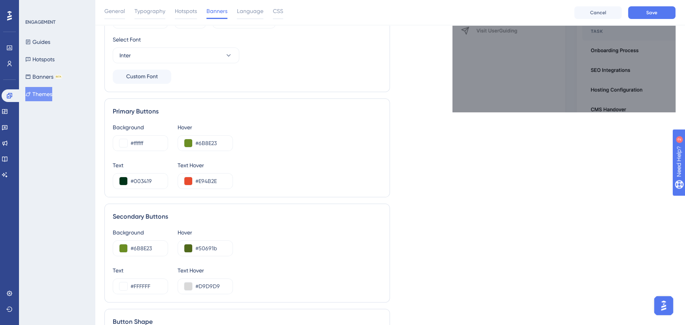
scroll to position [252, 0]
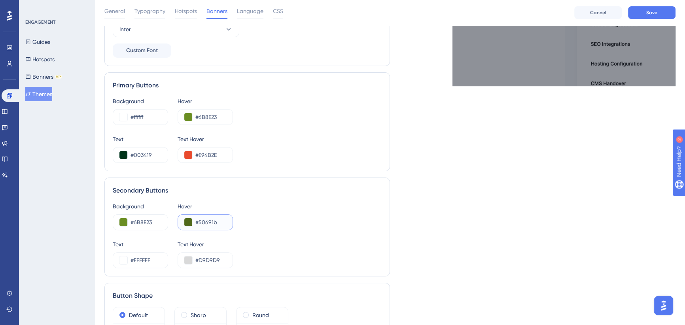
click at [188, 222] on button at bounding box center [188, 222] width 8 height 8
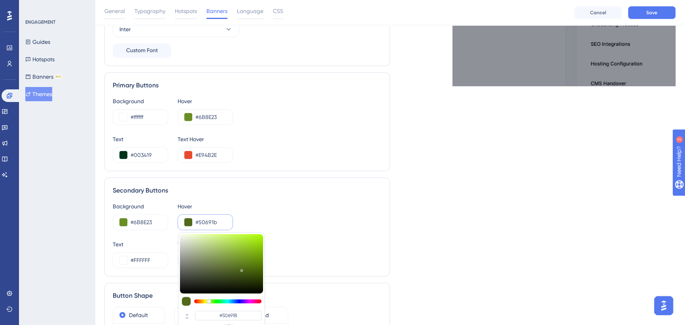
type input "#415517"
click at [240, 273] on div at bounding box center [221, 263] width 83 height 59
click at [294, 239] on div "Background #6B8E23 Hover #415517 #415517 HEX Text #FFFFFF Text Hover #D9D9D9" at bounding box center [247, 235] width 269 height 66
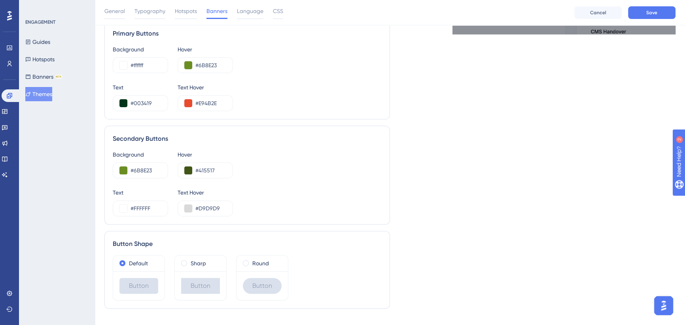
scroll to position [318, 0]
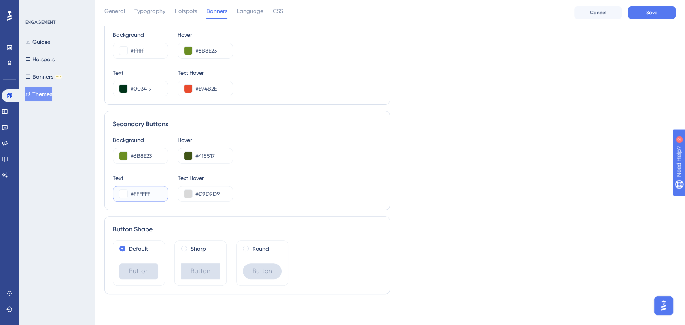
click at [142, 193] on input "#FFFFFF" at bounding box center [146, 193] width 31 height 9
click at [207, 191] on input "#D9D9D9" at bounding box center [210, 193] width 31 height 9
paste input "FFFFFF"
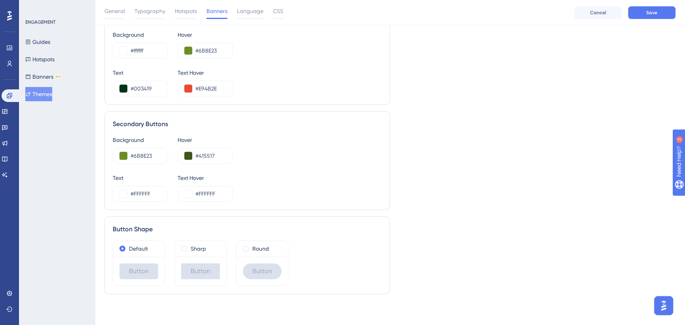
click at [300, 174] on div "Text #FFFFFF Text Hover #FFFFFF" at bounding box center [247, 187] width 269 height 28
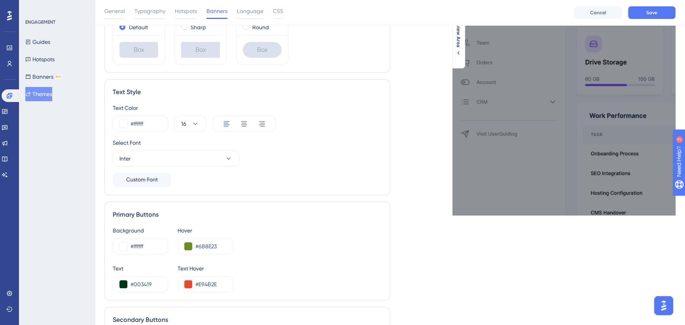
scroll to position [282, 0]
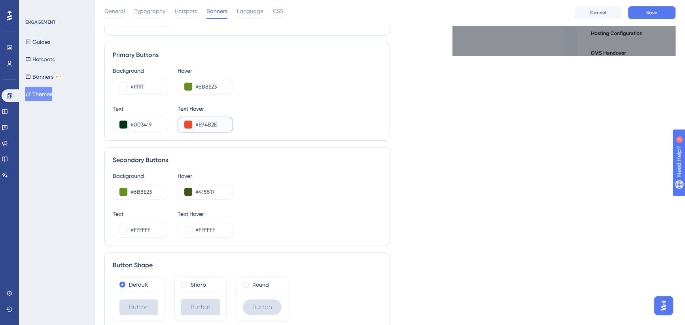
click at [209, 123] on input "#E94B2E" at bounding box center [210, 124] width 31 height 9
click at [202, 228] on input "#FFFFFF" at bounding box center [210, 229] width 31 height 9
paste input "E94B2E"
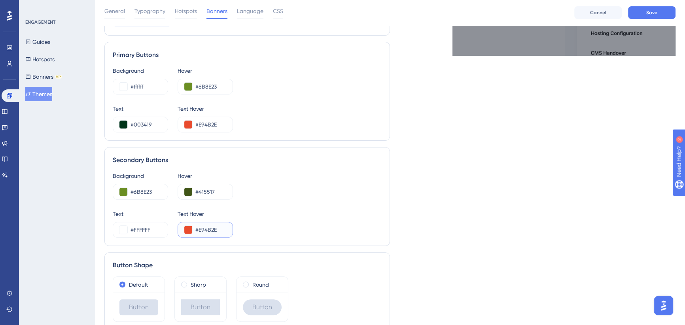
type input "#E94B2E"
click at [325, 222] on div "Text #FFFFFF Text Hover #E94B2E" at bounding box center [247, 223] width 269 height 28
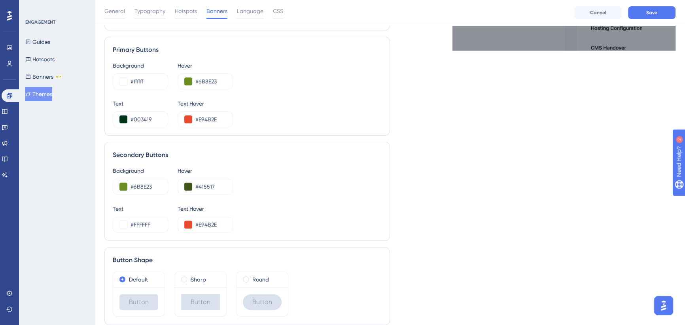
scroll to position [288, 0]
click at [206, 184] on input "#415517" at bounding box center [210, 186] width 31 height 9
type input "#FFFFFF"
click at [273, 213] on div "Text #FFFFFF Text Hover #E94B2E" at bounding box center [247, 218] width 269 height 28
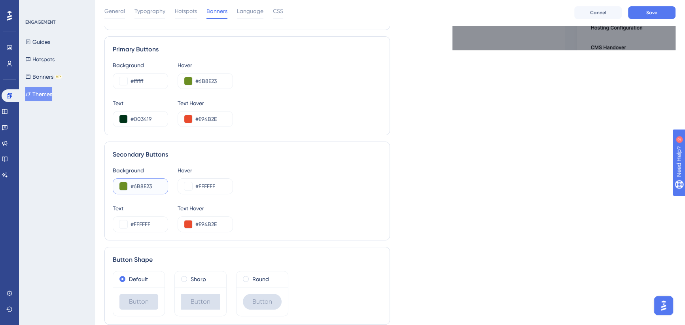
click at [145, 186] on input "#6B8E23" at bounding box center [146, 186] width 31 height 9
click at [143, 222] on input "#FFFFFF" at bounding box center [146, 224] width 31 height 9
paste input "6B8E23"
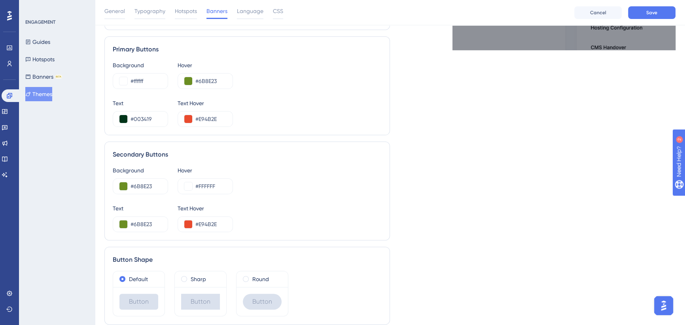
click at [290, 202] on div "Background #6B8E23 Hover #FFFFFF Text #6B8E23 Text Hover #E94B2E" at bounding box center [247, 199] width 269 height 66
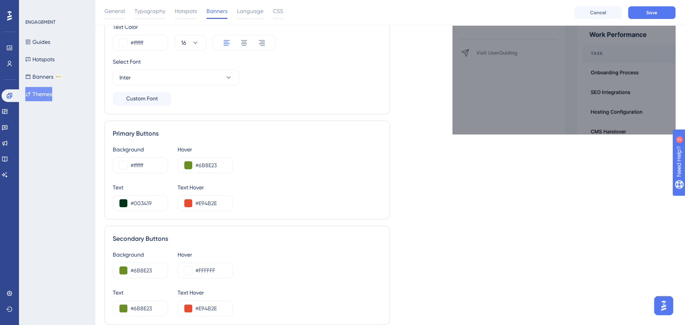
scroll to position [216, 0]
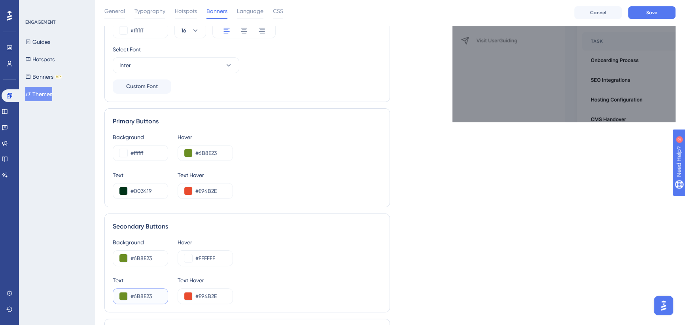
click at [143, 298] on input "#6B8E23" at bounding box center [146, 296] width 31 height 9
click at [143, 297] on input "#6B8E23" at bounding box center [146, 296] width 31 height 9
type input "#FFFFFF"
click at [261, 276] on div "Text #FFFFFF Text Hover #E94B2E" at bounding box center [247, 290] width 269 height 28
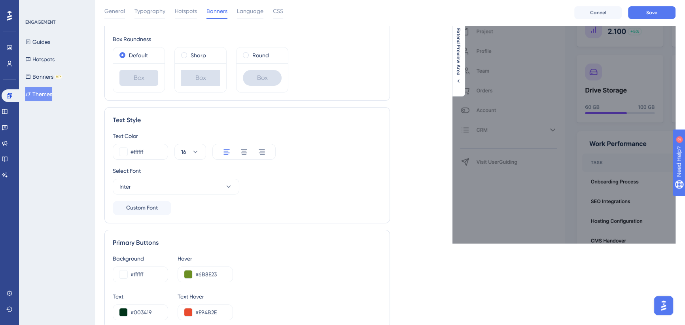
scroll to position [288, 0]
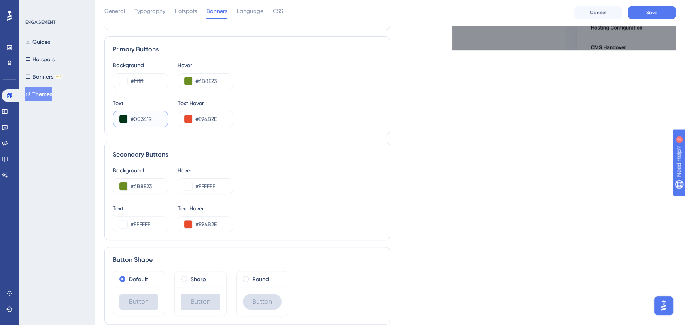
click at [150, 119] on input "#003419" at bounding box center [146, 118] width 31 height 9
click at [207, 223] on input "#E94B2E" at bounding box center [210, 224] width 31 height 9
paste input "003419"
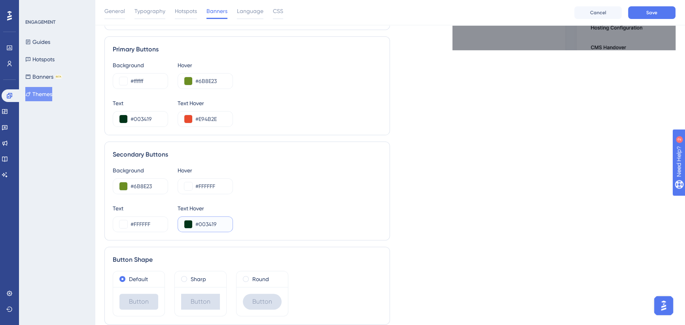
type input "#003419"
click at [317, 206] on div "Text #FFFFFF Text Hover #003419" at bounding box center [247, 218] width 269 height 28
click at [202, 222] on input "#003419" at bounding box center [210, 224] width 31 height 9
click at [210, 187] on input "#FFFFFF" at bounding box center [210, 186] width 31 height 9
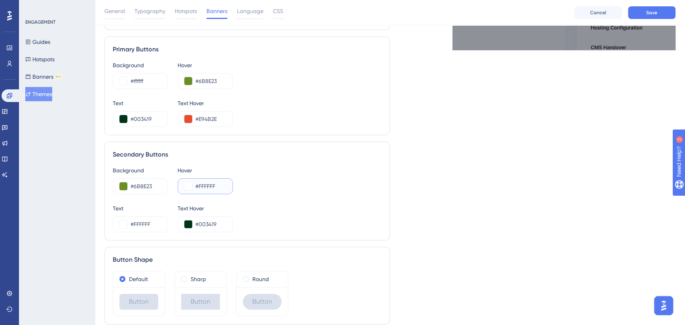
click at [210, 187] on input "#FFFFFF" at bounding box center [210, 186] width 31 height 9
paste input "003419"
type input "#003419"
click at [291, 201] on div "Background #6B8E23 Hover #003419 Text #FFFFFF Text Hover #003419" at bounding box center [247, 199] width 269 height 66
click at [144, 220] on input "#FFFFFF" at bounding box center [146, 224] width 31 height 9
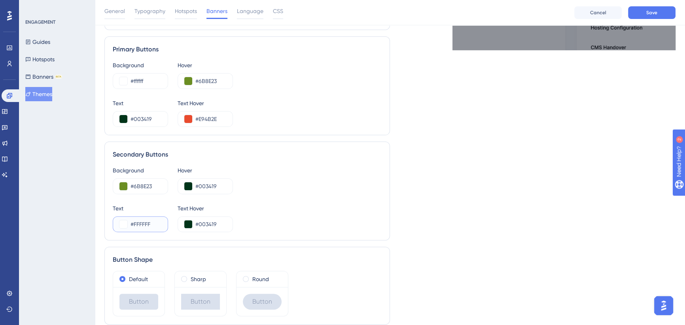
click at [144, 221] on input "#FFFFFF" at bounding box center [146, 224] width 31 height 9
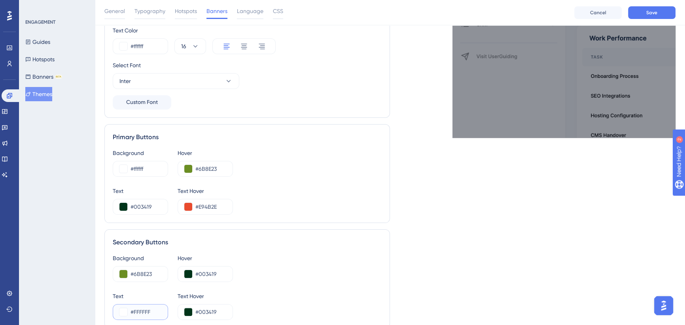
scroll to position [216, 0]
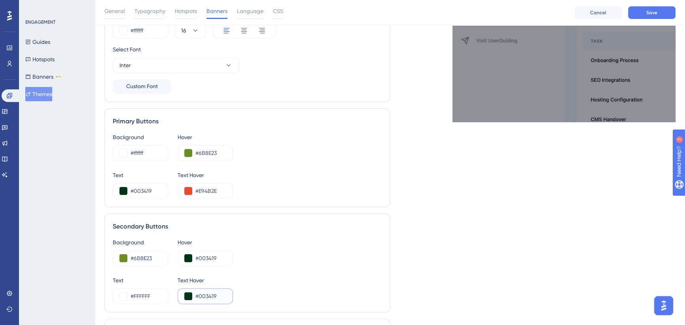
click at [201, 294] on input "#003419" at bounding box center [210, 296] width 31 height 9
type input "#FFFFFF"
click at [292, 282] on div "Text #FFFFFF Text Hover #FFFFFF" at bounding box center [247, 290] width 269 height 28
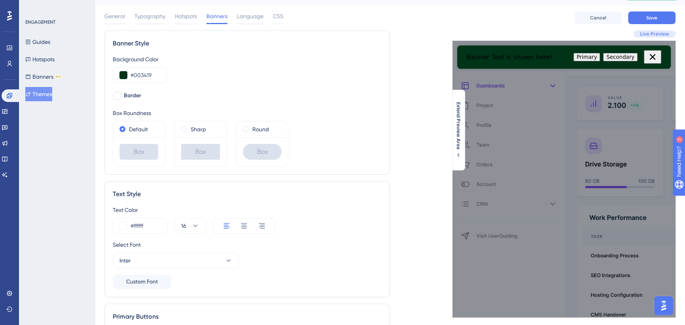
scroll to position [0, 0]
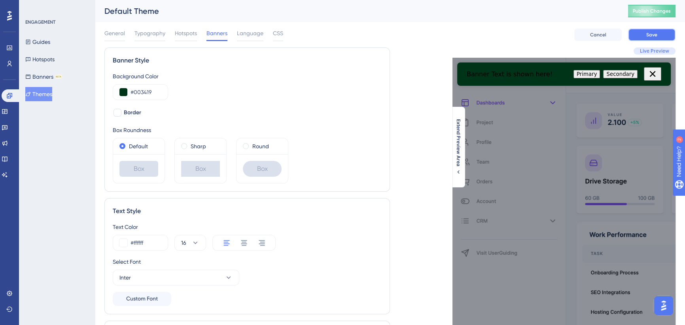
click at [658, 32] on button "Save" at bounding box center [651, 34] width 47 height 13
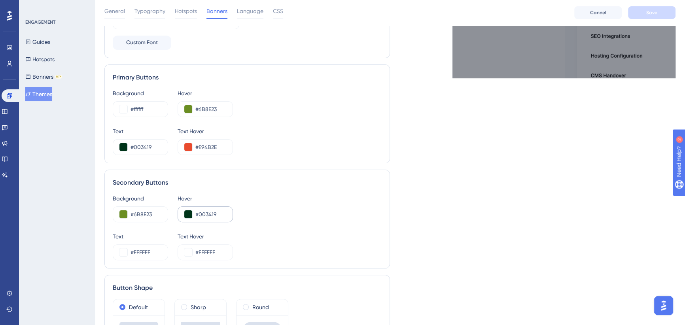
scroll to position [30, 0]
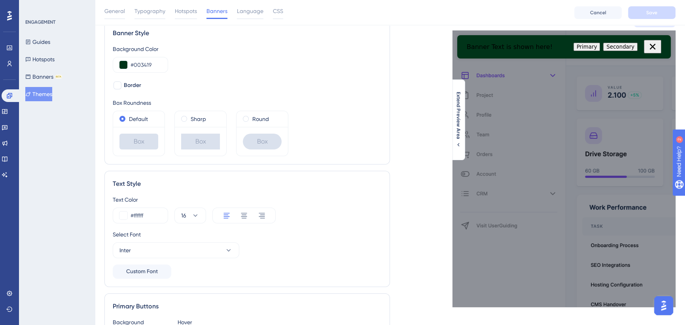
click at [317, 78] on div "Background Color #003419 Border Box Roundness Default Box Sharp Box Round Box" at bounding box center [247, 100] width 269 height 112
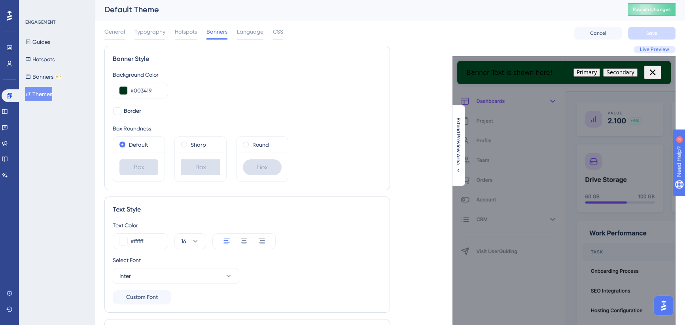
scroll to position [0, 0]
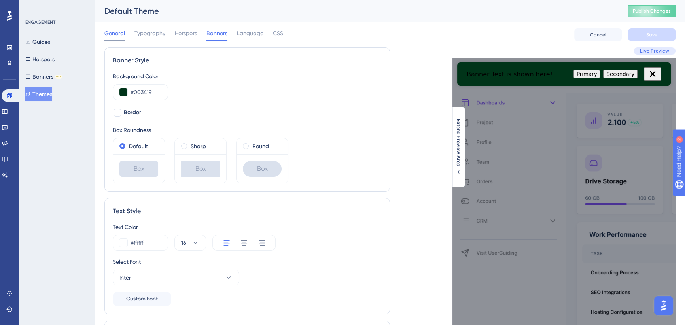
click at [120, 33] on span "General" at bounding box center [114, 32] width 21 height 9
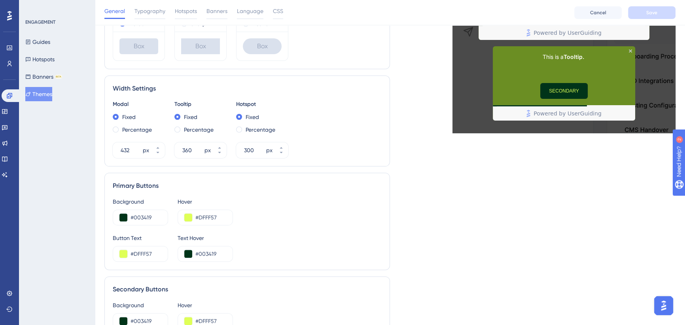
scroll to position [252, 0]
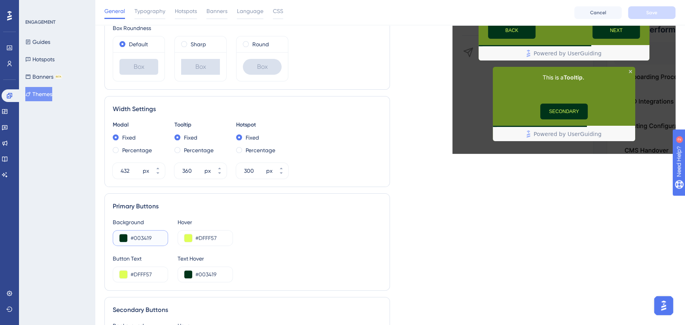
click at [145, 237] on input "#003419" at bounding box center [146, 237] width 31 height 9
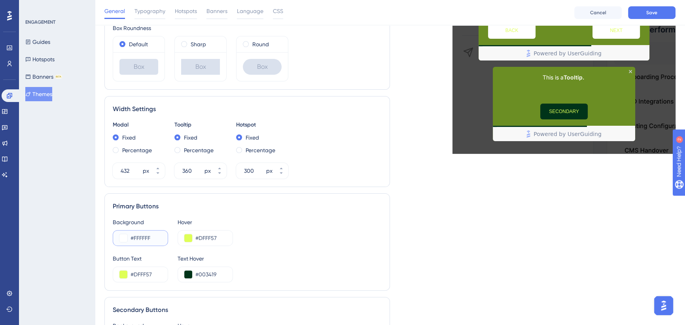
type input "#FFFFFF"
click at [281, 228] on div "Background #FFFFFF Hover #DFFF57" at bounding box center [247, 232] width 269 height 28
click at [140, 273] on input "#DFFF57" at bounding box center [146, 274] width 31 height 9
click at [207, 273] on input "#003419" at bounding box center [210, 274] width 31 height 9
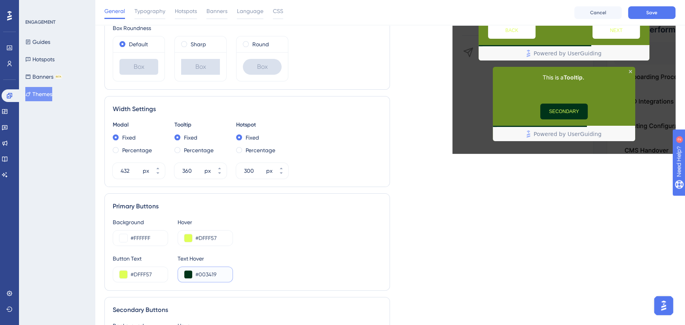
click at [207, 273] on input "#003419" at bounding box center [210, 274] width 31 height 9
click at [146, 273] on input "#DFFF57" at bounding box center [146, 274] width 31 height 9
paste input "003419"
type input "#003419"
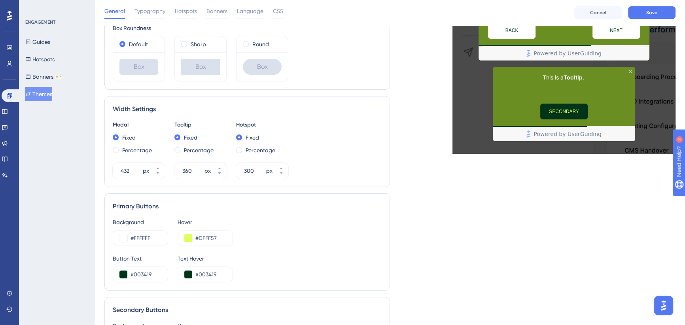
click at [260, 250] on div "Background #FFFFFF Hover #DFFF57 Button Text #003419 Text Hover #003419" at bounding box center [247, 250] width 269 height 65
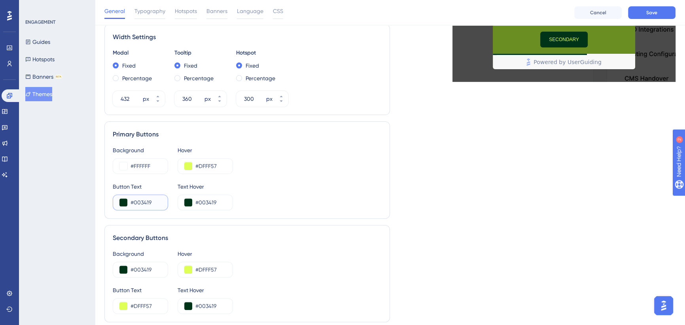
click at [142, 198] on input "#003419" at bounding box center [146, 202] width 31 height 9
click at [142, 165] on input "#FFFFFF" at bounding box center [146, 165] width 31 height 9
paste input "003419"
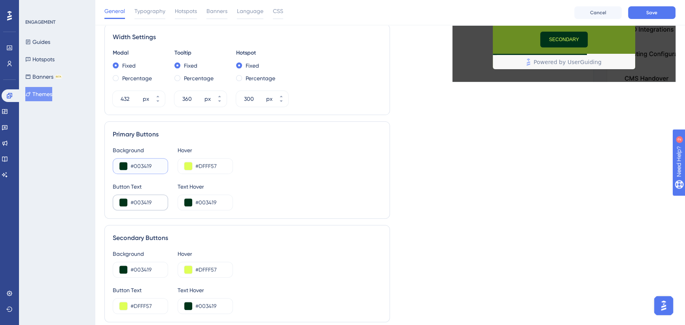
type input "#003419"
click at [142, 205] on input "#003419" at bounding box center [146, 202] width 31 height 9
drag, startPoint x: 273, startPoint y: 200, endPoint x: 402, endPoint y: 196, distance: 129.1
click at [273, 200] on div "Button Text #FFFFFF Text Hover #003419" at bounding box center [247, 196] width 269 height 28
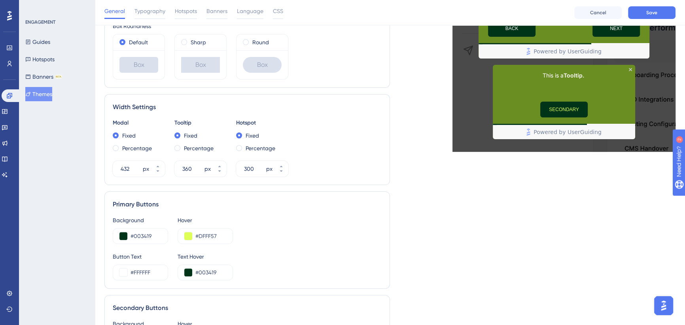
scroll to position [252, 0]
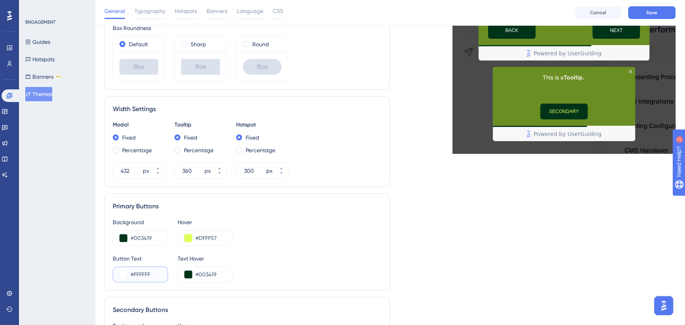
click at [144, 273] on input "#FFFFFF" at bounding box center [146, 274] width 31 height 9
paste input "6B8E23"
click at [328, 245] on div "Background #003419 Hover #DFFF57" at bounding box center [247, 232] width 269 height 28
click at [143, 273] on input "#6B8E23" at bounding box center [146, 274] width 31 height 9
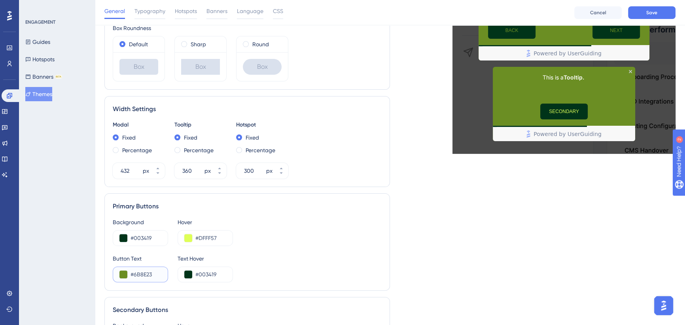
click at [143, 273] on input "#6B8E23" at bounding box center [146, 274] width 31 height 9
type input "#FFFFF"
click at [295, 250] on div "Background #003419 Hover #DFFF57 Button Text #FFFFF Text Hover #003419" at bounding box center [247, 250] width 269 height 65
click at [609, 11] on button "Cancel" at bounding box center [598, 12] width 47 height 13
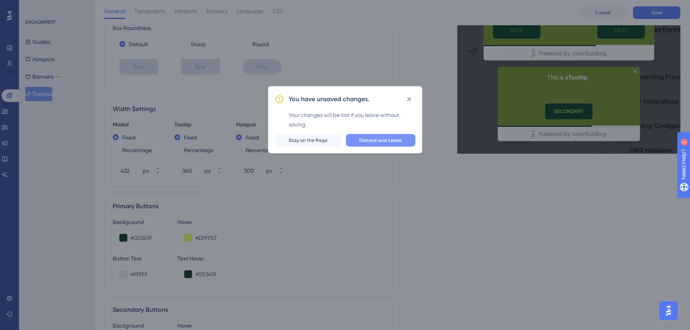
click at [390, 142] on span "Discard and Leave" at bounding box center [381, 140] width 43 height 6
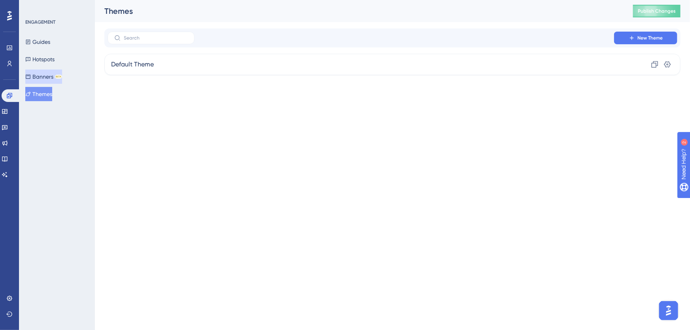
click at [46, 80] on button "Banners BETA" at bounding box center [43, 77] width 37 height 14
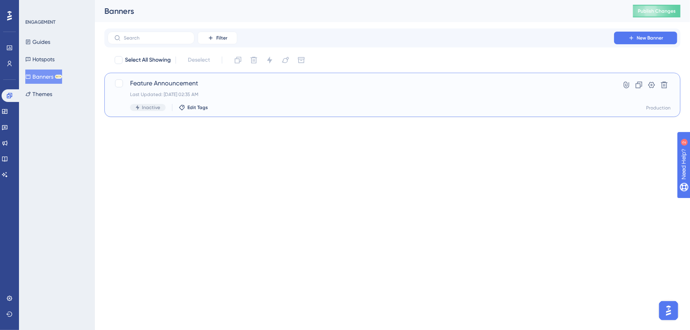
click at [224, 85] on span "Feature Announcement" at bounding box center [361, 83] width 462 height 9
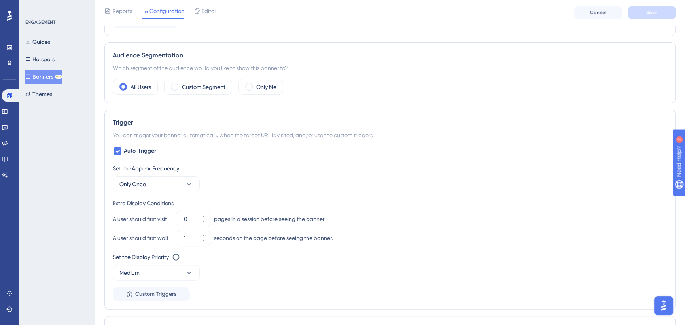
scroll to position [216, 0]
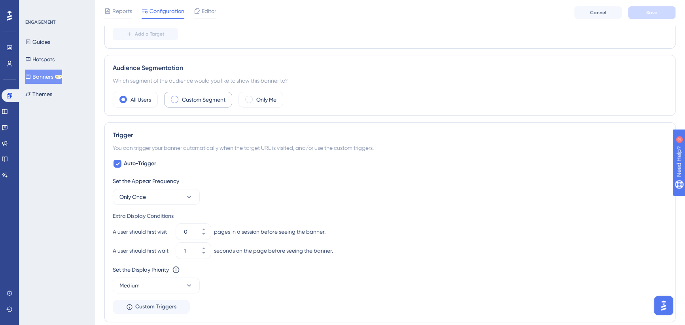
click at [210, 99] on label "Custom Segment" at bounding box center [204, 99] width 44 height 9
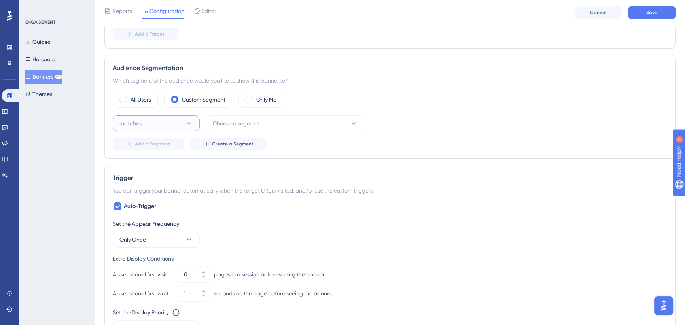
click at [182, 125] on button "matches" at bounding box center [156, 124] width 87 height 16
click at [170, 142] on div "matches matches" at bounding box center [156, 148] width 64 height 16
click at [251, 121] on span "Choose a segment" at bounding box center [236, 123] width 47 height 9
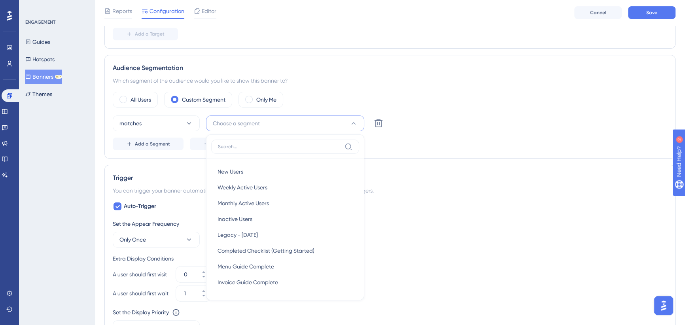
scroll to position [264, 0]
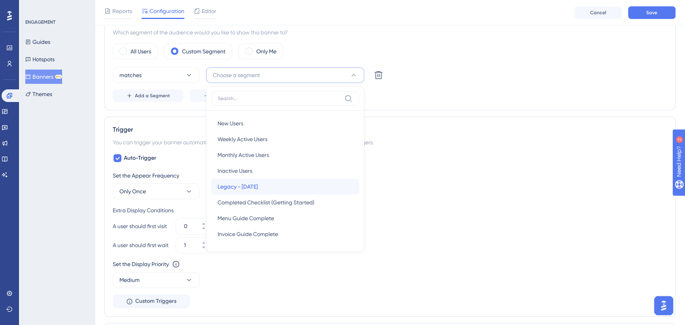
click at [246, 182] on span "Legacy - [DATE]" at bounding box center [238, 186] width 40 height 9
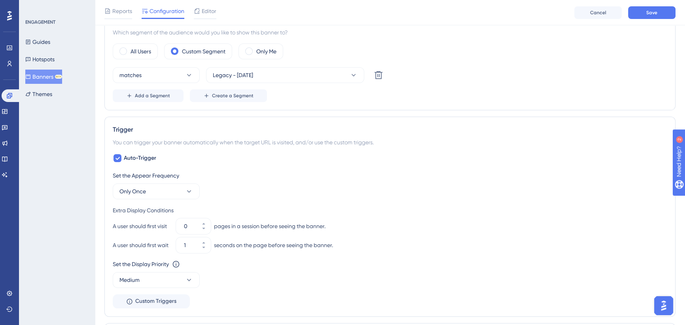
click at [419, 82] on div "matches Legacy - Oct 2025 Delete" at bounding box center [390, 75] width 555 height 16
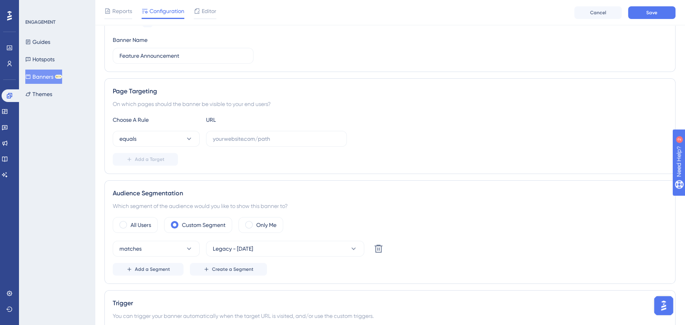
scroll to position [84, 0]
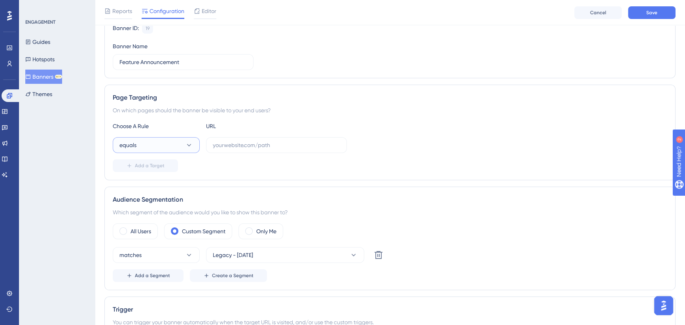
click at [172, 148] on button "equals" at bounding box center [156, 145] width 87 height 16
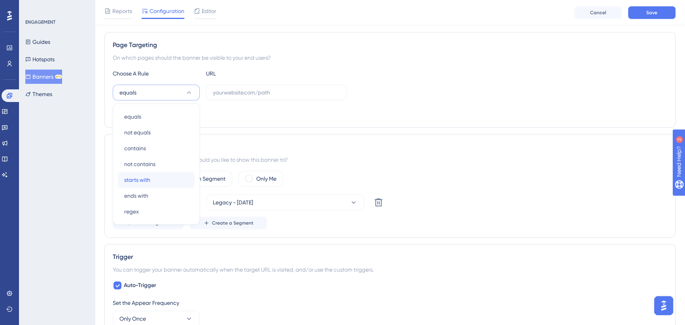
click at [156, 178] on div "starts with starts with" at bounding box center [156, 180] width 64 height 16
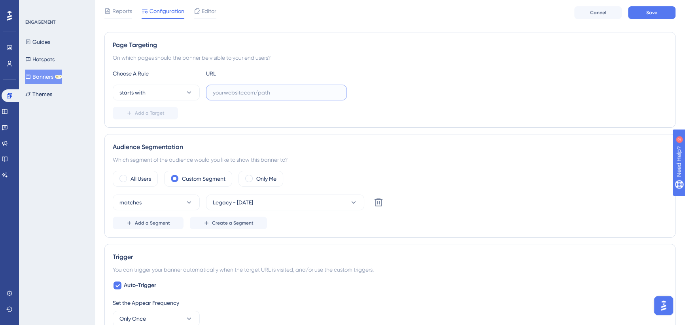
click at [233, 94] on input "text" at bounding box center [276, 92] width 127 height 9
paste input "[URL][DOMAIN_NAME]"
type input "[URL][DOMAIN_NAME]"
click at [155, 111] on span "Add a Target" at bounding box center [150, 113] width 30 height 6
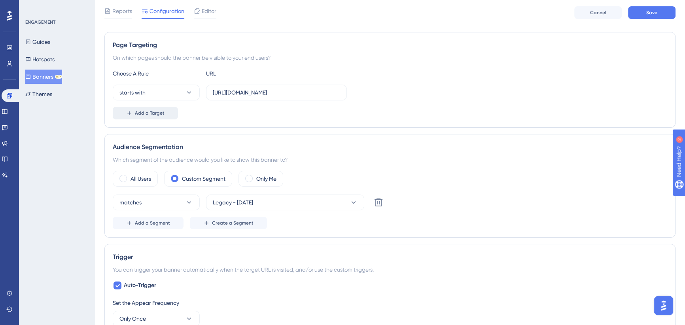
scroll to position [0, 0]
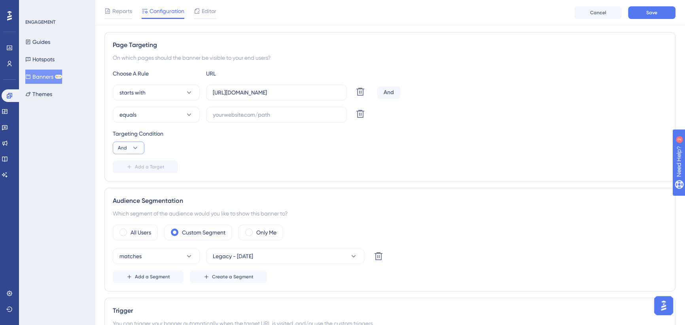
click at [138, 150] on icon at bounding box center [135, 148] width 8 height 8
drag, startPoint x: 131, startPoint y: 184, endPoint x: 136, endPoint y: 173, distance: 11.9
click at [130, 184] on div "Or Or" at bounding box center [128, 186] width 15 height 16
click at [181, 112] on button "equals" at bounding box center [156, 115] width 87 height 16
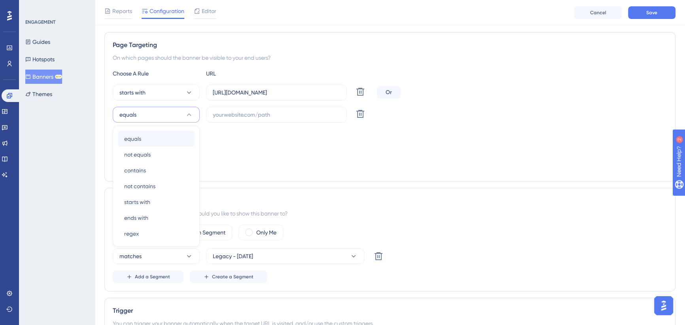
scroll to position [160, 0]
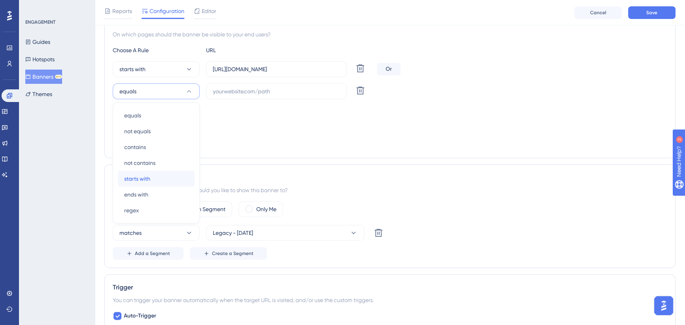
click at [148, 181] on span "starts with" at bounding box center [137, 178] width 26 height 9
click at [235, 92] on input "text" at bounding box center [276, 91] width 127 height 9
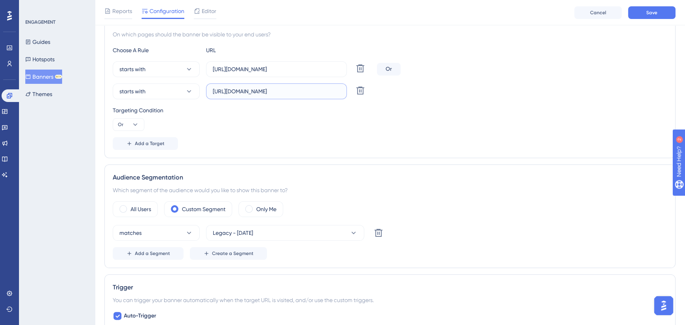
type input "[URL][DOMAIN_NAME]"
click at [516, 95] on div "starts with https://app.getsous.com Delete" at bounding box center [390, 91] width 555 height 16
click at [651, 13] on span "Save" at bounding box center [652, 12] width 11 height 6
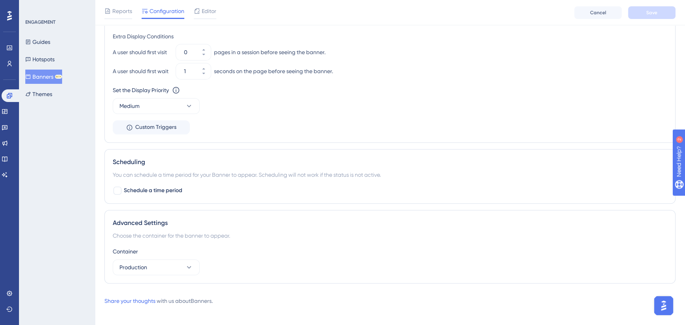
scroll to position [497, 0]
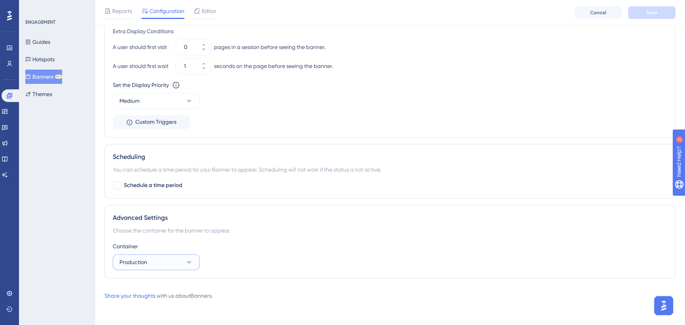
click at [182, 258] on button "Production" at bounding box center [156, 262] width 87 height 16
click at [150, 299] on div "UAT UAT" at bounding box center [156, 302] width 64 height 16
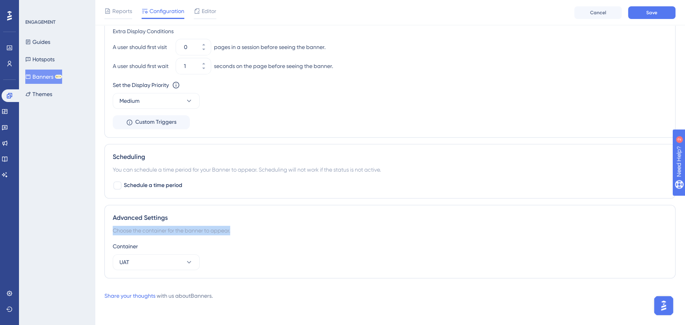
drag, startPoint x: 345, startPoint y: 223, endPoint x: 363, endPoint y: 220, distance: 18.9
click at [346, 222] on div "Advanced Settings Choose the container for the banner to appear. Container UAT" at bounding box center [389, 242] width 571 height 74
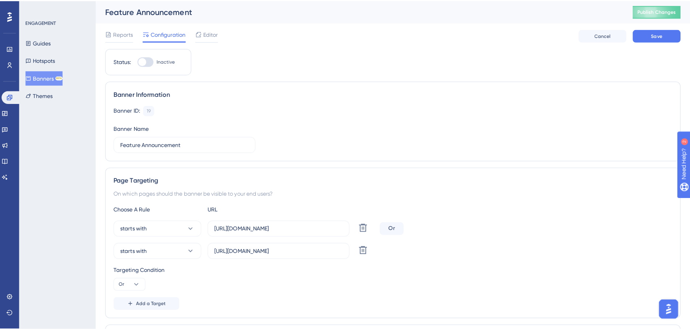
scroll to position [0, 0]
click at [660, 35] on button "Save" at bounding box center [651, 34] width 47 height 13
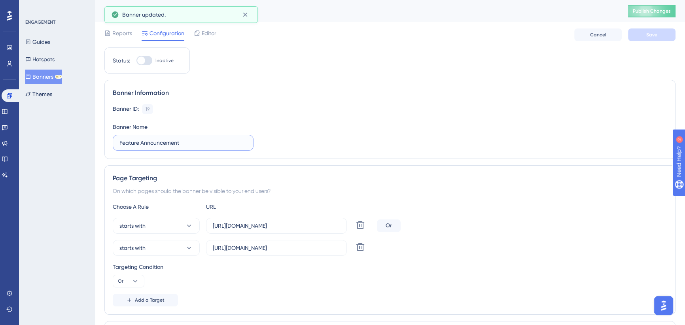
click at [163, 138] on input "Feature Announcement" at bounding box center [183, 142] width 127 height 9
click at [173, 144] on input "Feature Announcement" at bounding box center [183, 142] width 127 height 9
click at [171, 142] on input "Feature Announcement" at bounding box center [183, 142] width 127 height 9
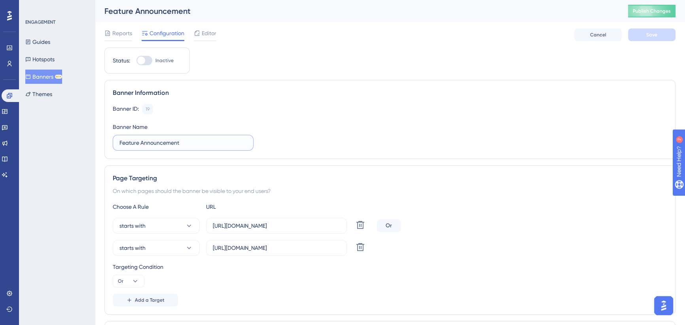
click at [171, 142] on input "Feature Announcement" at bounding box center [183, 142] width 127 height 9
click at [135, 142] on input "Launch Announcement (" at bounding box center [183, 142] width 127 height 9
click at [197, 145] on input "Release Announcement (" at bounding box center [183, 142] width 127 height 9
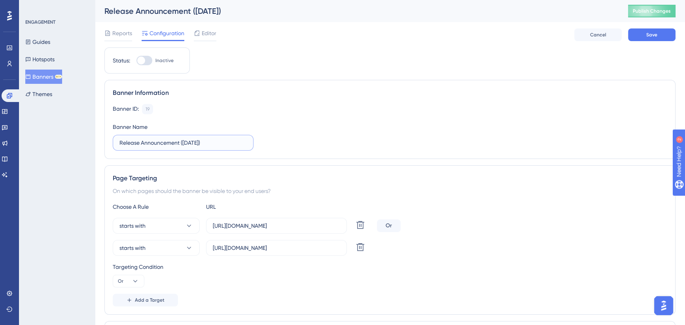
type input "Release Announcement (Oct 25)"
click at [364, 127] on div "Banner ID: 19 Copy Banner Name Release Announcement (Oct 25)" at bounding box center [390, 127] width 555 height 47
click at [655, 36] on span "Save" at bounding box center [652, 35] width 11 height 6
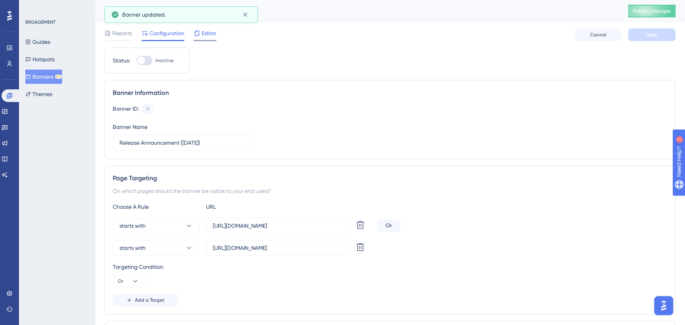
click at [212, 34] on span "Editor" at bounding box center [209, 32] width 15 height 9
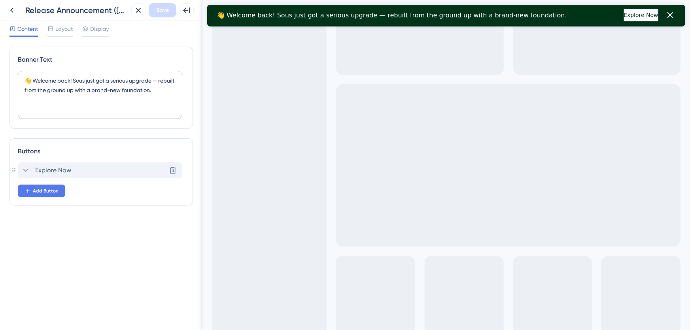
click at [28, 169] on icon at bounding box center [25, 170] width 9 height 9
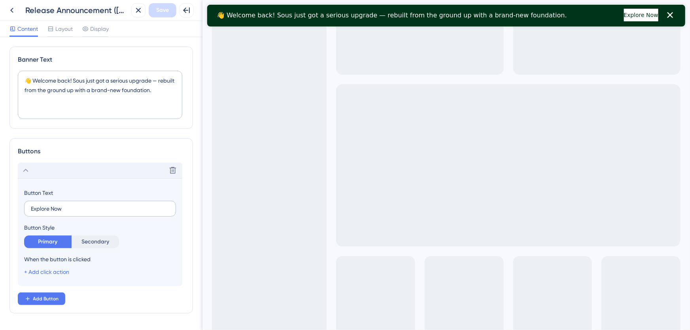
scroll to position [24, 0]
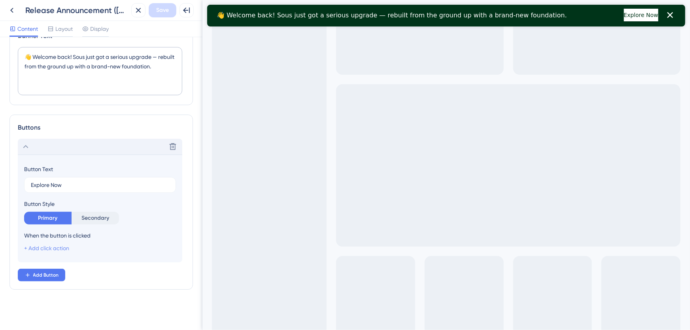
click at [51, 246] on link "+ Add click action" at bounding box center [46, 248] width 45 height 6
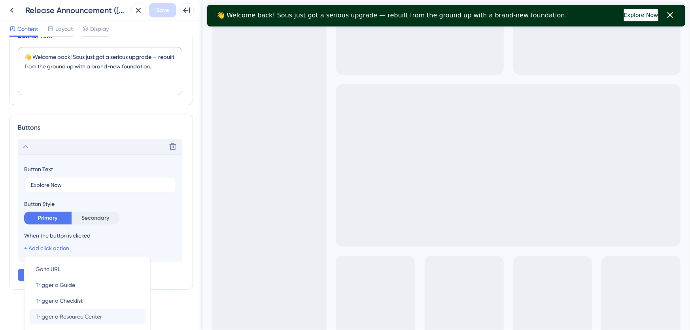
scroll to position [102, 0]
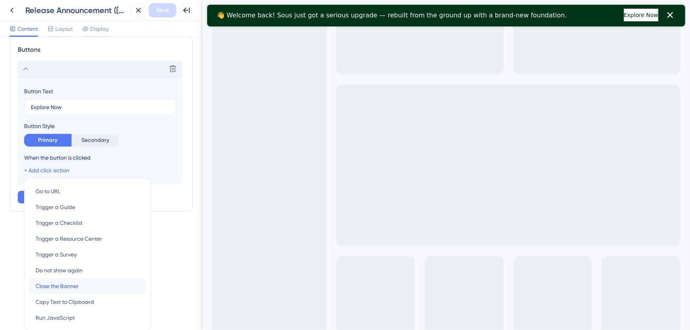
click at [83, 286] on div "Close the Banner Close the Banner" at bounding box center [88, 287] width 104 height 16
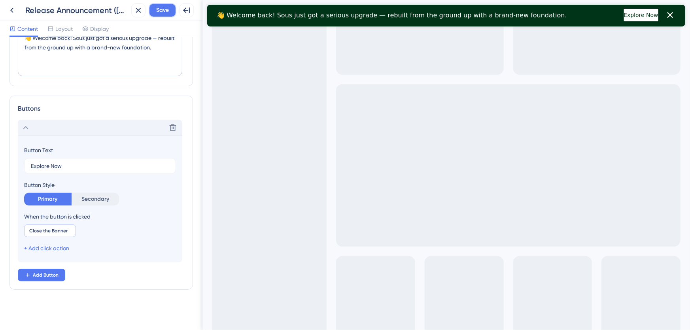
click at [164, 9] on span "Save" at bounding box center [162, 10] width 13 height 9
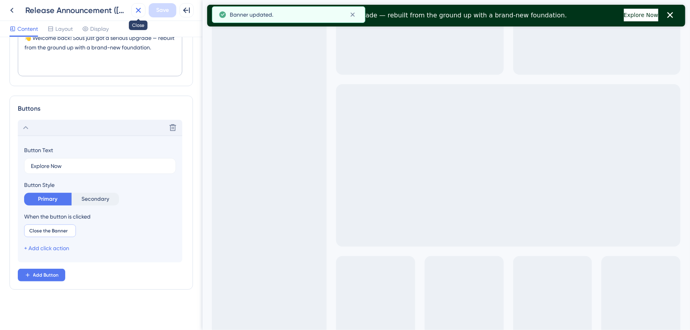
click at [135, 8] on icon at bounding box center [138, 10] width 9 height 9
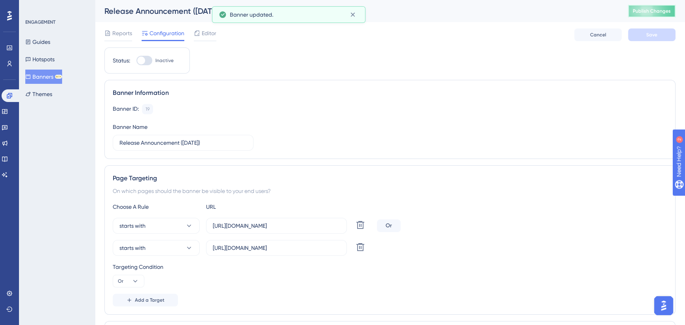
click at [649, 11] on span "Publish Changes" at bounding box center [652, 11] width 38 height 6
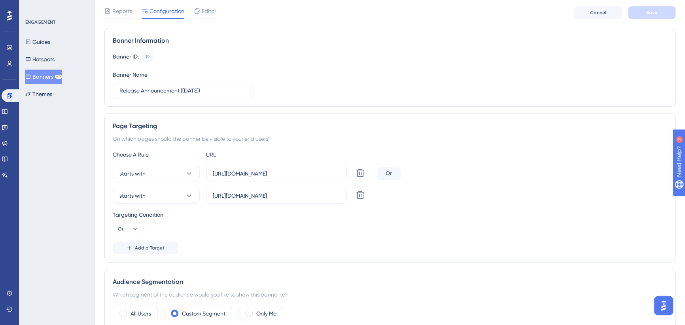
scroll to position [144, 0]
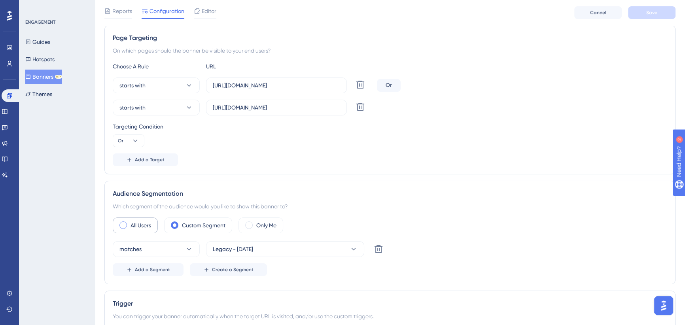
click at [127, 225] on div "All Users" at bounding box center [135, 226] width 45 height 16
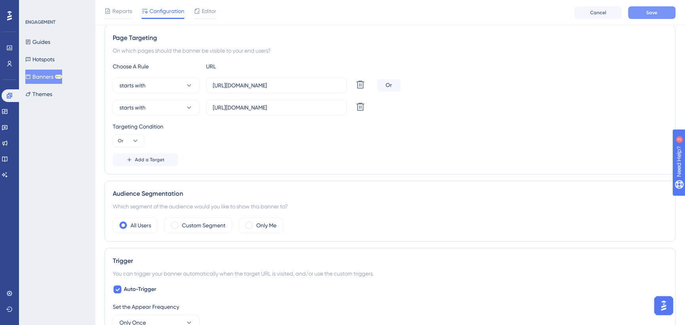
click at [660, 8] on button "Save" at bounding box center [651, 12] width 47 height 13
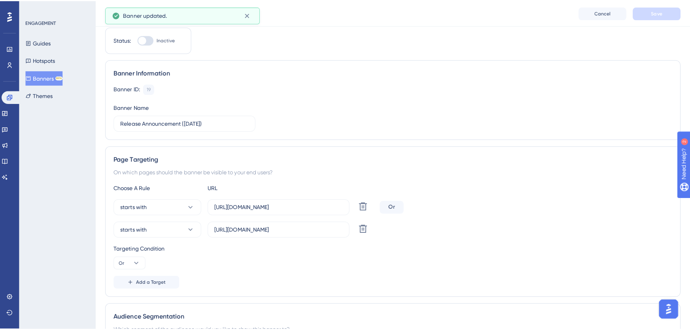
scroll to position [0, 0]
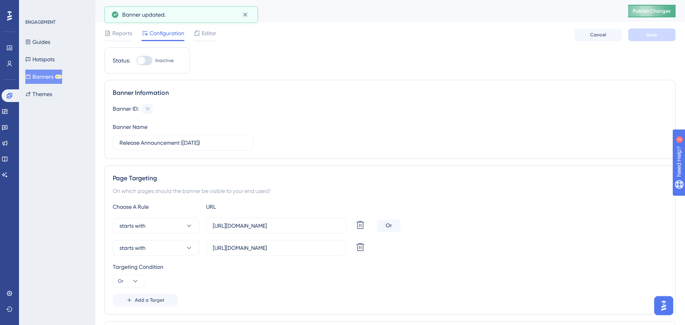
click at [653, 9] on span "Publish Changes" at bounding box center [652, 11] width 38 height 6
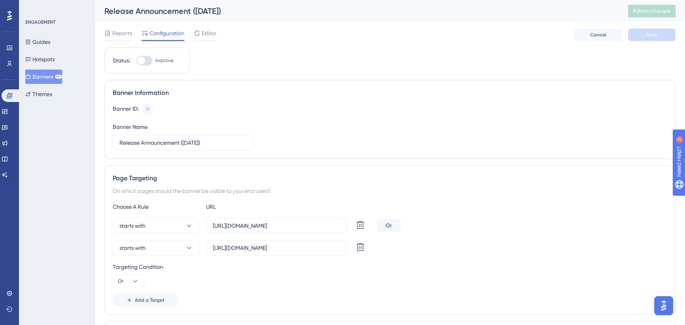
click at [148, 59] on div at bounding box center [145, 60] width 16 height 9
click at [137, 61] on input "Inactive" at bounding box center [136, 61] width 0 height 0
checkbox input "true"
click at [637, 33] on button "Save" at bounding box center [651, 34] width 47 height 13
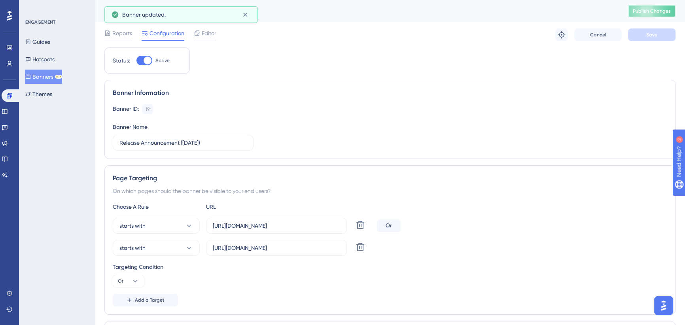
click at [659, 6] on button "Publish Changes" at bounding box center [651, 11] width 47 height 13
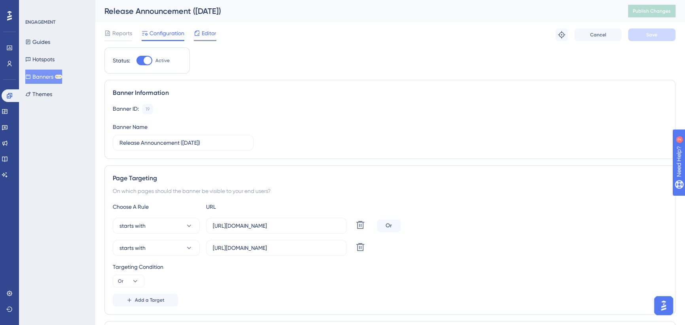
click at [200, 34] on icon at bounding box center [197, 33] width 6 height 6
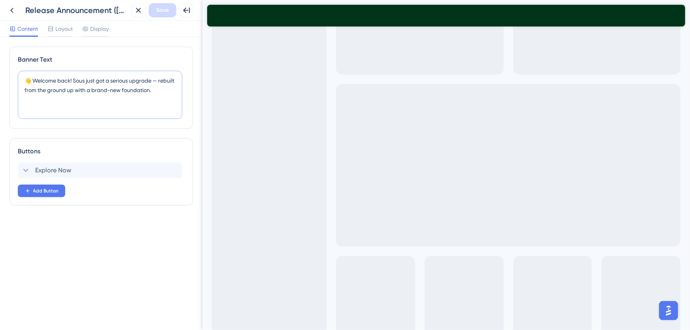
click at [169, 91] on textarea "👋 Welcome back! Sous just got a serious upgrade — rebuilt from the ground up wi…" at bounding box center [100, 95] width 165 height 48
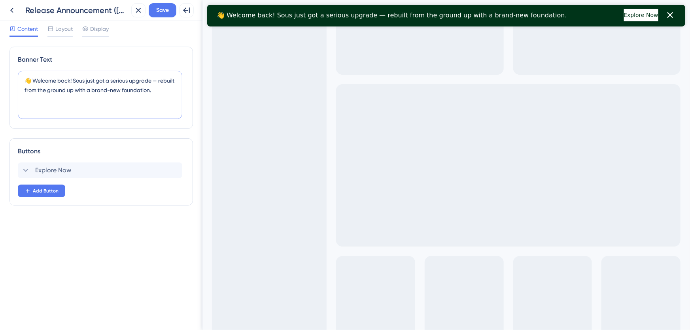
paste textarea "Things might look familiar, but under the hood? It’s an all-new Sous."
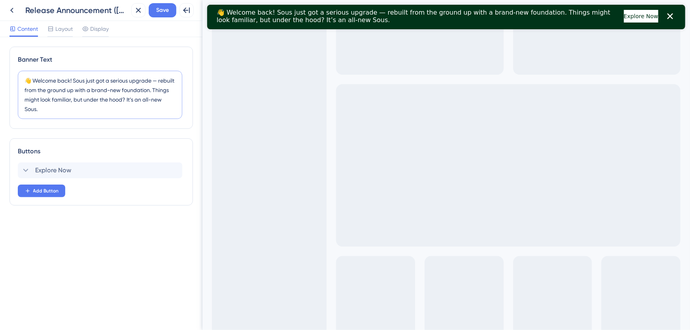
drag, startPoint x: 76, startPoint y: 111, endPoint x: 25, endPoint y: 101, distance: 51.7
click at [25, 100] on textarea "👋 Welcome back! Sous just got a serious upgrade — rebuilt from the ground up wi…" at bounding box center [100, 95] width 165 height 48
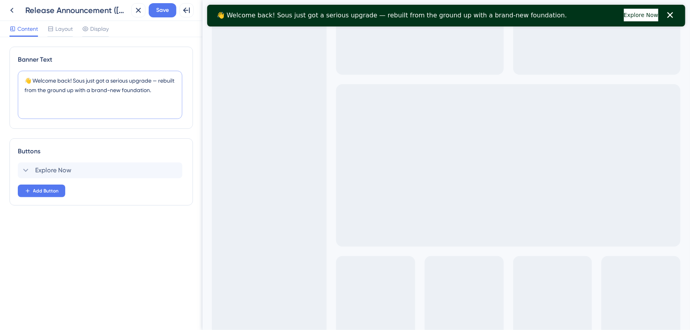
type textarea "👋 Welcome back! Sous just got a serious upgrade — rebuilt from the ground up wi…"
click at [61, 31] on span "Layout" at bounding box center [63, 28] width 17 height 9
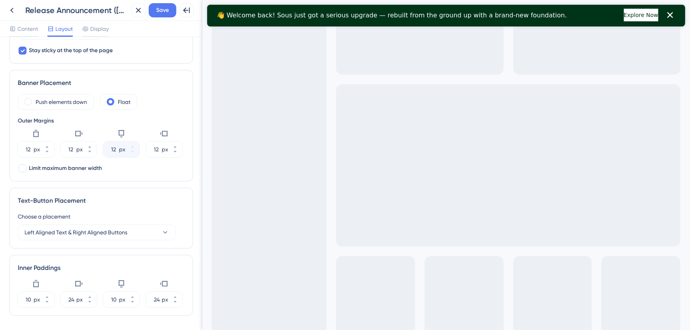
scroll to position [156, 0]
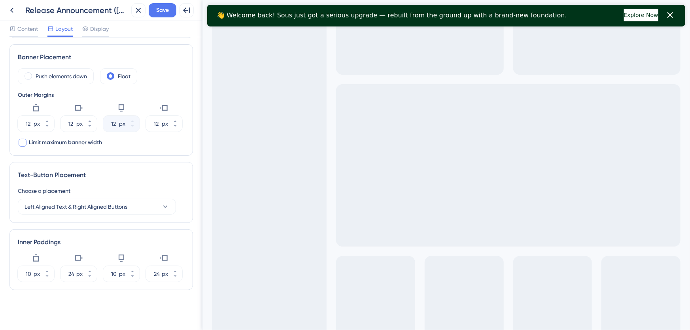
click at [68, 142] on span "Limit maximum banner width" at bounding box center [65, 142] width 73 height 9
checkbox input "true"
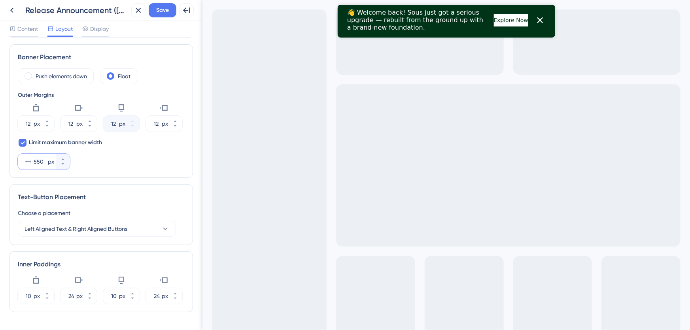
click at [39, 162] on input "550" at bounding box center [40, 161] width 13 height 9
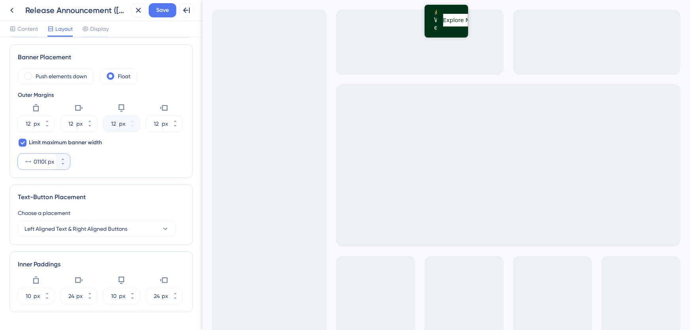
scroll to position [0, 1]
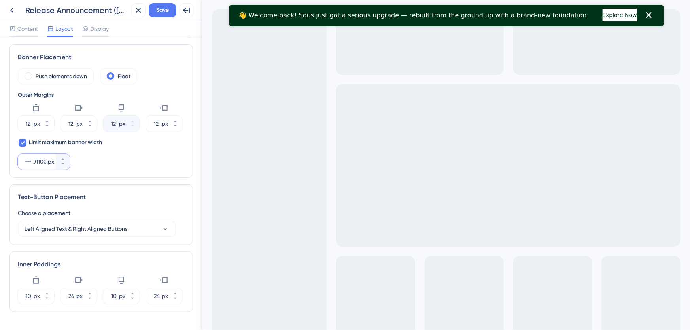
click at [35, 161] on input "01100" at bounding box center [40, 161] width 13 height 9
type input "1100"
click at [119, 162] on div "Push elements down Float Outer Margins 12 px 12 px 12 px 12 px Limit maximum ba…" at bounding box center [101, 118] width 167 height 101
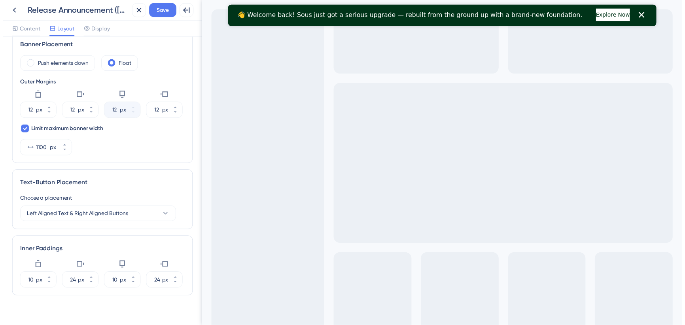
scroll to position [178, 0]
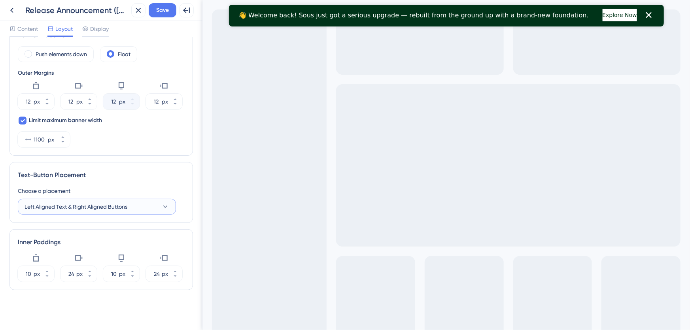
click at [127, 206] on span "Left Aligned Text & Right Aligned Buttons" at bounding box center [76, 206] width 103 height 9
click at [94, 264] on span "Center Aligned Text & Buttons" at bounding box center [66, 262] width 75 height 9
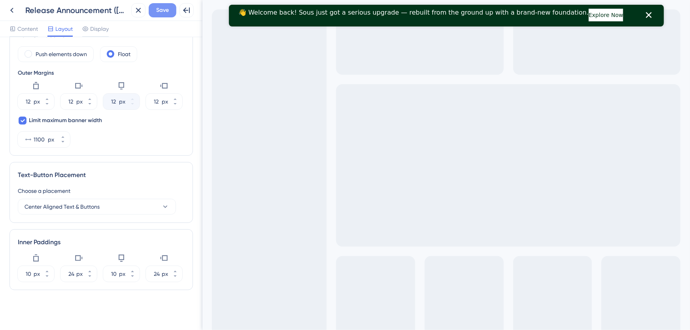
click at [158, 11] on span "Save" at bounding box center [162, 10] width 13 height 9
click at [131, 269] on icon at bounding box center [132, 271] width 5 height 5
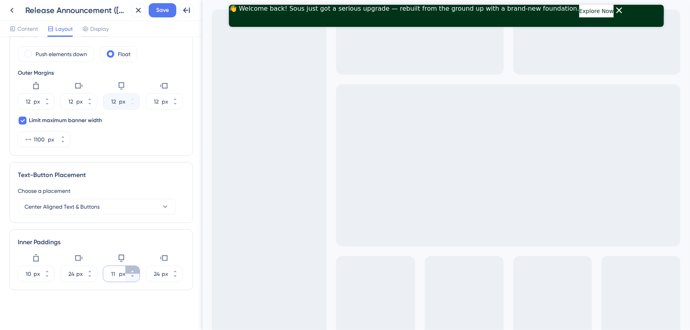
click at [131, 269] on icon at bounding box center [132, 271] width 5 height 5
type input "12"
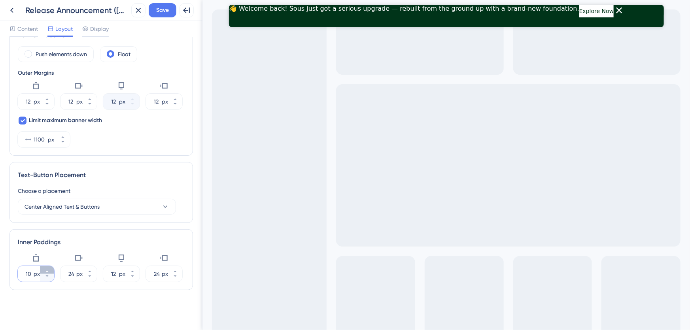
click at [45, 269] on icon at bounding box center [47, 271] width 5 height 5
type input "12"
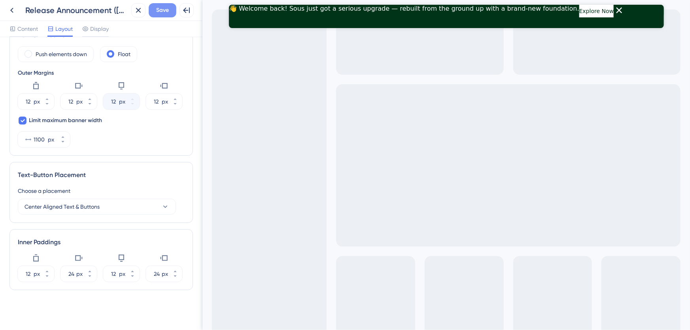
click at [156, 14] on span "Save" at bounding box center [162, 10] width 13 height 9
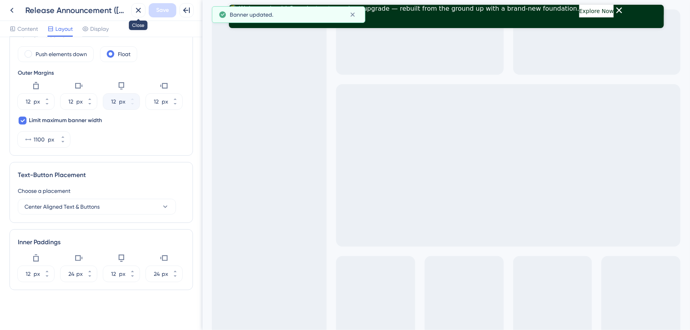
click at [133, 12] on button at bounding box center [138, 10] width 14 height 14
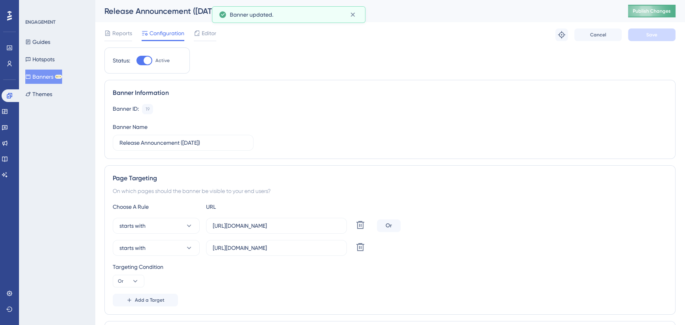
click at [637, 11] on button "Publish Changes" at bounding box center [651, 11] width 47 height 13
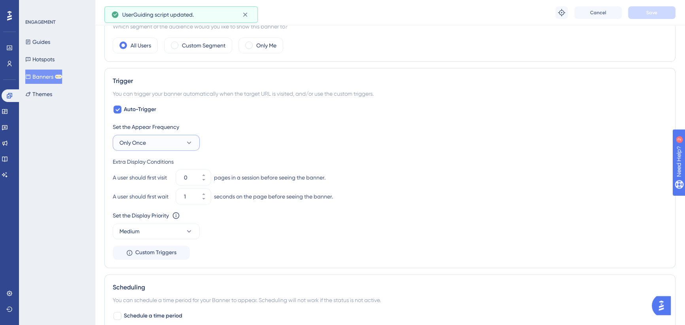
click at [152, 139] on button "Only Once" at bounding box center [156, 143] width 87 height 16
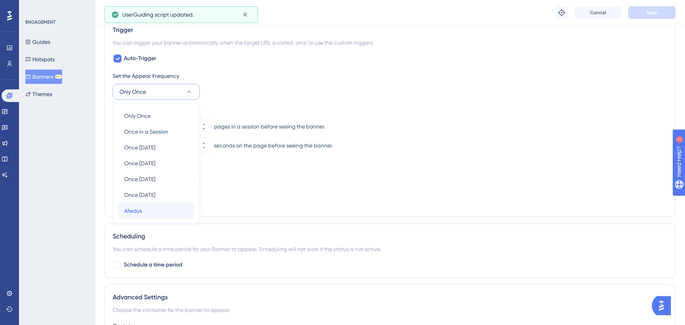
click at [152, 206] on div "Always Always" at bounding box center [156, 211] width 64 height 16
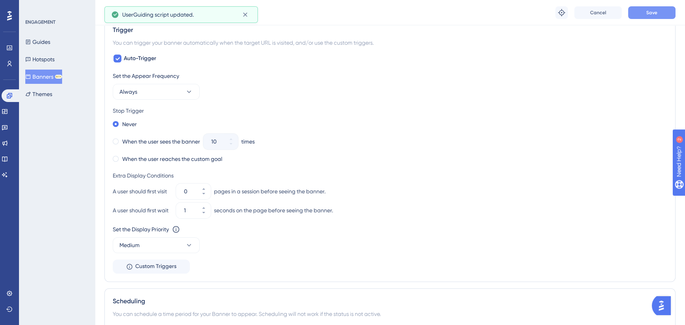
click at [645, 9] on button "Save" at bounding box center [651, 12] width 47 height 13
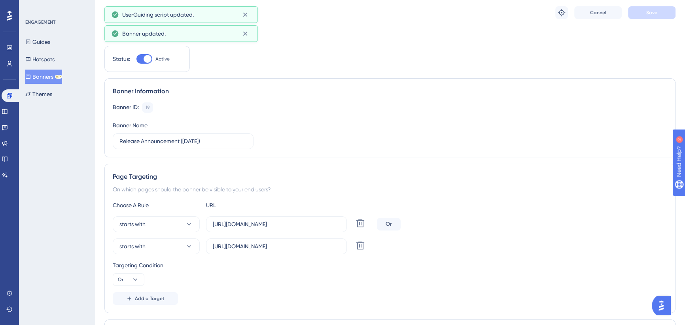
scroll to position [0, 0]
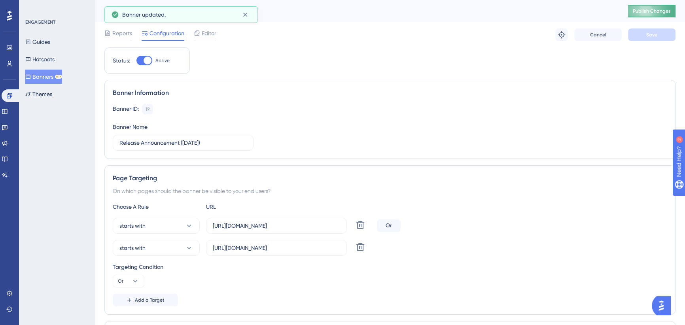
click at [655, 13] on span "Publish Changes" at bounding box center [652, 11] width 38 height 6
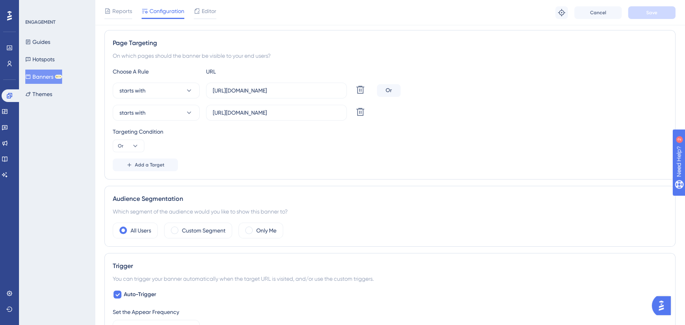
scroll to position [144, 0]
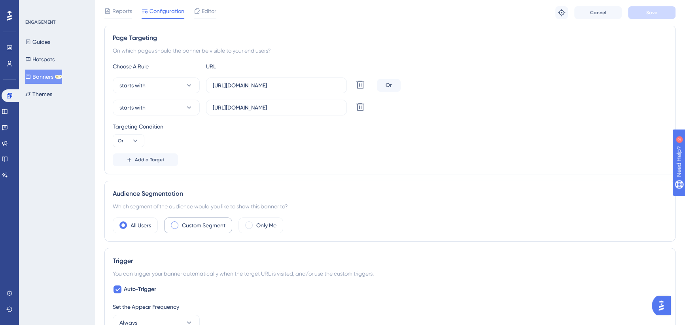
click at [197, 226] on label "Custom Segment" at bounding box center [204, 225] width 44 height 9
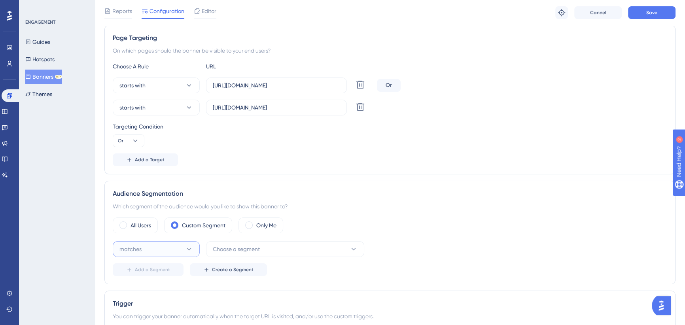
click at [173, 246] on button "matches" at bounding box center [156, 249] width 87 height 16
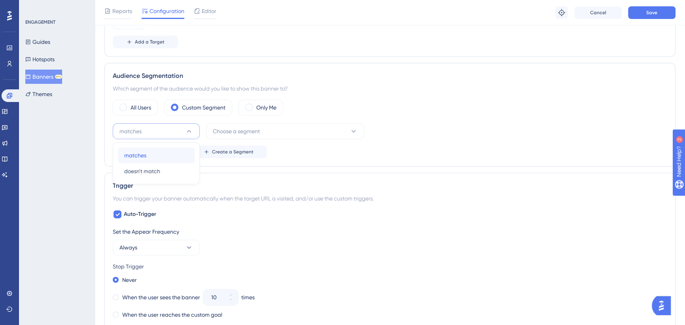
click at [159, 158] on div "matches matches" at bounding box center [156, 156] width 64 height 16
click at [279, 130] on button "Choose a segment" at bounding box center [285, 131] width 158 height 16
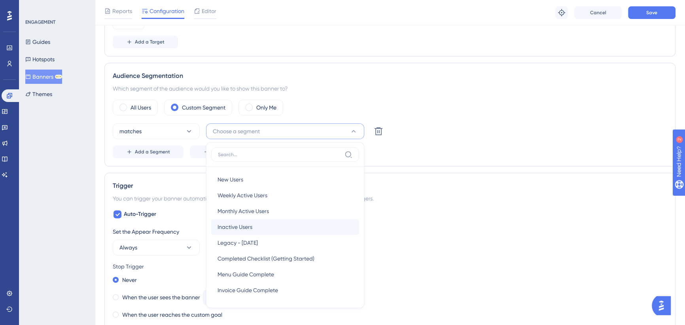
scroll to position [322, 0]
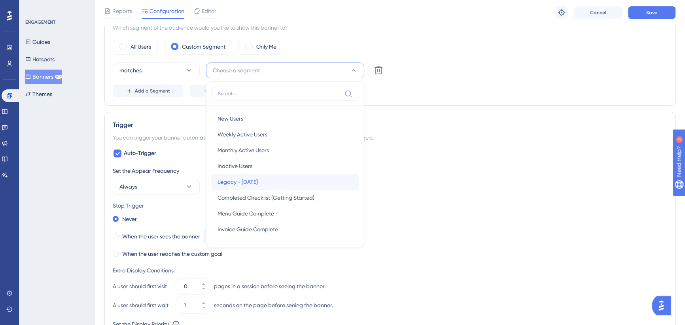
click at [258, 182] on span "Legacy - [DATE]" at bounding box center [238, 181] width 40 height 9
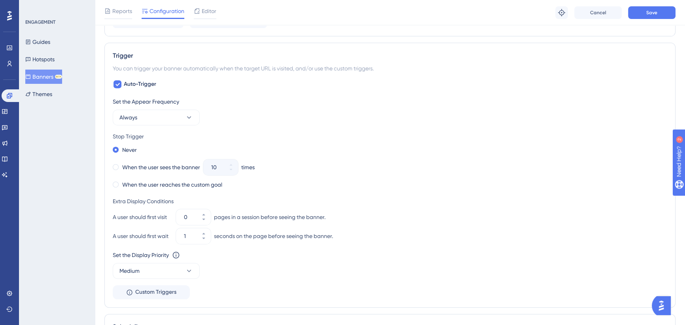
scroll to position [395, 0]
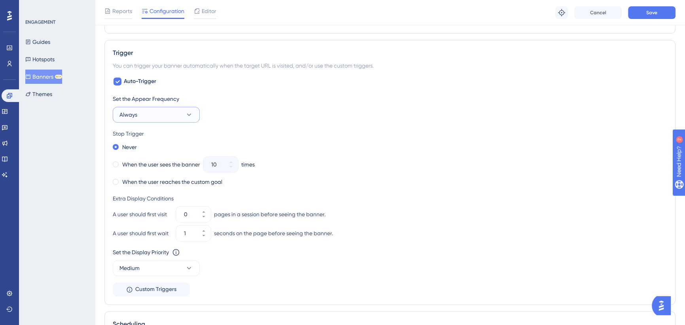
click at [144, 114] on button "Always" at bounding box center [156, 115] width 87 height 16
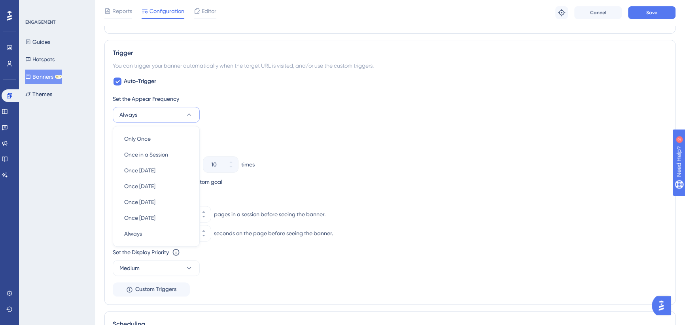
scroll to position [413, 0]
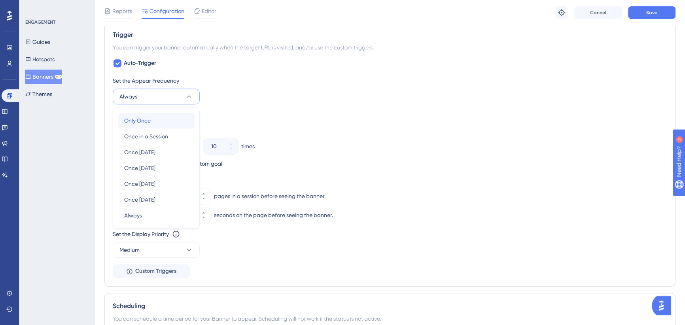
click at [151, 120] on div "Only Once Only Once" at bounding box center [156, 121] width 64 height 16
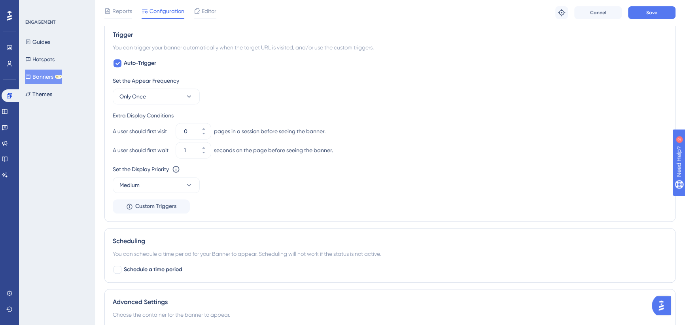
click at [231, 101] on div "Set the Appear Frequency Only Once" at bounding box center [390, 90] width 555 height 28
click at [154, 83] on div "Set the Appear Frequency" at bounding box center [390, 80] width 555 height 9
click at [155, 94] on button "Only Once" at bounding box center [156, 97] width 87 height 16
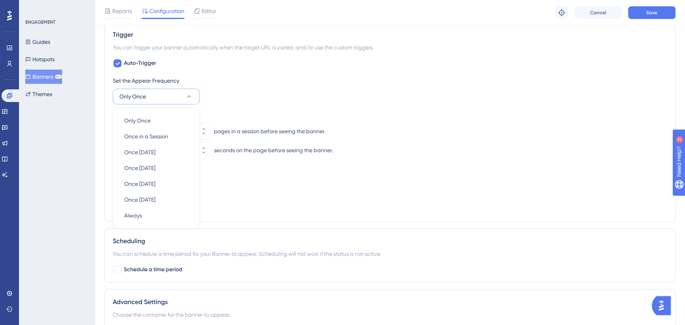
scroll to position [417, 0]
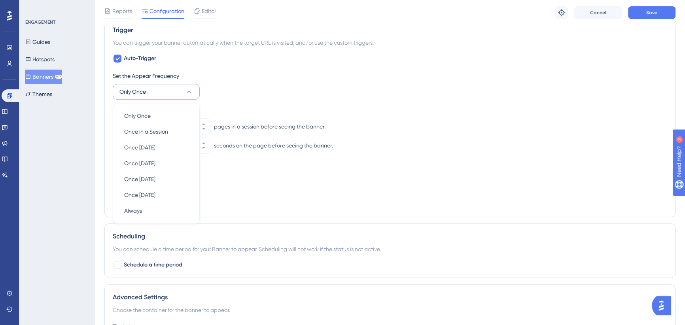
click at [224, 99] on div "Set the Appear Frequency Only Once Only Once Only Once Once in a Session Once i…" at bounding box center [390, 85] width 555 height 28
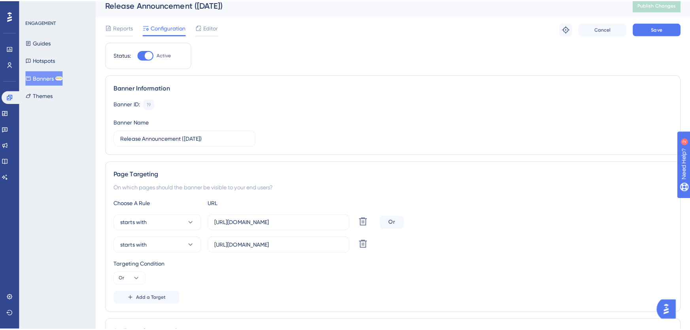
scroll to position [0, 0]
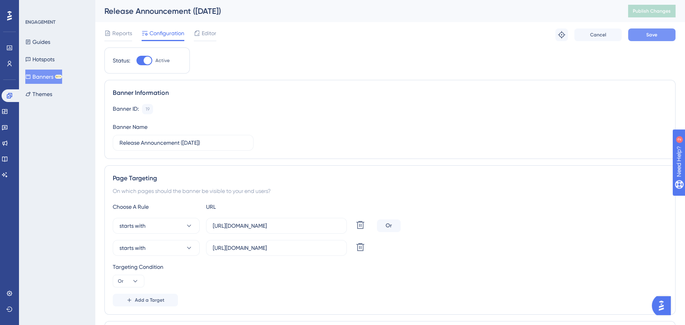
click at [651, 30] on button "Save" at bounding box center [651, 34] width 47 height 13
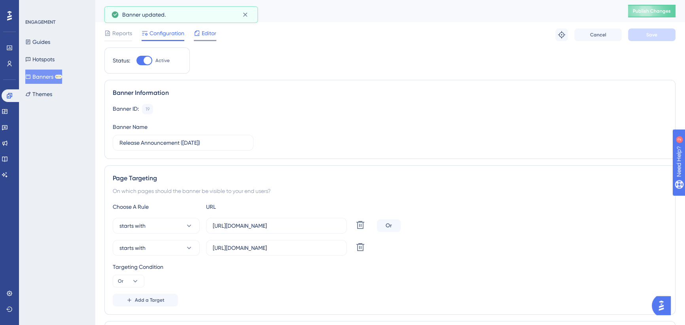
click at [210, 32] on span "Editor" at bounding box center [209, 32] width 15 height 9
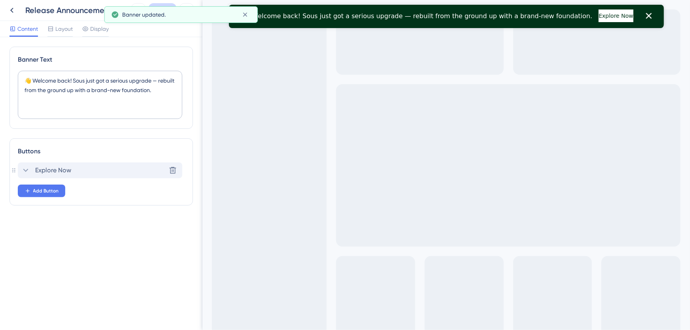
click at [66, 168] on span "Explore Now" at bounding box center [53, 170] width 36 height 9
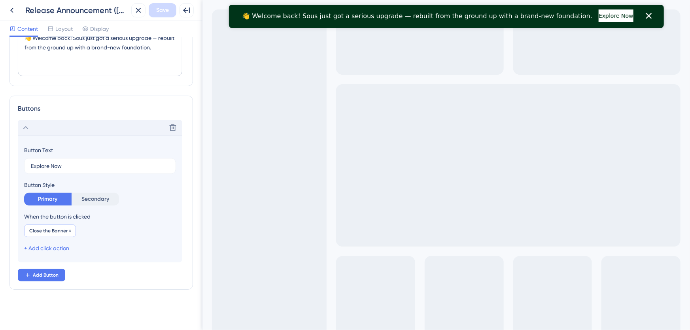
click at [54, 232] on span "Close the Banner" at bounding box center [48, 231] width 38 height 6
click at [51, 247] on link "+ Add click action" at bounding box center [46, 248] width 45 height 6
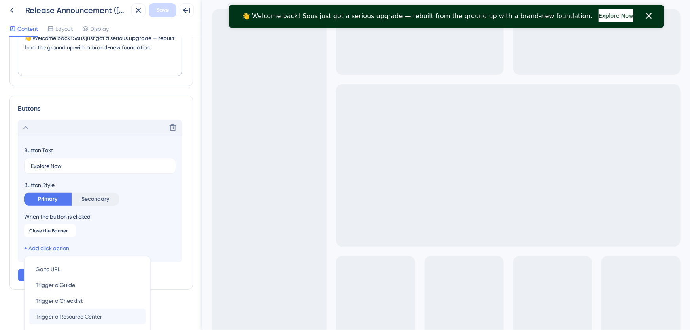
scroll to position [104, 0]
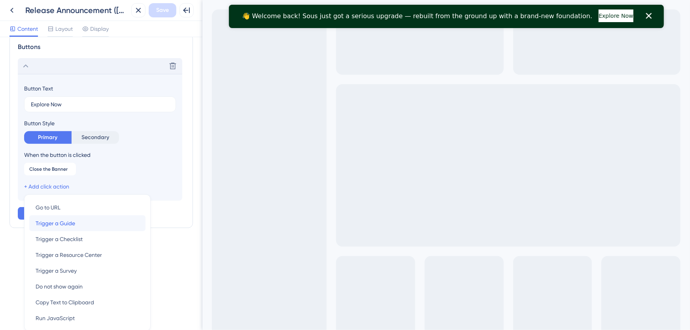
click at [75, 222] on span "Trigger a Guide" at bounding box center [56, 223] width 40 height 9
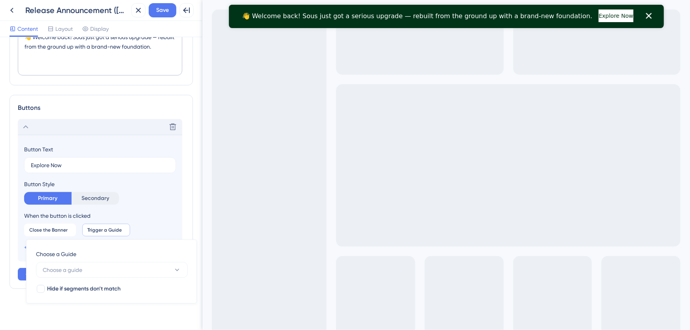
scroll to position [43, 0]
click at [88, 269] on button "Choose a guide" at bounding box center [112, 271] width 152 height 16
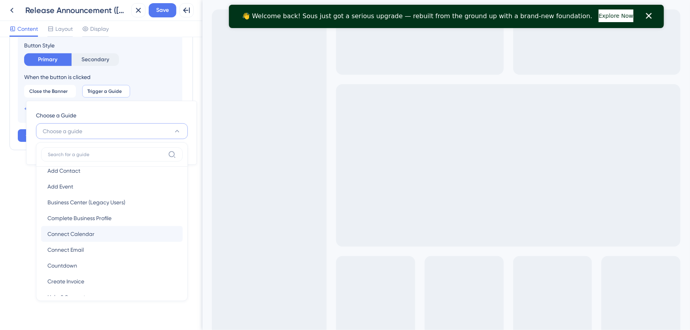
scroll to position [0, 0]
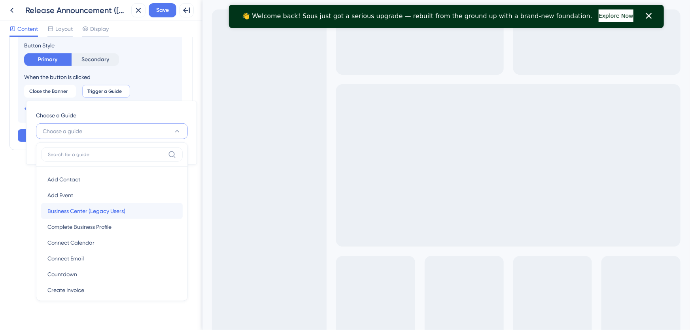
click at [129, 211] on div "Business Center (Legacy Users) Business Center (Legacy Users)" at bounding box center [111, 211] width 129 height 16
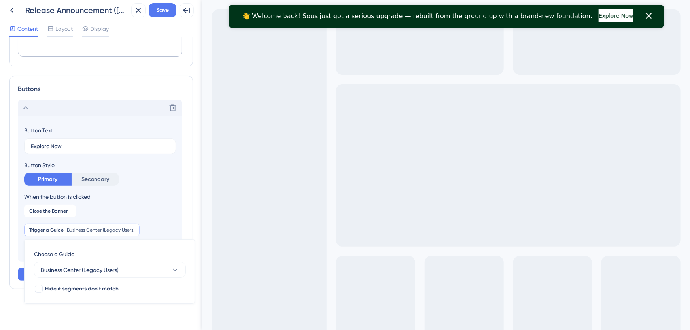
scroll to position [62, 0]
click at [41, 289] on div at bounding box center [39, 290] width 8 height 8
checkbox input "true"
click at [131, 199] on div "When the button is clicked" at bounding box center [100, 197] width 152 height 9
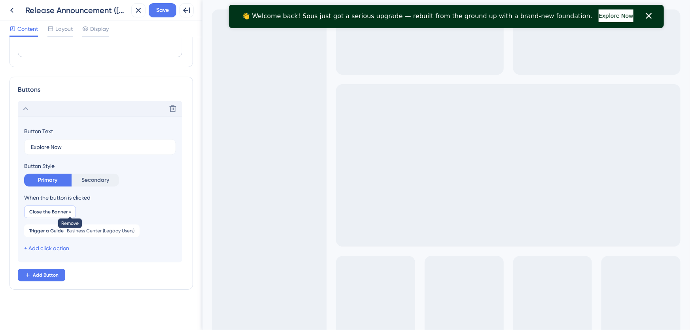
click at [70, 210] on icon at bounding box center [70, 212] width 5 height 5
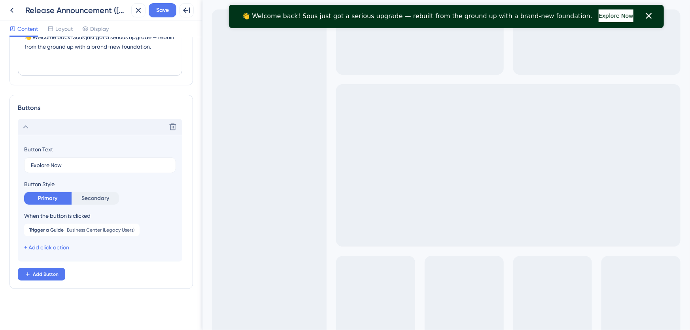
scroll to position [43, 0]
click at [55, 248] on link "+ Add click action" at bounding box center [46, 248] width 45 height 6
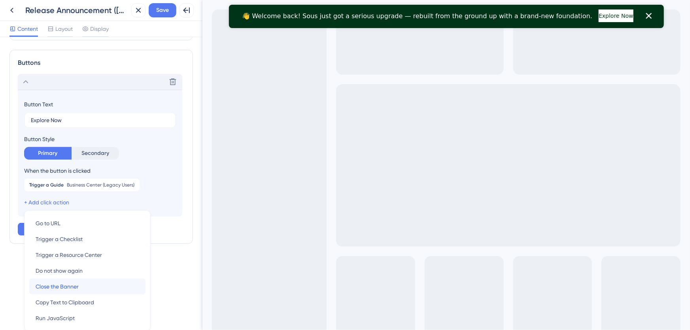
click at [74, 283] on span "Close the Banner" at bounding box center [57, 286] width 43 height 9
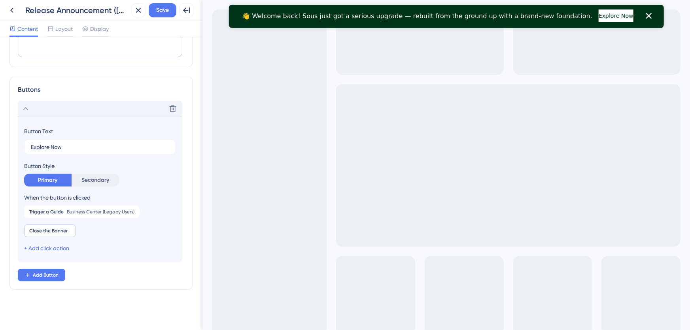
click at [118, 232] on div "Trigger a Guide Business Center (Legacy Users) Business Center (Legacy Users) R…" at bounding box center [100, 222] width 152 height 32
click at [162, 12] on span "Save" at bounding box center [162, 10] width 13 height 9
click at [139, 11] on icon at bounding box center [138, 10] width 9 height 9
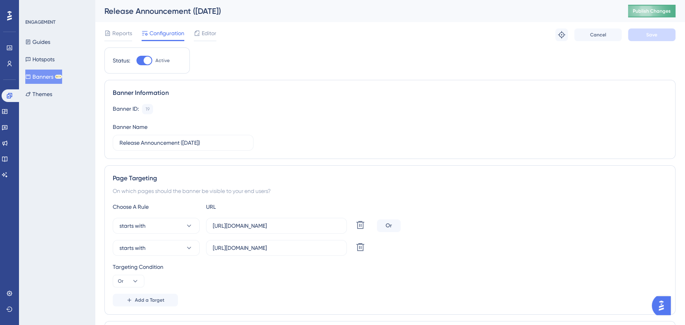
click at [648, 11] on span "Publish Changes" at bounding box center [652, 11] width 38 height 6
